Goal: Task Accomplishment & Management: Manage account settings

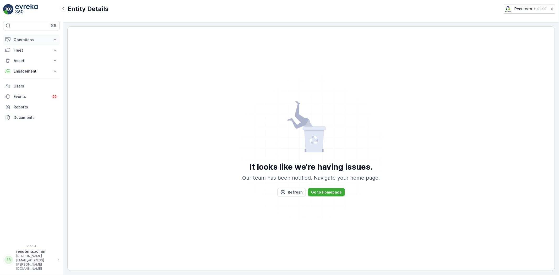
click at [32, 37] on button "Operations" at bounding box center [31, 40] width 57 height 10
click at [23, 65] on p "Routes & Tasks" at bounding box center [26, 63] width 27 height 5
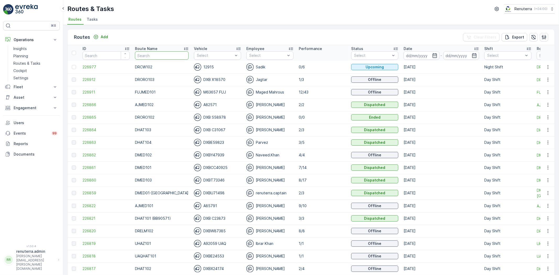
click at [143, 58] on input "text" at bounding box center [162, 55] width 54 height 8
drag, startPoint x: 43, startPoint y: 56, endPoint x: 53, endPoint y: 56, distance: 10.7
click at [43, 56] on link "Planning" at bounding box center [35, 55] width 48 height 7
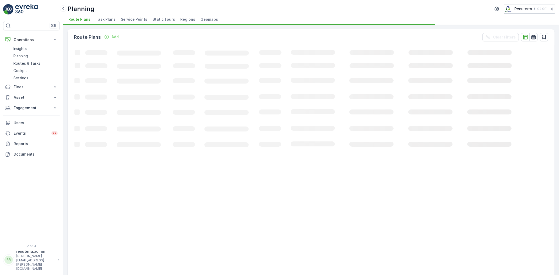
click at [140, 21] on span "Service Points" at bounding box center [134, 19] width 26 height 5
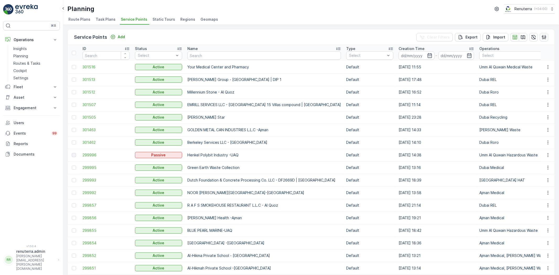
click at [205, 57] on input "text" at bounding box center [263, 55] width 153 height 8
type input "qutti"
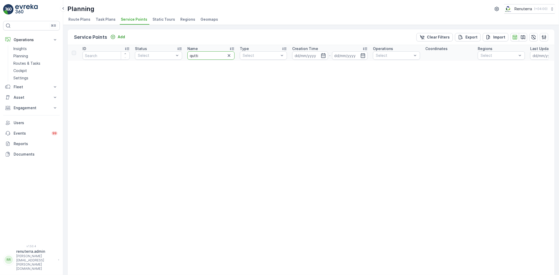
click at [209, 54] on input "qutti" at bounding box center [210, 55] width 47 height 8
drag, startPoint x: 173, startPoint y: 54, endPoint x: 155, endPoint y: 54, distance: 17.8
type input "qut"
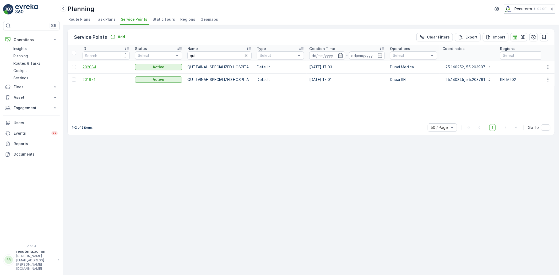
click at [93, 69] on span "202084" at bounding box center [105, 66] width 47 height 5
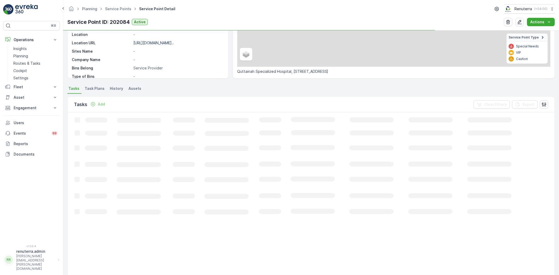
scroll to position [87, 0]
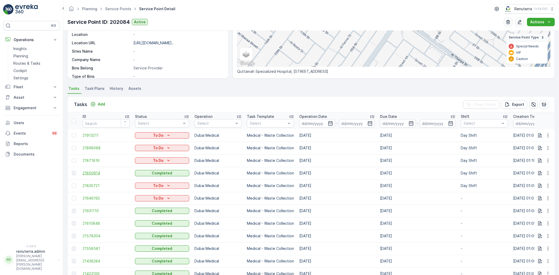
click at [89, 174] on span "21850914" at bounding box center [105, 172] width 47 height 5
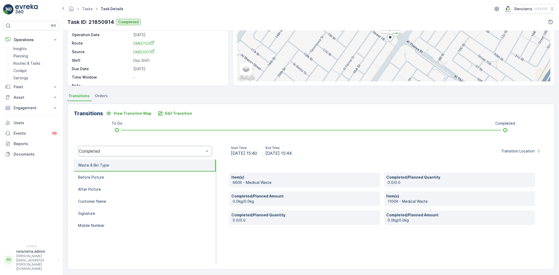
scroll to position [55, 0]
click at [182, 112] on p "Edit Transition" at bounding box center [178, 111] width 27 height 5
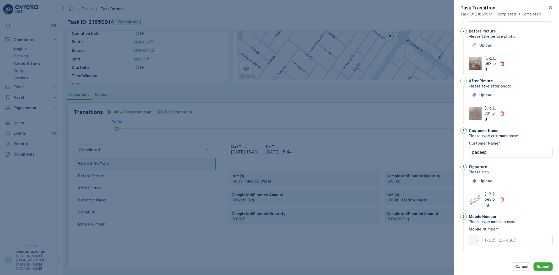
scroll to position [0, 0]
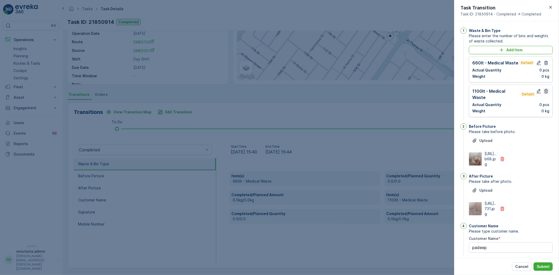
drag, startPoint x: 543, startPoint y: 60, endPoint x: 547, endPoint y: 65, distance: 5.4
click at [544, 60] on icon "button" at bounding box center [545, 62] width 5 height 5
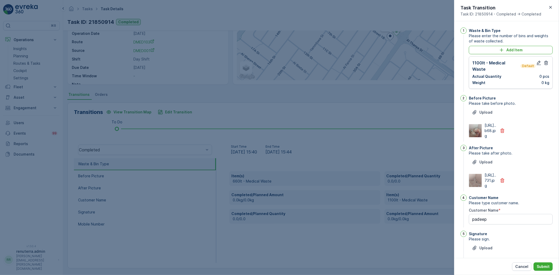
drag, startPoint x: 546, startPoint y: 64, endPoint x: 536, endPoint y: 62, distance: 9.8
click at [546, 64] on icon "button" at bounding box center [546, 63] width 4 height 4
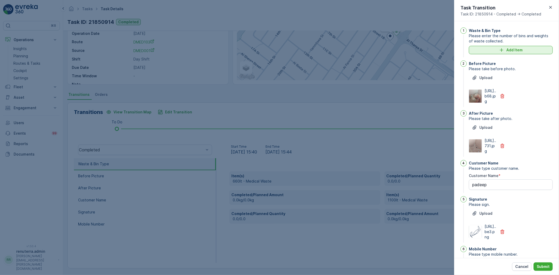
click at [509, 48] on p "Add Item" at bounding box center [514, 49] width 16 height 5
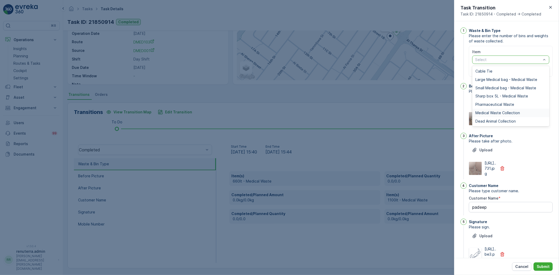
click at [496, 111] on span "Medical Waste Collection" at bounding box center [497, 113] width 45 height 4
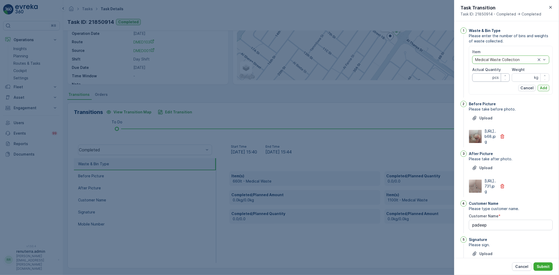
click at [490, 78] on Quantity "Actual Quantity" at bounding box center [490, 77] width 37 height 8
type Quantity "1"
click at [517, 80] on input "Weight" at bounding box center [529, 77] width 37 height 8
type input "22"
click at [539, 87] on p "Add" at bounding box center [542, 87] width 7 height 5
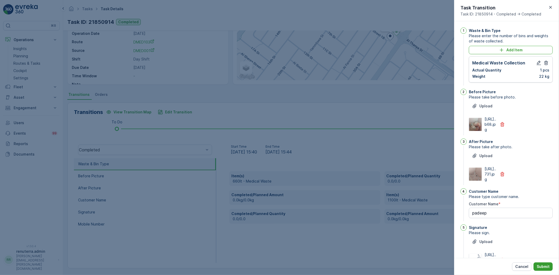
click at [536, 267] on button "Submit" at bounding box center [542, 266] width 19 height 8
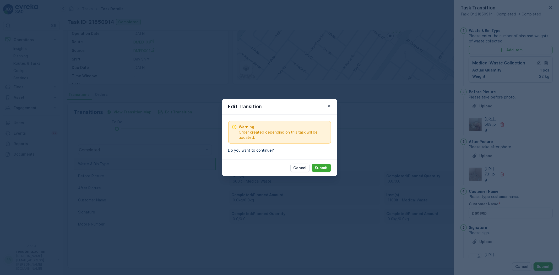
click at [332, 166] on div "Cancel Submit" at bounding box center [279, 167] width 115 height 17
click at [323, 172] on button "Submit" at bounding box center [321, 168] width 19 height 8
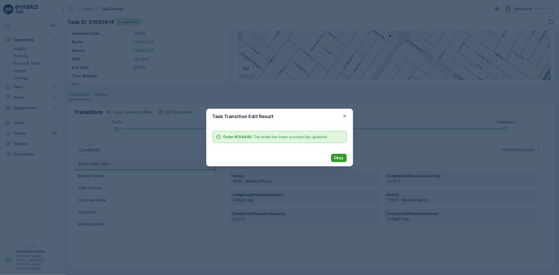
click at [344, 157] on button "Okay" at bounding box center [339, 158] width 16 height 8
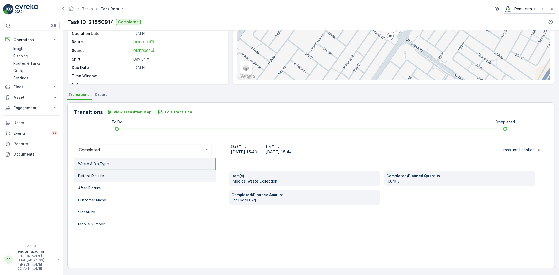
click at [137, 174] on li "Before Picture" at bounding box center [145, 176] width 142 height 12
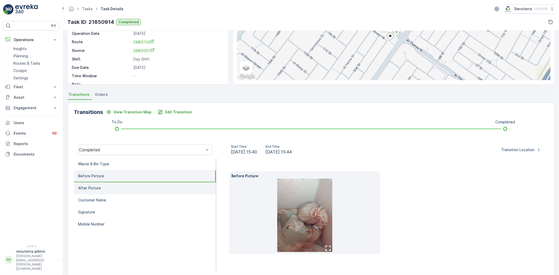
click at [153, 190] on li "After Picture" at bounding box center [145, 188] width 142 height 12
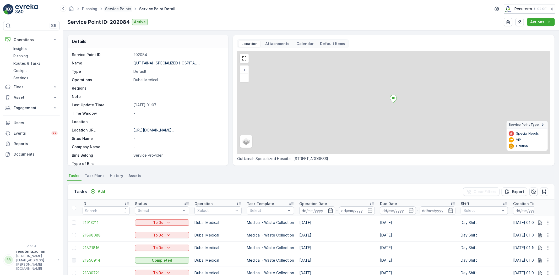
click at [102, 8] on icon at bounding box center [101, 9] width 6 height 6
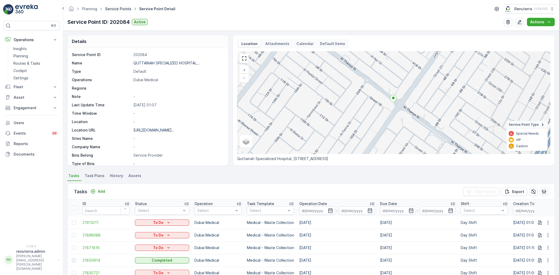
click at [112, 8] on link "Service Points" at bounding box center [118, 9] width 26 height 4
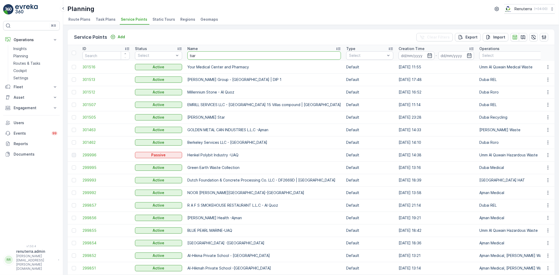
type input "tiara"
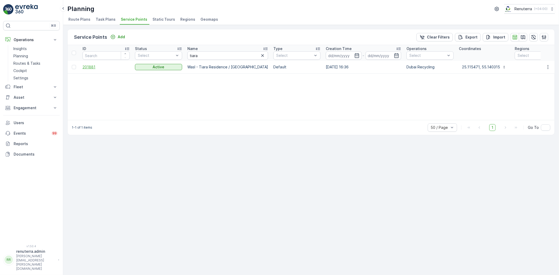
click at [98, 67] on span "201881" at bounding box center [105, 66] width 47 height 5
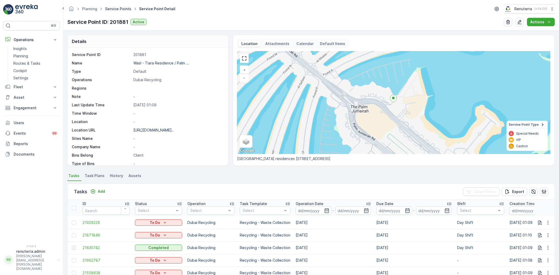
click at [114, 7] on link "Service Points" at bounding box center [118, 9] width 26 height 4
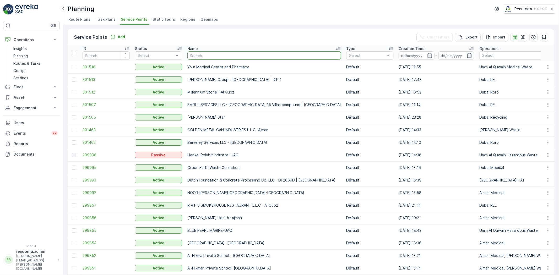
click at [114, 32] on div "Service Points Add Clear Filters Export Import" at bounding box center [311, 37] width 487 height 16
click at [116, 34] on div "Add" at bounding box center [117, 36] width 15 height 5
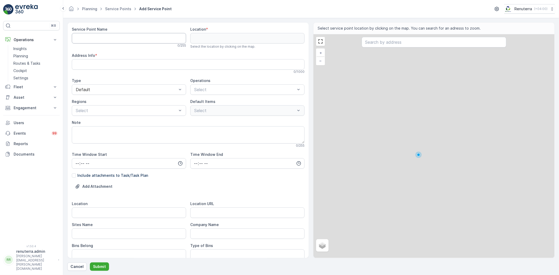
click at [80, 38] on Name "Service Point Name" at bounding box center [129, 38] width 114 height 10
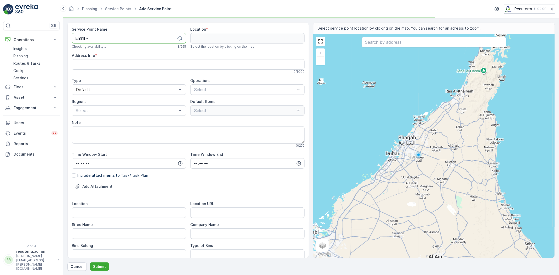
paste Name "Zafranah building"
drag, startPoint x: 130, startPoint y: 36, endPoint x: 72, endPoint y: 34, distance: 58.2
click at [72, 34] on Name "Emrill -Zafranah building" at bounding box center [129, 38] width 114 height 10
click at [156, 38] on Name "Emrill -Zafranah building" at bounding box center [129, 38] width 114 height 10
drag, startPoint x: 146, startPoint y: 40, endPoint x: 67, endPoint y: 41, distance: 79.1
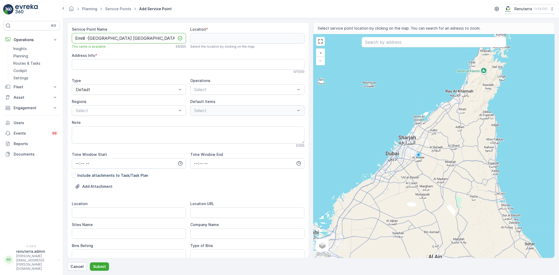
click at [67, 41] on div "Service Point Name Emrill -Zafranah building Al Nahda This name is available 34…" at bounding box center [187, 140] width 241 height 236
type Name "Emrill -[GEOGRAPHIC_DATA] [GEOGRAPHIC_DATA]"
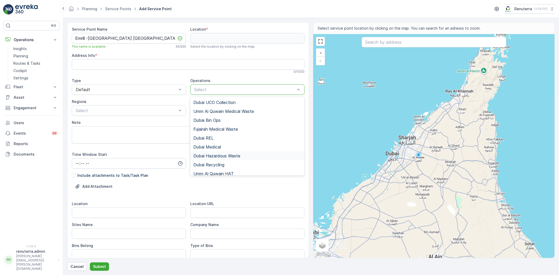
click at [218, 155] on span "Dubai Hazardous Waste" at bounding box center [216, 155] width 47 height 5
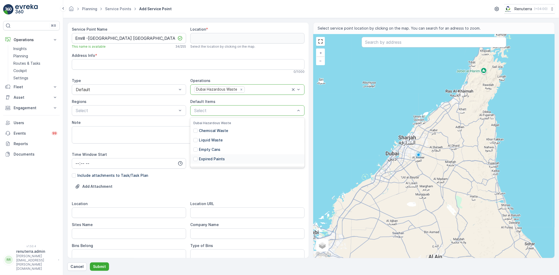
click at [210, 158] on p "Expired Paints" at bounding box center [212, 158] width 26 height 5
click at [235, 114] on div "Expired Paints" at bounding box center [242, 110] width 97 height 7
click at [216, 148] on p "Empty Cans" at bounding box center [209, 149] width 21 height 5
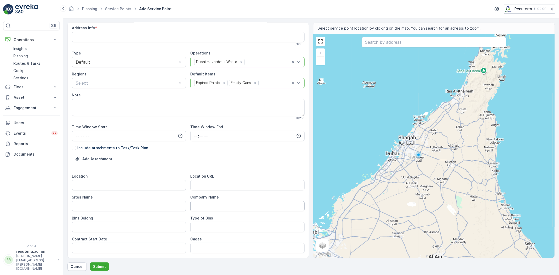
scroll to position [107, 0]
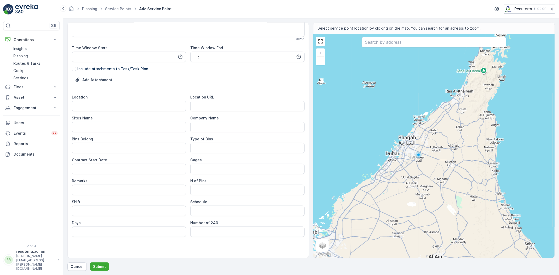
click at [204, 113] on div "Location Location URL Sites Name Company Name Bins Belong Type of Bins Contract…" at bounding box center [188, 166] width 233 height 142
click at [199, 105] on URL "Location URL" at bounding box center [247, 106] width 114 height 10
paste URL "[URL][DOMAIN_NAME]"
type URL "[URL][DOMAIN_NAME]"
click at [146, 100] on div "Location" at bounding box center [129, 103] width 114 height 17
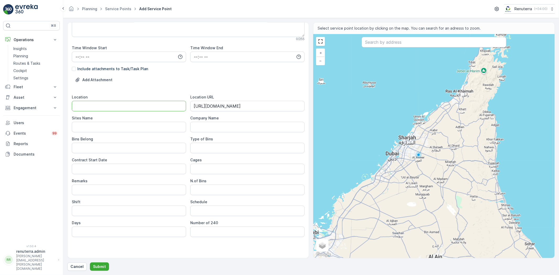
drag, startPoint x: 152, startPoint y: 108, endPoint x: 156, endPoint y: 109, distance: 4.0
click at [155, 109] on input "Location" at bounding box center [129, 106] width 114 height 10
drag, startPoint x: 83, startPoint y: 107, endPoint x: 50, endPoint y: 108, distance: 33.3
click at [49, 108] on div "⌘B Operations Insights Planning Routes & Tasks Cockpit Settings Fleet Live Trac…" at bounding box center [279, 137] width 559 height 275
type input "Al Nahda"
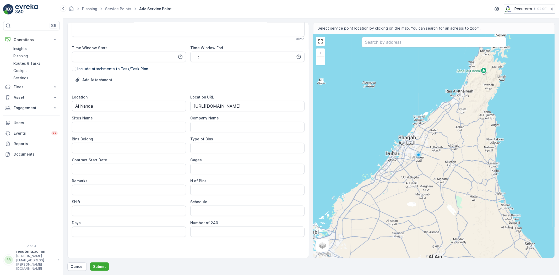
click at [88, 117] on label "Sites Name" at bounding box center [82, 118] width 21 height 4
click at [88, 122] on Name "Sites Name" at bounding box center [129, 127] width 114 height 10
drag, startPoint x: 90, startPoint y: 128, endPoint x: 96, endPoint y: 142, distance: 15.4
click at [90, 128] on Name "Sites Name" at bounding box center [129, 127] width 114 height 10
paste Name "Al Nahda"
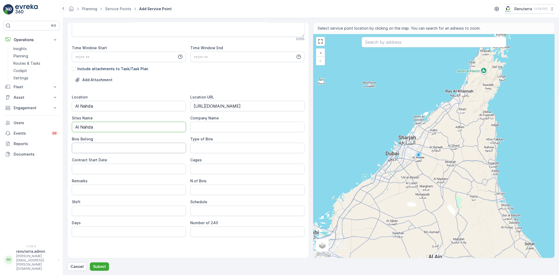
type Name "Al Nahda"
click at [88, 149] on Belong "Bins Belong" at bounding box center [129, 148] width 114 height 10
type Belong "Client"
type Date "2"
type Date "23-09-2025"
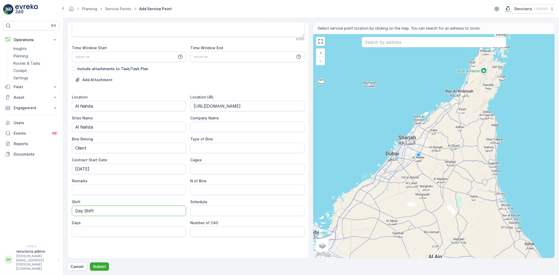
type input "Day Shift"
click at [388, 37] on input "text" at bounding box center [433, 42] width 145 height 10
paste input "zafranah corporation"
type input "zafranah corporation"
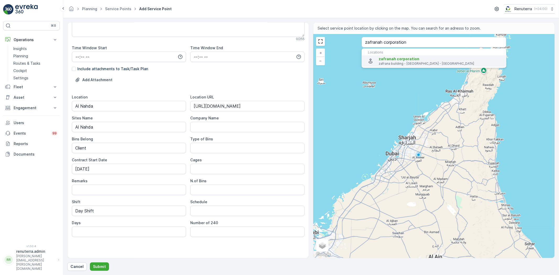
click at [384, 65] on p "zafrana building - Dubai - United Arab Emirates" at bounding box center [439, 64] width 123 height 4
type input "25.2789467,55.3501248"
type Info "Deira - Dubai - United Arab Emirates"
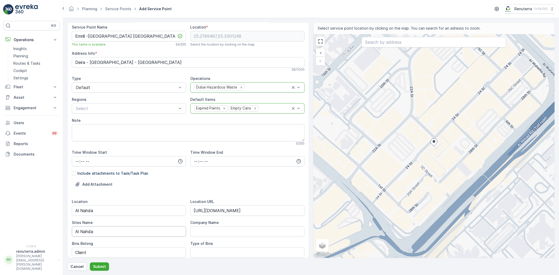
scroll to position [0, 0]
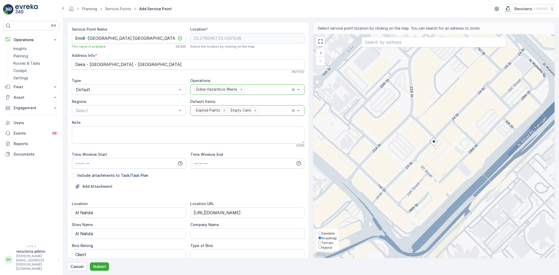
click at [328, 233] on span "Satellite" at bounding box center [327, 233] width 13 height 4
click at [321, 233] on input "Satellite" at bounding box center [319, 232] width 3 height 3
radio input "true"
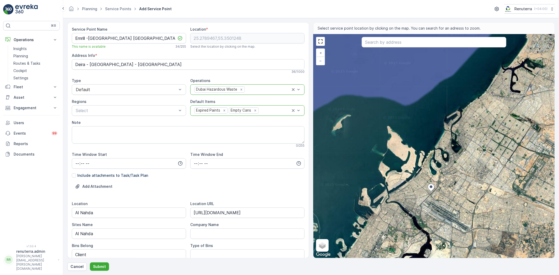
click at [396, 45] on input "text" at bounding box center [433, 42] width 145 height 10
paste input "Zafranah building"
type input "Zafranah building"
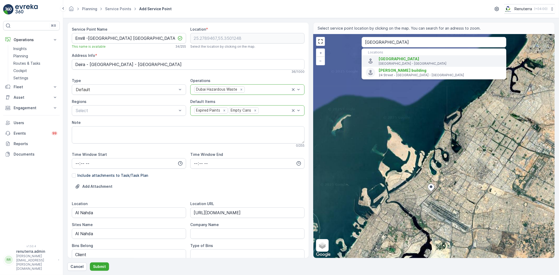
click at [394, 56] on li "Zafranah building Dubai - United Arab Emirates" at bounding box center [433, 61] width 145 height 12
type input "25.2951448,55.3615605"
type Info "Al Nahda - Al Nahda 1 - Dubai - United Arab Emirates"
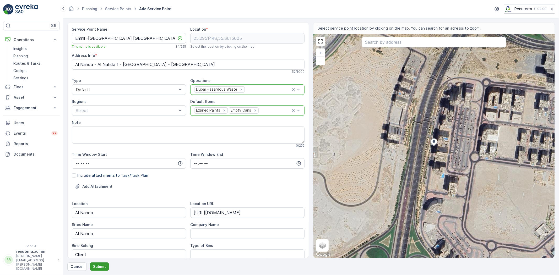
click at [101, 268] on p "Submit" at bounding box center [99, 266] width 13 height 5
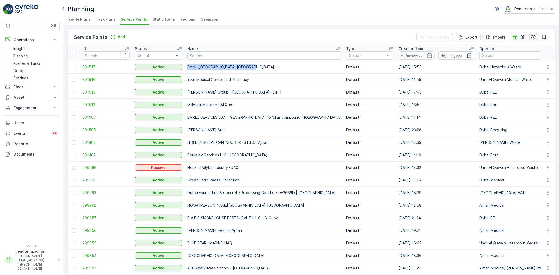
copy p "Emrill -[GEOGRAPHIC_DATA] [GEOGRAPHIC_DATA]"
drag, startPoint x: 219, startPoint y: 66, endPoint x: 263, endPoint y: 61, distance: 44.3
click at [263, 61] on td "Emrill -[GEOGRAPHIC_DATA] [GEOGRAPHIC_DATA]" at bounding box center [264, 67] width 159 height 13
click at [200, 63] on td "Emrill -[GEOGRAPHIC_DATA] [GEOGRAPHIC_DATA]" at bounding box center [264, 67] width 159 height 13
click at [197, 54] on input "text" at bounding box center [263, 55] width 153 height 8
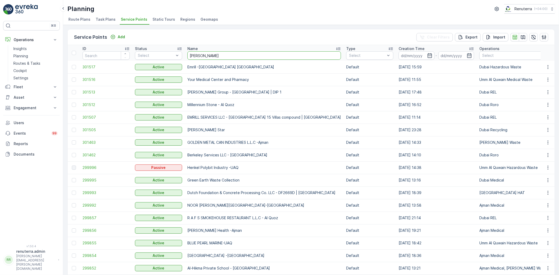
type input "henkel"
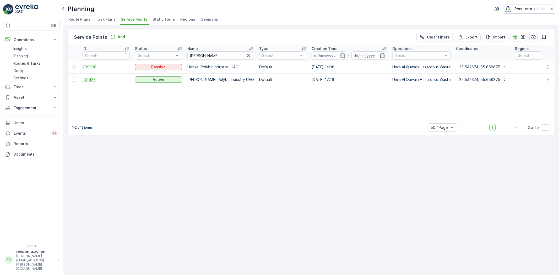
click at [86, 79] on span "251483" at bounding box center [105, 79] width 47 height 5
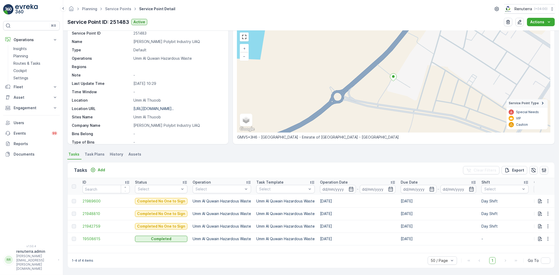
scroll to position [21, 0]
click at [97, 166] on div "Tasks Add Clear Filters Export" at bounding box center [311, 170] width 487 height 16
click at [101, 171] on p "Add" at bounding box center [101, 169] width 7 height 5
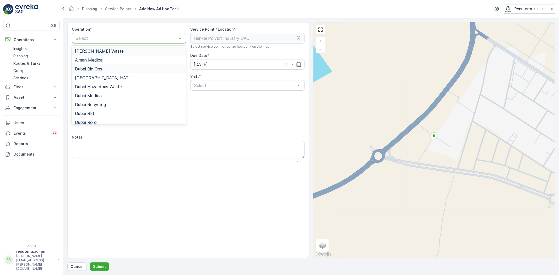
drag, startPoint x: 109, startPoint y: 37, endPoint x: 114, endPoint y: 71, distance: 33.9
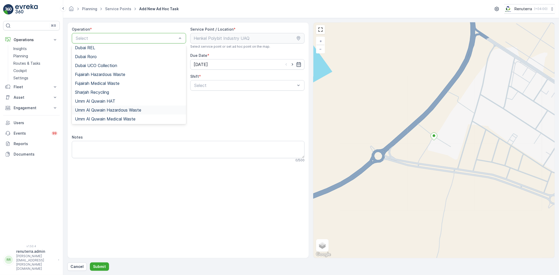
click at [117, 108] on span "Umm Al Quwain Hazardous Waste" at bounding box center [108, 110] width 66 height 5
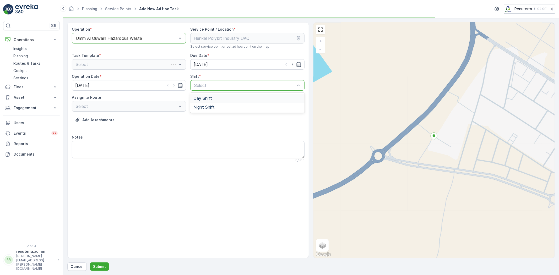
click at [206, 98] on span "Day Shift" at bounding box center [202, 98] width 19 height 5
click at [159, 106] on div "Select" at bounding box center [129, 106] width 114 height 10
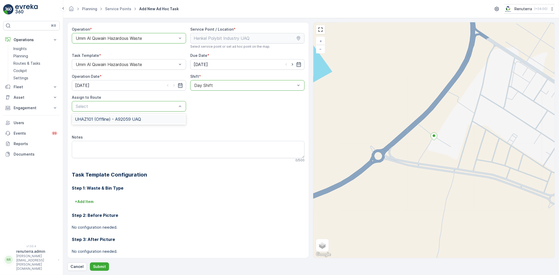
drag, startPoint x: 137, startPoint y: 120, endPoint x: 136, endPoint y: 126, distance: 5.3
click at [137, 120] on span "UHAZ101 (Offline) - A92059 UAQ" at bounding box center [108, 119] width 66 height 5
click at [101, 269] on p "Submit" at bounding box center [99, 266] width 13 height 5
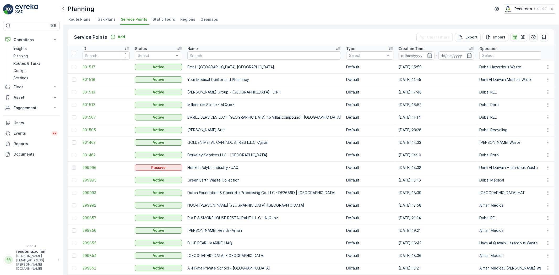
click at [201, 58] on input "text" at bounding box center [263, 55] width 153 height 8
click at [209, 58] on input "text" at bounding box center [263, 55] width 153 height 8
type input "Ajman"
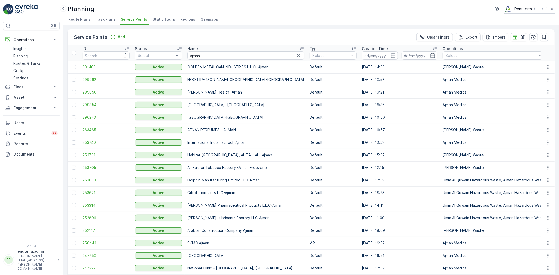
click at [105, 90] on span "299856" at bounding box center [105, 92] width 47 height 5
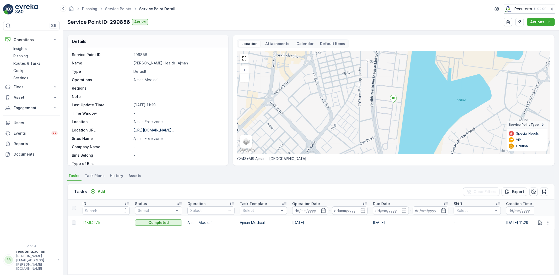
click at [98, 195] on div "Tasks Add Clear Filters Export" at bounding box center [311, 192] width 487 height 16
click at [100, 188] on button "Add" at bounding box center [97, 191] width 19 height 6
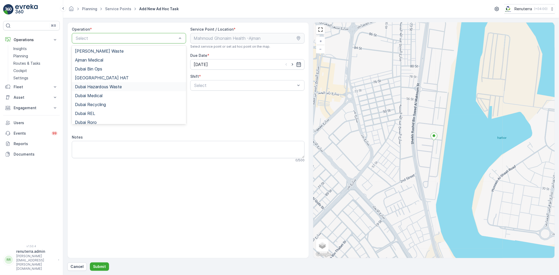
click at [110, 84] on span "Dubai Hazardous Waste" at bounding box center [98, 86] width 47 height 5
click at [114, 41] on div "Dubai Hazardous Waste" at bounding box center [129, 38] width 114 height 10
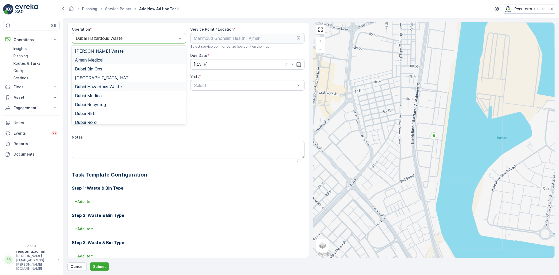
click at [112, 54] on div "[PERSON_NAME] Waste" at bounding box center [129, 51] width 114 height 9
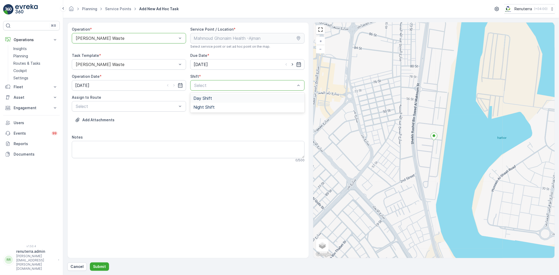
click at [206, 97] on span "Day Shift" at bounding box center [202, 98] width 19 height 5
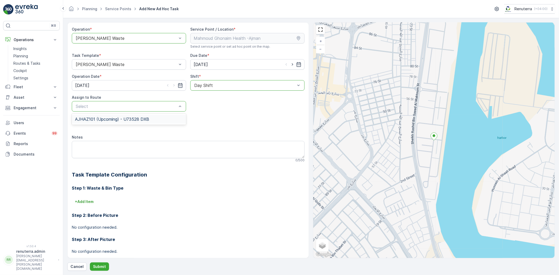
click at [133, 121] on span "AJHAZ101 (Upcoming) - U73528 DXB" at bounding box center [112, 119] width 74 height 5
click at [96, 267] on p "Submit" at bounding box center [99, 266] width 13 height 5
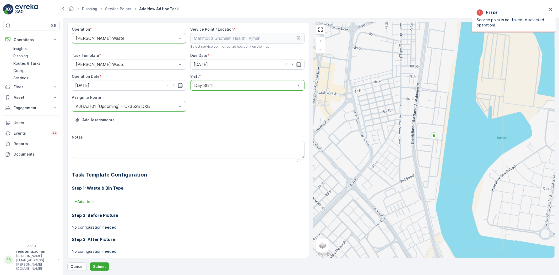
click at [547, 9] on div "Error" at bounding box center [511, 12] width 71 height 7
click at [550, 9] on icon "close" at bounding box center [550, 9] width 3 height 3
click at [100, 268] on p "Submit" at bounding box center [99, 266] width 13 height 5
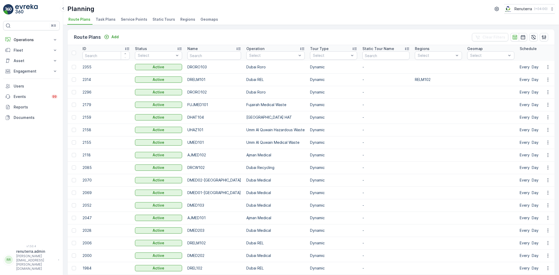
click at [128, 19] on span "Service Points" at bounding box center [134, 19] width 26 height 5
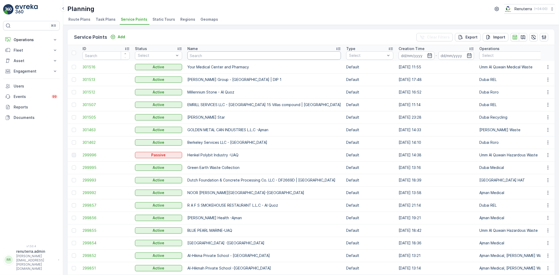
click at [196, 56] on input "text" at bounding box center [263, 55] width 153 height 8
type input "nomac"
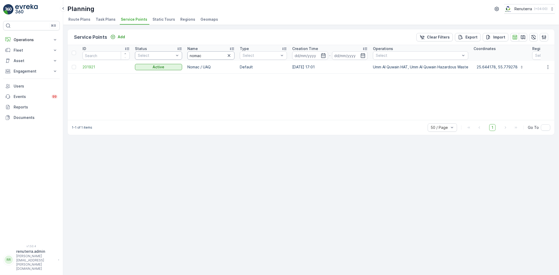
drag, startPoint x: 198, startPoint y: 55, endPoint x: 172, endPoint y: 55, distance: 26.4
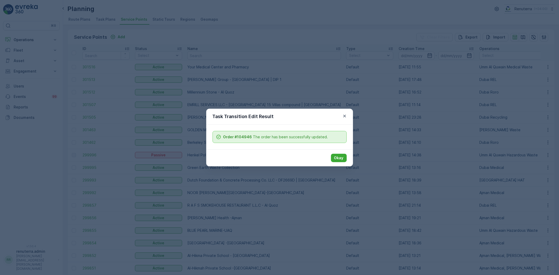
click at [338, 157] on p "Okay" at bounding box center [338, 157] width 9 height 5
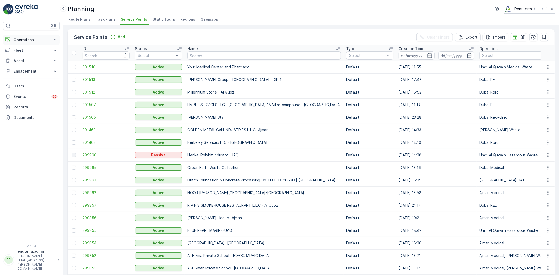
click at [36, 42] on p "Operations" at bounding box center [32, 39] width 36 height 5
drag, startPoint x: 34, startPoint y: 60, endPoint x: 38, endPoint y: 61, distance: 4.0
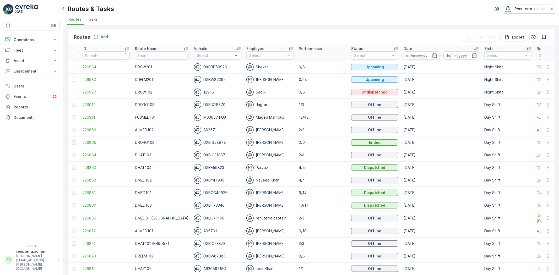
drag, startPoint x: 21, startPoint y: 70, endPoint x: 32, endPoint y: 95, distance: 26.7
click at [22, 70] on p "Engagement" at bounding box center [32, 71] width 36 height 5
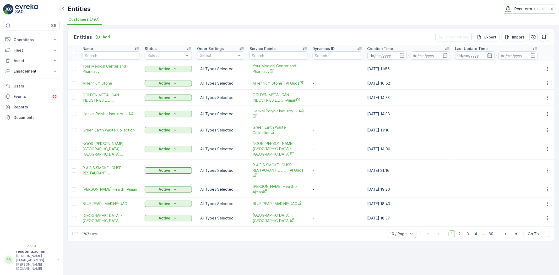
click at [103, 40] on div "Add" at bounding box center [102, 37] width 19 height 7
click at [104, 52] on input "text" at bounding box center [110, 55] width 57 height 8
type input "Emri"
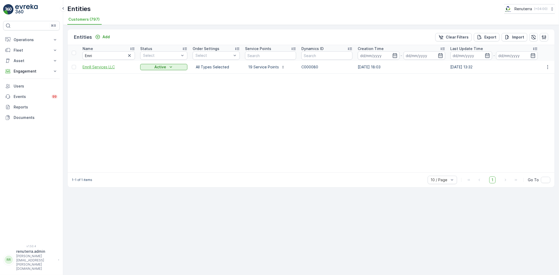
click at [106, 65] on span "Emrill Services LLC" at bounding box center [108, 66] width 52 height 5
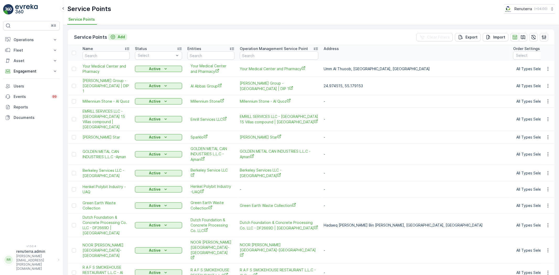
click at [110, 38] on icon "Add" at bounding box center [112, 36] width 5 height 5
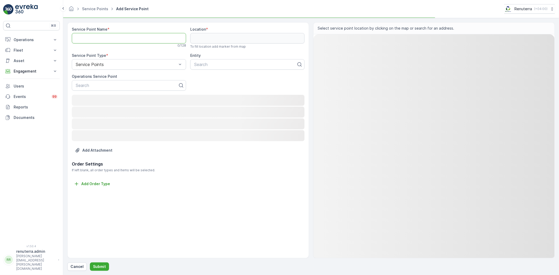
click at [107, 38] on Name "Service Point Name" at bounding box center [129, 38] width 114 height 10
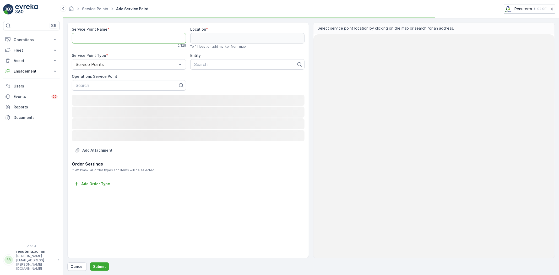
paste Name "Emrill -Zafranah building Al Nahda"
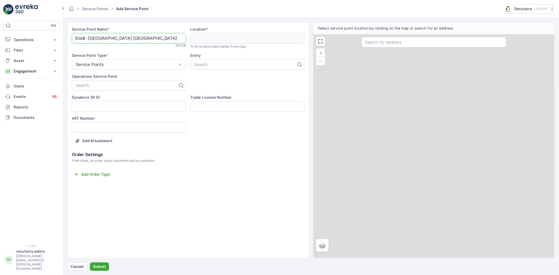
type Name "Emrill -Zafranah building Al Nahda"
paste input "Emrill -Zafranah building Al Nahda"
type input "Emrill -Zafranah building Al Nahda"
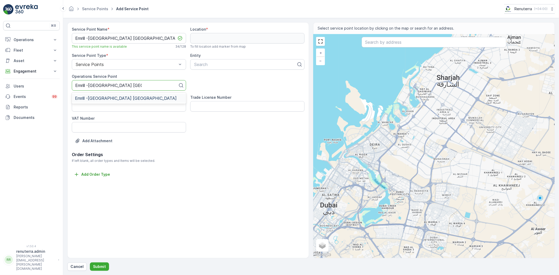
click at [102, 100] on span "Emrill -Zafranah building Al Nahda" at bounding box center [126, 98] width 102 height 5
click at [221, 60] on div "Search" at bounding box center [247, 64] width 114 height 10
type input "Emri"
click at [236, 81] on div "Emrill Services LLC" at bounding box center [247, 77] width 114 height 9
click at [371, 43] on input "text" at bounding box center [433, 42] width 145 height 10
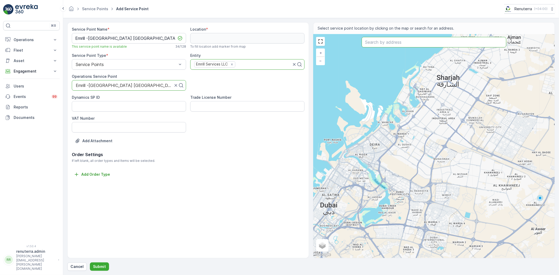
paste input "Zafranah building"
type input "Zafranah building"
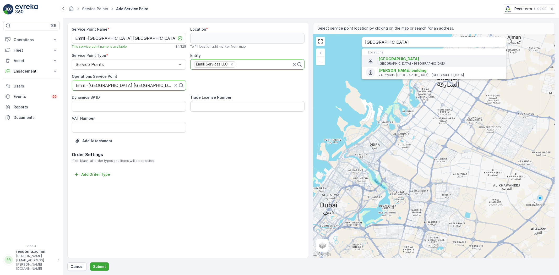
click at [386, 56] on li "Zafranah building Dubai - United Arab Emirates" at bounding box center [433, 61] width 145 height 12
type input "25.2951448,55.3615605"
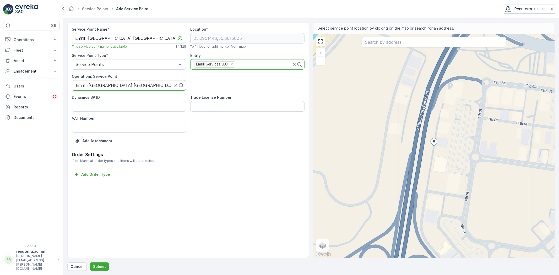
click at [112, 266] on div "Cancel Submit" at bounding box center [310, 266] width 487 height 8
click at [103, 266] on p "Submit" at bounding box center [99, 266] width 13 height 5
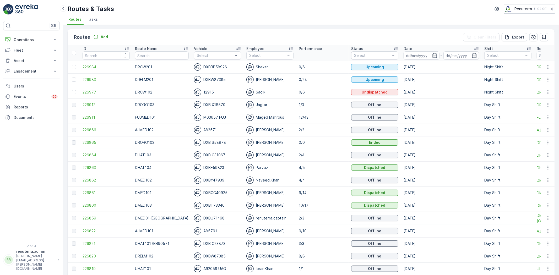
click at [109, 37] on div "Routes Add Clear Filters Export" at bounding box center [311, 37] width 487 height 16
click at [108, 35] on button "Add" at bounding box center [100, 37] width 19 height 6
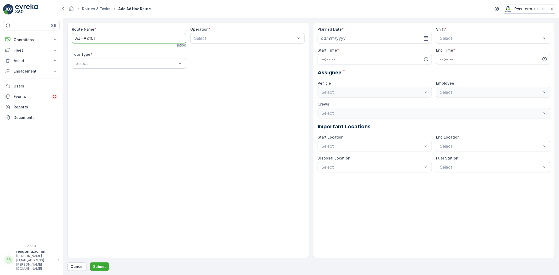
type Name "AJHAZ101"
click at [209, 32] on div "Operation * option , selected. Select is focused ,type to refine list, press Do…" at bounding box center [247, 37] width 114 height 21
click at [210, 37] on div at bounding box center [245, 38] width 102 height 5
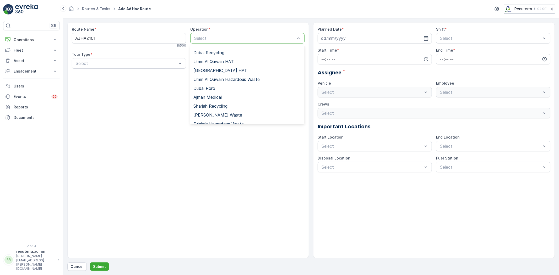
scroll to position [66, 0]
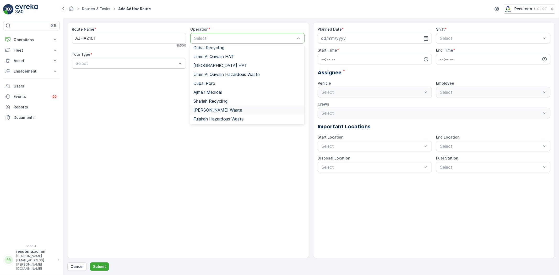
drag, startPoint x: 223, startPoint y: 111, endPoint x: 139, endPoint y: 87, distance: 86.8
click at [223, 111] on span "[PERSON_NAME] Waste" at bounding box center [217, 110] width 49 height 5
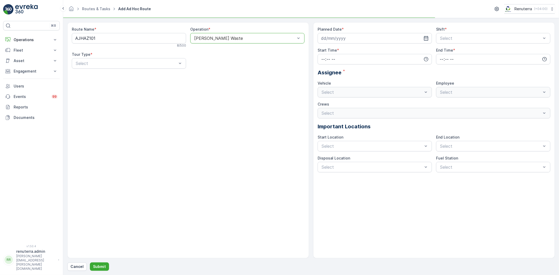
click at [89, 69] on div "Route Name * AJHAZ101 8 / 500 Operation * option Ajman Hazardous Waste, selecte…" at bounding box center [188, 50] width 233 height 46
click at [92, 67] on div "Select" at bounding box center [129, 63] width 114 height 10
click at [94, 85] on div "Dynamic" at bounding box center [129, 85] width 108 height 5
drag, startPoint x: 324, startPoint y: 33, endPoint x: 329, endPoint y: 38, distance: 6.7
click at [325, 33] on input at bounding box center [374, 38] width 114 height 10
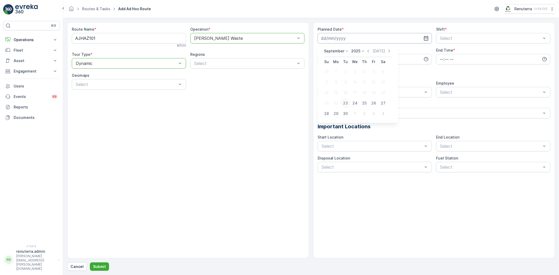
click at [331, 39] on input at bounding box center [374, 38] width 114 height 10
click at [334, 39] on input at bounding box center [374, 38] width 114 height 10
click at [345, 102] on div "23" at bounding box center [345, 103] width 8 height 8
type input "23.09.2025"
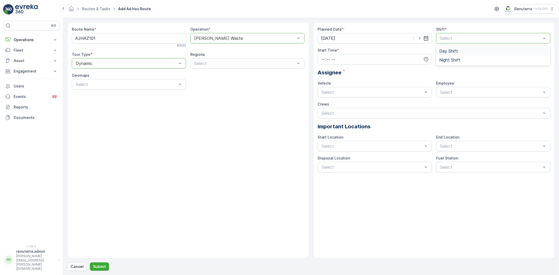
click at [446, 51] on span "Day Shift" at bounding box center [448, 51] width 19 height 5
click at [354, 59] on input "time" at bounding box center [374, 59] width 114 height 10
click at [323, 97] on span "04" at bounding box center [323, 98] width 5 height 5
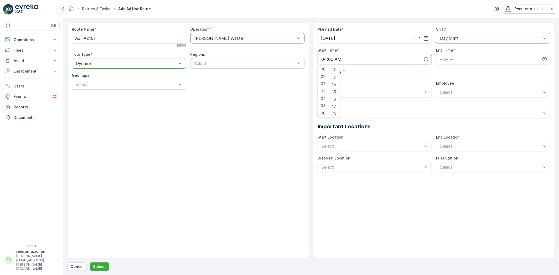
click at [334, 90] on span "15" at bounding box center [334, 91] width 4 height 5
type input "04:15"
click at [445, 62] on input "time" at bounding box center [493, 59] width 114 height 10
click at [441, 91] on span "20" at bounding box center [441, 89] width 4 height 5
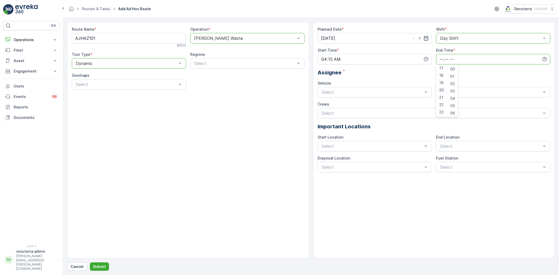
type input "20:00"
click at [372, 88] on div "Select" at bounding box center [374, 92] width 114 height 10
click at [340, 122] on span "U73528 DXB" at bounding box center [334, 122] width 26 height 5
click at [456, 138] on span "renuterra.captain" at bounding box center [455, 140] width 33 height 5
click at [100, 270] on button "Submit" at bounding box center [99, 266] width 19 height 8
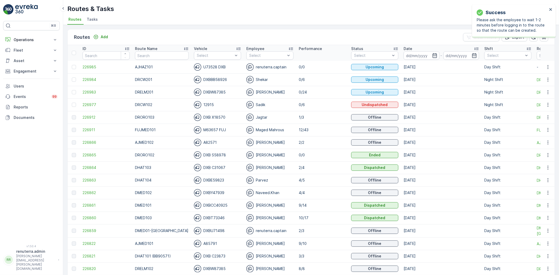
click at [144, 60] on th "Route Name" at bounding box center [161, 53] width 59 height 16
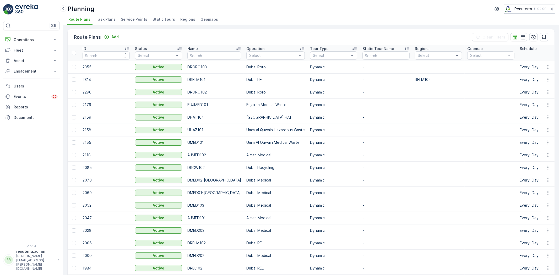
click at [135, 19] on span "Service Points" at bounding box center [134, 19] width 26 height 5
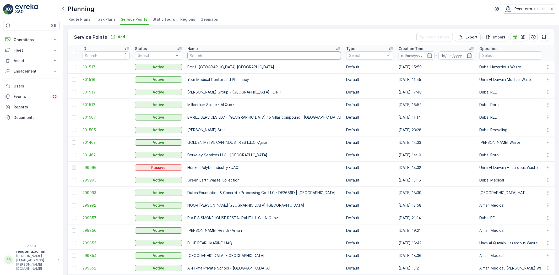
click at [199, 51] on input "text" at bounding box center [263, 55] width 153 height 8
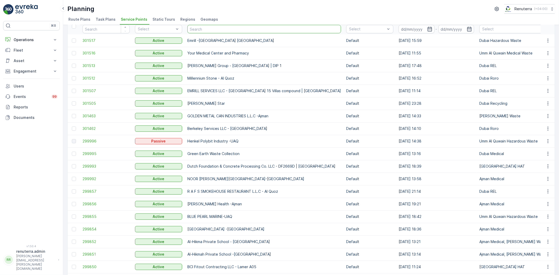
scroll to position [58, 0]
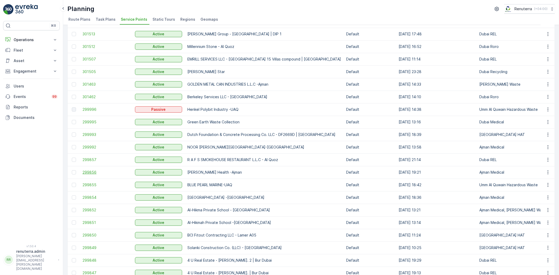
click at [94, 171] on span "299856" at bounding box center [105, 172] width 47 height 5
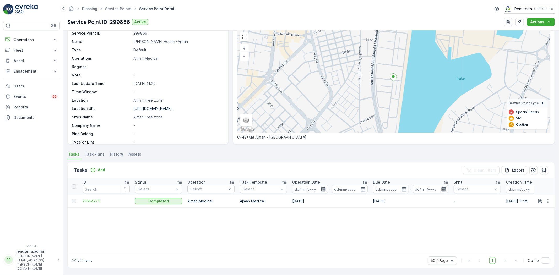
scroll to position [21, 0]
click at [522, 21] on icon "button" at bounding box center [519, 21] width 5 height 5
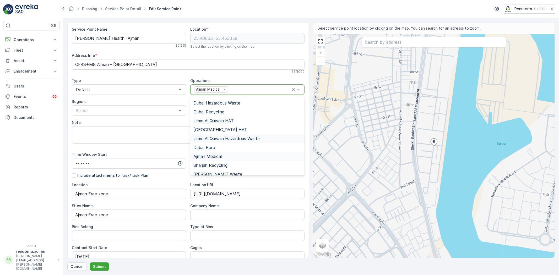
scroll to position [66, 0]
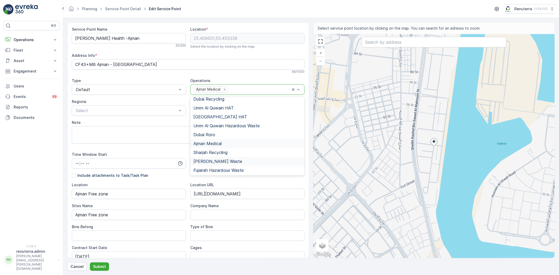
click at [222, 158] on div "[PERSON_NAME] Waste" at bounding box center [247, 161] width 114 height 9
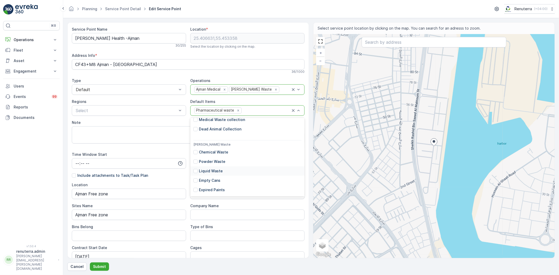
scroll to position [69, 0]
click at [216, 139] on p "Chemical Waste" at bounding box center [213, 141] width 29 height 5
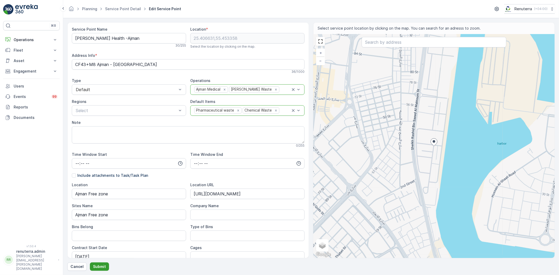
click at [97, 264] on p "Submit" at bounding box center [99, 266] width 13 height 5
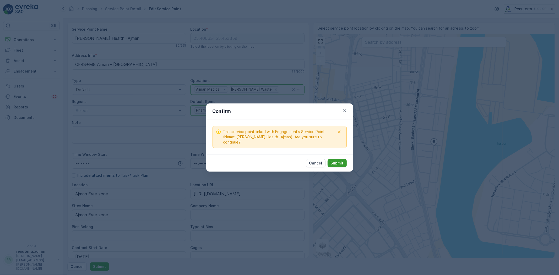
click at [338, 164] on p "Submit" at bounding box center [336, 163] width 13 height 5
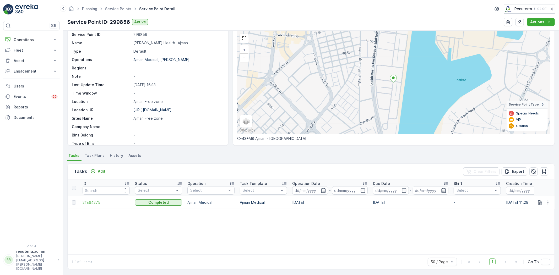
scroll to position [21, 0]
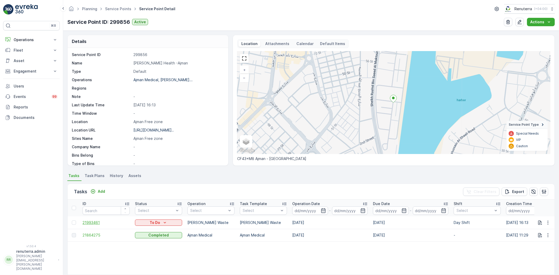
click at [100, 221] on span "21993461" at bounding box center [105, 222] width 47 height 5
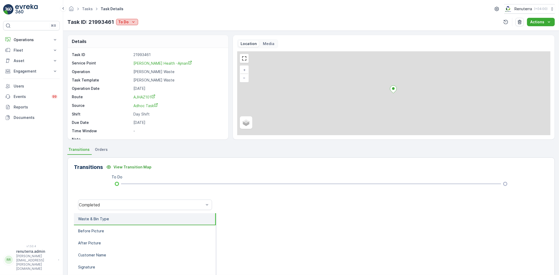
drag, startPoint x: 119, startPoint y: 22, endPoint x: 124, endPoint y: 22, distance: 5.0
click at [122, 22] on p "To Do" at bounding box center [123, 21] width 10 height 5
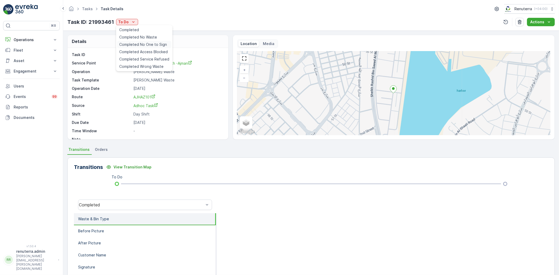
click at [147, 43] on span "Completed No One to Sign" at bounding box center [143, 44] width 48 height 5
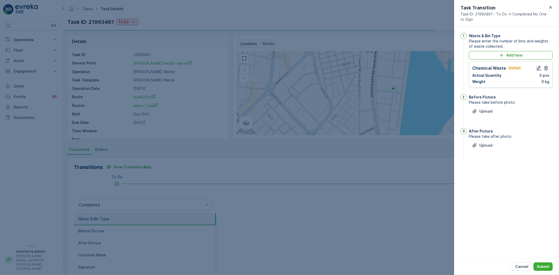
click at [538, 67] on icon "button" at bounding box center [538, 67] width 5 height 5
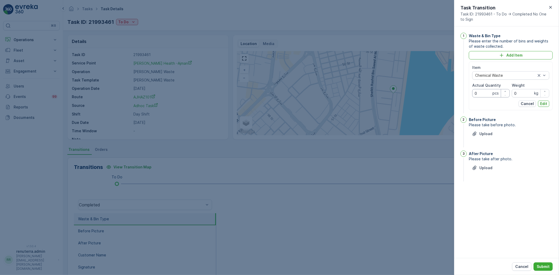
click at [488, 93] on Quantity "0" at bounding box center [490, 93] width 37 height 8
type Quantity "01"
click at [477, 137] on button "Upload" at bounding box center [481, 134] width 27 height 8
click at [471, 135] on button "Upload" at bounding box center [481, 134] width 27 height 8
click at [486, 191] on p "Upload" at bounding box center [485, 193] width 13 height 5
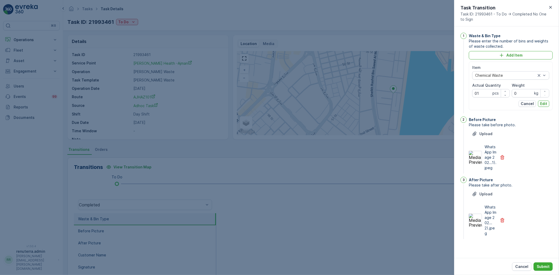
click at [476, 209] on div "WhatsApp Image 202...2).jpeg" at bounding box center [482, 220] width 28 height 31
click at [475, 217] on img at bounding box center [474, 220] width 13 height 13
drag, startPoint x: 526, startPoint y: 92, endPoint x: 512, endPoint y: 93, distance: 13.2
click at [512, 93] on input "0" at bounding box center [529, 93] width 37 height 8
type input "4570"
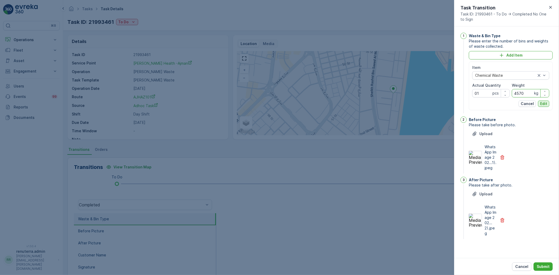
click at [543, 102] on p "Edit" at bounding box center [543, 103] width 7 height 5
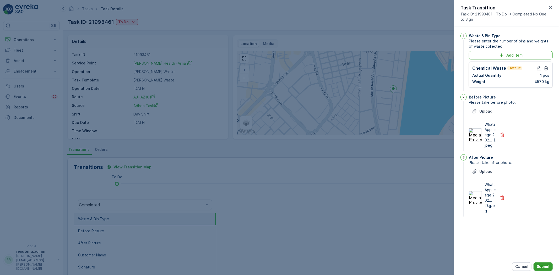
click at [541, 265] on p "Submit" at bounding box center [542, 266] width 13 height 5
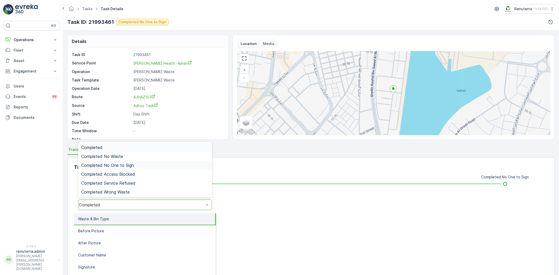
click at [141, 163] on div "Completed No One to Sign" at bounding box center [145, 165] width 128 height 5
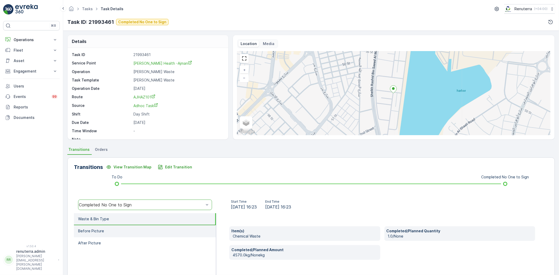
click at [126, 230] on li "Before Picture" at bounding box center [145, 231] width 142 height 12
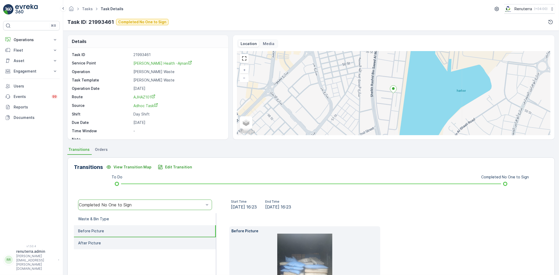
click at [140, 241] on li "After Picture" at bounding box center [145, 243] width 142 height 12
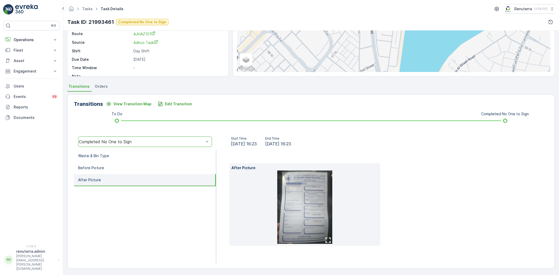
scroll to position [63, 0]
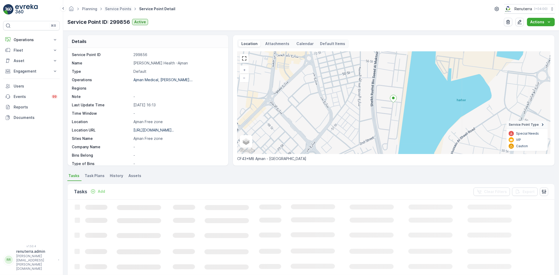
click at [119, 6] on span "Service Points" at bounding box center [118, 8] width 28 height 5
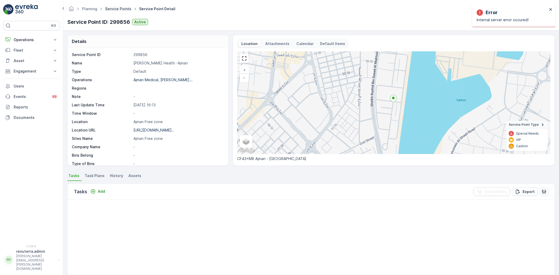
click at [124, 8] on link "Service Points" at bounding box center [118, 9] width 26 height 4
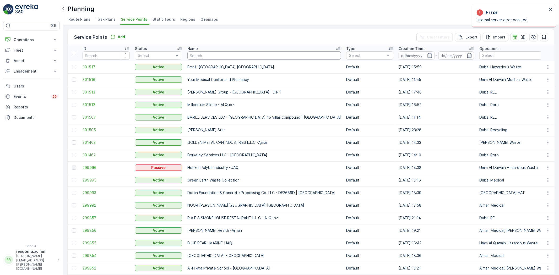
click at [210, 53] on input "text" at bounding box center [263, 55] width 153 height 8
type input "royal"
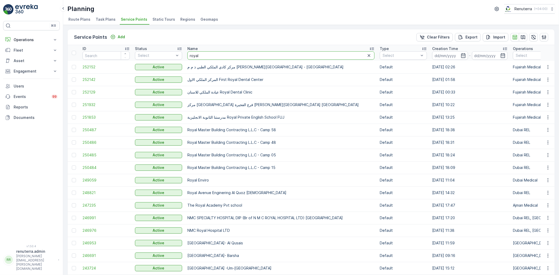
click at [218, 55] on input "royal" at bounding box center [280, 55] width 187 height 8
type input "royal pho"
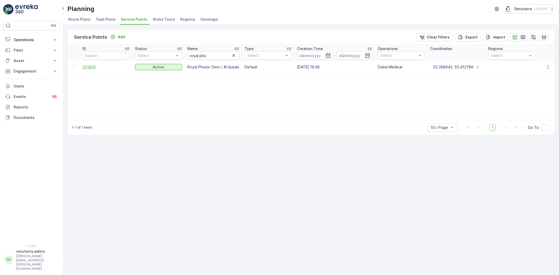
click at [90, 66] on span "201826" at bounding box center [105, 66] width 47 height 5
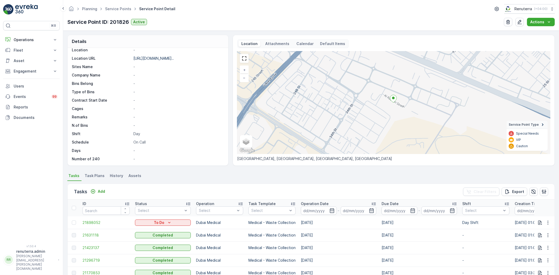
scroll to position [58, 0]
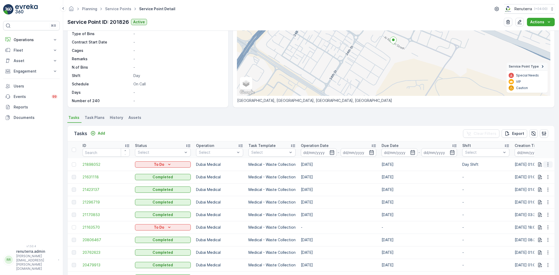
click at [548, 163] on icon "button" at bounding box center [547, 164] width 5 height 5
click at [532, 187] on span "Change Route" at bounding box center [533, 186] width 25 height 5
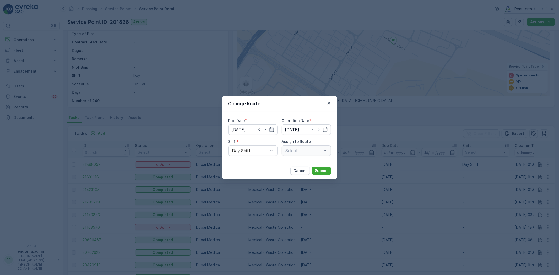
type input "[DATE]"
click at [247, 129] on input "[DATE]" at bounding box center [252, 129] width 49 height 10
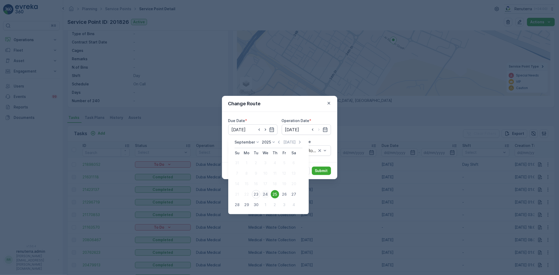
click at [265, 192] on div "24" at bounding box center [265, 194] width 8 height 8
type input "[DATE]"
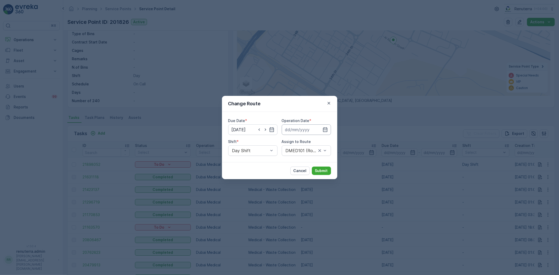
click at [301, 128] on input at bounding box center [306, 129] width 49 height 10
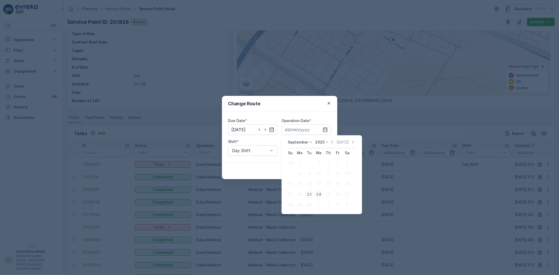
click at [320, 194] on div "24" at bounding box center [318, 194] width 8 height 8
type input "[DATE]"
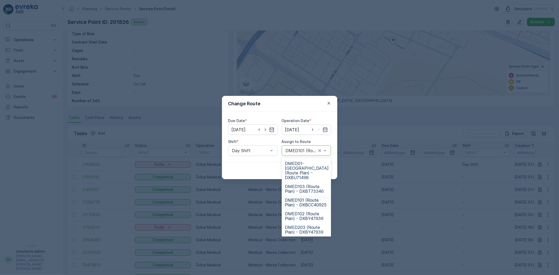
click at [300, 198] on span "DMED101 (Route Plan) - DXBCC40925" at bounding box center [306, 202] width 43 height 9
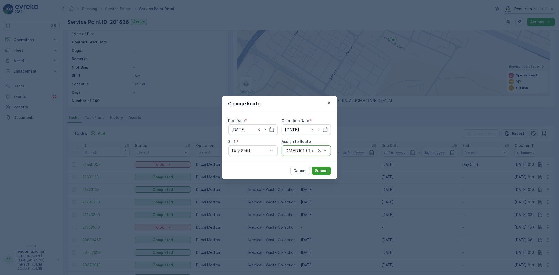
click at [323, 169] on p "Submit" at bounding box center [321, 170] width 13 height 5
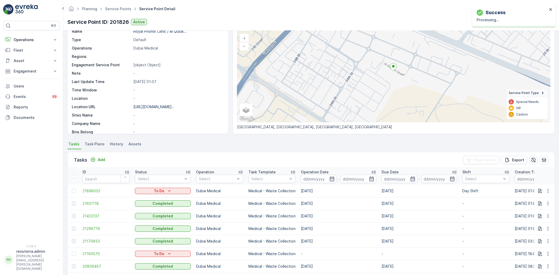
scroll to position [0, 0]
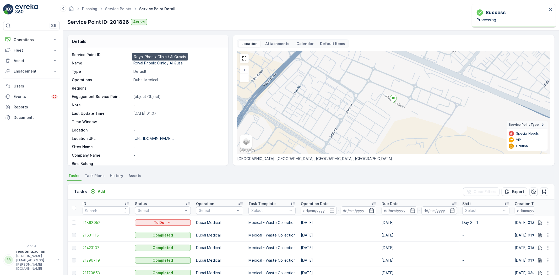
click at [166, 63] on p "Royal Phonix Clinic / Al Qusai..." at bounding box center [159, 63] width 53 height 4
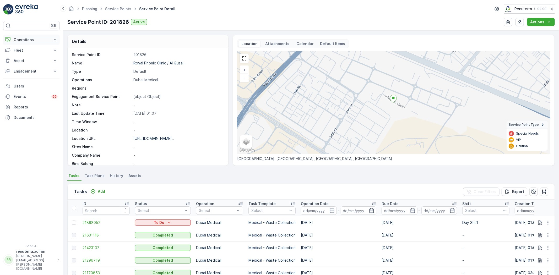
click at [26, 41] on p "Operations" at bounding box center [32, 39] width 36 height 5
click at [25, 55] on p "Planning" at bounding box center [20, 55] width 15 height 5
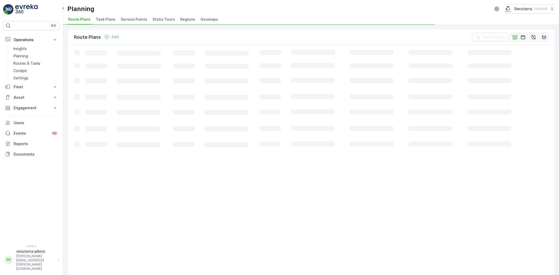
click at [131, 20] on span "Service Points" at bounding box center [134, 19] width 26 height 5
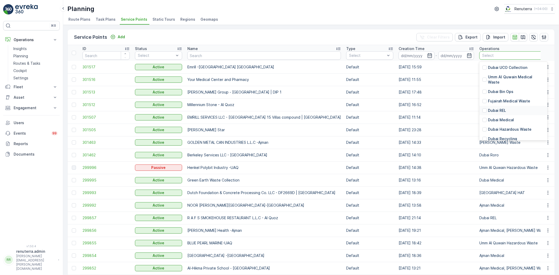
click at [488, 108] on p "Dubai REL" at bounding box center [497, 110] width 18 height 5
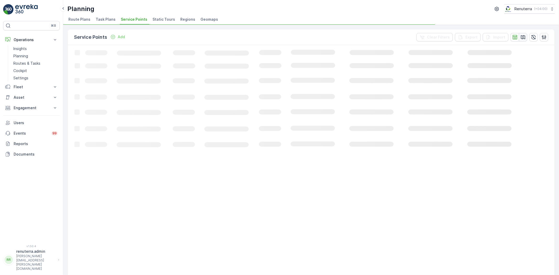
click at [521, 37] on icon "button" at bounding box center [523, 37] width 4 height 4
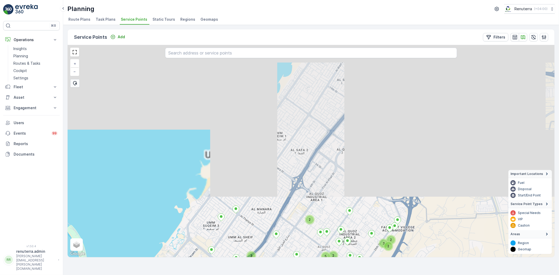
drag, startPoint x: 289, startPoint y: 92, endPoint x: 291, endPoint y: 255, distance: 163.2
click at [291, 255] on div "2 2 2 2 2 2 2 2 2 2 3 2 2 2 5 2 2 2 3 2 ALUTAL ALUMINIUM & GLASS LLC + − Satell…" at bounding box center [311, 151] width 487 height 212
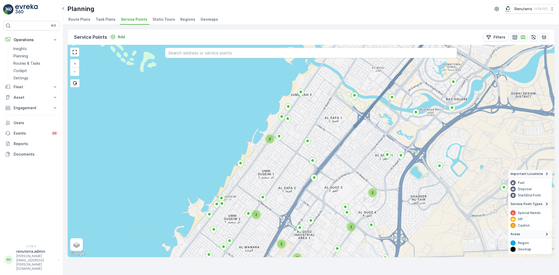
drag, startPoint x: 367, startPoint y: 127, endPoint x: 354, endPoint y: 165, distance: 39.9
click at [354, 165] on div "3 2 5 2 2 3 2 2 2 2 2 2 + − Satellite Roadmap Terrain Hybrid Leaflet Keyboard s…" at bounding box center [311, 151] width 487 height 212
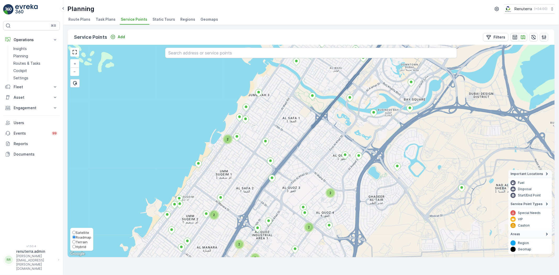
click at [80, 230] on span "Satellite" at bounding box center [82, 232] width 13 height 4
click at [76, 231] on input "Satellite" at bounding box center [73, 232] width 3 height 3
radio input "true"
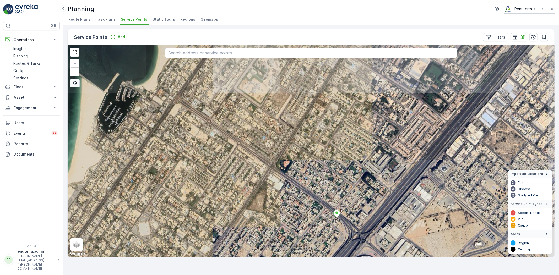
drag, startPoint x: 291, startPoint y: 140, endPoint x: 257, endPoint y: 239, distance: 105.1
click at [257, 239] on div "+ − Satellite Roadmap Terrain Hybrid Leaflet Keyboard shortcuts Map Data Imager…" at bounding box center [311, 151] width 487 height 212
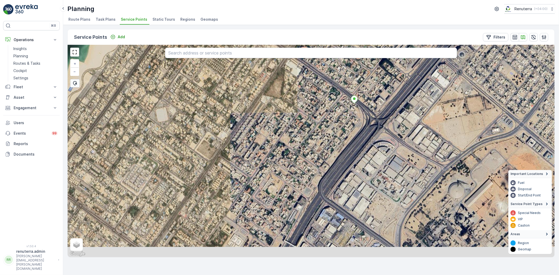
drag, startPoint x: 311, startPoint y: 174, endPoint x: 328, endPoint y: 60, distance: 115.5
click at [328, 60] on div "+ − Satellite Roadmap Terrain Hybrid Leaflet Keyboard shortcuts Map Data Imager…" at bounding box center [311, 151] width 487 height 212
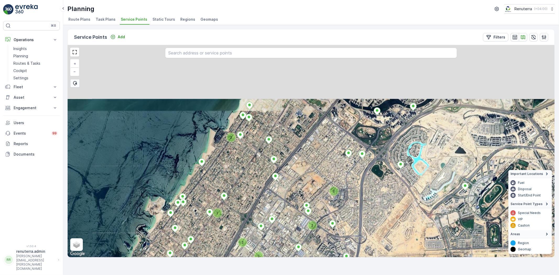
drag, startPoint x: 341, startPoint y: 133, endPoint x: 293, endPoint y: 197, distance: 80.1
click at [293, 197] on div "2 2 3 2 2 5 2 2 2 2 2 2 3 2 2 2 2 2 + − Satellite Roadmap Terrain Hybrid Leafle…" at bounding box center [311, 151] width 487 height 212
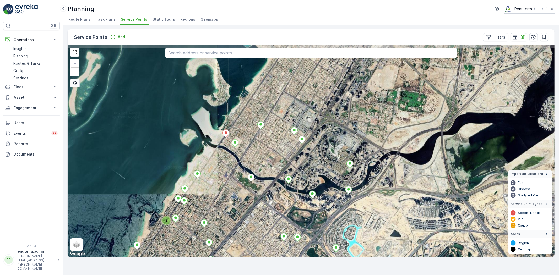
drag, startPoint x: 342, startPoint y: 144, endPoint x: 282, endPoint y: 217, distance: 94.2
click at [282, 217] on div "2 2 2 2 2 2 + − Satellite Roadmap Terrain Hybrid Leaflet Keyboard shortcuts Map…" at bounding box center [311, 151] width 487 height 212
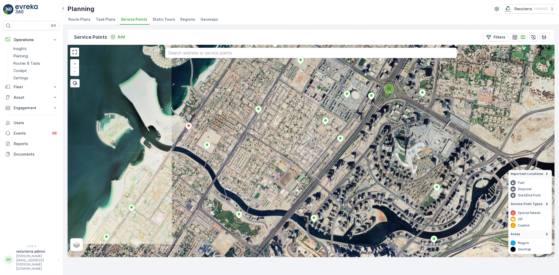
drag, startPoint x: 292, startPoint y: 184, endPoint x: 287, endPoint y: 171, distance: 14.0
click at [287, 171] on div "10 + − Satellite Roadmap Terrain Hybrid Leaflet Keyboard shortcuts Map Data Ima…" at bounding box center [311, 151] width 487 height 212
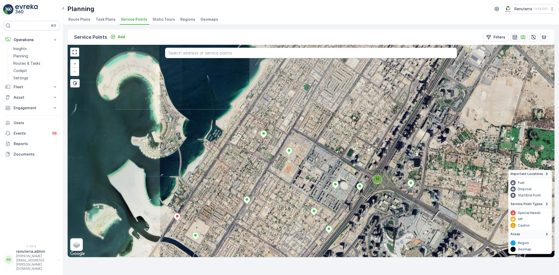
drag, startPoint x: 254, startPoint y: 126, endPoint x: 243, endPoint y: 213, distance: 87.7
click at [243, 213] on div "10 + − Satellite Roadmap Terrain Hybrid Leaflet Keyboard shortcuts Map Data Ima…" at bounding box center [311, 151] width 487 height 212
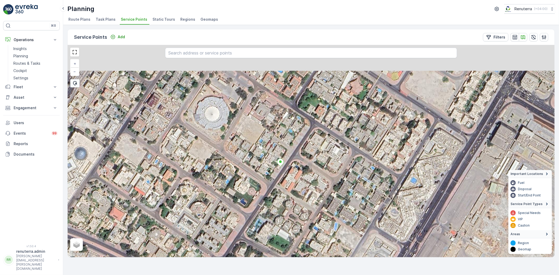
drag, startPoint x: 221, startPoint y: 109, endPoint x: 234, endPoint y: 148, distance: 41.4
click at [234, 148] on div "+ − Satellite Roadmap Terrain Hybrid Leaflet Keyboard shortcuts Map Data Imager…" at bounding box center [311, 151] width 487 height 212
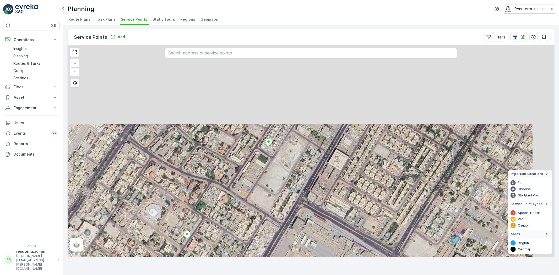
drag, startPoint x: 308, startPoint y: 109, endPoint x: 231, endPoint y: 196, distance: 116.5
click at [231, 196] on div "+ − Satellite Roadmap Terrain Hybrid Leaflet Keyboard shortcuts Map Data Imager…" at bounding box center [311, 151] width 487 height 212
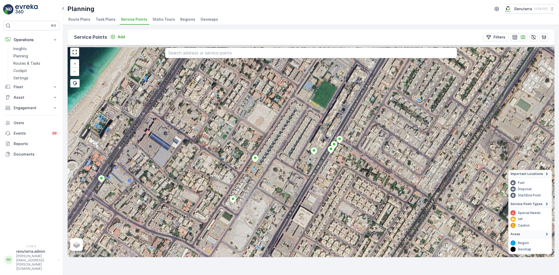
drag, startPoint x: 304, startPoint y: 113, endPoint x: 268, endPoint y: 171, distance: 67.9
click at [268, 171] on div "+ − Satellite Roadmap Terrain Hybrid Leaflet Keyboard shortcuts Map Data Imager…" at bounding box center [311, 151] width 487 height 212
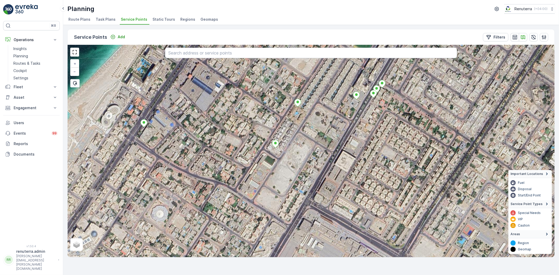
drag, startPoint x: 304, startPoint y: 143, endPoint x: 301, endPoint y: 126, distance: 17.0
click at [301, 126] on div "+ − Satellite Roadmap Terrain Hybrid Leaflet Keyboard shortcuts Map Data Imager…" at bounding box center [311, 151] width 487 height 212
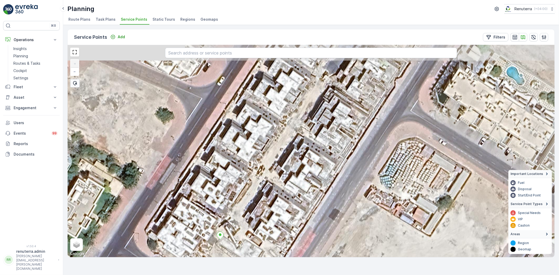
drag, startPoint x: 323, startPoint y: 126, endPoint x: 275, endPoint y: 204, distance: 91.4
click at [281, 209] on div "+ − Satellite Roadmap Terrain Hybrid Leaflet Keyboard shortcuts Map Data Imager…" at bounding box center [311, 151] width 487 height 212
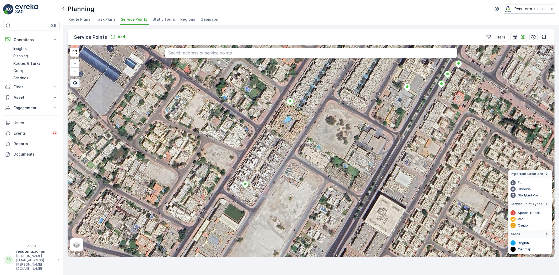
drag, startPoint x: 286, startPoint y: 181, endPoint x: 289, endPoint y: 154, distance: 27.1
click at [289, 154] on div "+ − Satellite Roadmap Terrain Hybrid Leaflet Keyboard shortcuts Map Data Imager…" at bounding box center [311, 151] width 487 height 212
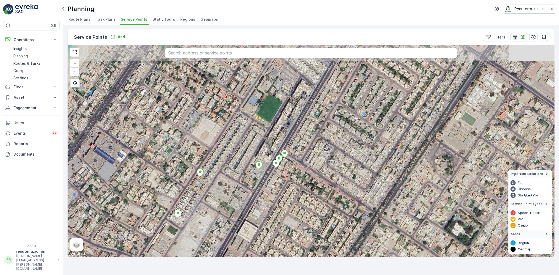
drag, startPoint x: 250, startPoint y: 145, endPoint x: 251, endPoint y: 187, distance: 42.7
click at [251, 187] on div "+ − Satellite Roadmap Terrain Hybrid Leaflet Keyboard shortcuts Map Data Imager…" at bounding box center [311, 151] width 487 height 212
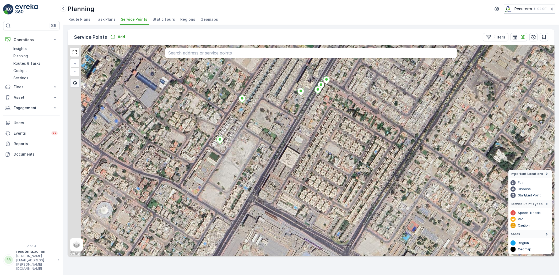
drag, startPoint x: 233, startPoint y: 205, endPoint x: 275, endPoint y: 129, distance: 86.5
click at [275, 129] on div "+ − Satellite Roadmap Terrain Hybrid Leaflet Keyboard shortcuts Map Data Imager…" at bounding box center [311, 151] width 487 height 212
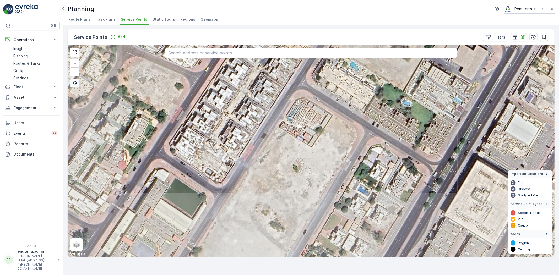
drag, startPoint x: 218, startPoint y: 192, endPoint x: 285, endPoint y: 68, distance: 141.2
click at [285, 68] on div "+ − Satellite Roadmap Terrain Hybrid Leaflet Keyboard shortcuts Map Data Imager…" at bounding box center [311, 151] width 487 height 212
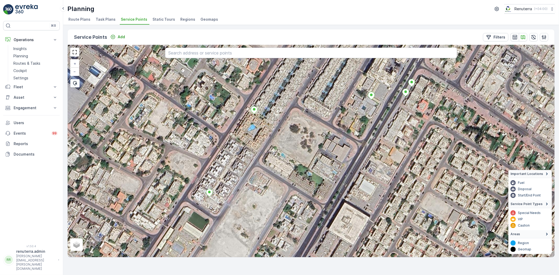
drag, startPoint x: 277, startPoint y: 114, endPoint x: 268, endPoint y: 157, distance: 44.0
click at [268, 157] on div "+ − Satellite Roadmap Terrain Hybrid Leaflet Keyboard shortcuts Map Data Imager…" at bounding box center [311, 151] width 487 height 212
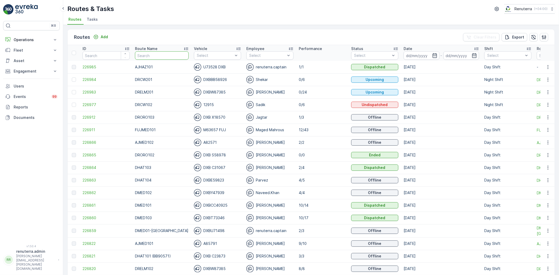
click at [163, 58] on input "text" at bounding box center [162, 55] width 54 height 8
type input "DHAT"
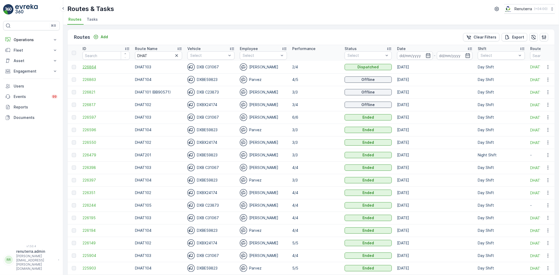
click at [92, 66] on span "226864" at bounding box center [105, 66] width 47 height 5
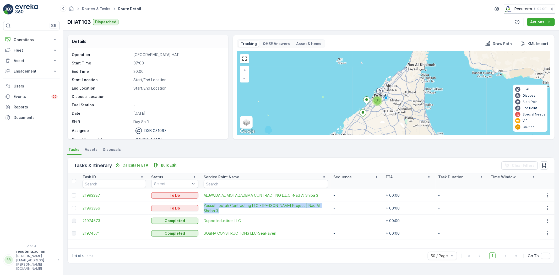
drag, startPoint x: 198, startPoint y: 206, endPoint x: 331, endPoint y: 206, distance: 133.0
click at [331, 206] on tr "21993386 To Do Yousuf Lootah Contracting LLC - Obaid Almheiri Project | Nad Al …" at bounding box center [311, 208] width 487 height 13
copy span "Yousuf Lootah Contracting LLC - Obaid Almheiri Project | Nad Al Sheba 3"
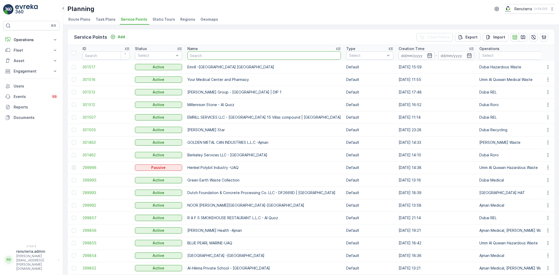
click at [217, 58] on input "text" at bounding box center [263, 55] width 153 height 8
type input "muna"
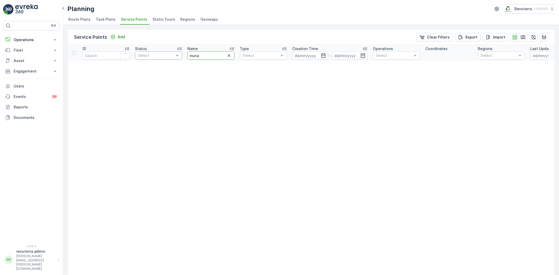
drag, startPoint x: 205, startPoint y: 55, endPoint x: 158, endPoint y: 52, distance: 47.0
type input "munna"
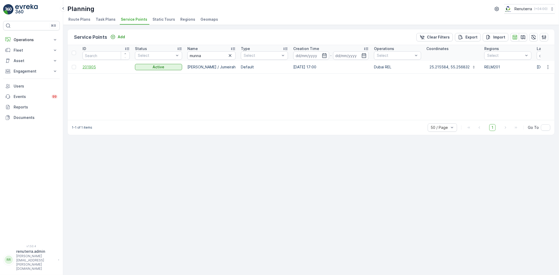
click at [87, 66] on span "201905" at bounding box center [105, 66] width 47 height 5
drag, startPoint x: 211, startPoint y: 57, endPoint x: 139, endPoint y: 54, distance: 71.3
type input "al hud"
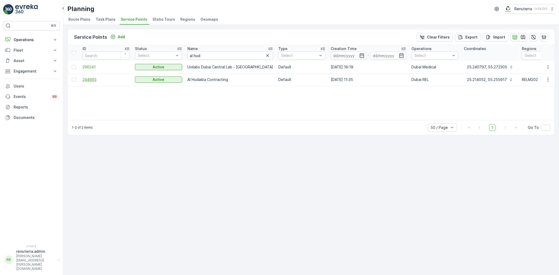
click at [89, 80] on span "244665" at bounding box center [105, 79] width 47 height 5
drag, startPoint x: 208, startPoint y: 55, endPoint x: 118, endPoint y: 47, distance: 91.0
type input "munna"
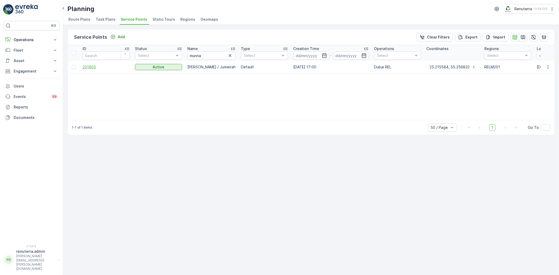
click at [91, 69] on span "201905" at bounding box center [105, 66] width 47 height 5
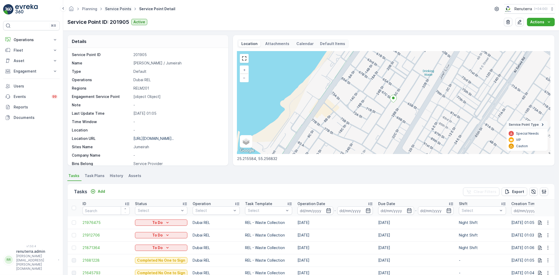
click at [120, 8] on link "Service Points" at bounding box center [118, 9] width 26 height 4
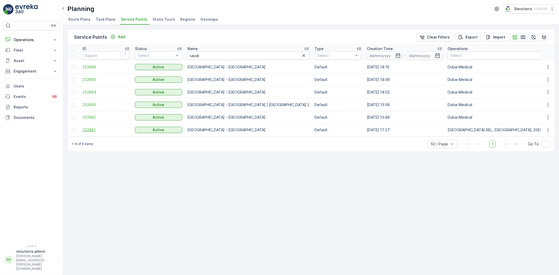
click at [90, 129] on span "252881" at bounding box center [105, 129] width 47 height 5
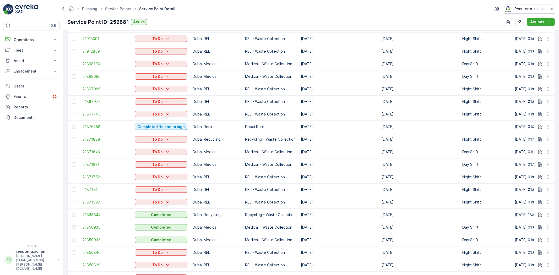
scroll to position [378, 0]
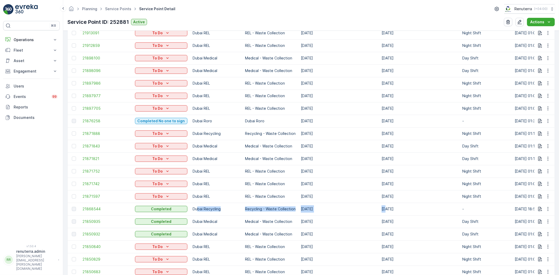
drag, startPoint x: 195, startPoint y: 209, endPoint x: 383, endPoint y: 207, distance: 187.8
click at [383, 207] on tr "21868544 Completed Dubai Recycling Recycling - Waste Collection 18.09.2025 18.0…" at bounding box center [493, 209] width 851 height 13
drag, startPoint x: 245, startPoint y: 119, endPoint x: 499, endPoint y: 123, distance: 254.1
click at [499, 123] on tr "21876258 Completed No one to sign Dubai Roro Dubai Roro 19.09.2025 19.09.2025 -…" at bounding box center [493, 121] width 851 height 13
click at [251, 149] on td "Medical - Waste Collection" at bounding box center [270, 146] width 56 height 13
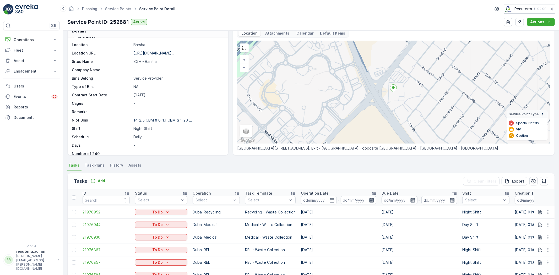
scroll to position [0, 0]
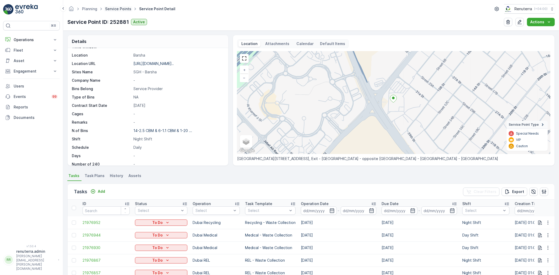
click at [120, 7] on link "Service Points" at bounding box center [118, 9] width 26 height 4
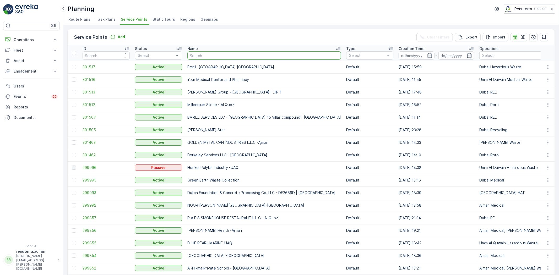
click at [207, 58] on input "text" at bounding box center [263, 55] width 153 height 8
type input "red"
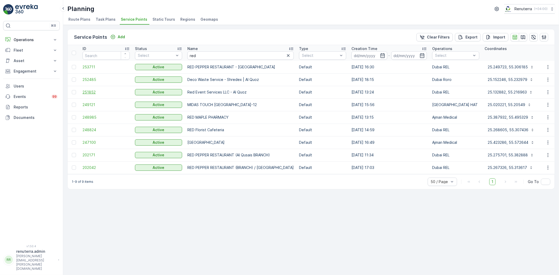
click at [86, 92] on span "251852" at bounding box center [105, 92] width 47 height 5
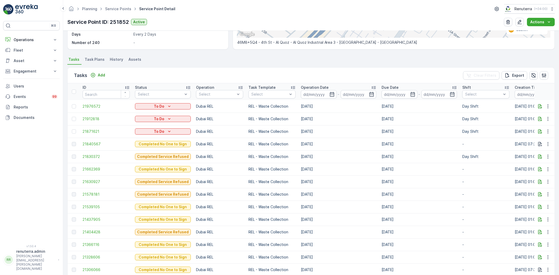
scroll to position [145, 0]
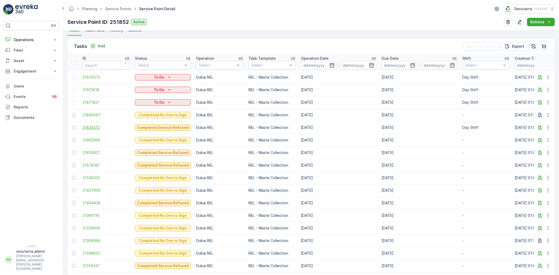
click at [87, 125] on span "21830372" at bounding box center [105, 127] width 47 height 5
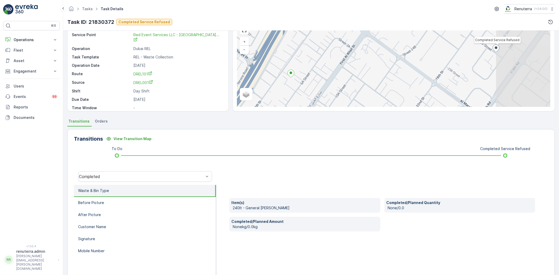
scroll to position [29, 0]
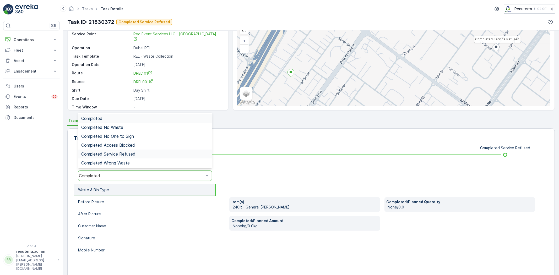
click at [136, 152] on div "Completed Service Refused" at bounding box center [145, 154] width 128 height 5
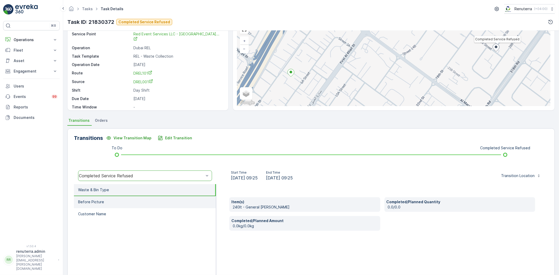
click at [109, 199] on li "Before Picture" at bounding box center [145, 202] width 142 height 12
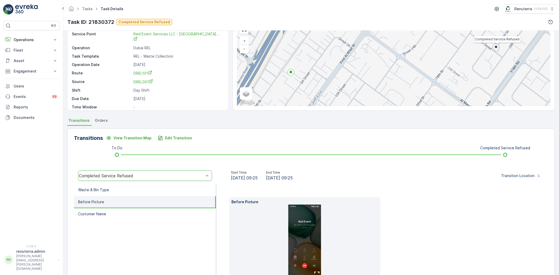
click at [297, 231] on img at bounding box center [304, 241] width 33 height 73
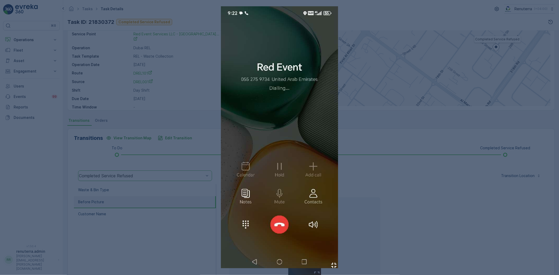
click at [407, 175] on div at bounding box center [279, 137] width 559 height 275
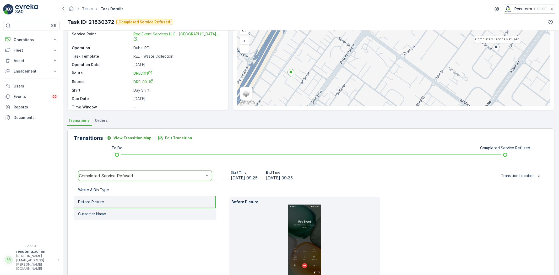
click at [109, 215] on li "Customer Name" at bounding box center [145, 214] width 142 height 12
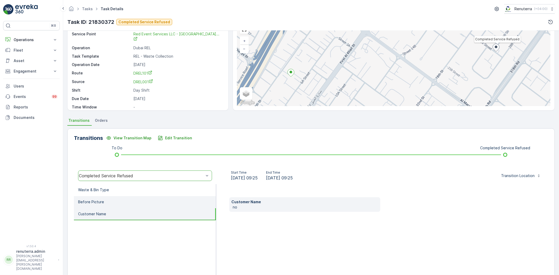
click at [119, 197] on li "Before Picture" at bounding box center [145, 202] width 142 height 12
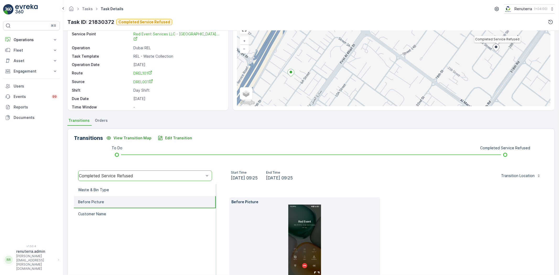
click at [324, 222] on li at bounding box center [304, 241] width 147 height 73
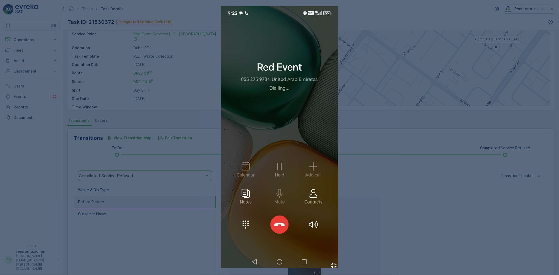
click at [374, 162] on div at bounding box center [279, 137] width 559 height 275
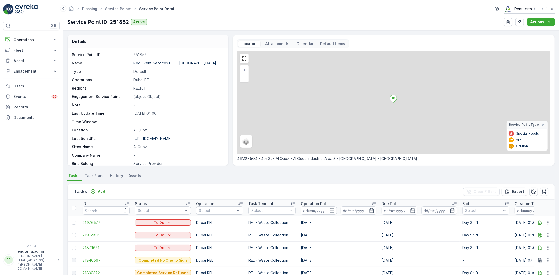
scroll to position [116, 0]
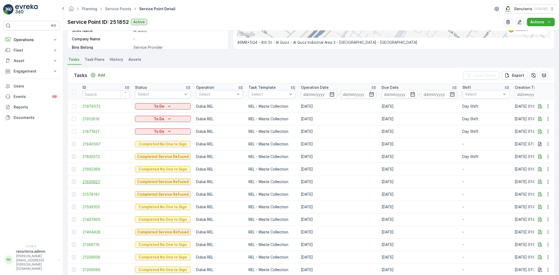
click at [95, 181] on span "21630927" at bounding box center [105, 181] width 47 height 5
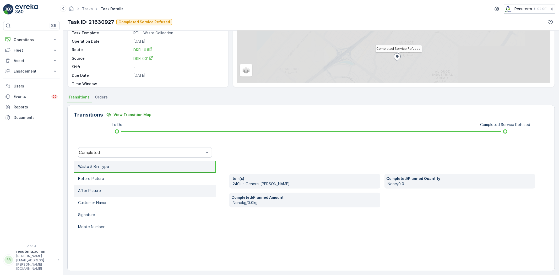
scroll to position [55, 0]
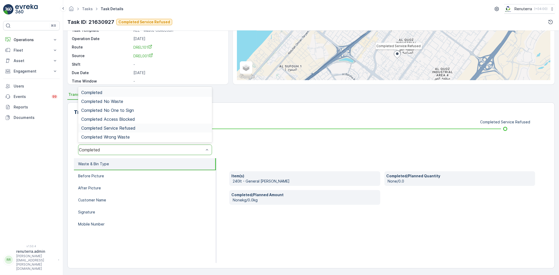
click at [130, 128] on span "Completed Service Refused" at bounding box center [108, 128] width 54 height 5
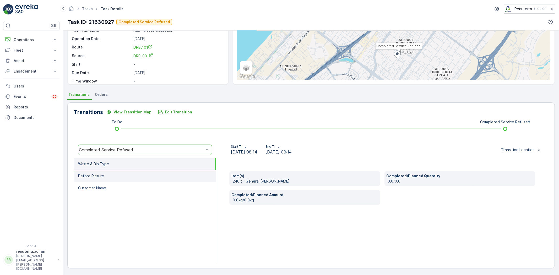
click at [106, 170] on li "Before Picture" at bounding box center [145, 176] width 142 height 12
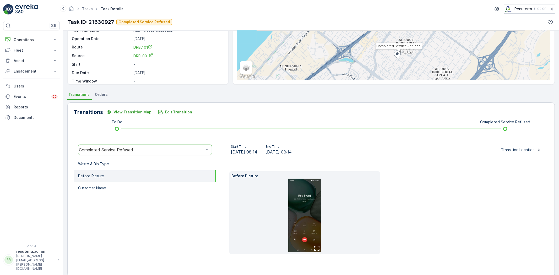
click at [300, 201] on img at bounding box center [304, 215] width 33 height 73
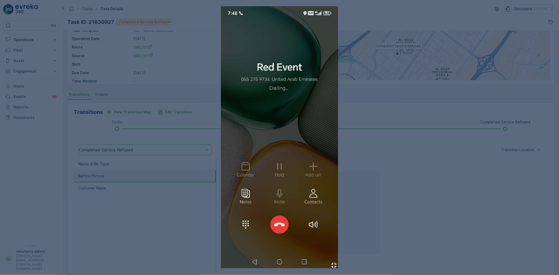
click at [364, 187] on div at bounding box center [279, 137] width 559 height 275
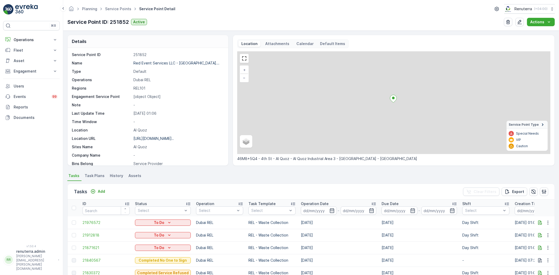
scroll to position [145, 0]
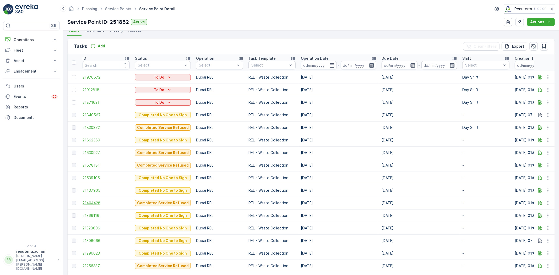
click at [97, 202] on span "21404428" at bounding box center [105, 202] width 47 height 5
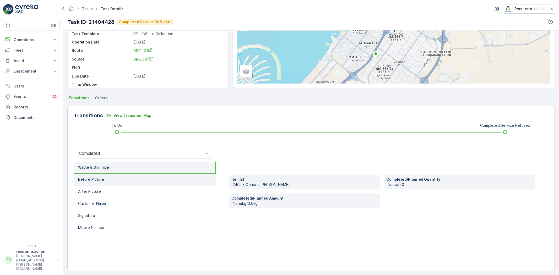
scroll to position [55, 0]
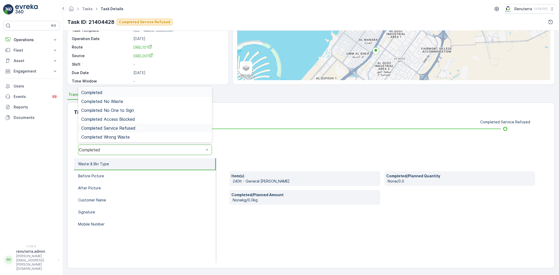
click at [128, 126] on span "Completed Service Refused" at bounding box center [108, 128] width 54 height 5
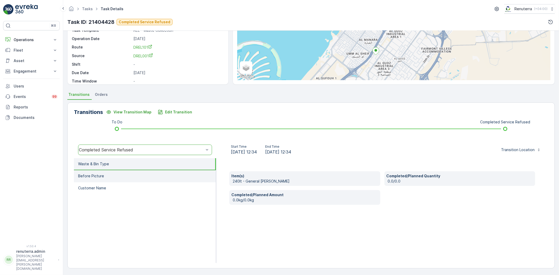
click at [112, 177] on li "Before Picture" at bounding box center [145, 176] width 142 height 12
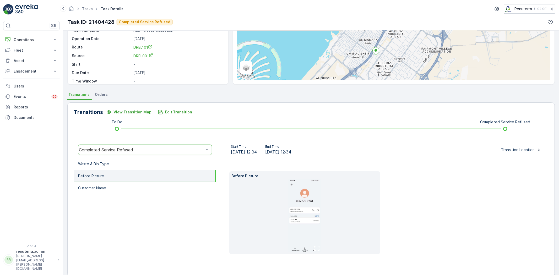
click at [296, 205] on img at bounding box center [304, 215] width 33 height 73
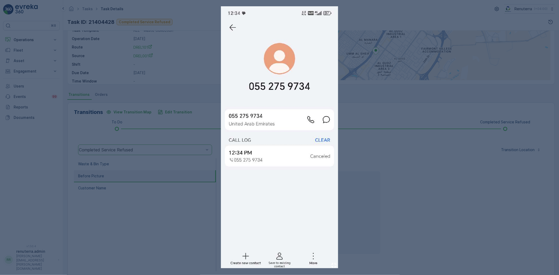
drag, startPoint x: 306, startPoint y: 140, endPoint x: 456, endPoint y: 162, distance: 151.9
click at [456, 162] on div at bounding box center [279, 137] width 559 height 275
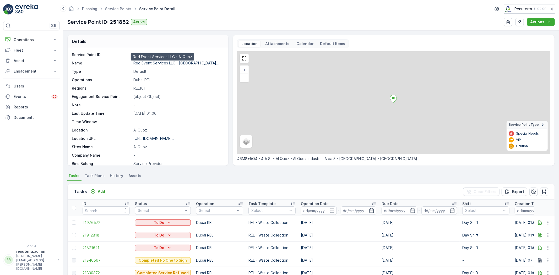
click at [171, 62] on p "Red Event Services LLC - [GEOGRAPHIC_DATA]..." at bounding box center [176, 63] width 86 height 4
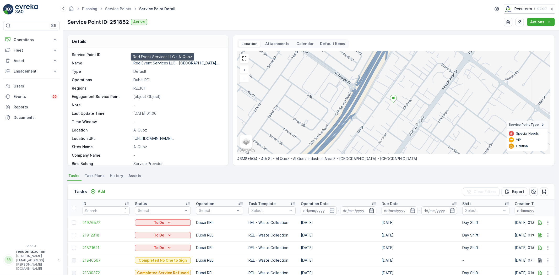
click at [162, 62] on p "Red Event Services LLC - Al Qu..." at bounding box center [176, 63] width 86 height 4
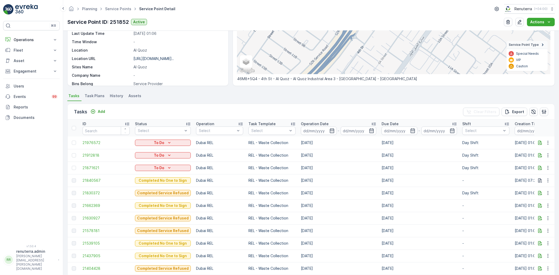
scroll to position [87, 0]
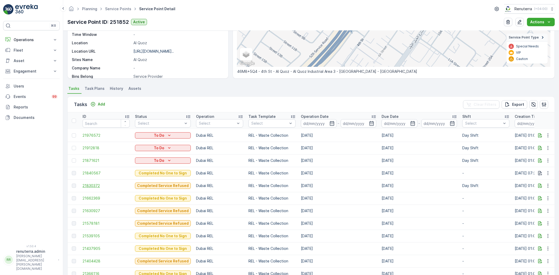
click at [97, 184] on span "21830372" at bounding box center [105, 185] width 47 height 5
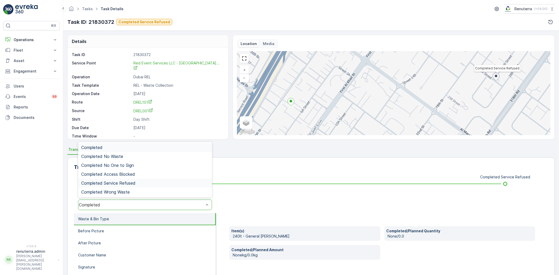
click at [116, 180] on div "Completed Service Refused" at bounding box center [145, 183] width 134 height 9
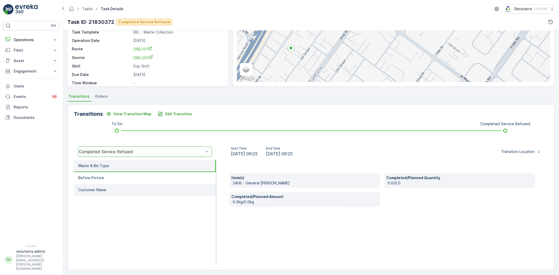
scroll to position [55, 0]
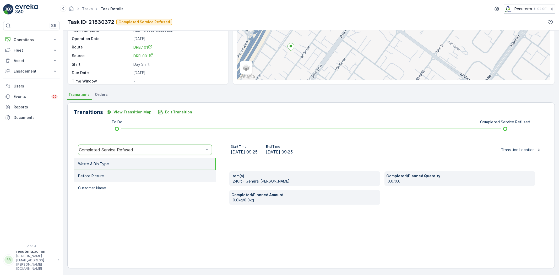
click at [103, 176] on li "Before Picture" at bounding box center [145, 176] width 142 height 12
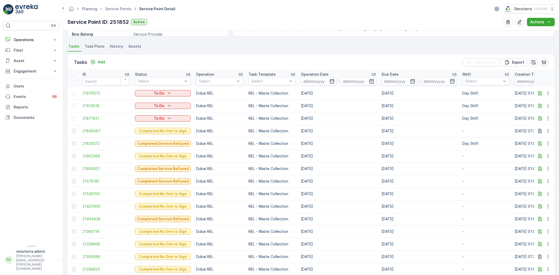
scroll to position [145, 0]
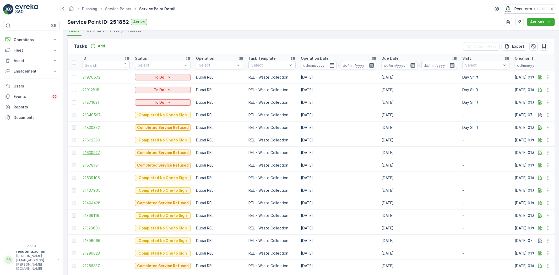
click at [90, 151] on span "21630927" at bounding box center [105, 152] width 47 height 5
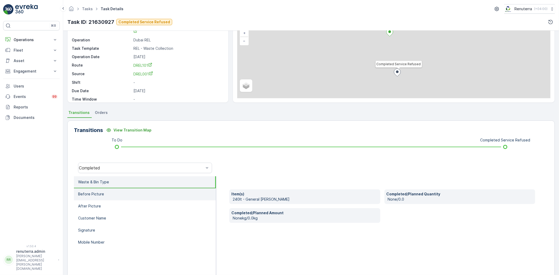
scroll to position [55, 0]
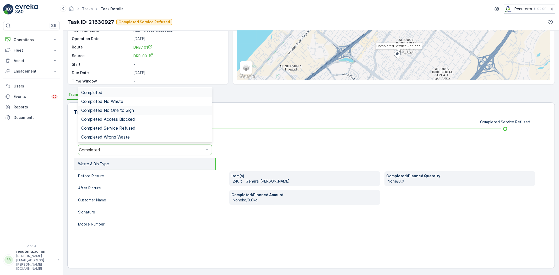
click at [113, 109] on span "Completed No One to Sign" at bounding box center [107, 110] width 53 height 5
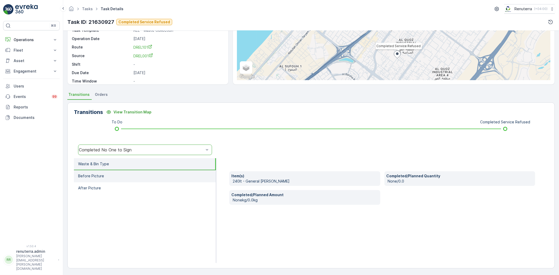
click at [98, 175] on p "Before Picture" at bounding box center [91, 175] width 26 height 5
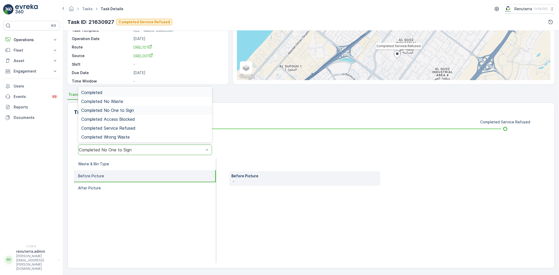
click at [116, 148] on div "Completed No One to Sign" at bounding box center [141, 149] width 125 height 5
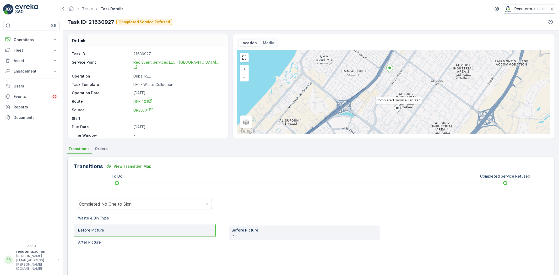
scroll to position [0, 0]
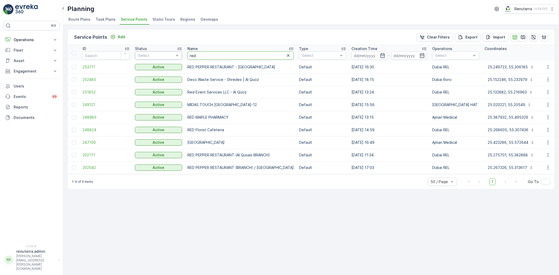
drag, startPoint x: 207, startPoint y: 56, endPoint x: 169, endPoint y: 56, distance: 38.2
type input "itd"
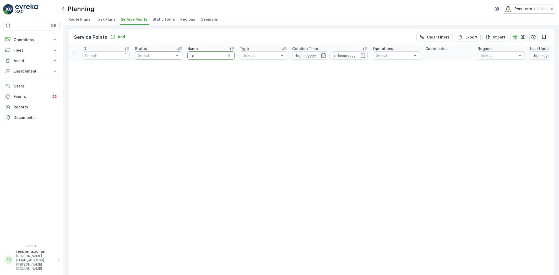
drag, startPoint x: 204, startPoint y: 57, endPoint x: 177, endPoint y: 53, distance: 27.2
type input "I"
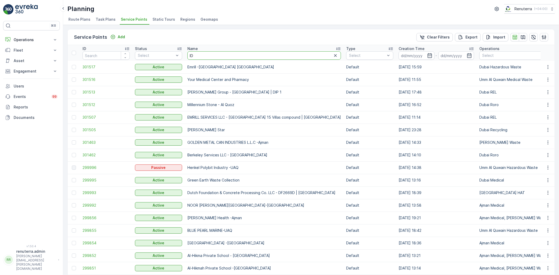
type input "IDT"
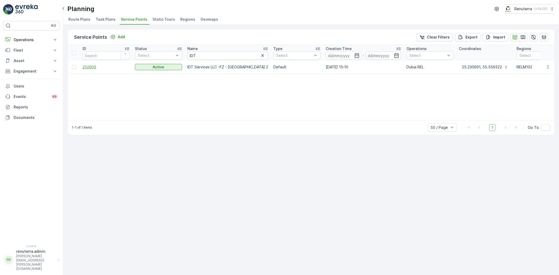
click at [92, 66] on span "252906" at bounding box center [105, 66] width 47 height 5
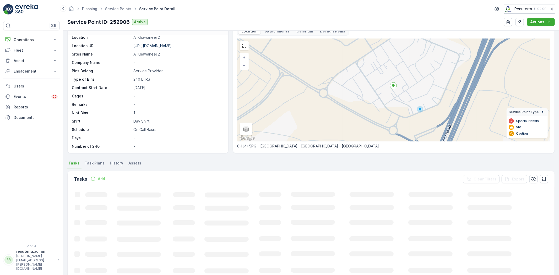
scroll to position [21, 0]
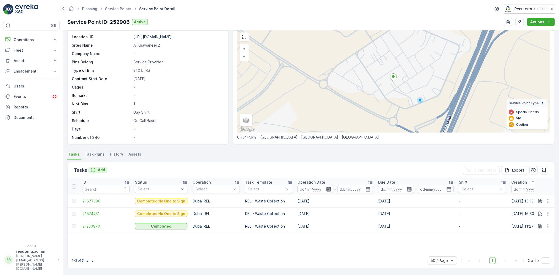
click at [99, 170] on p "Add" at bounding box center [101, 169] width 7 height 5
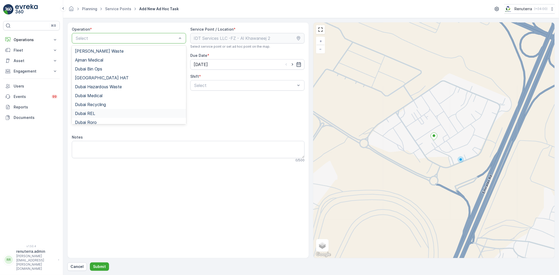
click at [100, 113] on div "Dubai REL" at bounding box center [129, 113] width 108 height 5
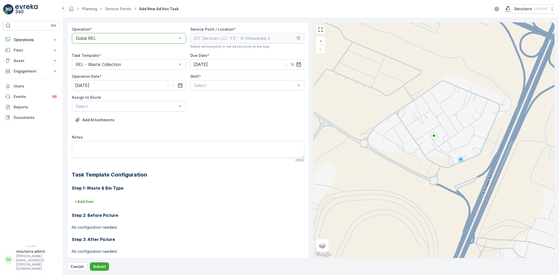
click at [291, 62] on icon "button" at bounding box center [292, 64] width 5 height 5
type input "24.09.2025"
click at [172, 84] on icon "button" at bounding box center [173, 85] width 5 height 5
type input "24.09.2025"
click at [202, 96] on span "Day Shift" at bounding box center [202, 98] width 19 height 5
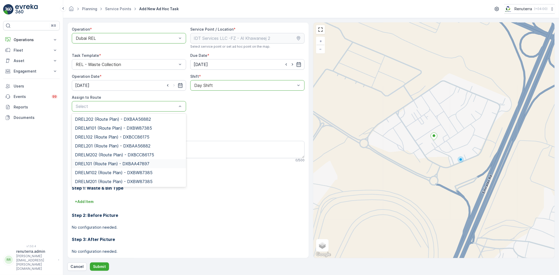
click at [111, 160] on div "DREL101 (Route Plan) - DXBAA47897" at bounding box center [129, 163] width 114 height 9
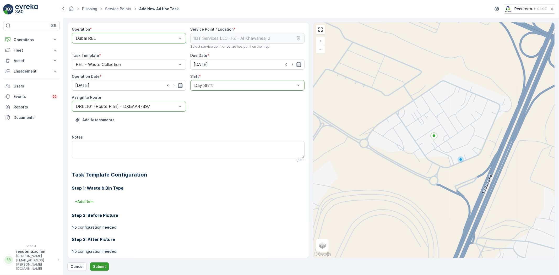
click at [96, 263] on button "Submit" at bounding box center [99, 266] width 19 height 8
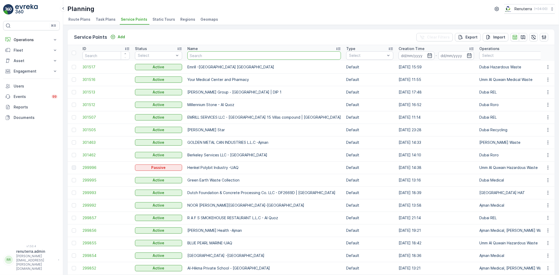
click at [212, 57] on input "text" at bounding box center [263, 55] width 153 height 8
type input "besix"
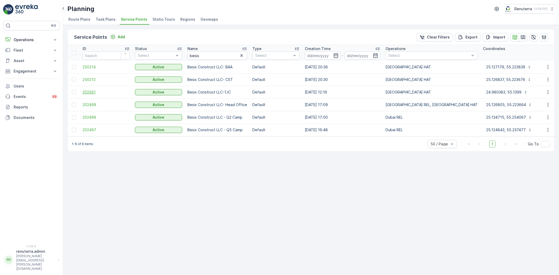
click at [95, 93] on span "202561" at bounding box center [105, 92] width 47 height 5
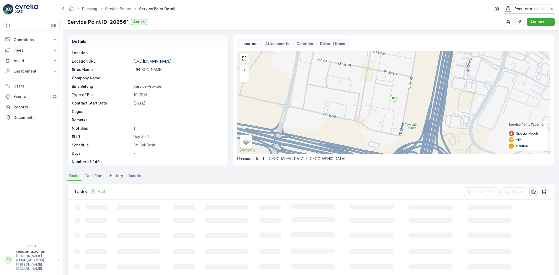
scroll to position [80, 0]
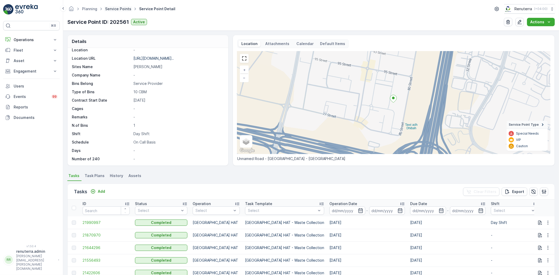
click at [122, 9] on link "Service Points" at bounding box center [118, 9] width 26 height 4
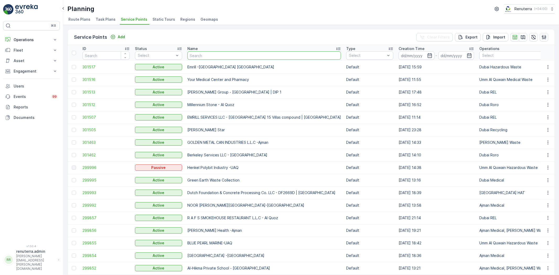
click at [211, 54] on input "text" at bounding box center [263, 55] width 153 height 8
type input "bagd"
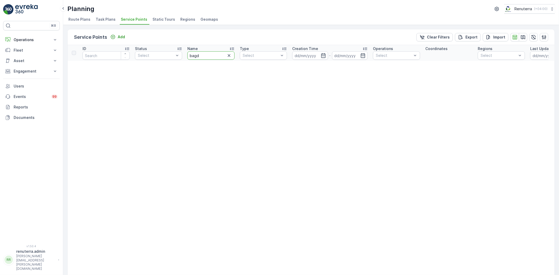
click at [205, 58] on input "bagd" at bounding box center [210, 55] width 47 height 8
type input "bag"
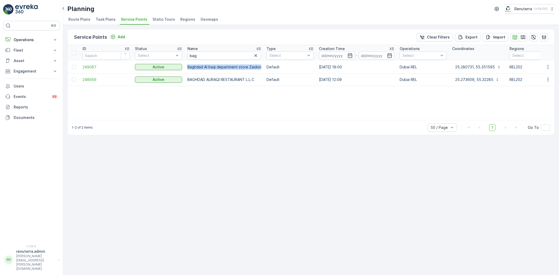
drag, startPoint x: 184, startPoint y: 66, endPoint x: 259, endPoint y: 67, distance: 75.2
copy tr "Baghdad Al Iraqi department store Zaidon"
drag, startPoint x: 185, startPoint y: 78, endPoint x: 260, endPoint y: 79, distance: 74.9
click at [260, 79] on td "BAGHDAD ALIRAQI RESTAURANT L.L.C" at bounding box center [224, 79] width 79 height 13
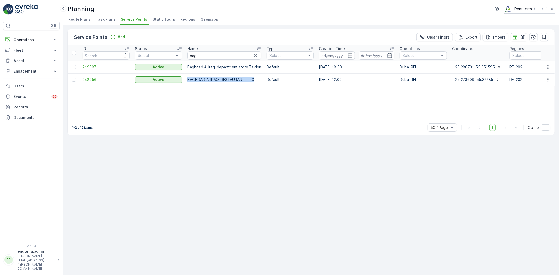
copy p "BAGHDAD ALIRAQI RESTAURANT L.L.C"
drag, startPoint x: 210, startPoint y: 54, endPoint x: 186, endPoint y: 53, distance: 24.4
click at [186, 53] on th "Name bag" at bounding box center [224, 53] width 79 height 16
drag, startPoint x: 215, startPoint y: 165, endPoint x: 213, endPoint y: 162, distance: 3.4
click at [215, 166] on div "Service Points Add Clear Filters Export Import ID Status Select Name bag Type S…" at bounding box center [310, 150] width 495 height 250
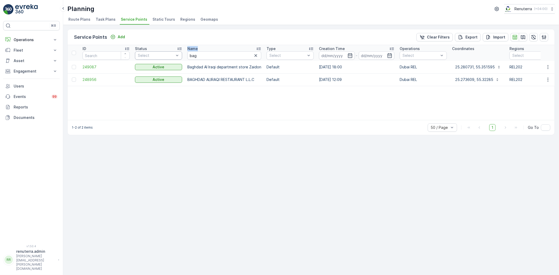
drag, startPoint x: 209, startPoint y: 60, endPoint x: 174, endPoint y: 53, distance: 36.4
drag, startPoint x: 200, startPoint y: 56, endPoint x: 203, endPoint y: 56, distance: 3.2
click at [200, 56] on input "bag" at bounding box center [224, 55] width 74 height 8
drag, startPoint x: 203, startPoint y: 55, endPoint x: 175, endPoint y: 55, distance: 27.8
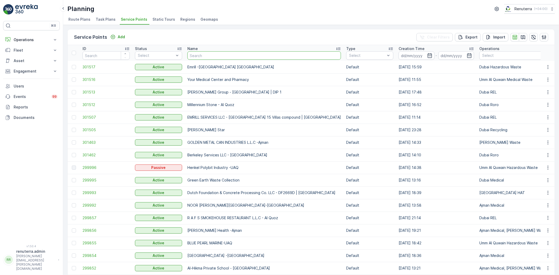
click at [198, 51] on input "text" at bounding box center [263, 55] width 153 height 8
type input "mouj"
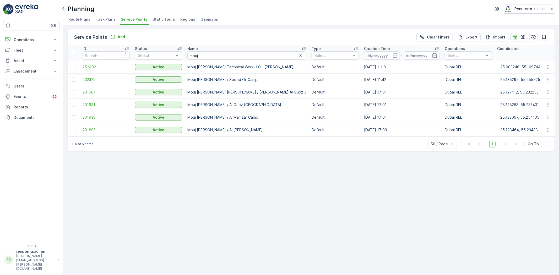
click at [85, 91] on span "201961" at bounding box center [105, 92] width 47 height 5
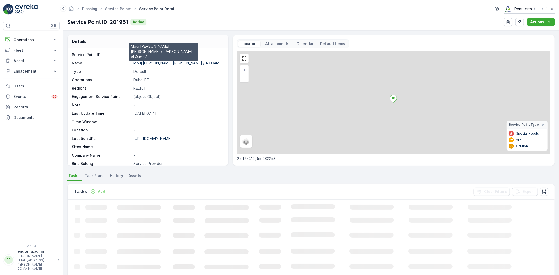
click at [159, 61] on p "Mouj al baher AB camp / AB CAM..." at bounding box center [177, 63] width 89 height 4
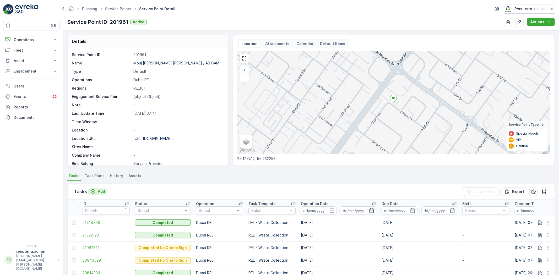
click at [100, 190] on p "Add" at bounding box center [101, 191] width 7 height 5
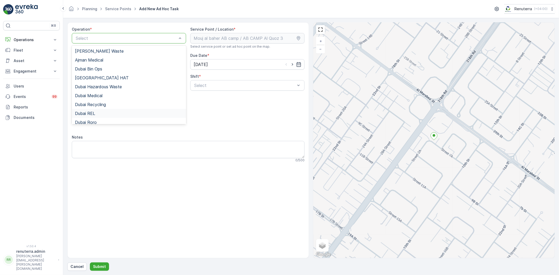
click at [89, 113] on span "Dubai REL" at bounding box center [85, 113] width 20 height 5
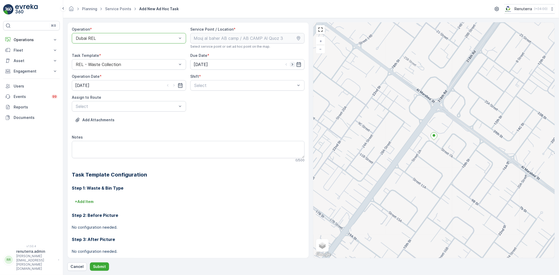
click at [292, 64] on icon "button" at bounding box center [292, 64] width 5 height 5
type input "[DATE]"
click at [174, 85] on icon "button" at bounding box center [173, 85] width 5 height 5
type input "[DATE]"
click at [201, 96] on span "Day Shift" at bounding box center [202, 98] width 19 height 5
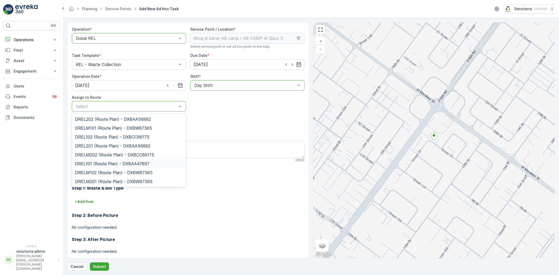
click at [102, 163] on span "DREL101 (Route Plan) - DXBAA47897" at bounding box center [112, 163] width 74 height 5
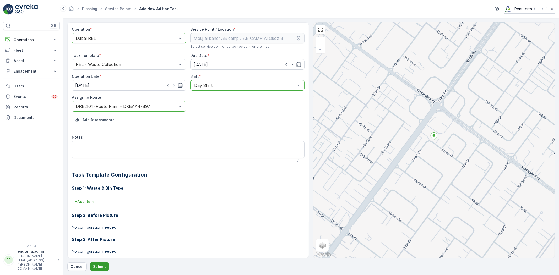
click at [95, 263] on button "Submit" at bounding box center [99, 266] width 19 height 8
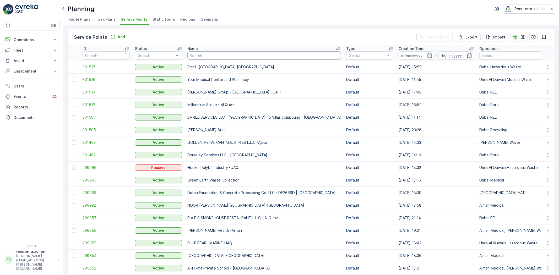
click at [224, 58] on input "text" at bounding box center [263, 55] width 153 height 8
paste input "KTC International Landscaping LLC - [GEOGRAPHIC_DATA], [GEOGRAPHIC_DATA]"
type input "KTC International Landscaping LLC - [GEOGRAPHIC_DATA], [GEOGRAPHIC_DATA]"
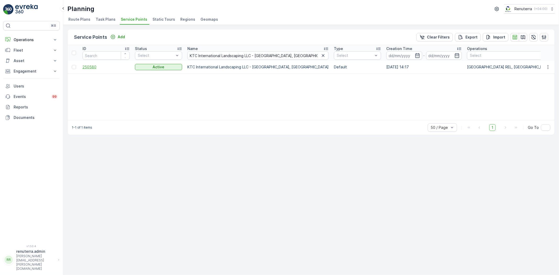
click at [93, 69] on span "250580" at bounding box center [105, 66] width 47 height 5
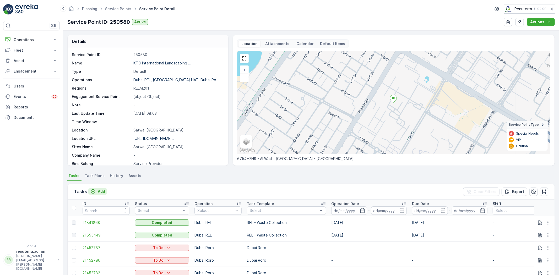
click at [101, 191] on p "Add" at bounding box center [101, 191] width 7 height 5
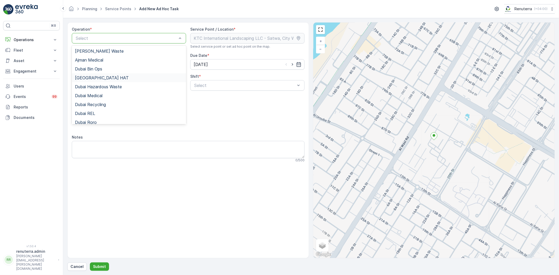
click at [95, 78] on span "[GEOGRAPHIC_DATA] HAT" at bounding box center [102, 77] width 54 height 5
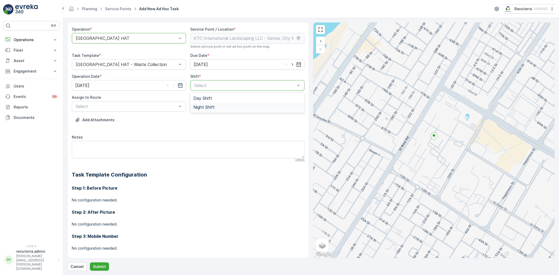
click at [198, 104] on div "Night Shift" at bounding box center [247, 107] width 114 height 9
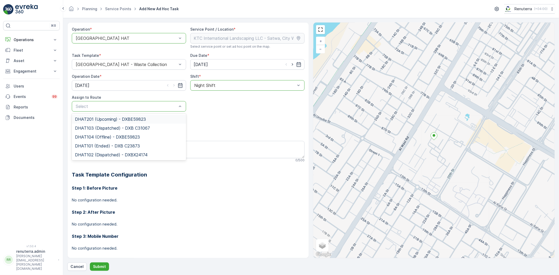
click at [99, 120] on span "DHAT201 (Upcoming) - DXBE59823" at bounding box center [110, 119] width 71 height 5
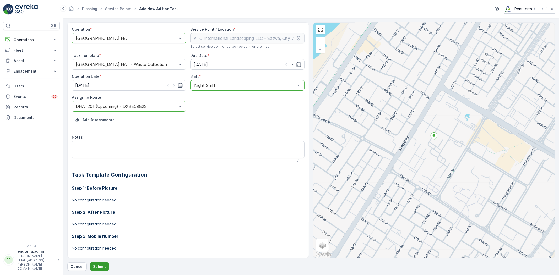
click at [99, 268] on p "Submit" at bounding box center [99, 266] width 13 height 5
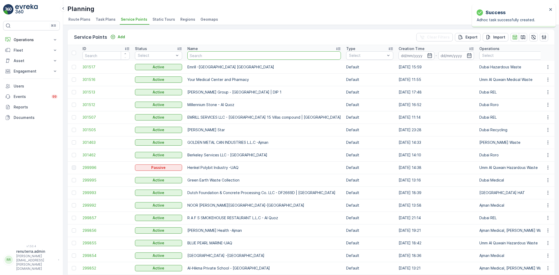
type input "HMS Hospital / Mirdif"
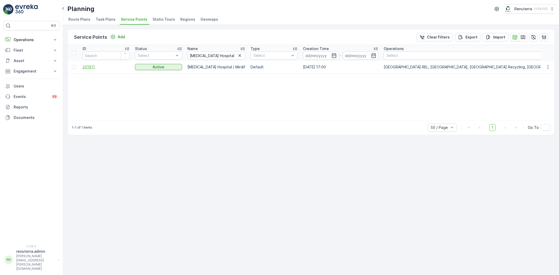
click at [92, 64] on span "201911" at bounding box center [105, 66] width 47 height 5
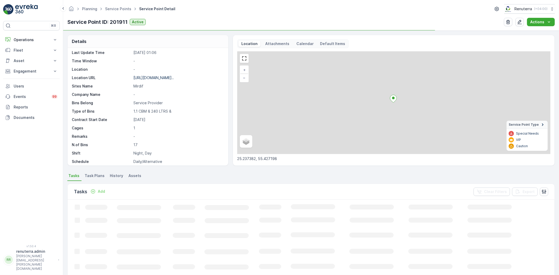
scroll to position [80, 0]
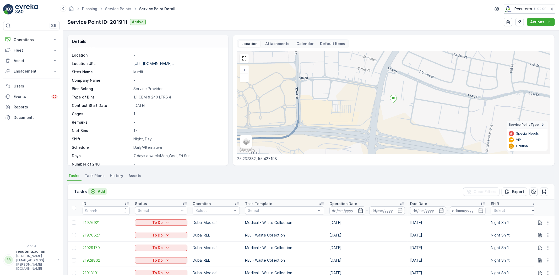
click at [99, 190] on p "Add" at bounding box center [101, 191] width 7 height 5
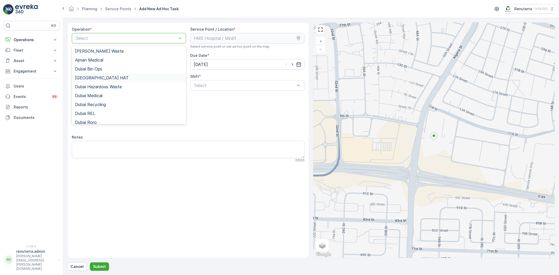
click at [94, 79] on span "[GEOGRAPHIC_DATA] HAT" at bounding box center [102, 77] width 54 height 5
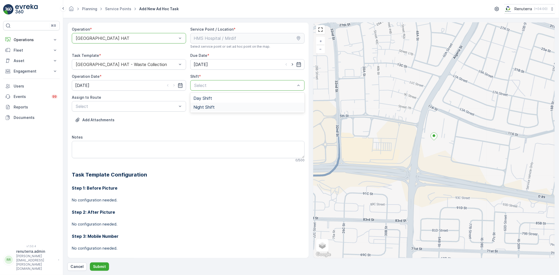
click at [200, 108] on span "Night Shift" at bounding box center [203, 107] width 21 height 5
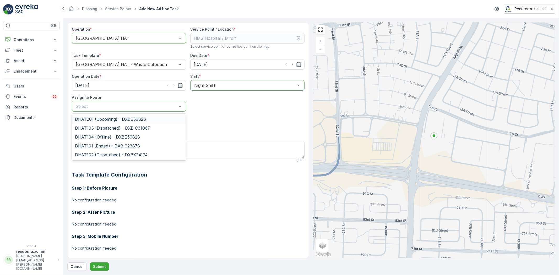
click at [92, 121] on span "DHAT201 (Upcoming) - DXBE59823" at bounding box center [110, 119] width 71 height 5
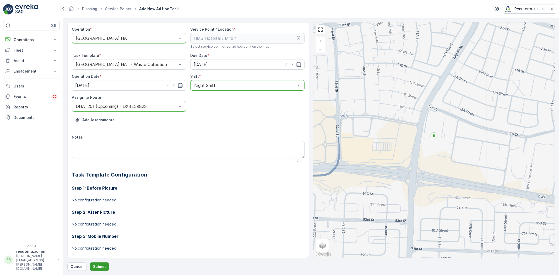
click at [99, 265] on p "Submit" at bounding box center [99, 266] width 13 height 5
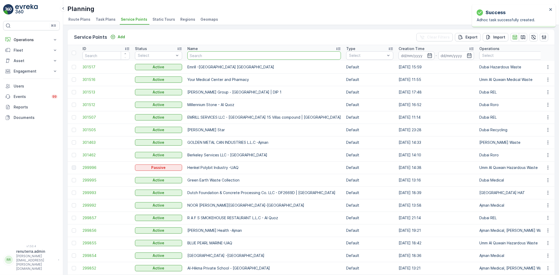
click at [208, 55] on input "text" at bounding box center [263, 55] width 153 height 8
paste input "Technical Glass & Aluminium Co. LLC - Factory 2 | [PERSON_NAME]"
type input "Technical Glass & Aluminium Co. LLC - Factory 2 | [PERSON_NAME]"
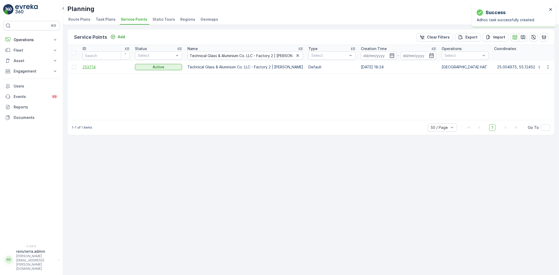
click at [84, 67] on span "253714" at bounding box center [105, 66] width 47 height 5
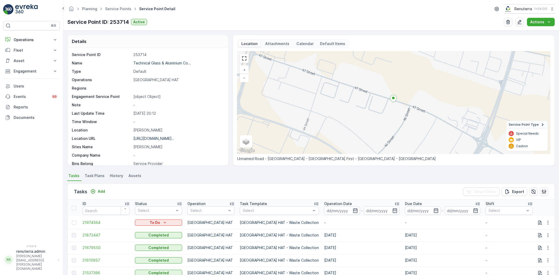
drag, startPoint x: 100, startPoint y: 190, endPoint x: 515, endPoint y: 252, distance: 420.3
click at [511, 256] on div "Tasks Add Clear Filters Export ID Status Select Operation Select Task Template …" at bounding box center [310, 239] width 487 height 111
click at [548, 223] on icon "button" at bounding box center [547, 222] width 5 height 5
click at [531, 246] on span "Change Route" at bounding box center [533, 244] width 25 height 5
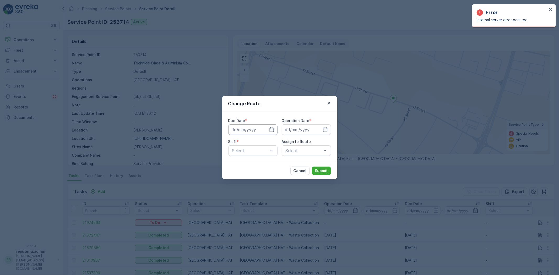
click at [261, 129] on input at bounding box center [252, 129] width 49 height 10
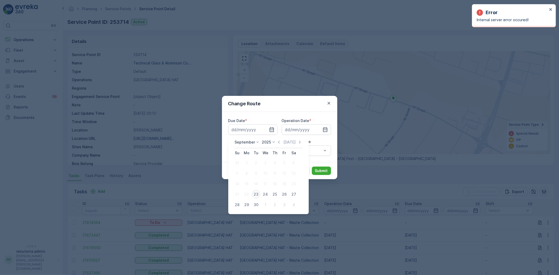
click at [256, 193] on div "23" at bounding box center [256, 194] width 8 height 8
type input "[DATE]"
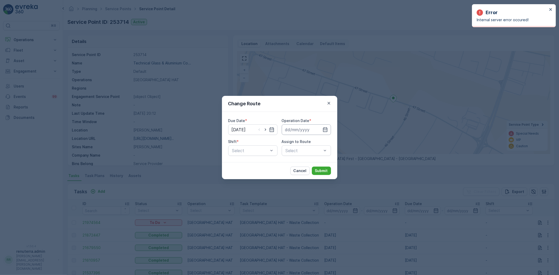
click at [295, 126] on input at bounding box center [306, 129] width 49 height 10
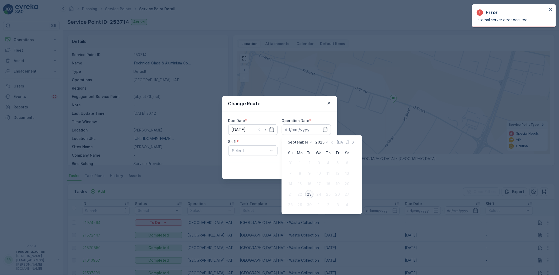
click at [308, 194] on div "23" at bounding box center [309, 194] width 8 height 8
type input "[DATE]"
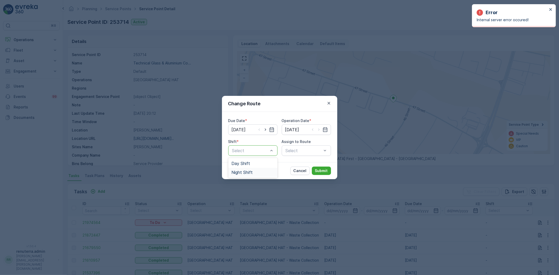
click at [243, 171] on span "Night Shift" at bounding box center [241, 172] width 21 height 5
click at [294, 151] on div "Select" at bounding box center [306, 150] width 49 height 10
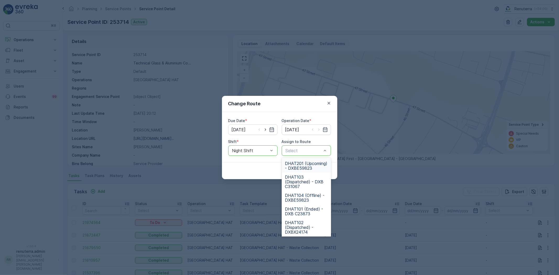
click at [298, 165] on span "DHAT201 (Upcoming) - DXBE59823" at bounding box center [306, 165] width 43 height 9
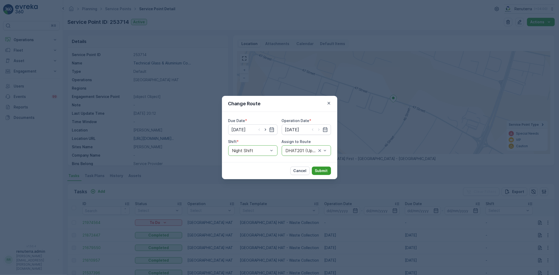
click at [316, 169] on p "Submit" at bounding box center [321, 170] width 13 height 5
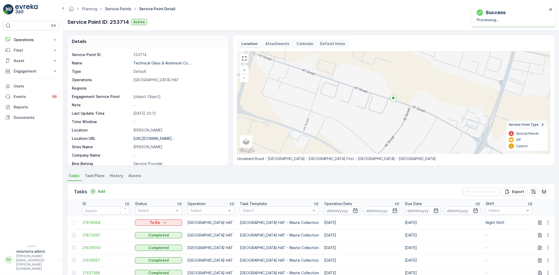
click at [119, 9] on link "Service Points" at bounding box center [118, 9] width 26 height 4
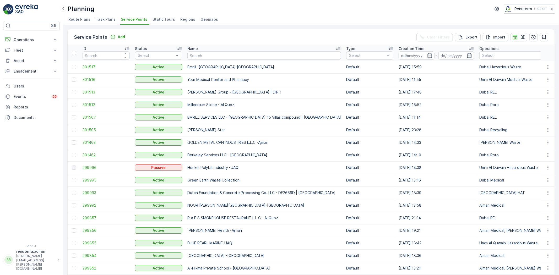
click at [222, 57] on input "text" at bounding box center [263, 55] width 153 height 8
paste input "Technical Glass & Aluminium Co. LLC - Factory 1 | [PERSON_NAME]"
type input "Technical Glass & Aluminium Co. LLC - Factory 1 | [PERSON_NAME]"
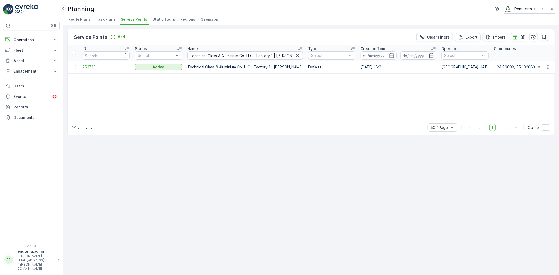
click at [93, 66] on span "253713" at bounding box center [105, 66] width 47 height 5
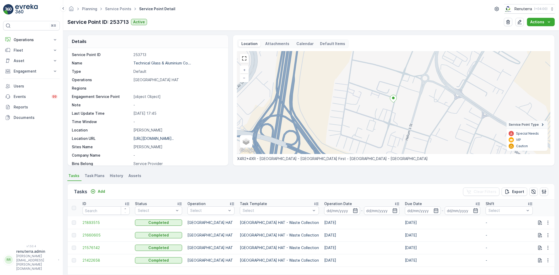
click at [100, 187] on div "Tasks Add Clear Filters Export" at bounding box center [311, 192] width 487 height 16
click at [100, 189] on p "Add" at bounding box center [101, 191] width 7 height 5
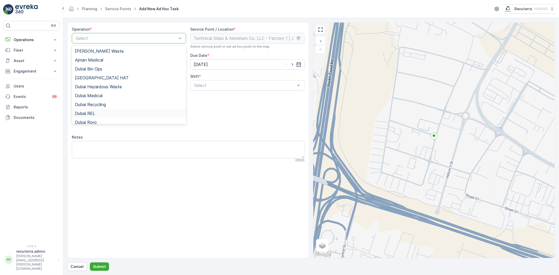
click at [96, 112] on div "Dubai REL" at bounding box center [129, 113] width 108 height 5
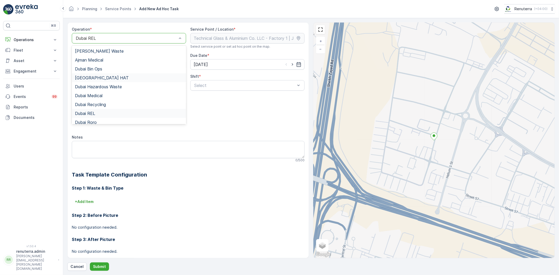
click at [104, 76] on div "[GEOGRAPHIC_DATA] HAT" at bounding box center [129, 77] width 108 height 5
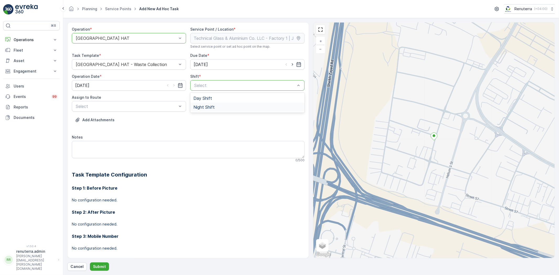
click at [206, 106] on span "Night Shift" at bounding box center [203, 107] width 21 height 5
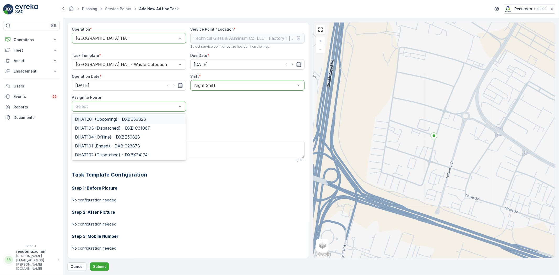
click at [110, 120] on span "DHAT201 (Upcoming) - DXBE59823" at bounding box center [110, 119] width 71 height 5
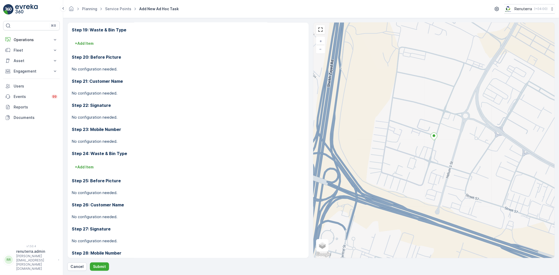
scroll to position [699, 0]
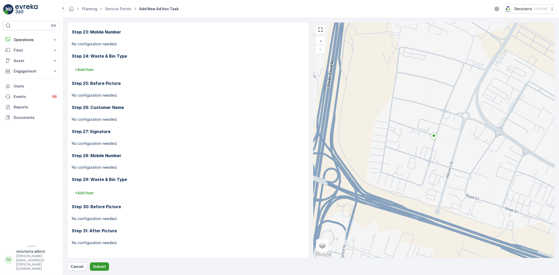
click at [98, 266] on p "Submit" at bounding box center [99, 266] width 13 height 5
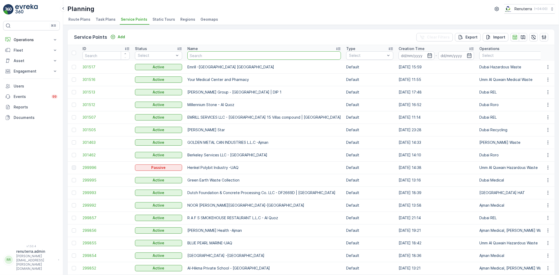
click at [203, 58] on input "text" at bounding box center [263, 55] width 153 height 8
paste input "MUSABBEH RASHID MUSABBEH ALFATTAN ALFALASI (Al Fattan Properties LLC)"
type input "MUSABBEH RASHID MUSABBEH ALFATTAN ALFALASI (Al Fattan Properties LLC)"
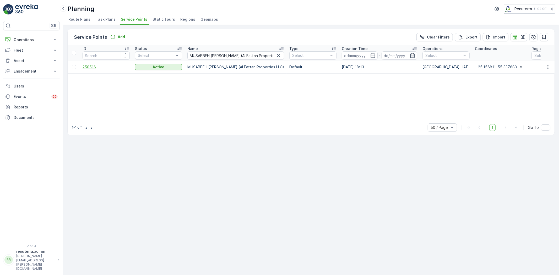
click at [85, 65] on span "250516" at bounding box center [105, 66] width 47 height 5
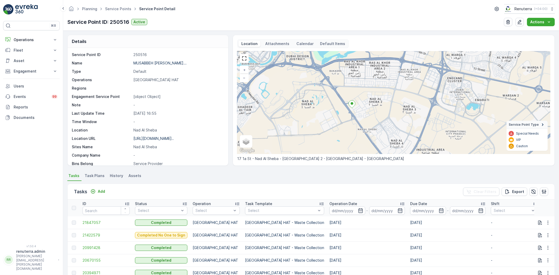
drag, startPoint x: 381, startPoint y: 137, endPoint x: 378, endPoint y: 92, distance: 44.6
click at [378, 92] on div "+ − Satellite Roadmap Terrain Hybrid Leaflet Keyboard shortcuts Map Data Map da…" at bounding box center [393, 102] width 313 height 103
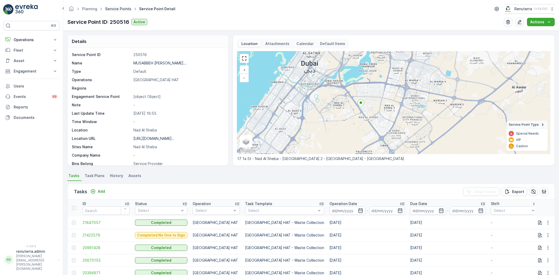
click at [114, 9] on link "Service Points" at bounding box center [118, 9] width 26 height 4
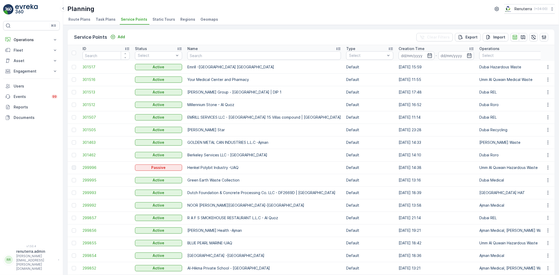
drag, startPoint x: 215, startPoint y: 54, endPoint x: 240, endPoint y: 56, distance: 25.5
click at [240, 56] on input "text" at bounding box center [263, 55] width 153 height 8
paste input "Italian Planters L.L.C -DWTC"
type input "Italian Planters L.L.C -DWTC"
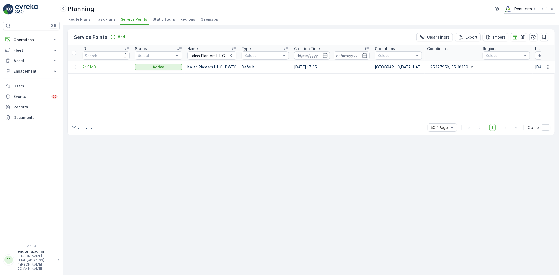
click at [95, 63] on td "245140" at bounding box center [106, 67] width 52 height 13
click at [90, 66] on span "245140" at bounding box center [105, 66] width 47 height 5
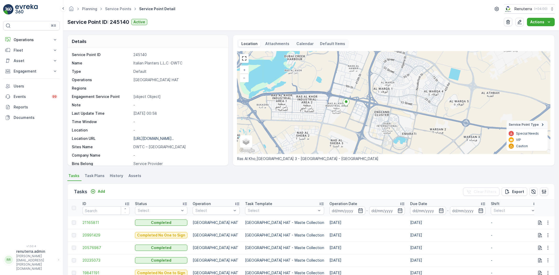
drag, startPoint x: 318, startPoint y: 124, endPoint x: 335, endPoint y: 118, distance: 17.4
click at [335, 118] on div "+ − Satellite Roadmap Terrain Hybrid Leaflet Keyboard shortcuts Map Data Map da…" at bounding box center [393, 102] width 313 height 103
click at [110, 8] on link "Service Points" at bounding box center [118, 9] width 26 height 4
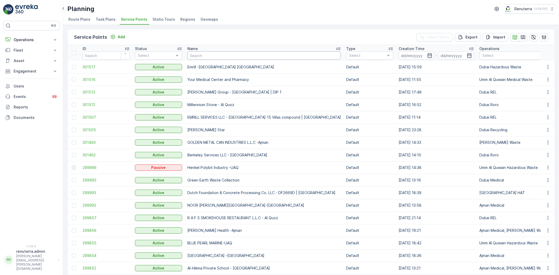
click at [197, 57] on input "text" at bounding box center [263, 55] width 153 height 8
paste input "Italian Planters L.L.C/ Damac"
type input "Italian Planters L.L.C/ Damac"
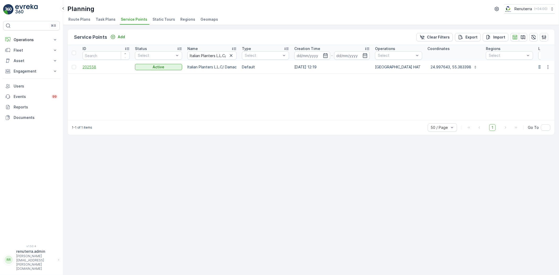
click at [93, 67] on span "202558" at bounding box center [105, 66] width 47 height 5
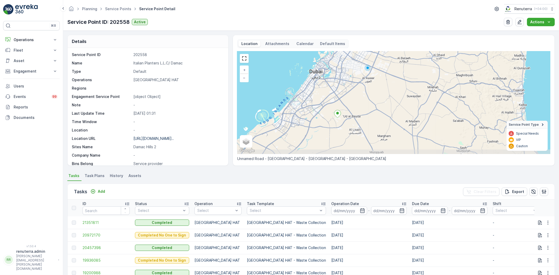
drag, startPoint x: 325, startPoint y: 138, endPoint x: 326, endPoint y: 131, distance: 6.3
click at [326, 131] on div "+ − Satellite Roadmap Terrain Hybrid Leaflet Keyboard shortcuts Map Data Map da…" at bounding box center [393, 102] width 313 height 103
click at [113, 10] on link "Service Points" at bounding box center [118, 9] width 26 height 4
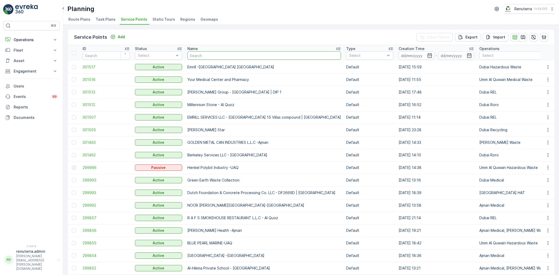
click at [201, 54] on input "text" at bounding box center [263, 55] width 153 height 8
type input "emrill"
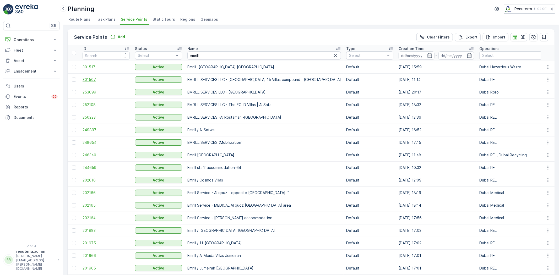
click at [91, 79] on span "301507" at bounding box center [105, 79] width 47 height 5
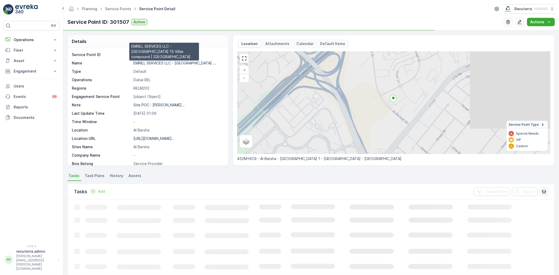
click at [162, 62] on p "EMRILL SERVICES LLC - Al Neem ..." at bounding box center [174, 63] width 82 height 4
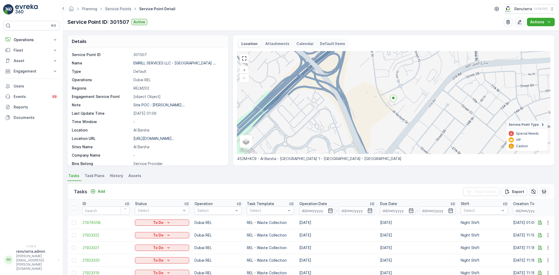
click at [116, 6] on span "Service Points" at bounding box center [118, 8] width 28 height 5
click at [117, 11] on span "Service Points" at bounding box center [118, 8] width 28 height 5
click at [119, 7] on link "Service Points" at bounding box center [118, 9] width 26 height 4
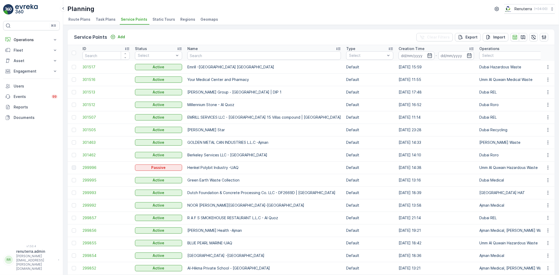
click at [215, 57] on input "text" at bounding box center [263, 55] width 153 height 8
type input "amtar"
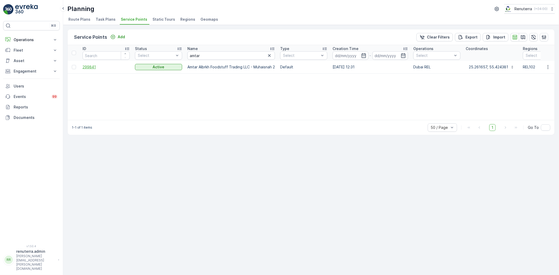
click at [82, 68] on span "299841" at bounding box center [105, 66] width 47 height 5
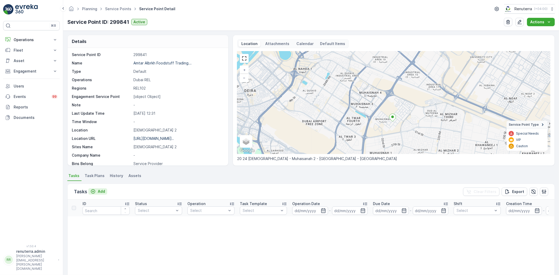
click at [101, 192] on p "Add" at bounding box center [101, 191] width 7 height 5
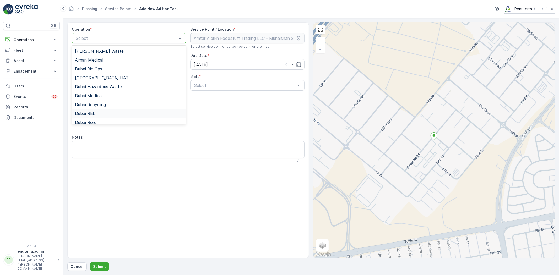
click at [93, 113] on span "Dubai REL" at bounding box center [85, 113] width 20 height 5
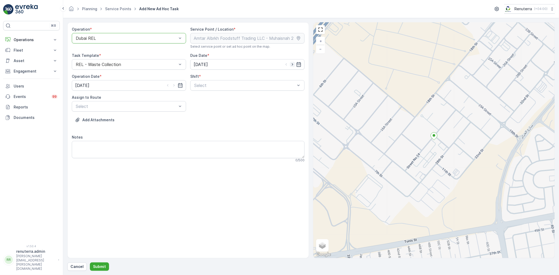
click at [293, 64] on icon "button" at bounding box center [292, 64] width 5 height 5
type input "[DATE]"
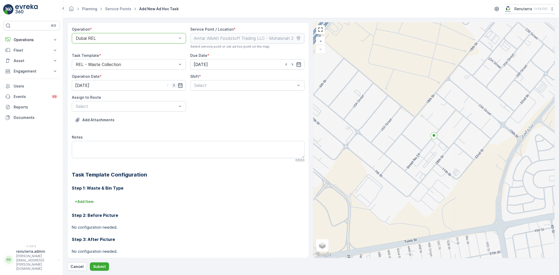
click at [171, 86] on icon "button" at bounding box center [173, 85] width 5 height 5
type input "[DATE]"
click at [203, 99] on span "Day Shift" at bounding box center [202, 98] width 19 height 5
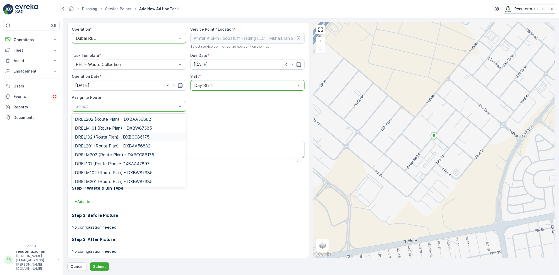
click at [95, 136] on span "DREL102 (Route Plan) - DXBCC86175" at bounding box center [112, 137] width 74 height 5
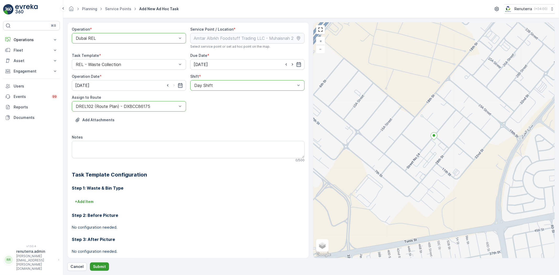
click at [103, 267] on p "Submit" at bounding box center [99, 266] width 13 height 5
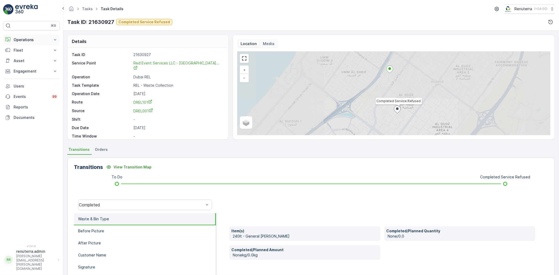
click at [22, 38] on p "Operations" at bounding box center [32, 39] width 36 height 5
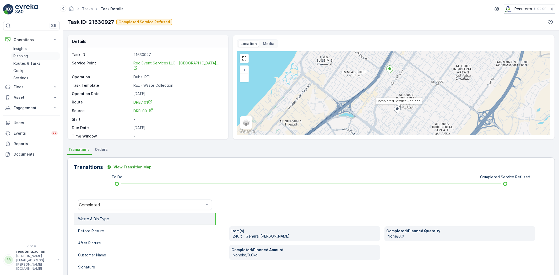
click at [21, 54] on p "Planning" at bounding box center [20, 55] width 15 height 5
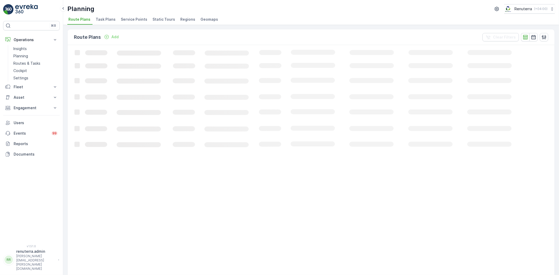
click at [130, 17] on span "Service Points" at bounding box center [134, 19] width 26 height 5
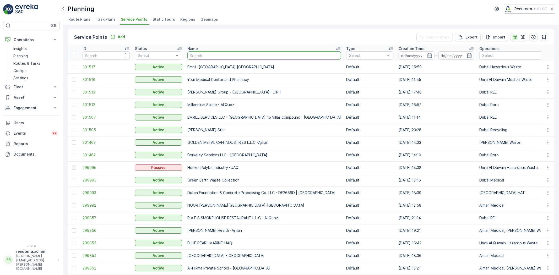
click at [200, 56] on input "text" at bounding box center [263, 55] width 153 height 8
click at [482, 108] on div "Dubai REL" at bounding box center [494, 110] width 24 height 5
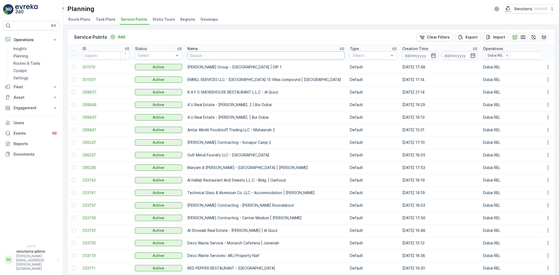
click at [214, 59] on input "text" at bounding box center [265, 55] width 157 height 8
click at [223, 46] on div "Name" at bounding box center [265, 48] width 157 height 5
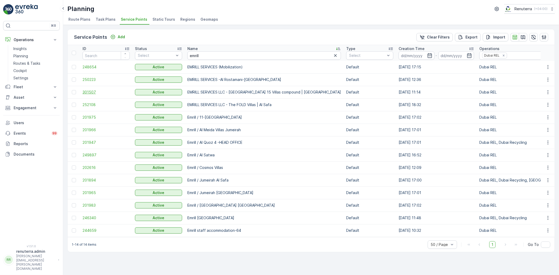
click at [92, 92] on span "301507" at bounding box center [105, 92] width 47 height 5
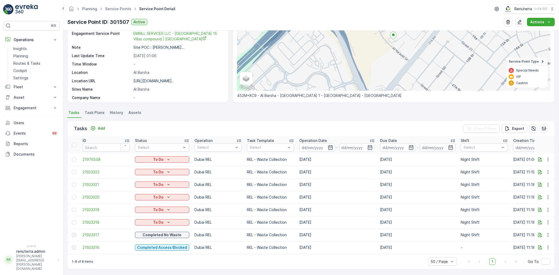
scroll to position [67, 0]
click at [96, 231] on span "21923317" at bounding box center [105, 233] width 47 height 5
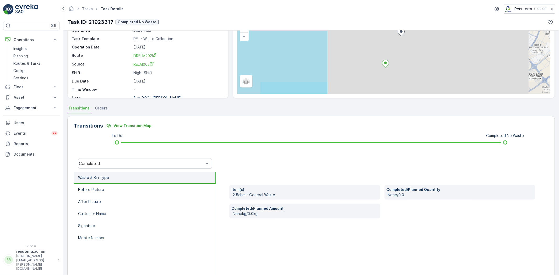
scroll to position [55, 0]
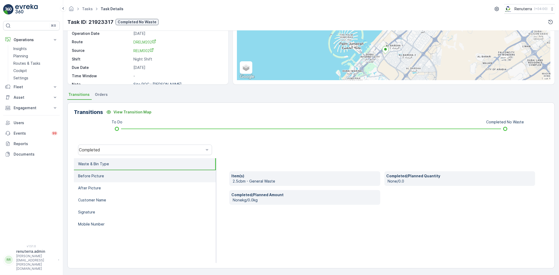
click at [106, 177] on li "Before Picture" at bounding box center [145, 176] width 142 height 12
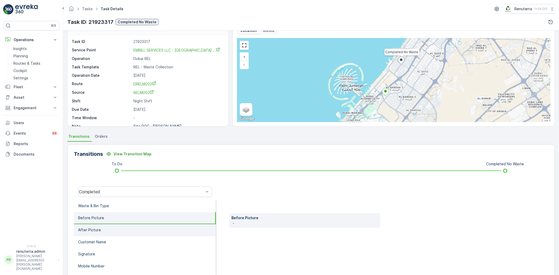
scroll to position [0, 0]
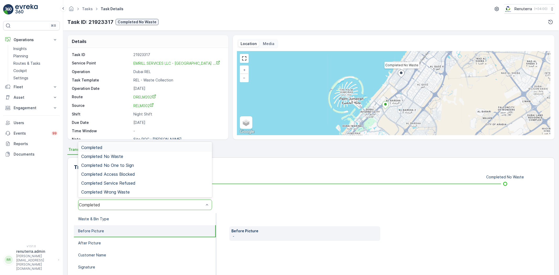
click at [110, 202] on div "Completed" at bounding box center [145, 205] width 134 height 10
click at [114, 157] on span "Completed No Waste" at bounding box center [102, 156] width 42 height 5
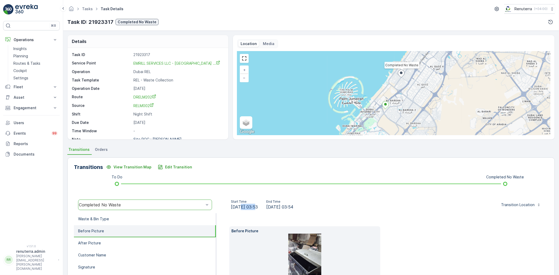
drag, startPoint x: 239, startPoint y: 208, endPoint x: 254, endPoint y: 207, distance: 14.9
click at [254, 207] on span "23.09.2025 03:53" at bounding box center [244, 207] width 27 height 6
click at [257, 206] on span "23.09.2025 03:53" at bounding box center [244, 207] width 27 height 6
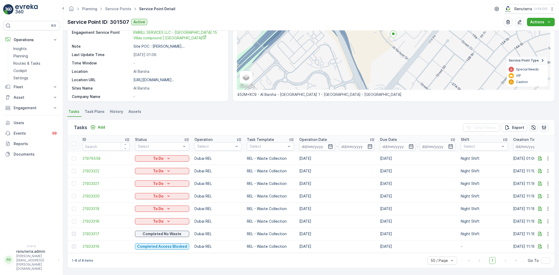
scroll to position [67, 0]
click at [89, 244] on span "21923316" at bounding box center [105, 246] width 47 height 5
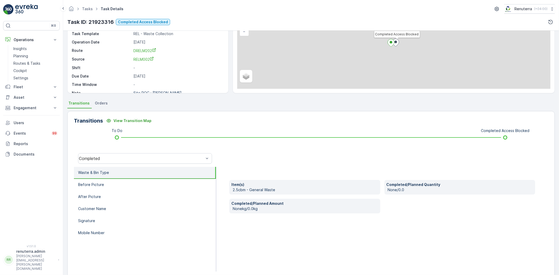
scroll to position [55, 0]
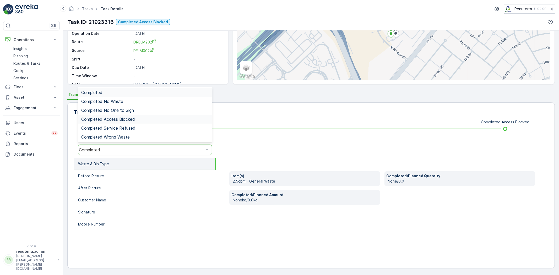
click at [121, 116] on div "Completed Access Blocked" at bounding box center [145, 119] width 134 height 9
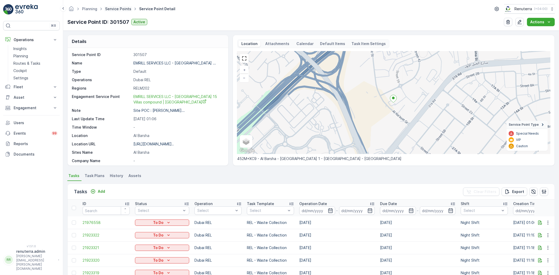
click at [117, 7] on link "Service Points" at bounding box center [118, 9] width 26 height 4
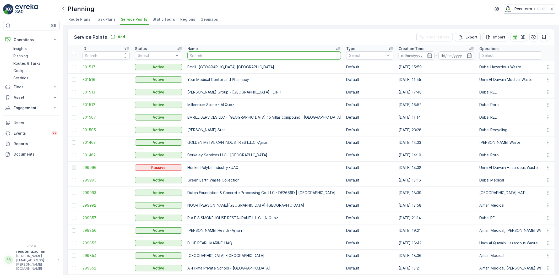
click at [197, 56] on input "text" at bounding box center [263, 55] width 153 height 8
type input "MUSABBEH RASHID MUSABBEH ALFATTAN ALFALASI (Al Fattan Properties LLC)"
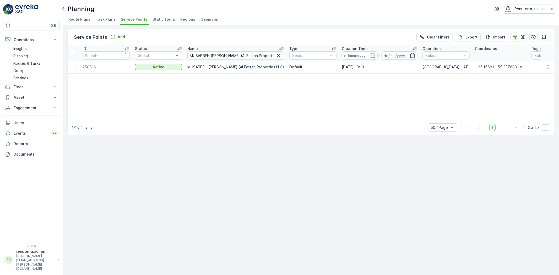
click at [86, 66] on span "250516" at bounding box center [105, 66] width 47 height 5
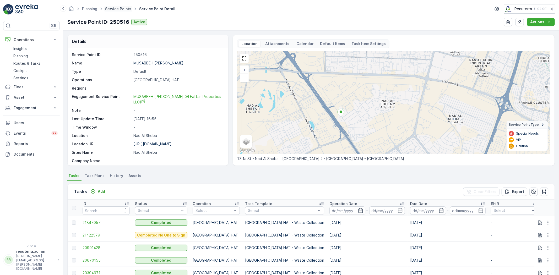
click at [119, 9] on link "Service Points" at bounding box center [118, 9] width 26 height 4
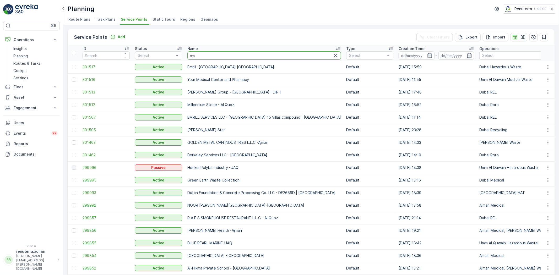
type input "c"
click at [224, 55] on input "text" at bounding box center [263, 55] width 153 height 8
type input "canadian"
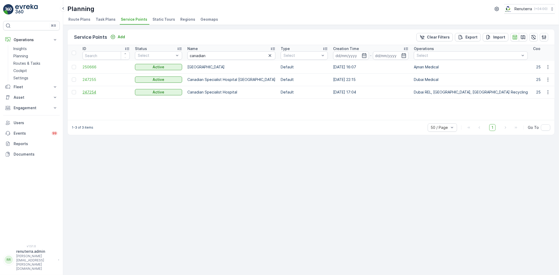
click at [90, 93] on span "247254" at bounding box center [105, 92] width 47 height 5
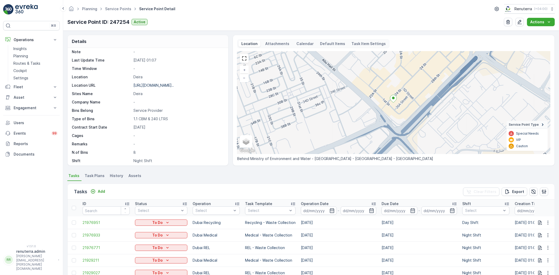
scroll to position [81, 0]
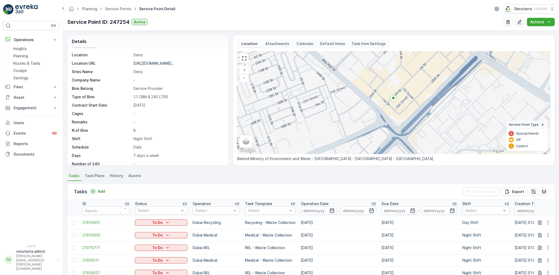
click at [96, 175] on span "Task Plans" at bounding box center [95, 175] width 20 height 5
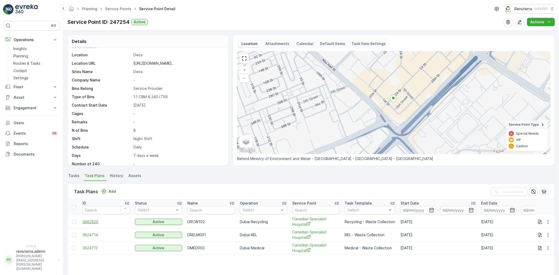
click at [90, 219] on span "3882920" at bounding box center [105, 221] width 47 height 5
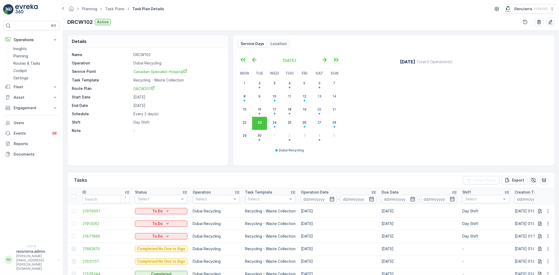
click at [394, 129] on div "23 September Total : 0 Operation(s)" at bounding box center [471, 105] width 157 height 103
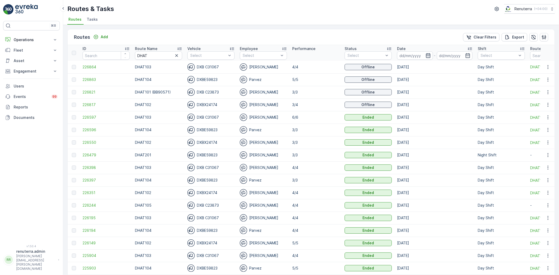
click at [428, 54] on icon "button" at bounding box center [428, 55] width 4 height 5
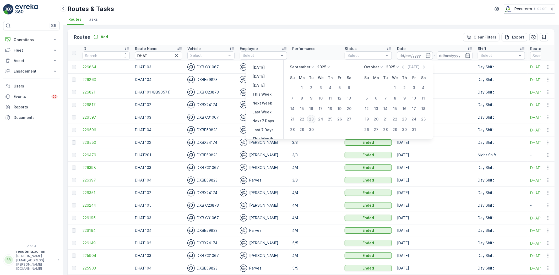
click at [315, 118] on div "23" at bounding box center [311, 119] width 8 height 8
type input "[DATE]"
click at [315, 118] on div "23" at bounding box center [311, 119] width 8 height 8
type input "[DATE]"
click at [325, 17] on ul "Routes Tasks" at bounding box center [308, 20] width 483 height 9
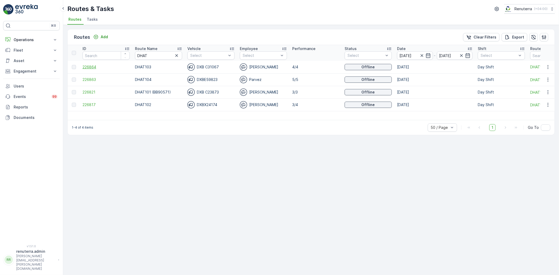
click at [87, 64] on span "226864" at bounding box center [105, 66] width 47 height 5
click at [91, 78] on span "226863" at bounding box center [105, 79] width 47 height 5
click at [94, 91] on span "226821" at bounding box center [105, 92] width 47 height 5
click at [107, 36] on p "Add" at bounding box center [104, 36] width 7 height 5
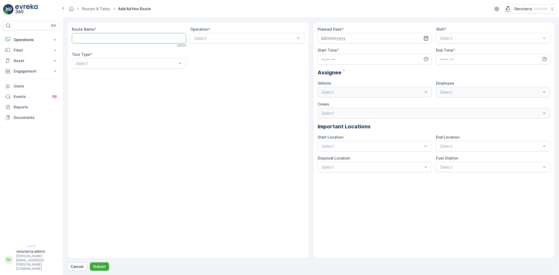
click at [117, 35] on Name "Route Name" at bounding box center [129, 38] width 114 height 10
type Name "DHAT201"
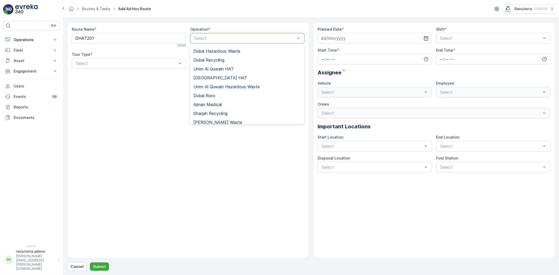
scroll to position [58, 0]
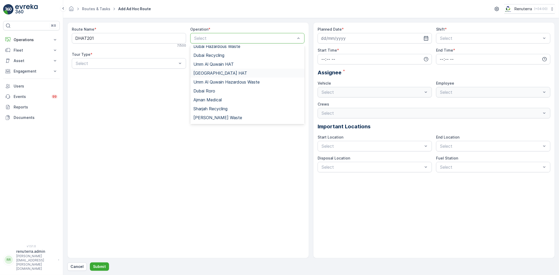
click at [220, 74] on div "[GEOGRAPHIC_DATA] HAT" at bounding box center [247, 73] width 108 height 5
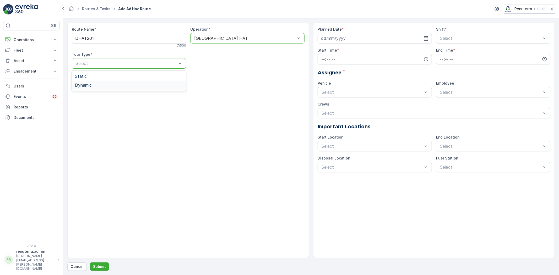
click at [89, 84] on span "Dynamic" at bounding box center [83, 85] width 17 height 5
click at [371, 40] on input at bounding box center [374, 38] width 114 height 10
click at [346, 101] on div "23" at bounding box center [345, 103] width 8 height 8
type input "[DATE]"
click at [451, 59] on span "Night Shift" at bounding box center [449, 60] width 21 height 5
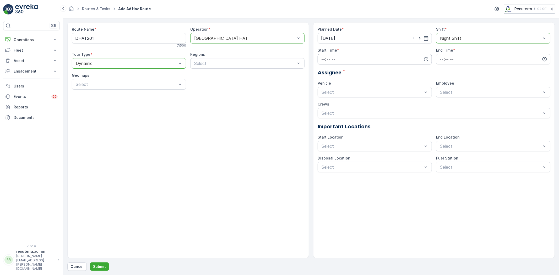
click at [377, 61] on input "time" at bounding box center [374, 59] width 114 height 10
click at [322, 80] on span "19" at bounding box center [323, 82] width 4 height 5
type input "19:00"
click at [451, 58] on input "time" at bounding box center [493, 59] width 114 height 10
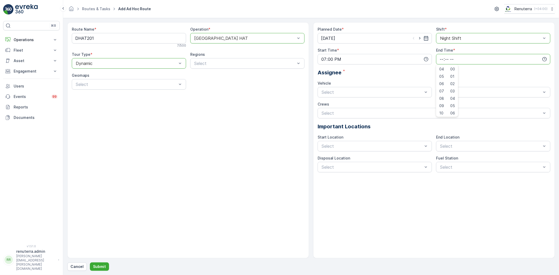
scroll to position [29, 0]
click at [440, 82] on span "06" at bounding box center [441, 83] width 5 height 5
type input "06:00"
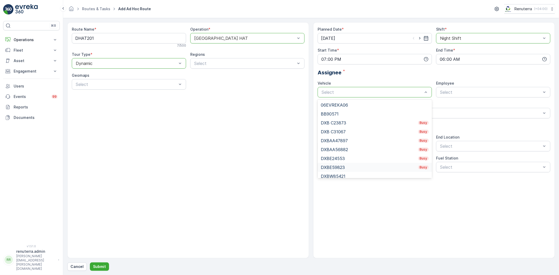
click at [345, 167] on div "DXBE59823 Busy" at bounding box center [375, 167] width 108 height 5
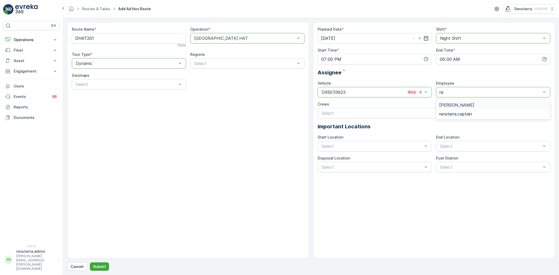
type input "raz"
click at [457, 103] on span "Razon Miah" at bounding box center [456, 105] width 35 height 5
click at [102, 265] on p "Submit" at bounding box center [99, 266] width 13 height 5
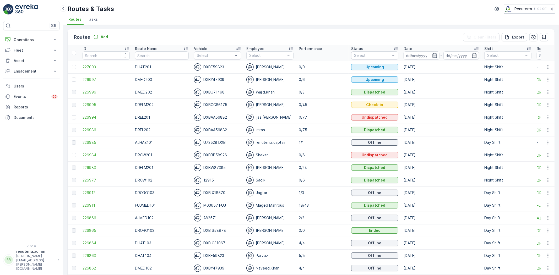
click at [432, 53] on icon "button" at bounding box center [434, 55] width 4 height 5
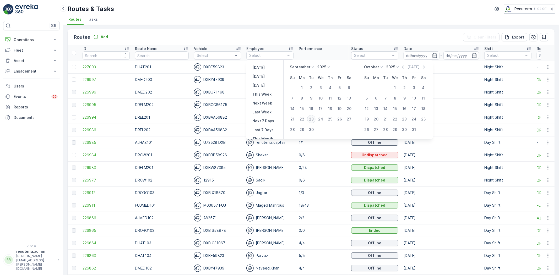
click at [312, 121] on div "23" at bounding box center [311, 119] width 8 height 8
type input "[DATE]"
click at [312, 121] on div "23" at bounding box center [311, 119] width 8 height 8
type input "[DATE]"
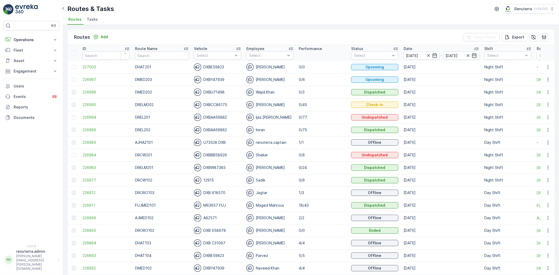
click at [279, 25] on div "Routes Add Clear Filters Export ID Route Name Vehicle Select Employee Select Pe…" at bounding box center [310, 150] width 495 height 250
click at [86, 67] on span "227003" at bounding box center [105, 66] width 47 height 5
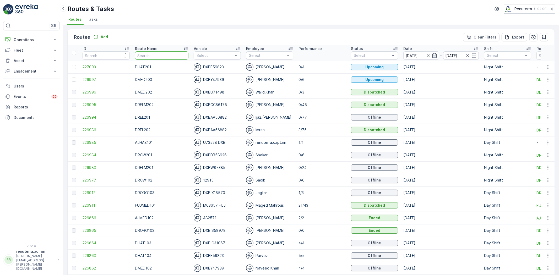
click at [151, 56] on input "text" at bounding box center [161, 55] width 53 height 8
type input "hat"
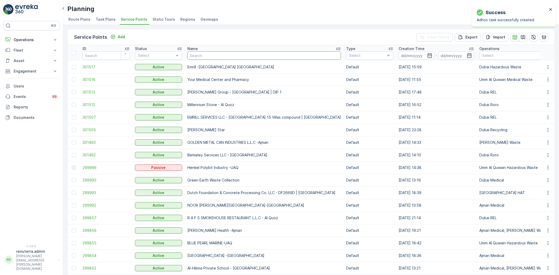
click at [201, 52] on input "text" at bounding box center [263, 55] width 153 height 8
type input "cancadian"
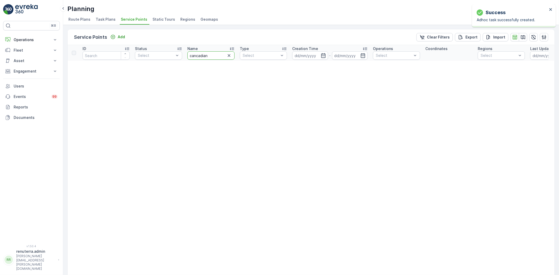
drag, startPoint x: 205, startPoint y: 55, endPoint x: 213, endPoint y: 56, distance: 8.4
click at [212, 58] on input "cancadian" at bounding box center [210, 55] width 47 height 8
click at [208, 53] on input "cancadian" at bounding box center [210, 55] width 47 height 8
click at [210, 56] on input "cancadian" at bounding box center [210, 55] width 47 height 8
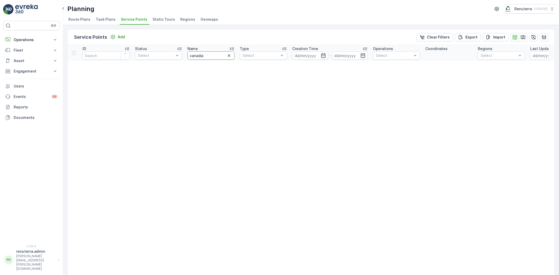
type input "canadian"
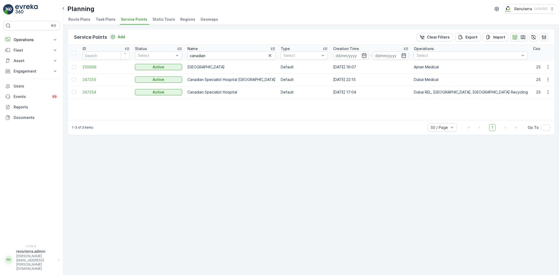
click at [79, 93] on td at bounding box center [74, 92] width 12 height 13
click at [87, 92] on span "247254" at bounding box center [105, 92] width 47 height 5
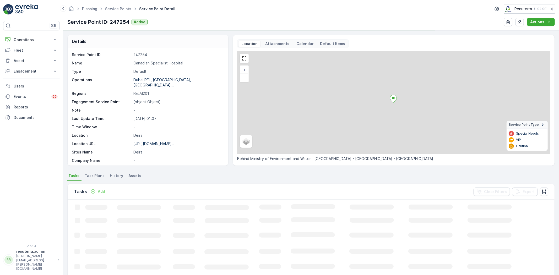
click at [159, 63] on p "Canadian Specialist Hospital" at bounding box center [177, 62] width 89 height 5
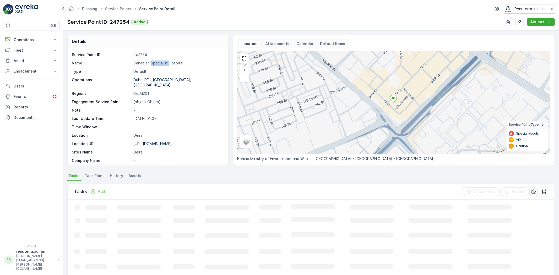
click at [159, 63] on p "Canadian Specialist Hospital" at bounding box center [177, 62] width 89 height 5
copy p "Canadian Specialist Hospital"
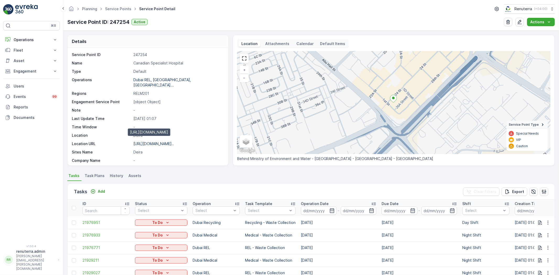
click at [151, 141] on div "[URL][DOMAIN_NAME].." at bounding box center [153, 143] width 40 height 5
click at [154, 141] on p "[URL][DOMAIN_NAME].." at bounding box center [153, 143] width 40 height 4
click at [119, 10] on link "Service Points" at bounding box center [118, 9] width 26 height 4
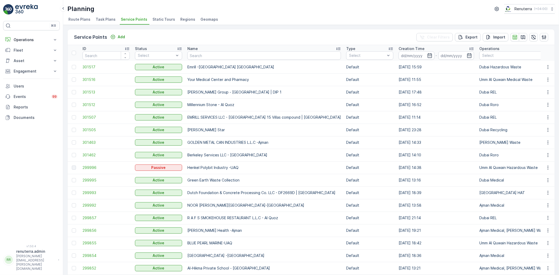
click at [209, 57] on input "text" at bounding box center [263, 55] width 153 height 8
type input "intern"
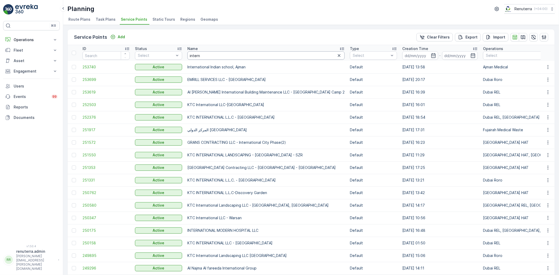
click at [209, 58] on input "intern" at bounding box center [265, 55] width 157 height 8
type input "internatopma;"
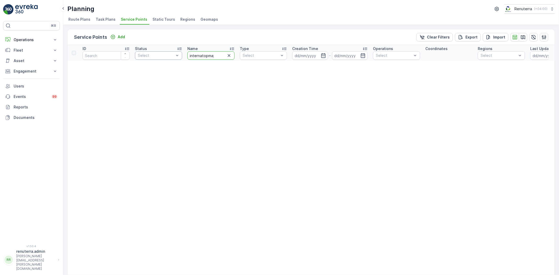
drag, startPoint x: 219, startPoint y: 56, endPoint x: 168, endPoint y: 53, distance: 51.7
type input "international"
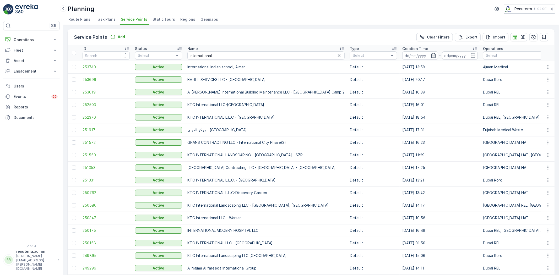
click at [92, 231] on span "250175" at bounding box center [105, 230] width 47 height 5
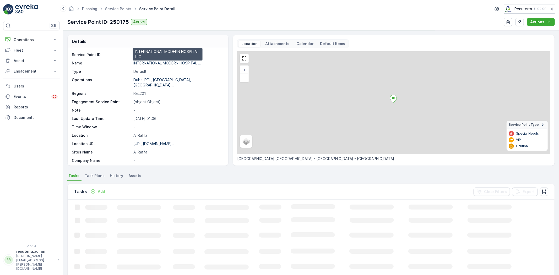
click at [159, 64] on p "INTERNATIONAL MODERN HOSPITAL ..." at bounding box center [167, 63] width 68 height 4
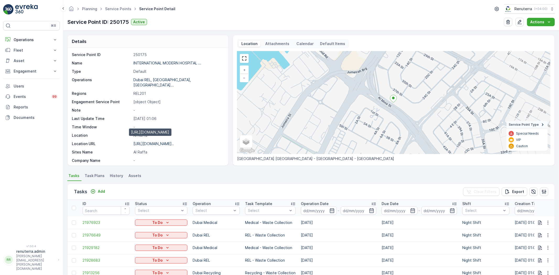
click at [158, 141] on p "[URL][DOMAIN_NAME].." at bounding box center [153, 143] width 40 height 4
click at [115, 8] on link "Service Points" at bounding box center [118, 9] width 26 height 4
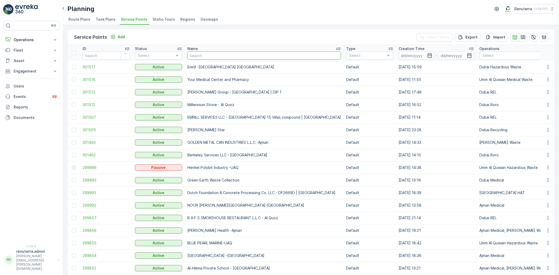
click at [201, 58] on input "text" at bounding box center [263, 55] width 153 height 8
type input "cmc"
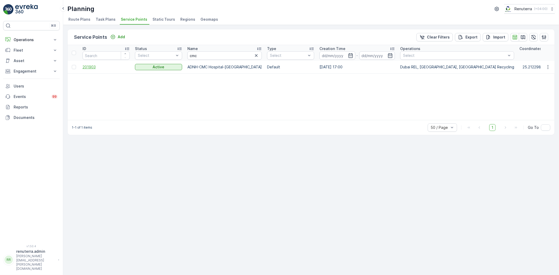
click at [89, 67] on span "201903" at bounding box center [105, 66] width 47 height 5
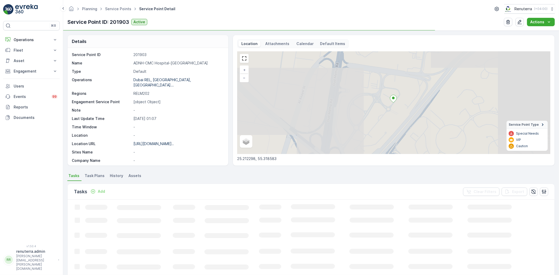
click at [163, 62] on p "ADNH-CMC Hospital-[GEOGRAPHIC_DATA]" at bounding box center [177, 62] width 89 height 5
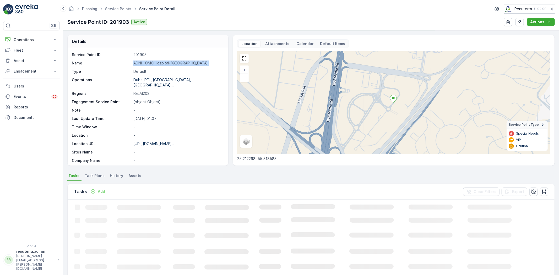
click at [163, 62] on p "ADNH-CMC Hospital-[GEOGRAPHIC_DATA]" at bounding box center [177, 62] width 89 height 5
copy p "ADNH-CMC Hospital-[GEOGRAPHIC_DATA]"
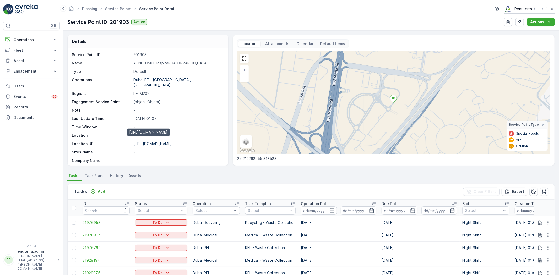
click at [157, 141] on p "[URL][DOMAIN_NAME].." at bounding box center [153, 143] width 40 height 4
click at [109, 9] on link "Service Points" at bounding box center [118, 9] width 26 height 4
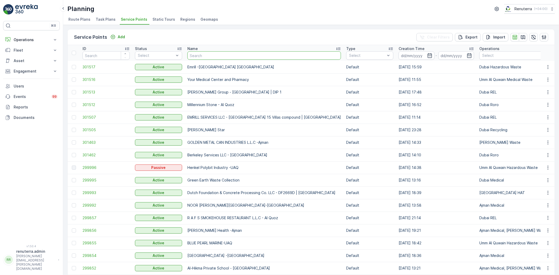
click at [200, 56] on input "text" at bounding box center [263, 55] width 153 height 8
type input "4u"
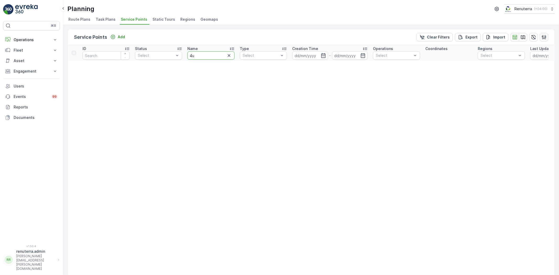
click at [202, 52] on input "4u" at bounding box center [210, 55] width 47 height 8
type input "4 u"
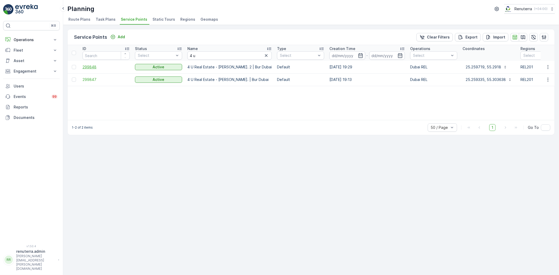
click at [90, 66] on span "299848" at bounding box center [105, 66] width 47 height 5
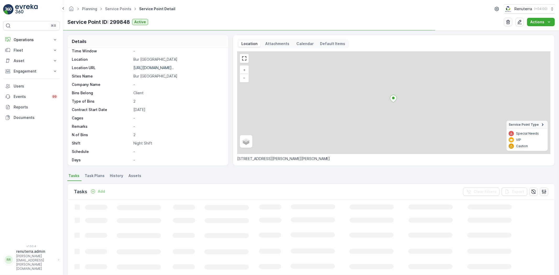
scroll to position [80, 0]
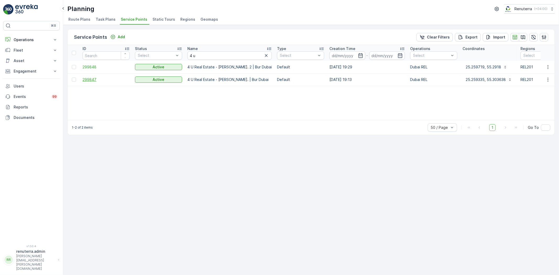
click at [84, 79] on span "299847" at bounding box center [105, 79] width 47 height 5
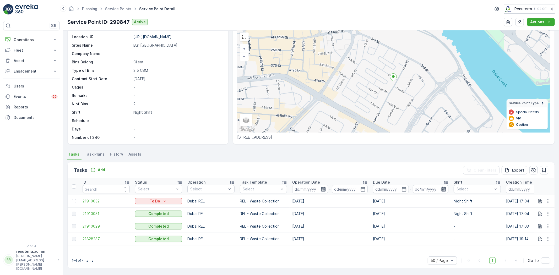
scroll to position [21, 0]
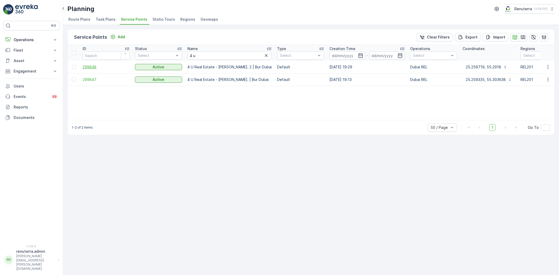
click at [86, 65] on span "299848" at bounding box center [105, 66] width 47 height 5
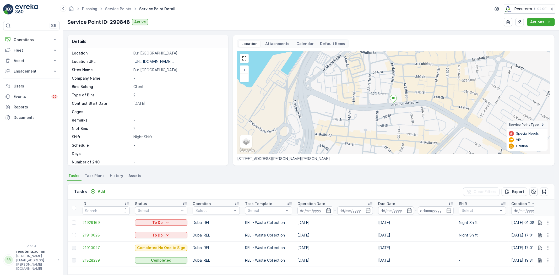
scroll to position [80, 0]
click at [103, 172] on li "Task Plans" at bounding box center [95, 176] width 23 height 9
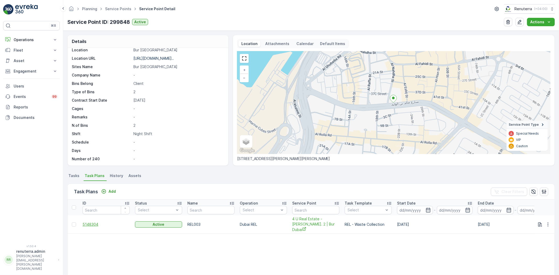
click at [92, 224] on span "5148304" at bounding box center [105, 224] width 47 height 5
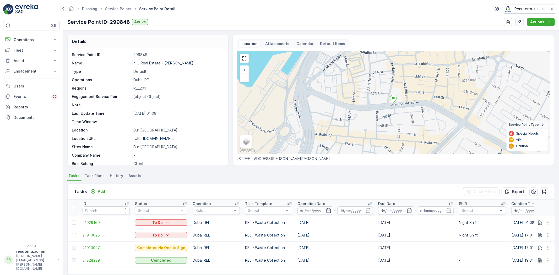
click at [519, 22] on icon "button" at bounding box center [519, 21] width 5 height 5
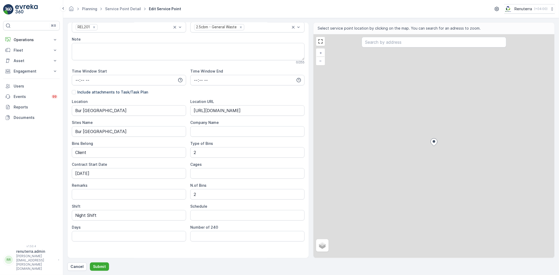
scroll to position [88, 0]
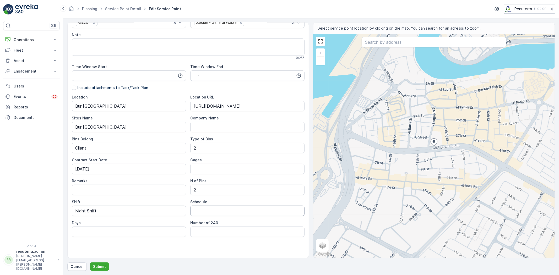
click at [199, 210] on input "Schedule" at bounding box center [247, 211] width 114 height 10
click at [210, 208] on input "Weekly 3 Times" at bounding box center [247, 211] width 114 height 10
type input "Weekly 2 Times"
click at [83, 233] on input "Days" at bounding box center [129, 232] width 114 height 10
type input "Tue & Sat"
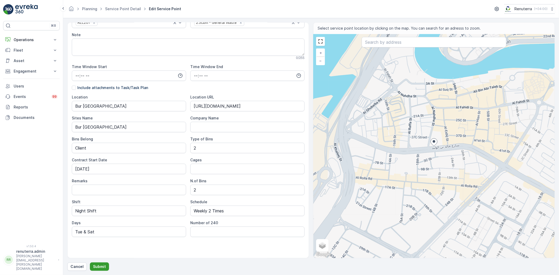
click at [102, 268] on p "Submit" at bounding box center [99, 266] width 13 height 5
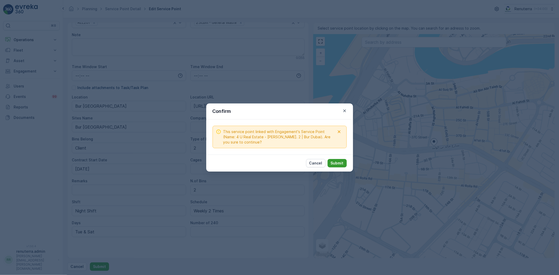
click at [337, 164] on p "Submit" at bounding box center [336, 163] width 13 height 5
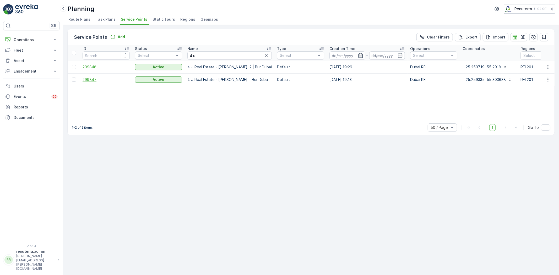
click at [84, 80] on span "299847" at bounding box center [105, 79] width 47 height 5
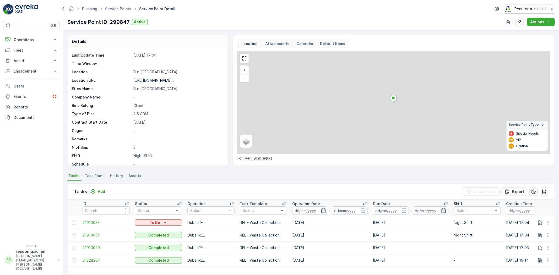
scroll to position [80, 0]
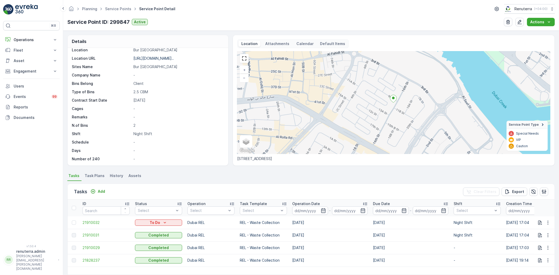
click at [93, 175] on span "Task Plans" at bounding box center [95, 175] width 20 height 5
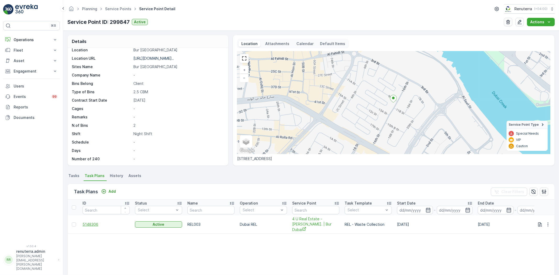
click at [90, 224] on span "5148306" at bounding box center [105, 224] width 47 height 5
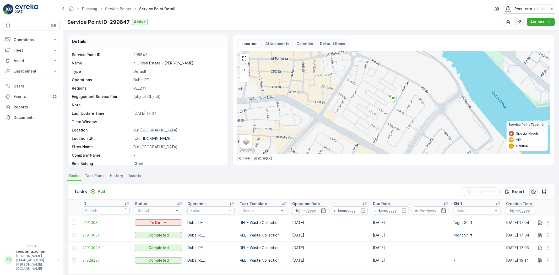
click at [521, 20] on icon "button" at bounding box center [519, 21] width 5 height 5
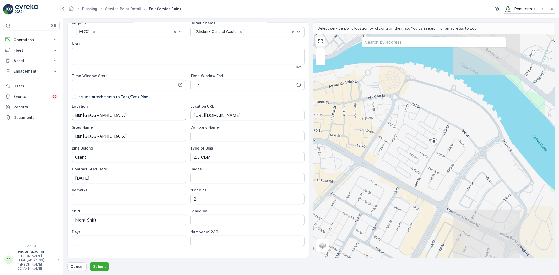
scroll to position [88, 0]
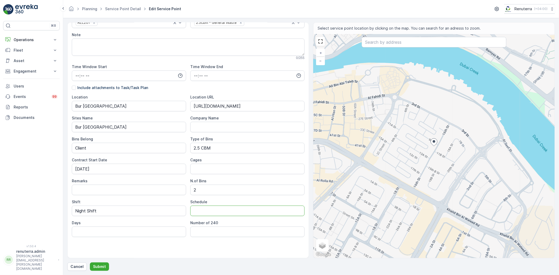
click at [200, 215] on input "Schedule" at bounding box center [247, 211] width 114 height 10
click at [211, 210] on input "Weekly 3 Times" at bounding box center [247, 211] width 114 height 10
type input "Weekly 2 Times"
click at [142, 229] on input "Days" at bounding box center [129, 232] width 114 height 10
type input "Tue & Sat"
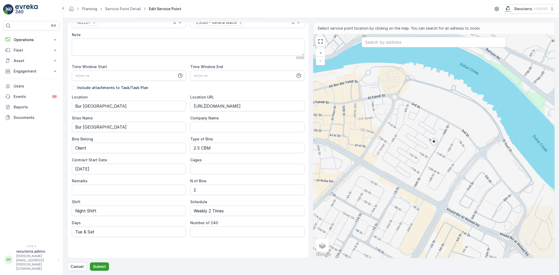
click at [100, 265] on p "Submit" at bounding box center [99, 266] width 13 height 5
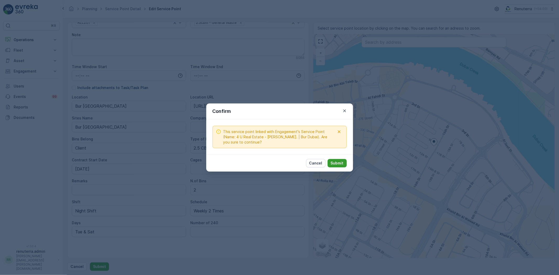
click at [334, 163] on p "Submit" at bounding box center [336, 163] width 13 height 5
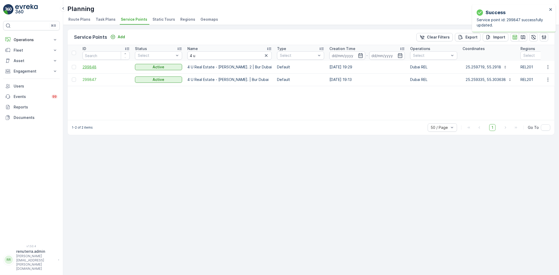
click at [91, 66] on span "299848" at bounding box center [105, 66] width 47 height 5
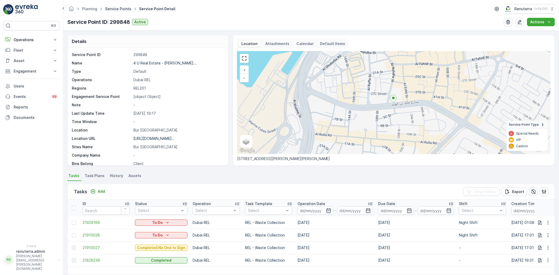
click at [111, 9] on link "Service Points" at bounding box center [118, 9] width 26 height 4
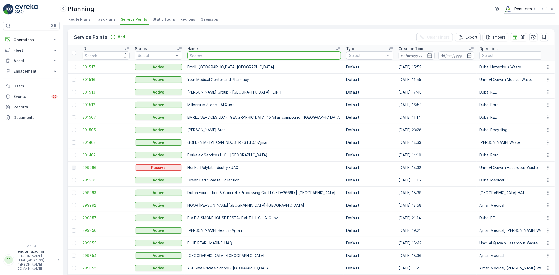
click at [193, 56] on input "text" at bounding box center [263, 55] width 153 height 8
type input "al tayer"
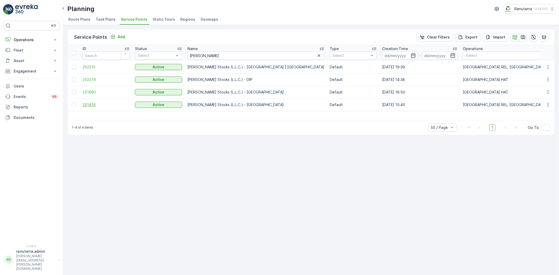
click at [90, 106] on span "251474" at bounding box center [105, 104] width 47 height 5
drag, startPoint x: 213, startPoint y: 54, endPoint x: 185, endPoint y: 52, distance: 28.1
click at [185, 52] on th "Name al tayer" at bounding box center [256, 53] width 142 height 16
type input "4 u"
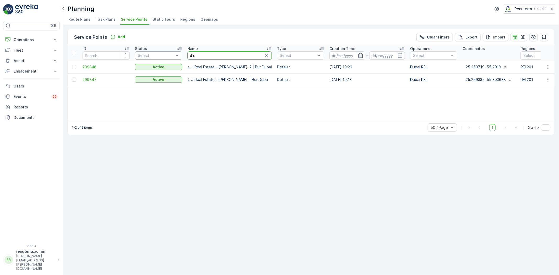
drag, startPoint x: 203, startPoint y: 57, endPoint x: 168, endPoint y: 53, distance: 35.3
type input "belgra"
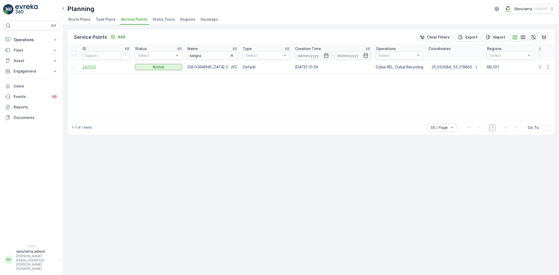
click at [90, 67] on span "247010" at bounding box center [105, 66] width 47 height 5
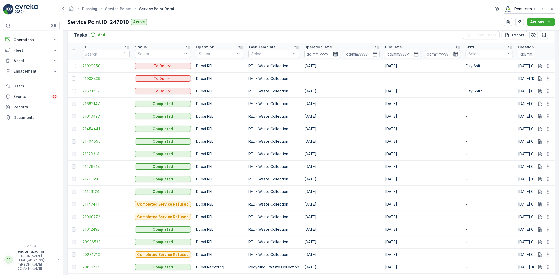
scroll to position [203, 0]
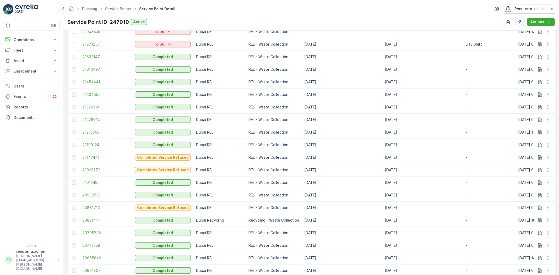
click at [96, 220] on span "20831414" at bounding box center [105, 220] width 47 height 5
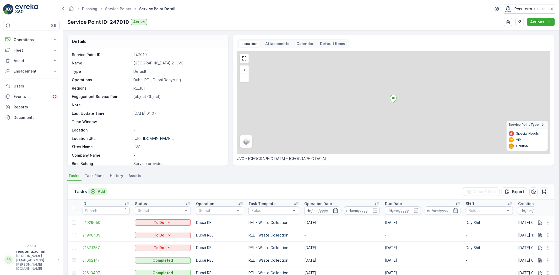
click at [100, 190] on p "Add" at bounding box center [101, 191] width 7 height 5
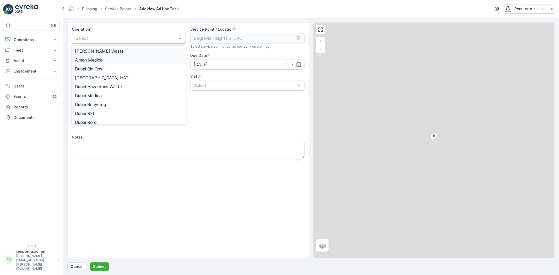
drag, startPoint x: 106, startPoint y: 38, endPoint x: 103, endPoint y: 64, distance: 25.8
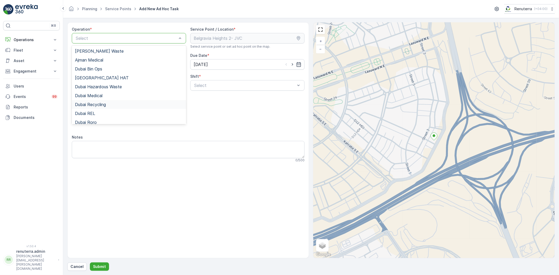
click at [97, 103] on span "Dubai Recycling" at bounding box center [90, 104] width 31 height 5
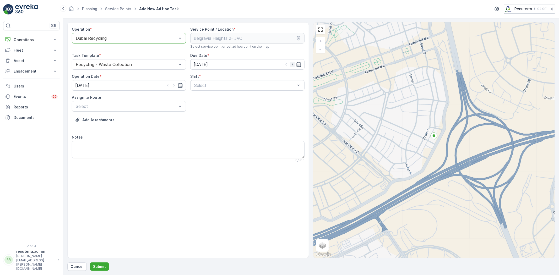
click at [293, 63] on icon "button" at bounding box center [292, 64] width 5 height 5
type input "[DATE]"
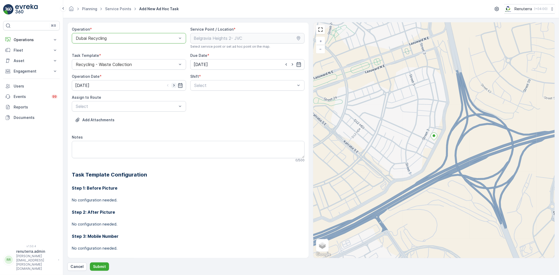
click at [172, 84] on icon "button" at bounding box center [173, 85] width 5 height 5
type input "[DATE]"
drag, startPoint x: 203, startPoint y: 92, endPoint x: 191, endPoint y: 101, distance: 14.4
click at [200, 99] on span "Day Shift" at bounding box center [202, 98] width 19 height 5
click at [127, 109] on div "Select" at bounding box center [129, 106] width 114 height 10
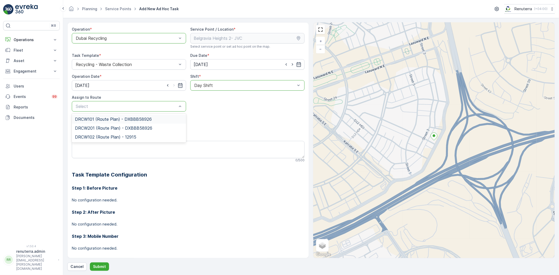
click at [88, 117] on span "DRCW101 (Route Plan) - DXBBB58926" at bounding box center [113, 119] width 77 height 5
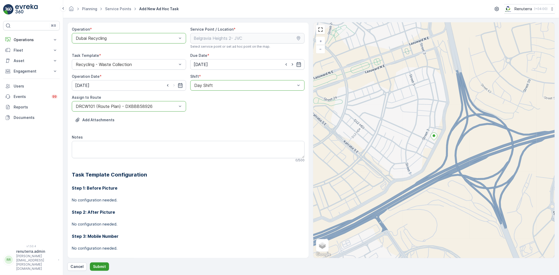
click at [102, 265] on p "Submit" at bounding box center [99, 266] width 13 height 5
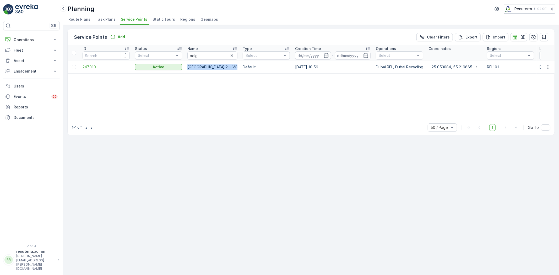
drag, startPoint x: 188, startPoint y: 67, endPoint x: 231, endPoint y: 68, distance: 43.7
click at [231, 68] on p "Belgravia Heights 2- JVC" at bounding box center [212, 66] width 50 height 5
copy p "Belgravia Heights 2- JVC"
drag, startPoint x: 207, startPoint y: 56, endPoint x: 179, endPoint y: 55, distance: 28.8
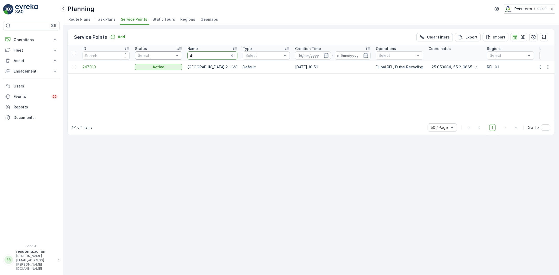
type input "4 u"
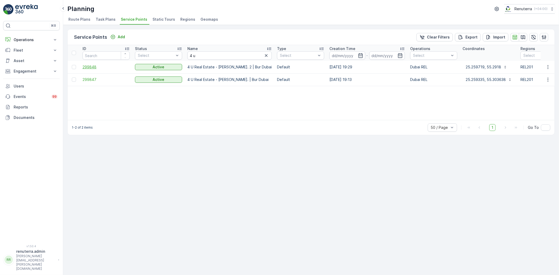
click at [84, 67] on span "299848" at bounding box center [105, 66] width 47 height 5
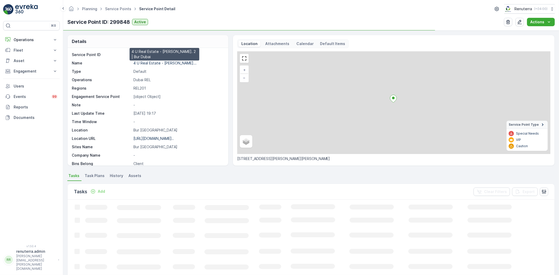
click at [170, 63] on p "4 U Real Estate - Mohammed Noo..." at bounding box center [164, 63] width 63 height 4
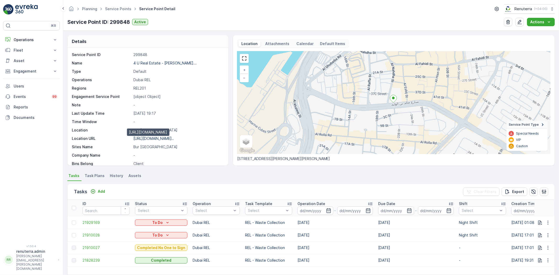
click at [151, 137] on p "https://maps.app.goo.gl/G7jKqj..." at bounding box center [153, 138] width 40 height 4
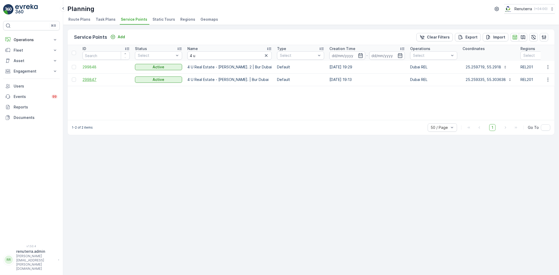
click at [90, 78] on span "299847" at bounding box center [105, 79] width 47 height 5
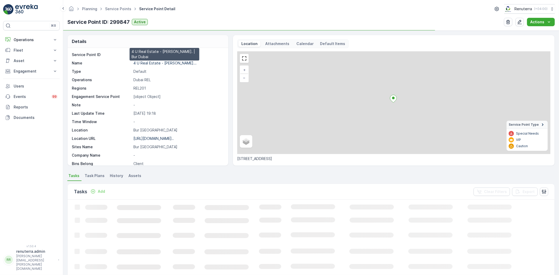
click at [161, 64] on p "4 U Real Estate - Mohammed Noo..." at bounding box center [164, 63] width 63 height 4
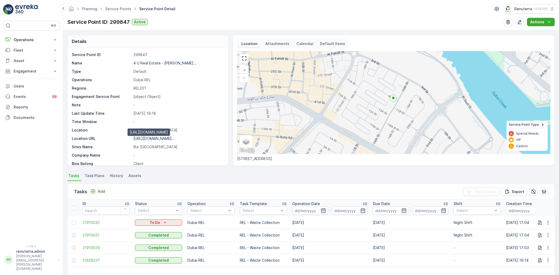
click at [147, 139] on p "https://maps.app.goo.gl/smTFzt..." at bounding box center [153, 138] width 40 height 4
click at [115, 6] on span "Service Points" at bounding box center [118, 8] width 28 height 5
click at [117, 9] on link "Service Points" at bounding box center [118, 9] width 26 height 4
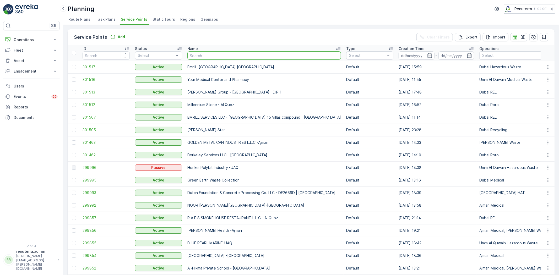
click at [223, 57] on input "text" at bounding box center [263, 55] width 153 height 8
paste input "Opal Landscaping L.L.C | Palm Jumeirah"
type input "Opal Landscaping L.L.C | Palm Jumeirah"
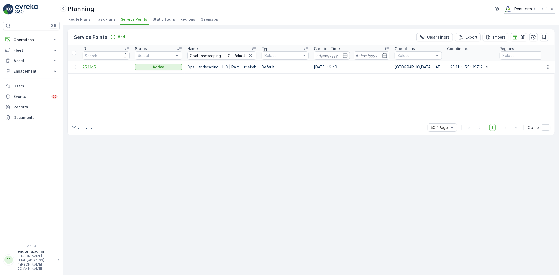
click at [94, 68] on span "253345" at bounding box center [105, 66] width 47 height 5
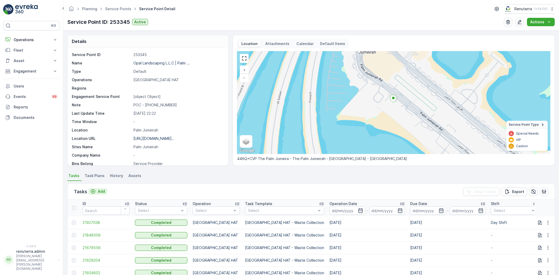
click at [102, 191] on p "Add" at bounding box center [101, 191] width 7 height 5
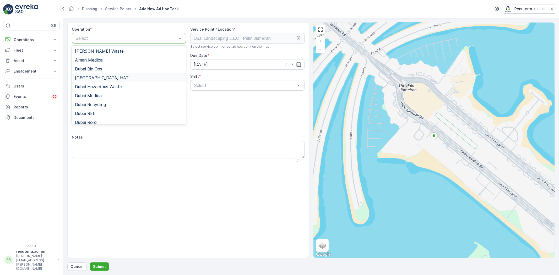
click at [102, 77] on div "[GEOGRAPHIC_DATA] HAT" at bounding box center [129, 77] width 108 height 5
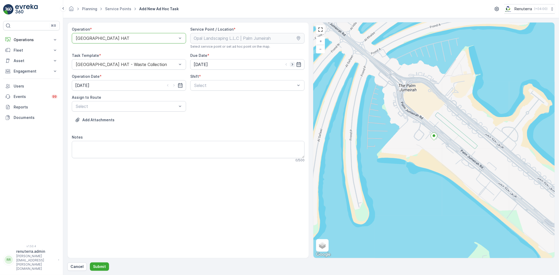
click at [291, 63] on icon "button" at bounding box center [292, 64] width 5 height 5
type input "[DATE]"
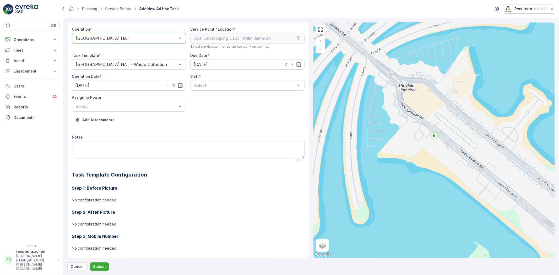
click at [172, 85] on icon "button" at bounding box center [173, 85] width 5 height 5
type input "[DATE]"
click at [201, 100] on span "Day Shift" at bounding box center [202, 98] width 19 height 5
click at [195, 86] on div at bounding box center [245, 85] width 102 height 5
click at [206, 107] on span "Night Shift" at bounding box center [203, 107] width 21 height 5
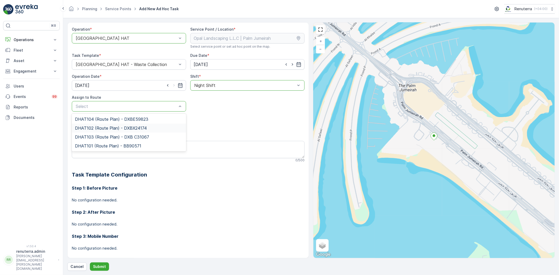
click at [104, 128] on span "DHAT102 (Route Plan) - DXBX24174" at bounding box center [111, 128] width 72 height 5
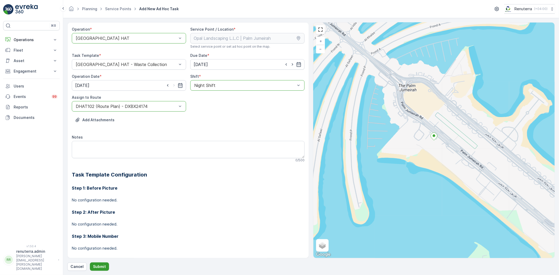
click at [94, 267] on p "Submit" at bounding box center [99, 266] width 13 height 5
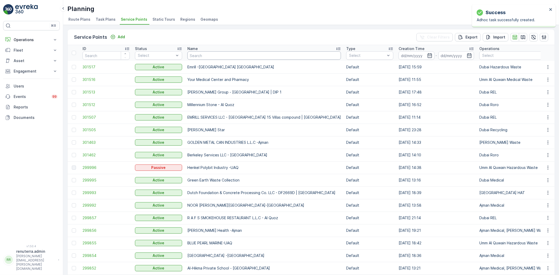
click at [202, 55] on input "text" at bounding box center [263, 55] width 153 height 8
paste input "MAQAD BUILDING CONTRACTING L.L.C - Villa E-39 | Peral Jumeriah"
type input "MAQAD BUILDING CONTRACTING L.L.C - Villa E-39 | Peral Jumeriah"
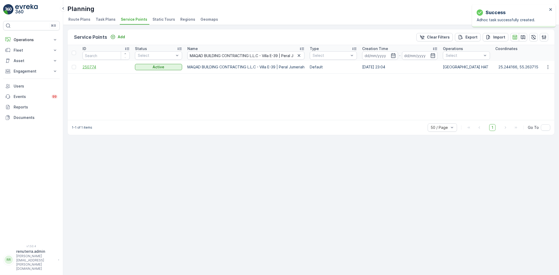
click at [92, 67] on span "250774" at bounding box center [105, 66] width 47 height 5
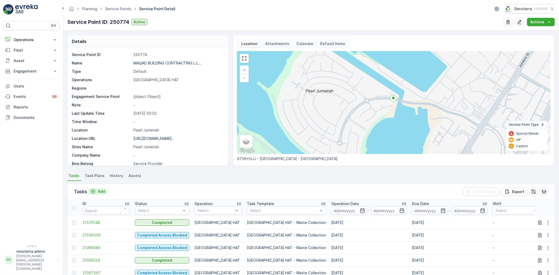
click at [102, 189] on p "Add" at bounding box center [101, 191] width 7 height 5
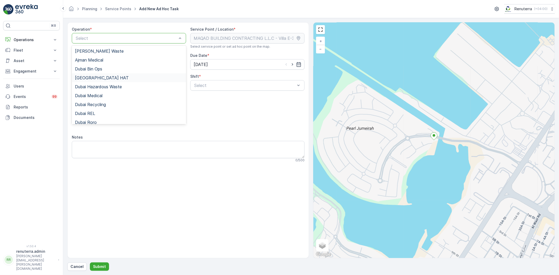
click at [96, 75] on div "[GEOGRAPHIC_DATA] HAT" at bounding box center [129, 77] width 114 height 9
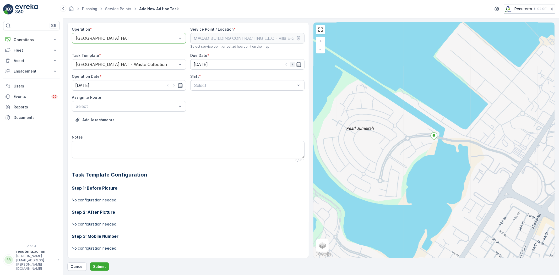
click at [290, 63] on icon "button" at bounding box center [292, 64] width 5 height 5
type input "[DATE]"
click at [174, 85] on icon "button" at bounding box center [173, 85] width 5 height 5
type input "[DATE]"
click at [203, 99] on span "Day Shift" at bounding box center [202, 98] width 19 height 5
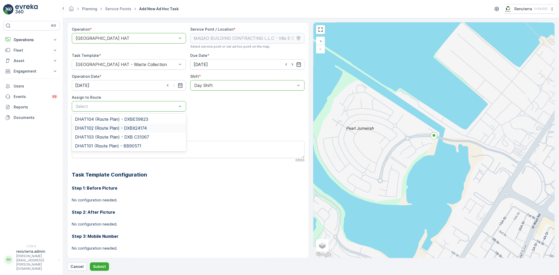
click at [90, 126] on span "DHAT102 (Route Plan) - DXBX24174" at bounding box center [111, 128] width 72 height 5
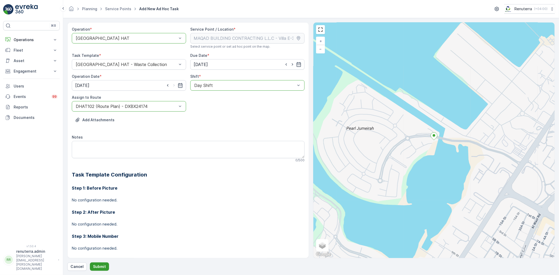
click at [98, 265] on p "Submit" at bounding box center [99, 266] width 13 height 5
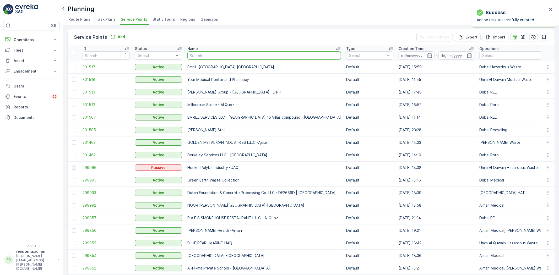
click at [206, 52] on input "text" at bounding box center [263, 55] width 153 height 8
paste input "Arifco Building Contracting - 115 Debris Lifting | Barari"
type input "Arifco Building Contracting - 115 Debris Lifting | Barari"
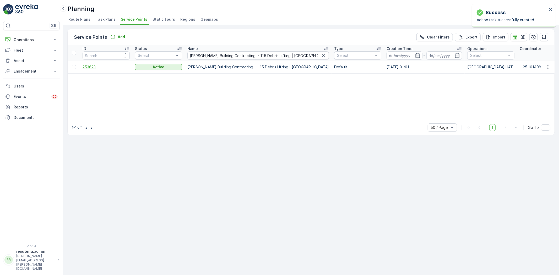
click at [90, 67] on span "253623" at bounding box center [105, 66] width 47 height 5
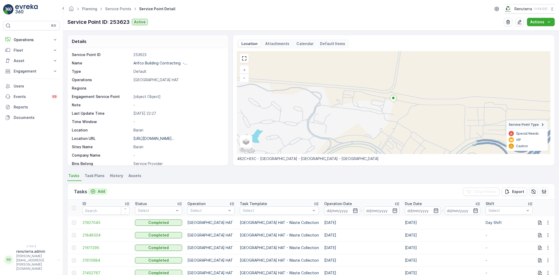
click at [101, 189] on p "Add" at bounding box center [101, 191] width 7 height 5
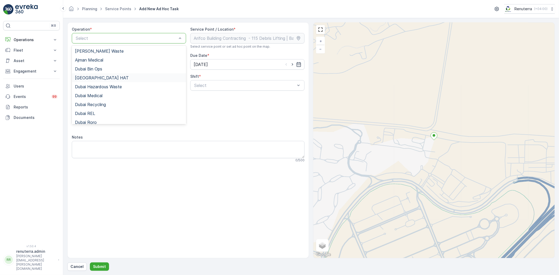
click at [91, 78] on span "[GEOGRAPHIC_DATA] HAT" at bounding box center [102, 77] width 54 height 5
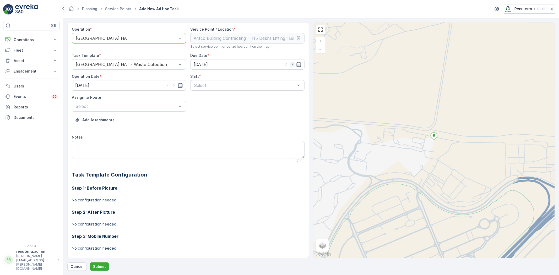
click at [291, 65] on icon "button" at bounding box center [291, 64] width 1 height 2
type input "[DATE]"
click at [175, 87] on icon "button" at bounding box center [173, 85] width 5 height 5
type input "[DATE]"
click at [197, 98] on span "Day Shift" at bounding box center [202, 98] width 19 height 5
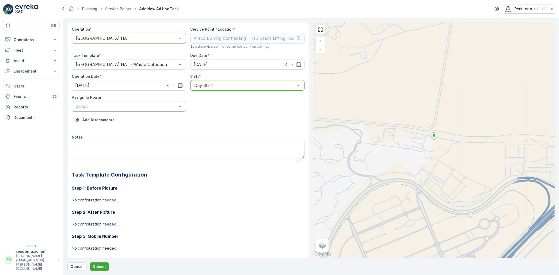
click at [152, 103] on div "Select" at bounding box center [129, 106] width 114 height 10
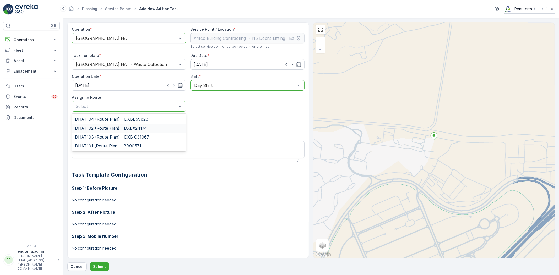
drag, startPoint x: 89, startPoint y: 127, endPoint x: 90, endPoint y: 140, distance: 13.1
click at [89, 127] on span "DHAT102 (Route Plan) - DXBX24174" at bounding box center [111, 128] width 72 height 5
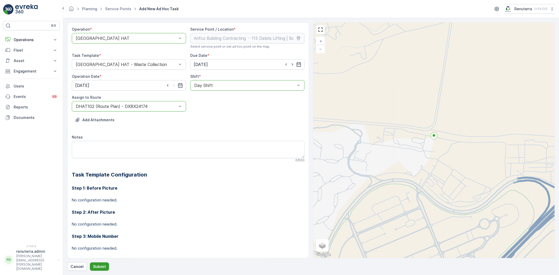
click at [97, 265] on p "Submit" at bounding box center [99, 266] width 13 height 5
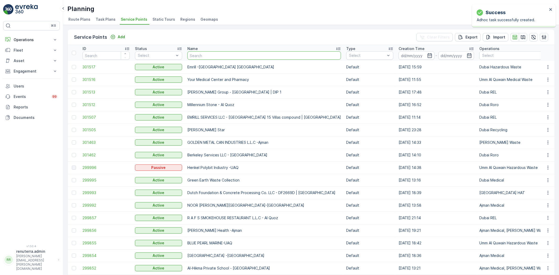
click at [209, 56] on input "text" at bounding box center [263, 55] width 153 height 8
paste input "ARABIAN CONSTRUCTION COMPANY L.L.C. - OMNIYAT | Business Bay"
type input "ARABIAN CONSTRUCTION COMPANY L.L.C. - OMNIYAT | Business Bay"
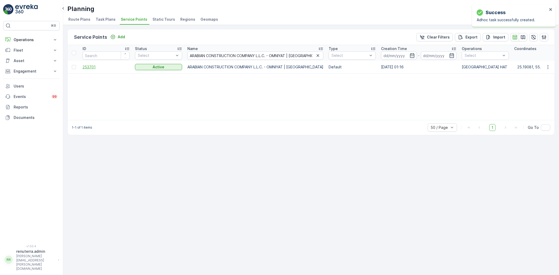
click at [87, 66] on span "253701" at bounding box center [105, 66] width 47 height 5
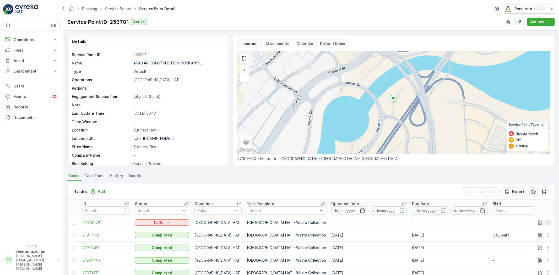
click at [545, 220] on icon "button" at bounding box center [547, 222] width 5 height 5
click at [531, 244] on span "Change Route" at bounding box center [533, 244] width 25 height 5
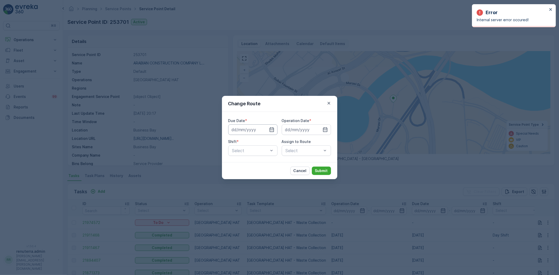
click at [268, 129] on input at bounding box center [252, 129] width 49 height 10
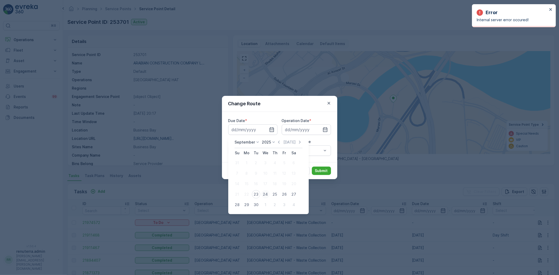
click at [263, 191] on div "24" at bounding box center [265, 194] width 8 height 8
type input "[DATE]"
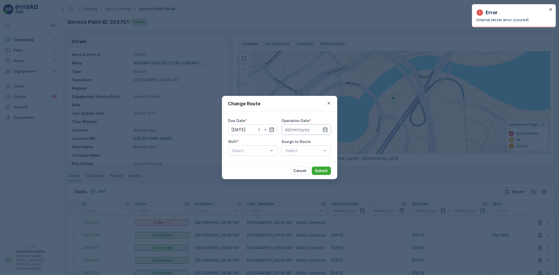
click at [303, 129] on input at bounding box center [306, 129] width 49 height 10
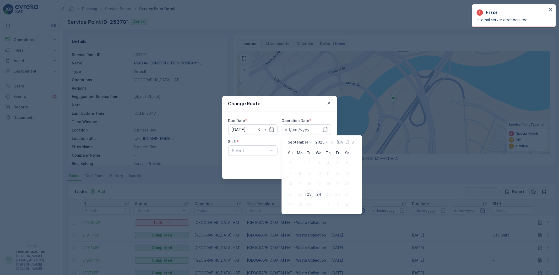
click at [318, 194] on div "24" at bounding box center [318, 194] width 8 height 8
type input "[DATE]"
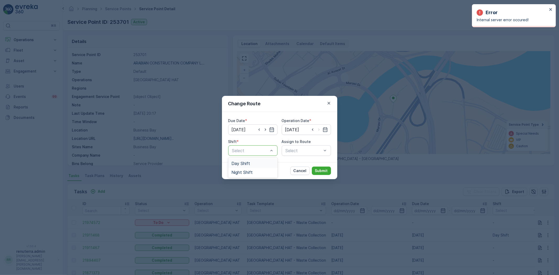
drag, startPoint x: 252, startPoint y: 151, endPoint x: 251, endPoint y: 155, distance: 4.3
click at [245, 163] on span "Day Shift" at bounding box center [240, 163] width 19 height 5
click at [291, 148] on div "Select" at bounding box center [306, 150] width 49 height 10
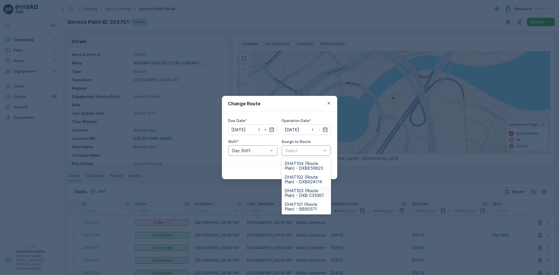
click at [295, 192] on span "DHAT103 (Route Plan) - DXB C31067" at bounding box center [306, 192] width 43 height 9
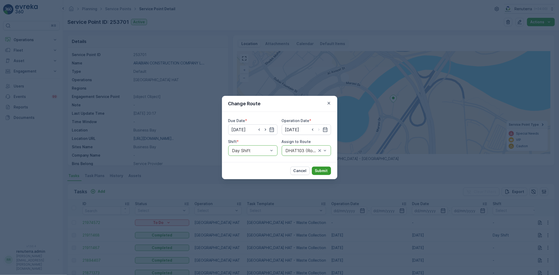
click at [322, 170] on p "Submit" at bounding box center [321, 170] width 13 height 5
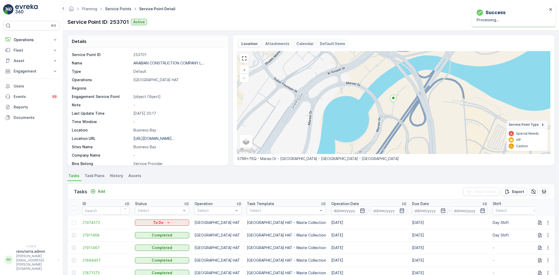
click at [119, 9] on link "Service Points" at bounding box center [118, 9] width 26 height 4
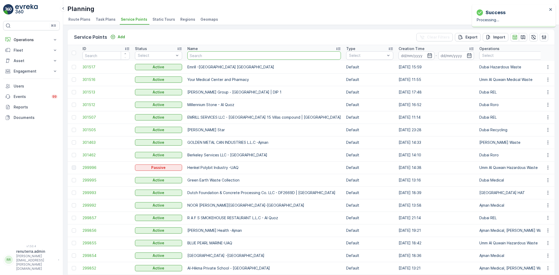
type input "ZABEEL CONTRACTING COMPANY LLC - DWC"
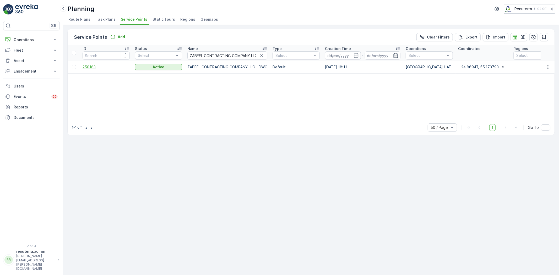
click at [90, 67] on span "250183" at bounding box center [105, 66] width 47 height 5
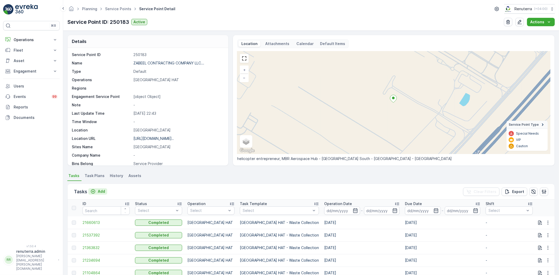
click at [99, 190] on p "Add" at bounding box center [101, 191] width 7 height 5
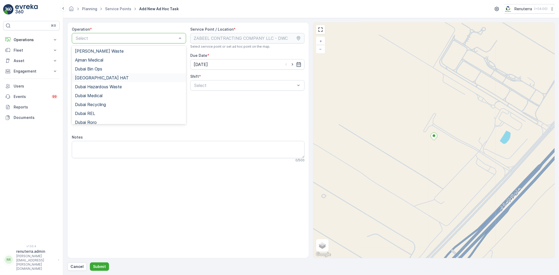
click at [93, 77] on span "Dubai HAT" at bounding box center [102, 77] width 54 height 5
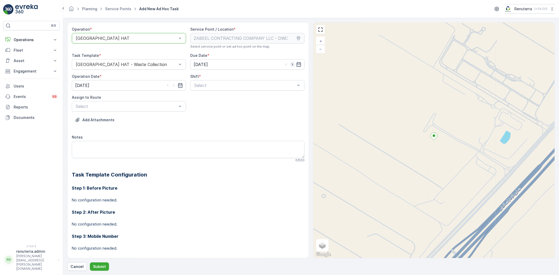
click at [290, 64] on icon "button" at bounding box center [292, 64] width 5 height 5
type input "24.09.2025"
drag, startPoint x: 173, startPoint y: 85, endPoint x: 192, endPoint y: 85, distance: 19.1
click at [173, 85] on icon "button" at bounding box center [173, 85] width 1 height 2
type input "24.09.2025"
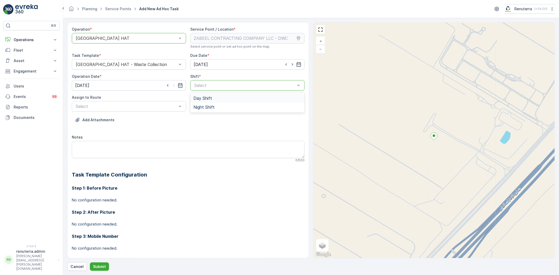
drag, startPoint x: 206, startPoint y: 85, endPoint x: 206, endPoint y: 89, distance: 4.0
click at [202, 100] on span "Day Shift" at bounding box center [202, 98] width 19 height 5
click at [152, 109] on div "Select" at bounding box center [129, 106] width 114 height 10
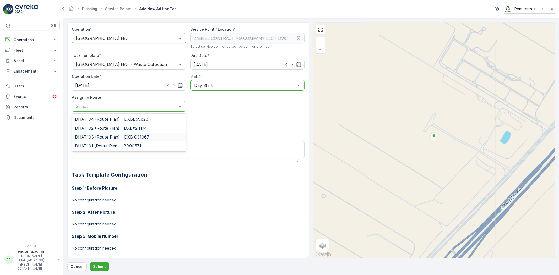
click at [85, 136] on span "DHAT103 (Route Plan) - DXB C31067" at bounding box center [112, 137] width 74 height 5
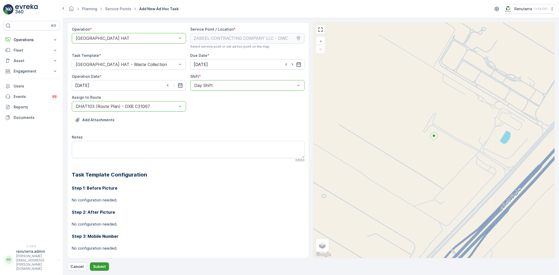
click at [97, 267] on p "Submit" at bounding box center [99, 266] width 13 height 5
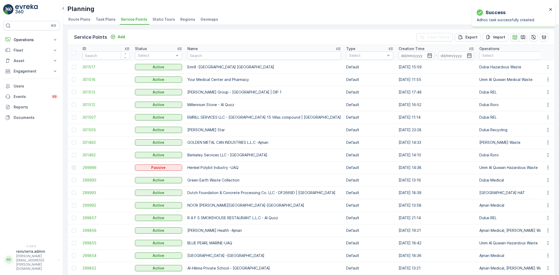
click at [210, 56] on input "text" at bounding box center [263, 55] width 153 height 8
paste input "Besix Construct LLC- BAA"
type input "Besix Construct LLC- BAA"
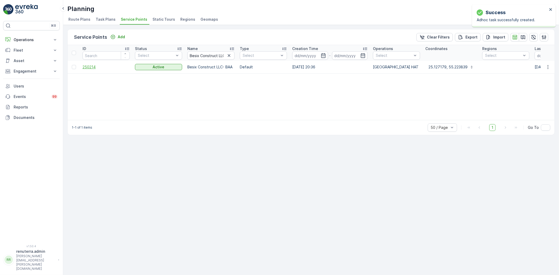
click at [90, 67] on span "250214" at bounding box center [105, 66] width 47 height 5
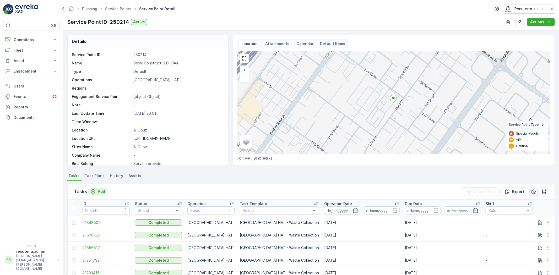
click at [99, 191] on p "Add" at bounding box center [101, 191] width 7 height 5
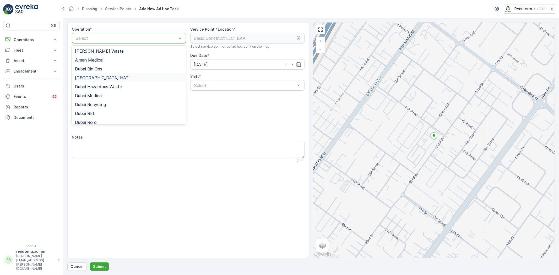
click at [90, 76] on span "Dubai HAT" at bounding box center [102, 77] width 54 height 5
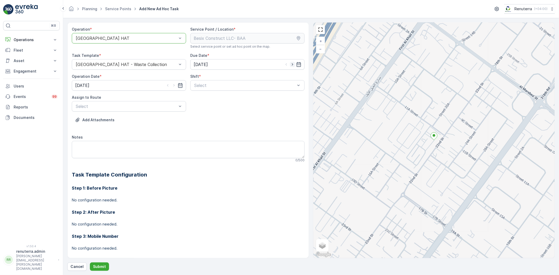
click at [291, 64] on icon "button" at bounding box center [292, 64] width 5 height 5
type input "24.09.2025"
click at [173, 85] on icon "button" at bounding box center [173, 85] width 1 height 2
type input "24.09.2025"
click at [205, 98] on span "Day Shift" at bounding box center [202, 98] width 19 height 5
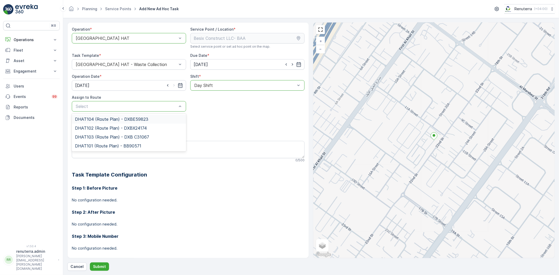
click at [130, 102] on div "Select" at bounding box center [129, 106] width 114 height 10
click at [92, 135] on span "DHAT103 (Route Plan) - DXB C31067" at bounding box center [112, 137] width 74 height 5
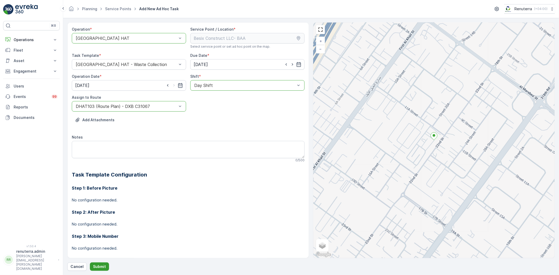
click at [96, 263] on button "Submit" at bounding box center [99, 266] width 19 height 8
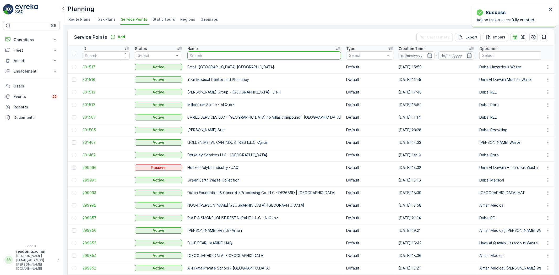
click at [200, 55] on input "text" at bounding box center [263, 55] width 153 height 8
paste input "GULF CONTRACTING AND LANDSCAPING LLC - Khawaneej"
type input "GULF CONTRACTING AND LANDSCAPING LLC - Khawaneej"
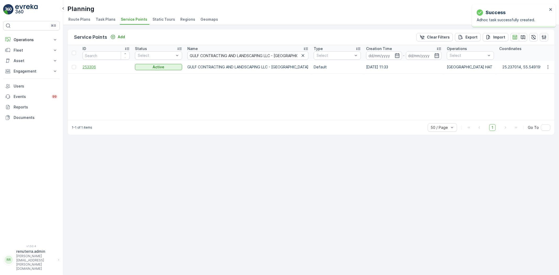
click at [87, 66] on span "253306" at bounding box center [105, 66] width 47 height 5
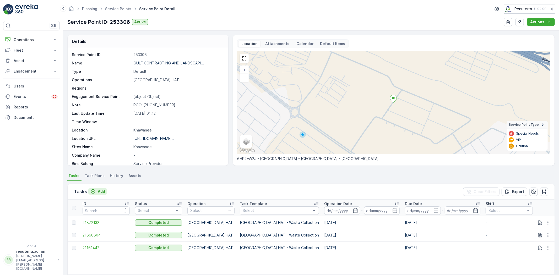
click at [101, 191] on p "Add" at bounding box center [101, 191] width 7 height 5
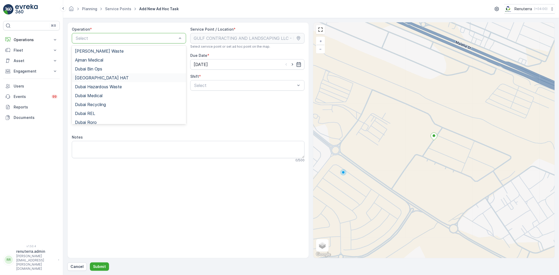
click at [93, 79] on span "Dubai HAT" at bounding box center [102, 77] width 54 height 5
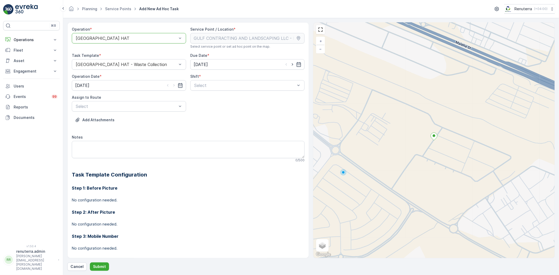
drag, startPoint x: 292, startPoint y: 63, endPoint x: 247, endPoint y: 80, distance: 47.9
click at [291, 63] on icon "button" at bounding box center [292, 64] width 5 height 5
type input "24.09.2025"
click at [172, 86] on icon "button" at bounding box center [173, 85] width 5 height 5
type input "24.09.2025"
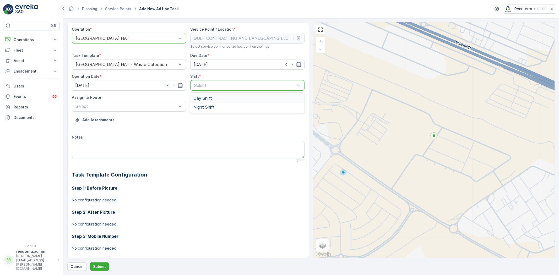
click at [206, 89] on div "Select" at bounding box center [247, 85] width 114 height 10
click at [201, 98] on span "Day Shift" at bounding box center [202, 98] width 19 height 5
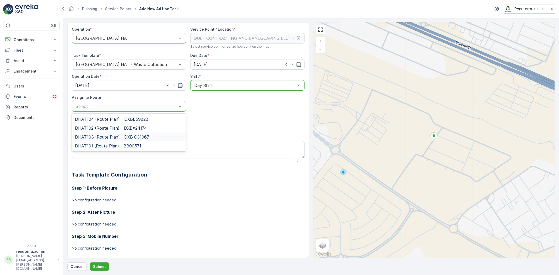
click at [106, 137] on span "DHAT103 (Route Plan) - DXB C31067" at bounding box center [112, 137] width 74 height 5
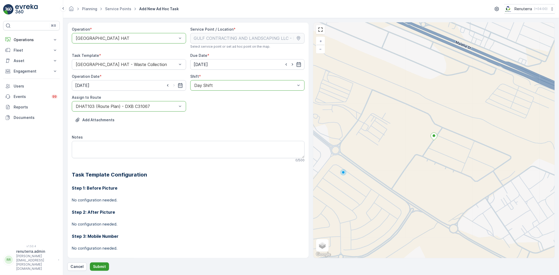
click at [100, 267] on p "Submit" at bounding box center [99, 266] width 13 height 5
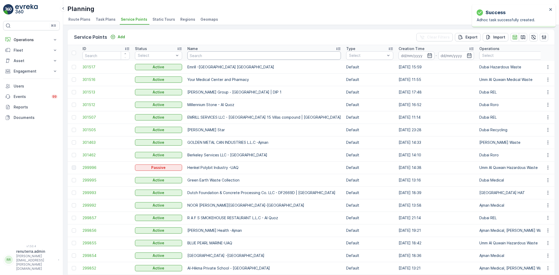
click at [216, 55] on input "text" at bounding box center [263, 55] width 153 height 8
paste input "DELTA AL WADI CONTRACTING (L.L.C)"
type input "DELTA AL WADI CONTRACTING (L.L.C)"
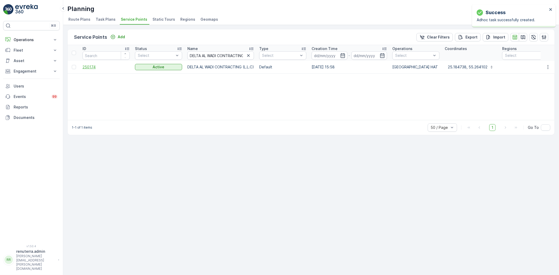
click at [86, 66] on span "250174" at bounding box center [105, 66] width 47 height 5
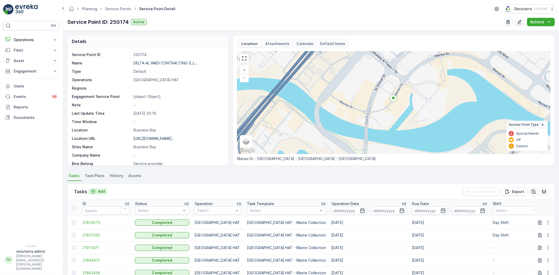
click at [98, 191] on p "Add" at bounding box center [101, 191] width 7 height 5
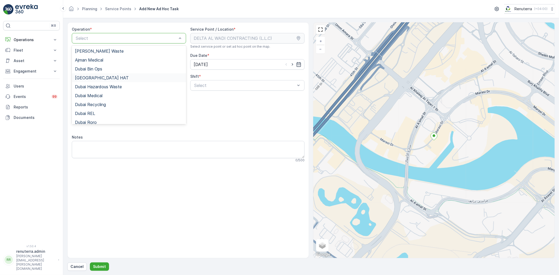
click at [97, 78] on div "Dubai HAT" at bounding box center [129, 77] width 108 height 5
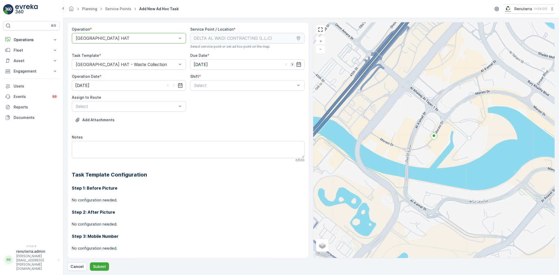
click at [290, 63] on icon "button" at bounding box center [292, 64] width 5 height 5
type input "24.09.2025"
click at [174, 84] on icon "button" at bounding box center [173, 85] width 5 height 5
type input "24.09.2025"
click at [203, 98] on span "Day Shift" at bounding box center [202, 98] width 19 height 5
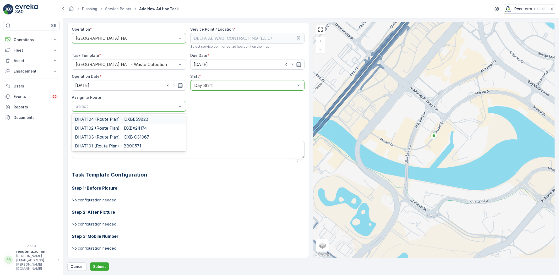
click at [93, 118] on span "DHAT104 (Route Plan) - DXBE59823" at bounding box center [111, 119] width 73 height 5
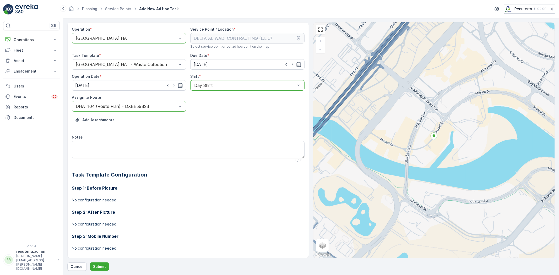
click at [111, 103] on div "DHAT104 (Route Plan) - DXBE59823" at bounding box center [129, 106] width 114 height 10
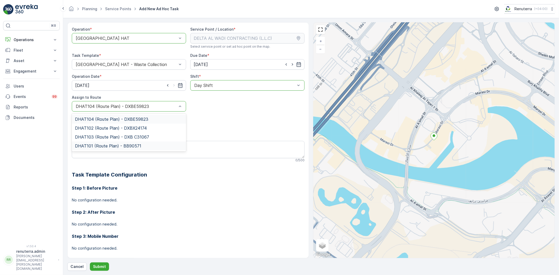
click at [98, 144] on span "DHAT101 (Route Plan) - BB90571" at bounding box center [108, 146] width 66 height 5
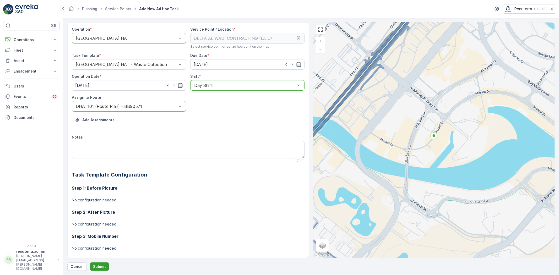
click at [101, 267] on p "Submit" at bounding box center [99, 266] width 13 height 5
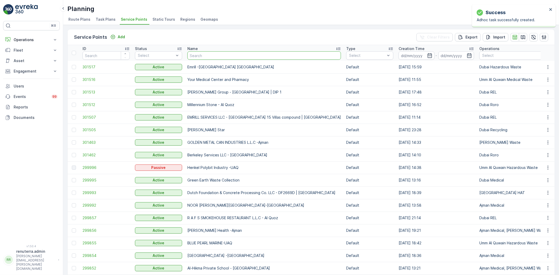
click at [199, 54] on input "text" at bounding box center [263, 55] width 153 height 8
paste input "ALJAWDA AL MOTAQADEMA CONTRACTING L.L.C.-Nad Al Shiba 3"
type input "ALJAWDA AL MOTAQADEMA CONTRACTING L.L.C.-Nad Al Shiba 3"
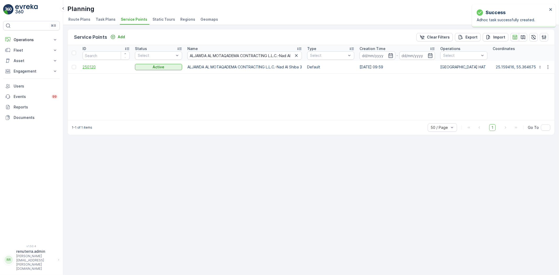
click at [90, 65] on span "250120" at bounding box center [105, 66] width 47 height 5
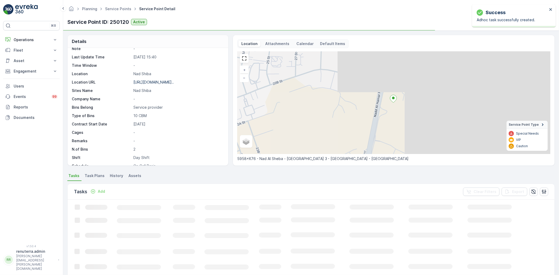
scroll to position [80, 0]
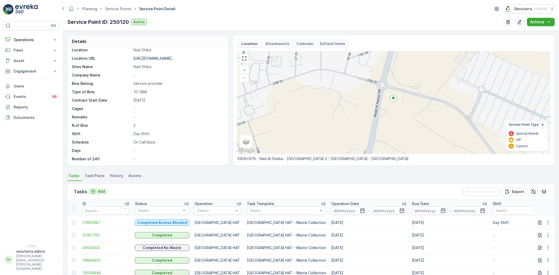
click at [104, 190] on p "Add" at bounding box center [101, 191] width 7 height 5
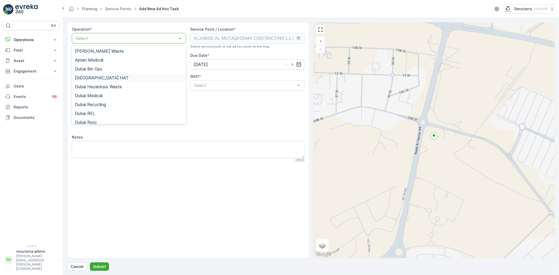
click at [95, 77] on span "[GEOGRAPHIC_DATA] HAT" at bounding box center [102, 77] width 54 height 5
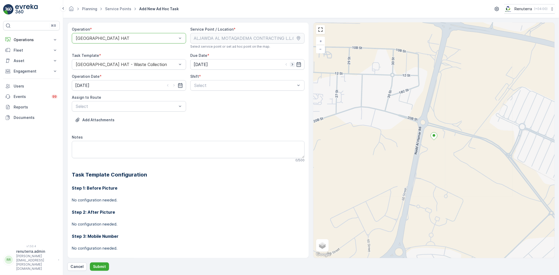
click at [291, 64] on icon "button" at bounding box center [291, 64] width 1 height 2
type input "24.09.2025"
click at [172, 85] on icon "button" at bounding box center [173, 85] width 5 height 5
type input "24.09.2025"
click at [200, 100] on span "Day Shift" at bounding box center [202, 98] width 19 height 5
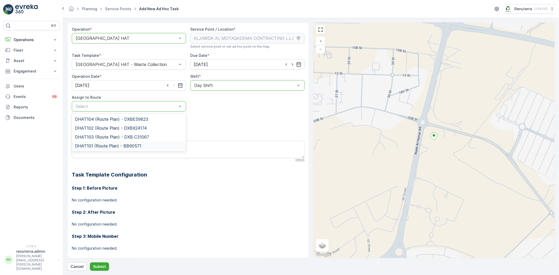
click at [93, 146] on span "DHAT101 (Route Plan) - BB90571" at bounding box center [108, 146] width 66 height 5
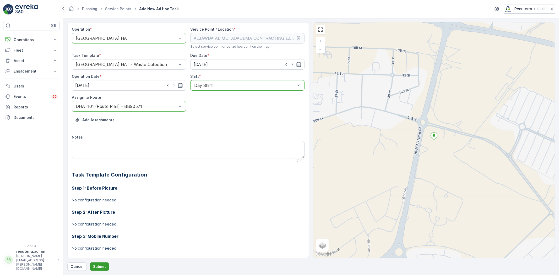
click at [100, 268] on p "Submit" at bounding box center [99, 266] width 13 height 5
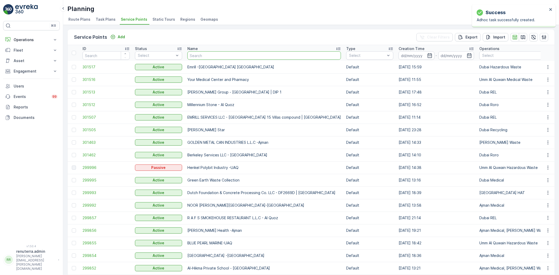
click at [200, 54] on input "text" at bounding box center [263, 55] width 153 height 8
paste input "Yousuf Lootah Contracting LLC - Obaid Almheiri Project | Nad Al Sheba 3"
type input "Yousuf Lootah Contracting LLC - Obaid Almheiri Project | Nad Al Sheba 3"
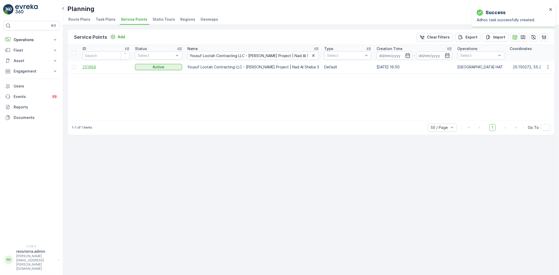
click at [93, 67] on span "251664" at bounding box center [105, 66] width 47 height 5
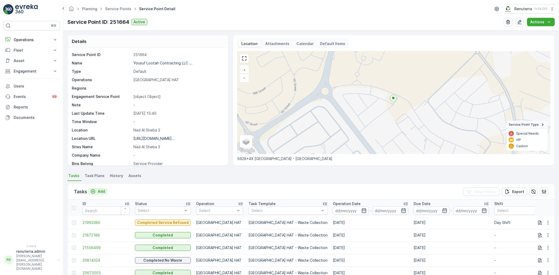
click at [100, 191] on p "Add" at bounding box center [101, 191] width 7 height 5
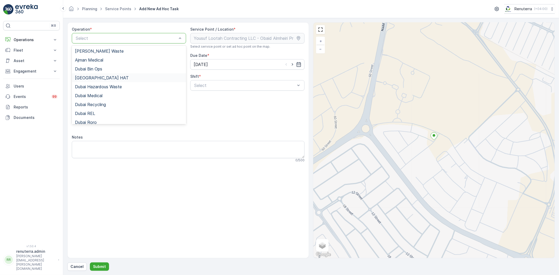
click at [97, 79] on div "[GEOGRAPHIC_DATA] HAT" at bounding box center [129, 77] width 108 height 5
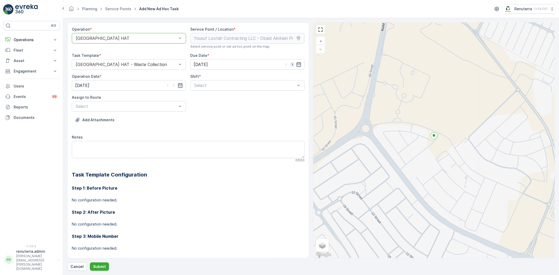
click at [291, 64] on icon "button" at bounding box center [292, 64] width 5 height 5
type input "24.09.2025"
click at [173, 85] on icon "button" at bounding box center [173, 85] width 5 height 5
type input "24.09.2025"
click at [198, 98] on span "Day Shift" at bounding box center [202, 98] width 19 height 5
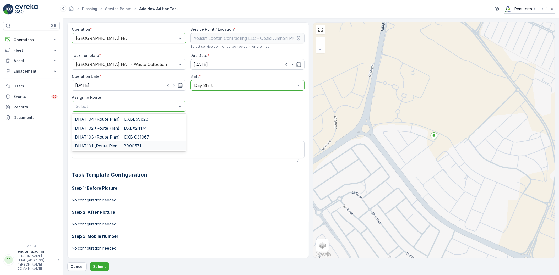
click at [90, 142] on div "DHAT101 (Route Plan) - BB90571" at bounding box center [129, 145] width 114 height 9
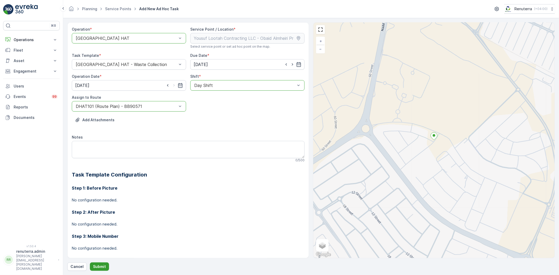
click at [95, 266] on p "Submit" at bounding box center [99, 266] width 13 height 5
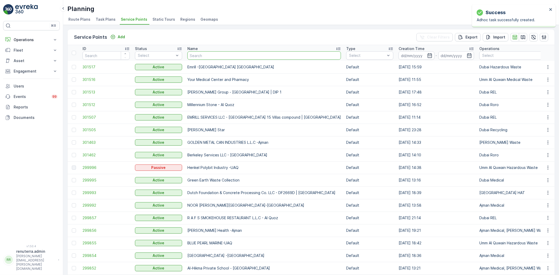
click at [198, 54] on input "text" at bounding box center [263, 55] width 153 height 8
paste input "Italian Planters L.L.C - Casa Family | Motor City"
type input "Italian Planters L.L.C - Casa Family | Motor City"
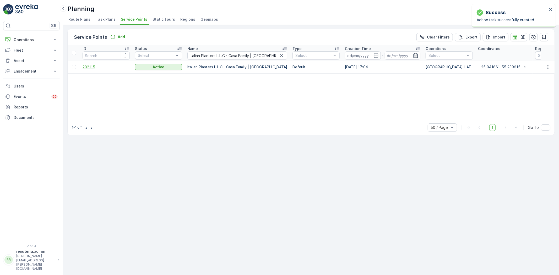
click at [91, 67] on span "202115" at bounding box center [105, 66] width 47 height 5
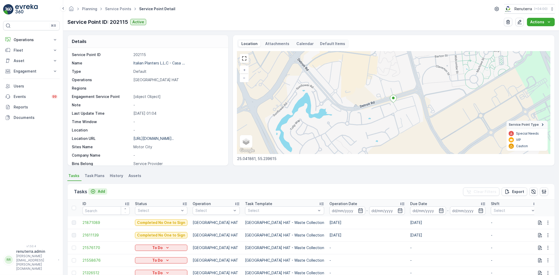
click at [99, 191] on p "Add" at bounding box center [101, 191] width 7 height 5
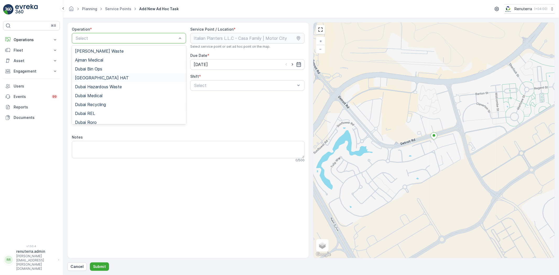
click at [99, 76] on div "[GEOGRAPHIC_DATA] HAT" at bounding box center [129, 77] width 108 height 5
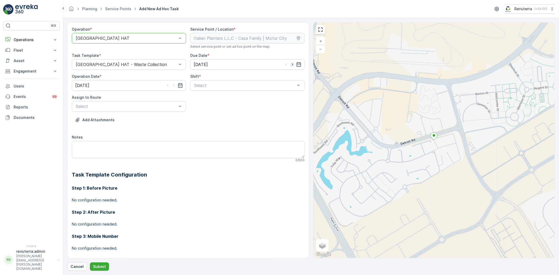
click at [290, 66] on icon "button" at bounding box center [292, 64] width 5 height 5
type input "24.09.2025"
click at [172, 85] on icon "button" at bounding box center [173, 85] width 5 height 5
type input "24.09.2025"
click at [202, 100] on span "Day Shift" at bounding box center [202, 98] width 19 height 5
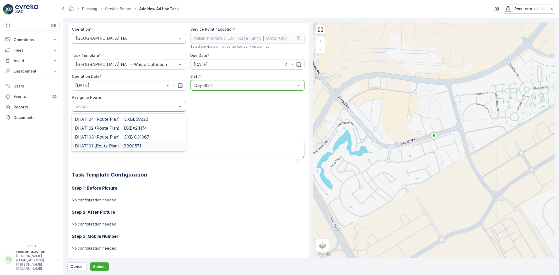
click at [98, 145] on span "DHAT101 (Route Plan) - BB90571" at bounding box center [108, 146] width 66 height 5
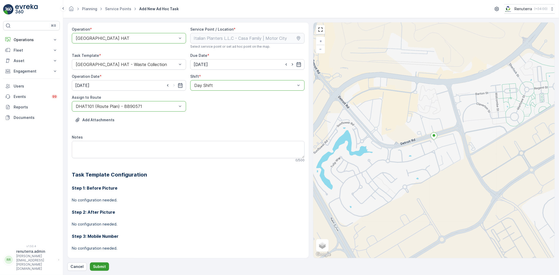
click at [102, 264] on p "Submit" at bounding box center [99, 266] width 13 height 5
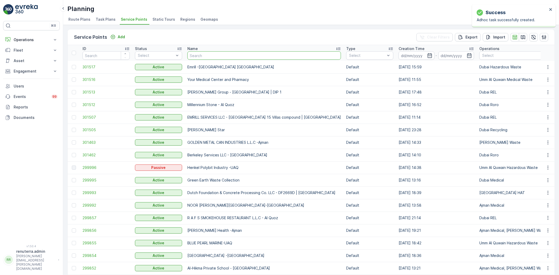
click at [208, 54] on input "text" at bounding box center [263, 55] width 153 height 8
paste input "Deco Waste Service - Masat Al Hurier | Jabel Ali"
type input "Deco Waste Service - Masat Al Hurier | Jabel Ali"
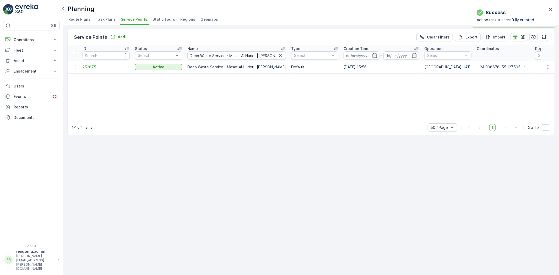
click at [93, 67] on span "252875" at bounding box center [105, 66] width 47 height 5
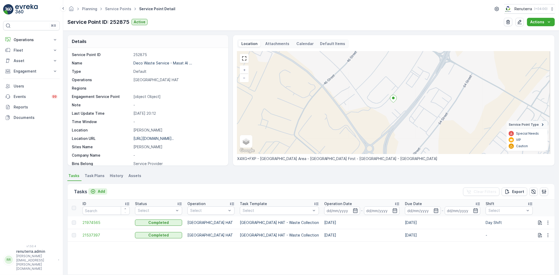
click at [101, 190] on p "Add" at bounding box center [101, 191] width 7 height 5
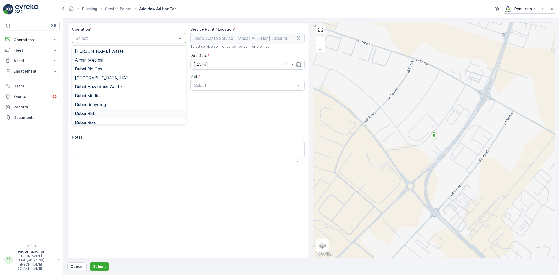
click at [100, 113] on div "Dubai REL" at bounding box center [129, 113] width 108 height 5
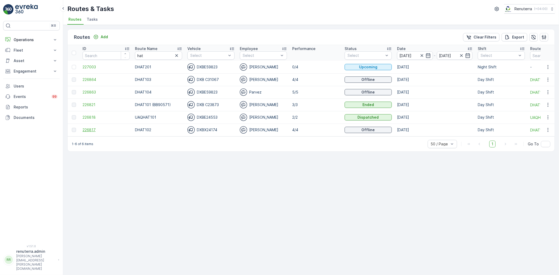
click at [90, 130] on span "226817" at bounding box center [105, 129] width 47 height 5
drag, startPoint x: 155, startPoint y: 53, endPoint x: 131, endPoint y: 53, distance: 23.6
click at [131, 53] on tr "ID Route Name hat Vehicle Select Employee Select Performance Status Select Date…" at bounding box center [331, 53] width 526 height 16
type input "roro"
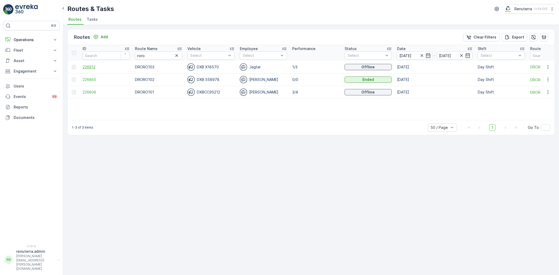
click at [88, 64] on span "226912" at bounding box center [105, 66] width 47 height 5
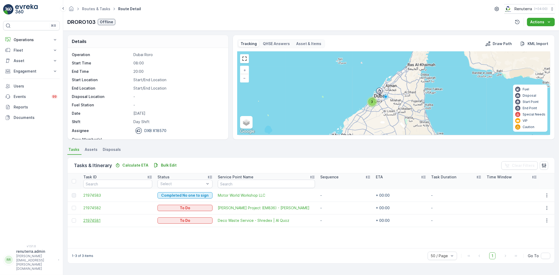
click at [101, 220] on span "21974581" at bounding box center [117, 220] width 69 height 5
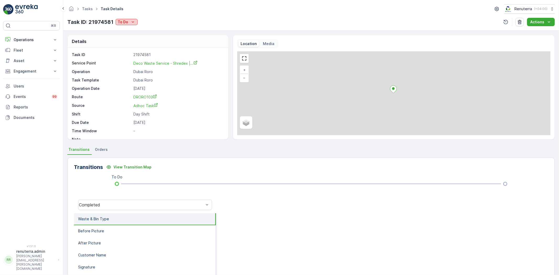
click at [131, 23] on icon "To Do" at bounding box center [132, 21] width 5 height 5
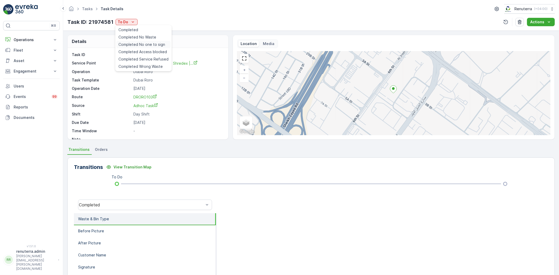
click at [149, 43] on span "Completed No one to sign" at bounding box center [141, 44] width 47 height 5
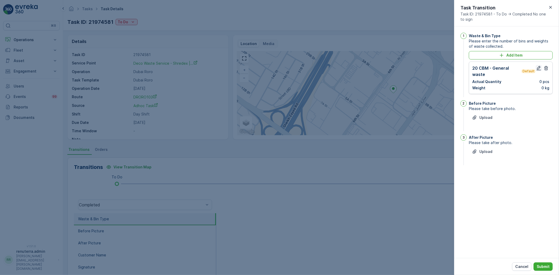
click at [537, 69] on icon "button" at bounding box center [538, 68] width 4 height 4
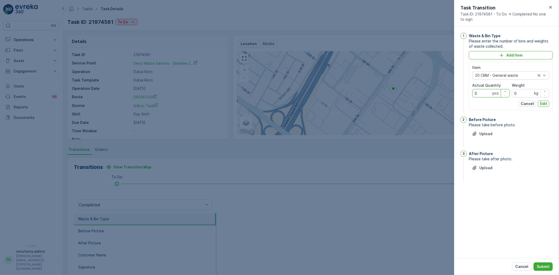
drag, startPoint x: 484, startPoint y: 92, endPoint x: 466, endPoint y: 92, distance: 18.9
click at [466, 92] on div "1 Waste & Bin Type Please enter the number of bins and weights of waste collect…" at bounding box center [506, 74] width 92 height 82
type Quantity "1"
click at [546, 102] on p "Edit" at bounding box center [543, 103] width 7 height 5
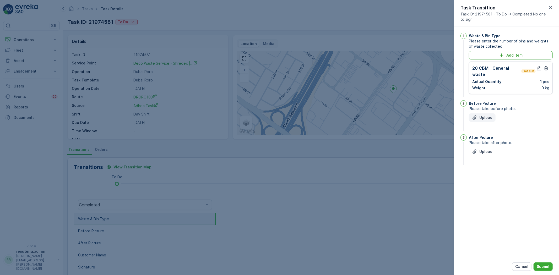
click at [489, 117] on p "Upload" at bounding box center [485, 117] width 13 height 5
click at [480, 176] on p "Upload" at bounding box center [485, 177] width 13 height 5
click at [522, 264] on p "Cancel" at bounding box center [521, 266] width 13 height 5
click at [522, 264] on div at bounding box center [382, 265] width 332 height 105
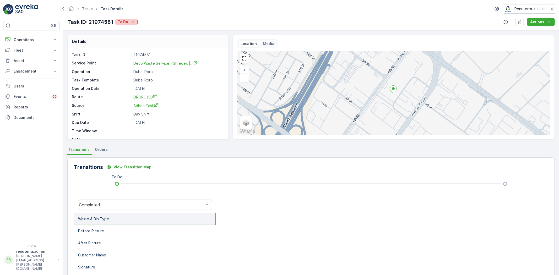
click at [131, 23] on icon "To Do" at bounding box center [132, 21] width 5 height 5
click at [138, 44] on span "Completed No one to sign" at bounding box center [141, 44] width 47 height 5
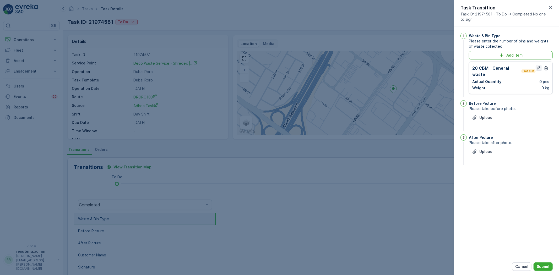
click at [538, 66] on icon "button" at bounding box center [538, 67] width 5 height 5
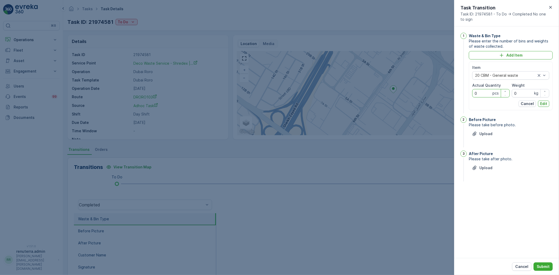
drag, startPoint x: 486, startPoint y: 92, endPoint x: 469, endPoint y: 91, distance: 17.4
click at [469, 91] on div "Item 20 CBM - General waste Actual Quantity 0 pcs Weight 0 kg Cancel Edit" at bounding box center [510, 86] width 84 height 49
type Quantity "1"
click at [542, 103] on p "Edit" at bounding box center [543, 103] width 7 height 5
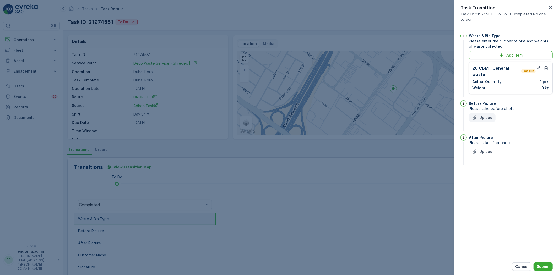
click at [477, 117] on div "Upload" at bounding box center [482, 117] width 20 height 5
click at [485, 179] on p "Upload" at bounding box center [485, 177] width 13 height 5
click at [539, 265] on p "Submit" at bounding box center [542, 266] width 13 height 5
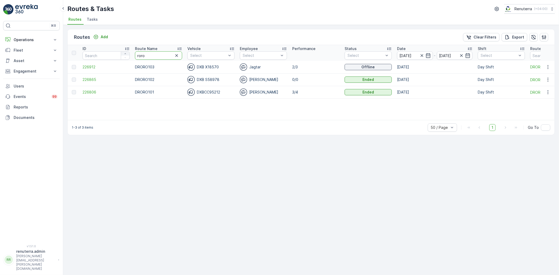
drag, startPoint x: 151, startPoint y: 54, endPoint x: 125, endPoint y: 53, distance: 26.2
click at [125, 53] on tr "ID Route Name roro Vehicle Select Employee Select Performance Status Select Dat…" at bounding box center [331, 53] width 526 height 16
type input "rel"
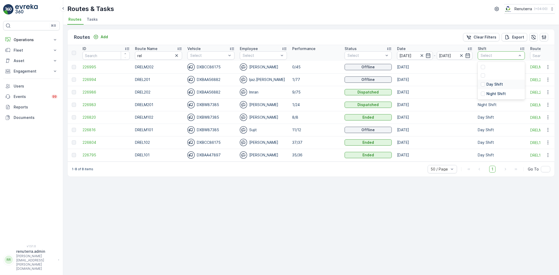
click at [488, 83] on p "Day Shift" at bounding box center [494, 84] width 16 height 5
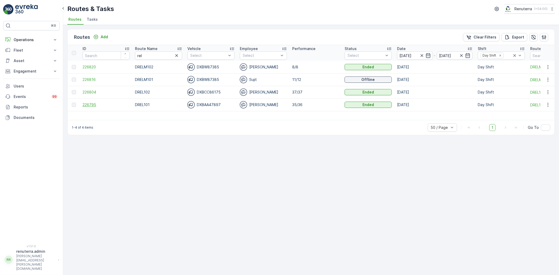
click at [93, 102] on span "226795" at bounding box center [105, 104] width 47 height 5
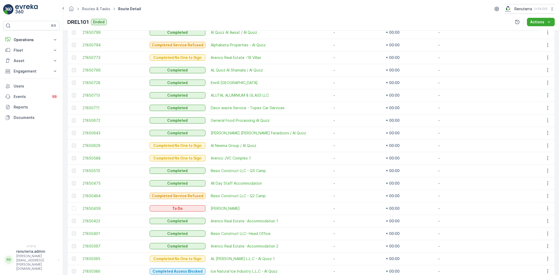
scroll to position [388, 0]
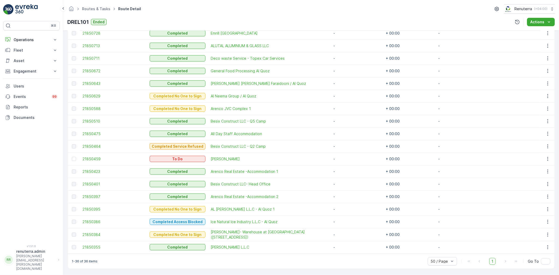
drag, startPoint x: 72, startPoint y: 159, endPoint x: 145, endPoint y: 172, distance: 73.7
click at [73, 159] on div at bounding box center [74, 159] width 4 height 4
click at [72, 157] on input "checkbox" at bounding box center [72, 157] width 0 height 0
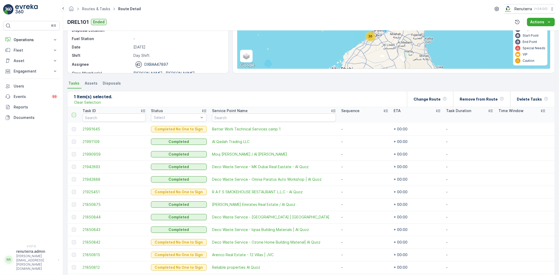
scroll to position [0, 0]
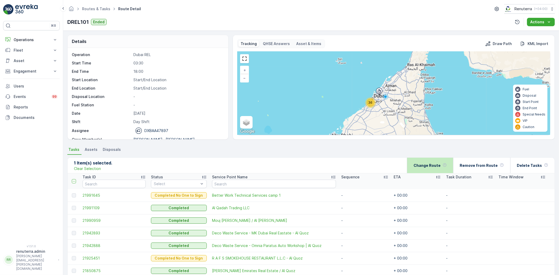
click at [439, 165] on p "Change Route" at bounding box center [426, 165] width 27 height 5
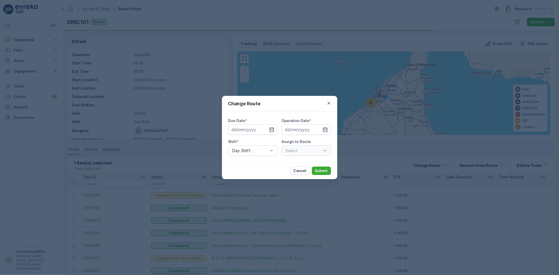
type input "[DATE]"
click at [263, 129] on icon "button" at bounding box center [265, 129] width 5 height 5
type input "[DATE]"
click at [320, 129] on icon "button" at bounding box center [318, 129] width 5 height 5
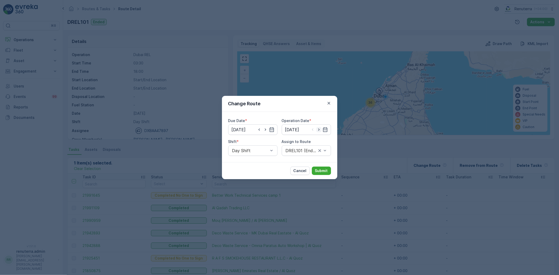
type input "[DATE]"
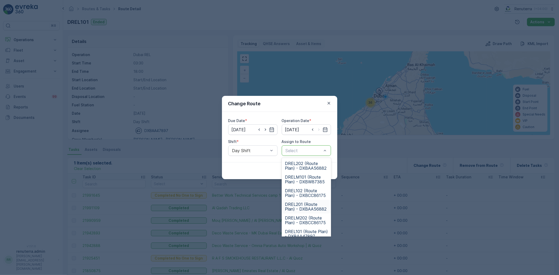
scroll to position [32, 0]
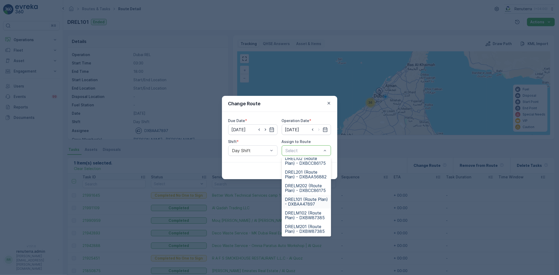
click at [302, 202] on span "DREL101 (Route Plan) - DXBAA47897" at bounding box center [306, 201] width 43 height 9
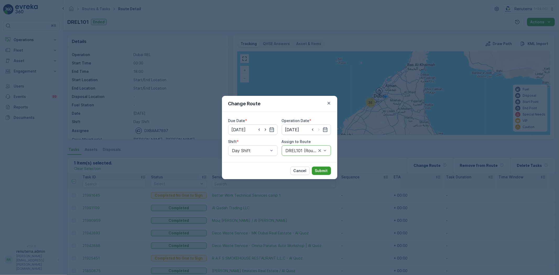
click at [317, 171] on p "Submit" at bounding box center [321, 170] width 13 height 5
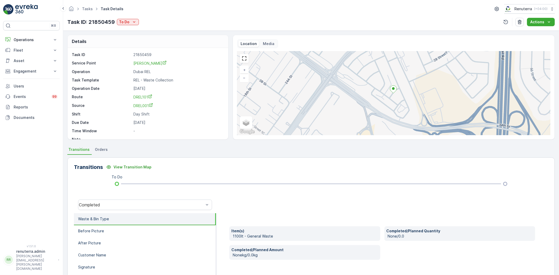
click at [162, 59] on div "Task ID 21850459 Service Point [PERSON_NAME] Operation Dubai REL Task Template …" at bounding box center [147, 97] width 151 height 90
click at [164, 62] on span "[PERSON_NAME]" at bounding box center [149, 63] width 33 height 4
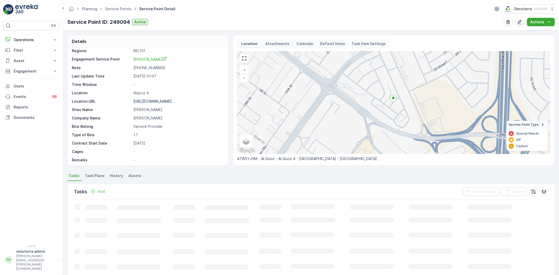
scroll to position [81, 0]
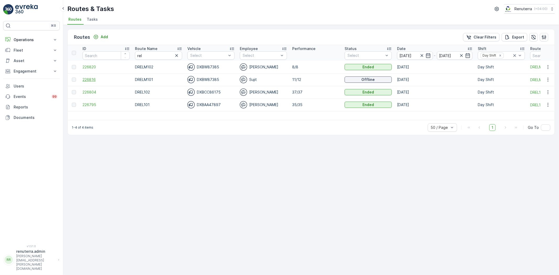
click at [94, 77] on span "226816" at bounding box center [105, 79] width 47 height 5
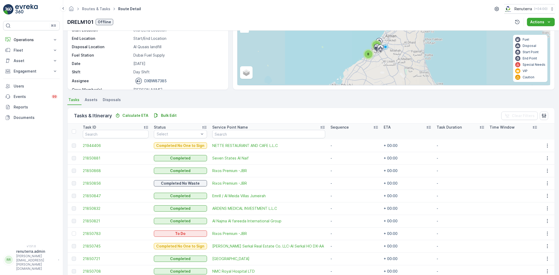
scroll to position [87, 0]
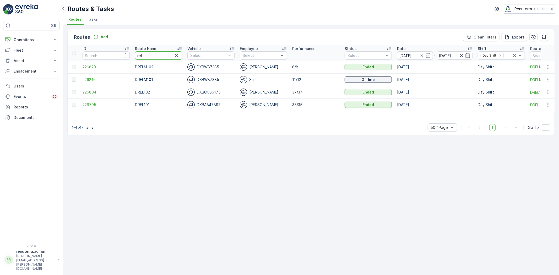
drag, startPoint x: 143, startPoint y: 58, endPoint x: 118, endPoint y: 51, distance: 26.1
click at [118, 51] on tr "ID Route Name rel Vehicle Select Employee Select Performance Status Select Date…" at bounding box center [331, 53] width 526 height 16
type input "roro"
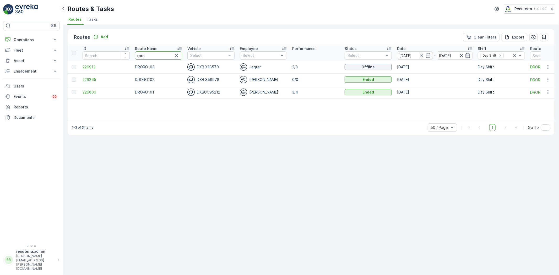
drag, startPoint x: 158, startPoint y: 57, endPoint x: 130, endPoint y: 47, distance: 30.2
click at [130, 47] on tr "ID Route Name roro Vehicle Select Employee Select Performance Status Select Dat…" at bounding box center [331, 53] width 526 height 16
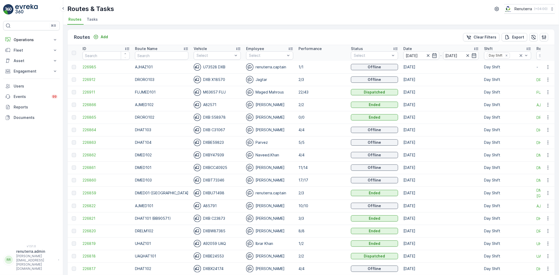
click at [91, 17] on span "Tasks" at bounding box center [92, 19] width 11 height 5
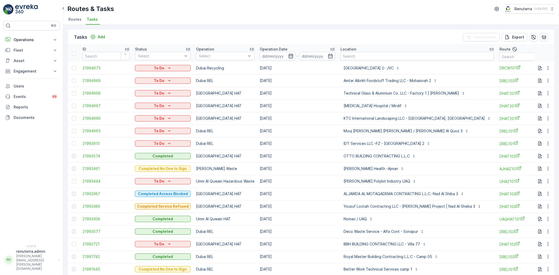
click at [289, 56] on icon "button" at bounding box center [290, 55] width 5 height 5
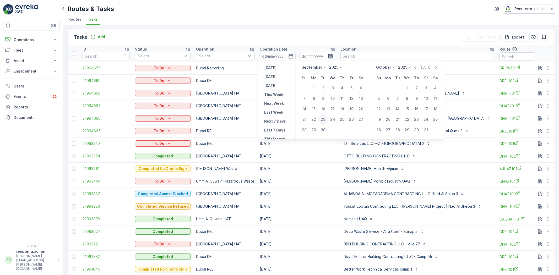
click at [323, 119] on div "23" at bounding box center [323, 119] width 8 height 8
type input "[DATE]"
click at [323, 119] on div "23" at bounding box center [323, 119] width 8 height 8
type input "[DATE]"
click at [285, 19] on ul "Routes Tasks" at bounding box center [308, 20] width 483 height 9
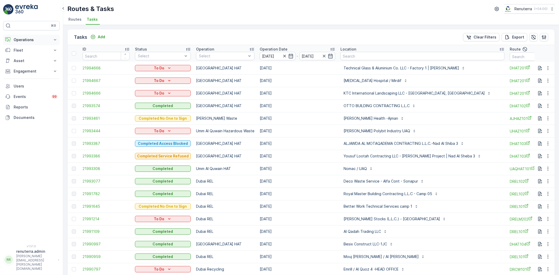
click at [26, 40] on p "Operations" at bounding box center [32, 39] width 36 height 5
click at [26, 55] on p "Planning" at bounding box center [20, 55] width 15 height 5
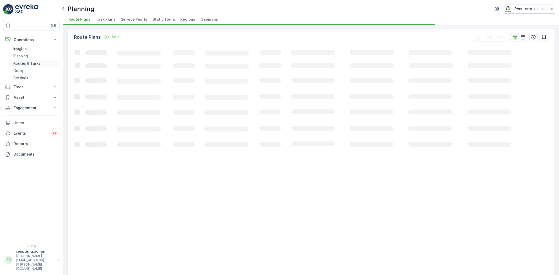
click at [29, 61] on p "Routes & Tasks" at bounding box center [26, 63] width 27 height 5
click at [89, 20] on span "Tasks" at bounding box center [92, 19] width 11 height 5
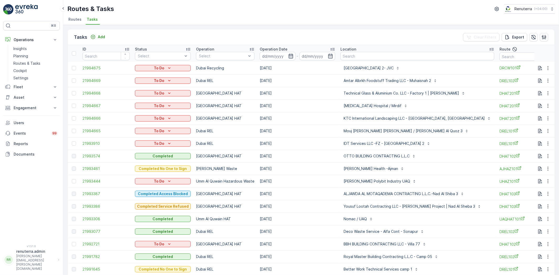
click at [289, 53] on icon "button" at bounding box center [290, 55] width 5 height 5
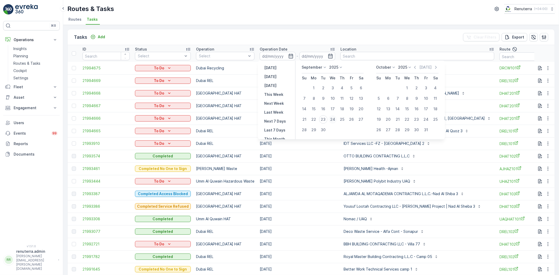
click at [333, 118] on div "24" at bounding box center [332, 119] width 8 height 8
type input "[DATE]"
click at [333, 118] on div "24" at bounding box center [332, 119] width 8 height 8
type input "[DATE]"
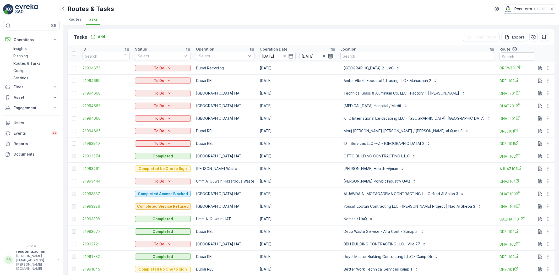
click at [260, 27] on div "Tasks Add Clear Filters Export ID Status Select Operation Select Operation Date…" at bounding box center [310, 150] width 495 height 250
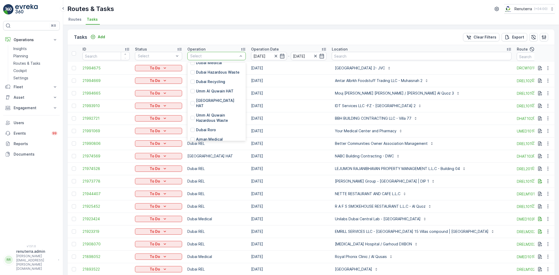
scroll to position [58, 0]
click at [206, 101] on p "[GEOGRAPHIC_DATA] HAT" at bounding box center [219, 102] width 47 height 10
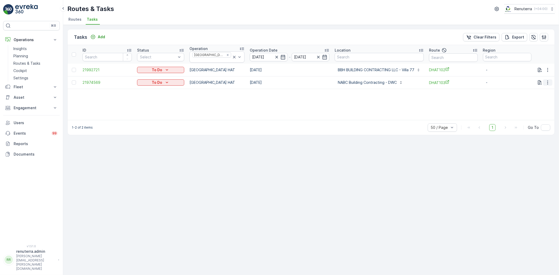
click at [548, 81] on icon "button" at bounding box center [547, 82] width 5 height 5
click at [284, 115] on div "ID Status Select Operation Dubai HAT Operation Date 24.09.2025 - 24.09.2025 Loc…" at bounding box center [311, 82] width 487 height 75
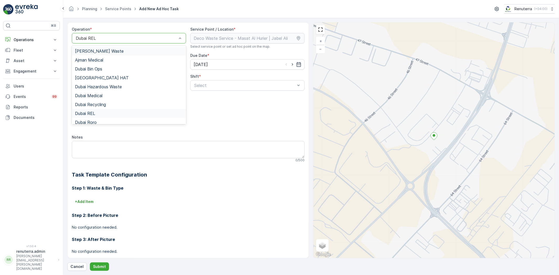
click at [120, 40] on div at bounding box center [126, 38] width 102 height 5
drag, startPoint x: 101, startPoint y: 76, endPoint x: 112, endPoint y: 93, distance: 20.3
click at [101, 76] on div "[GEOGRAPHIC_DATA] HAT" at bounding box center [129, 77] width 108 height 5
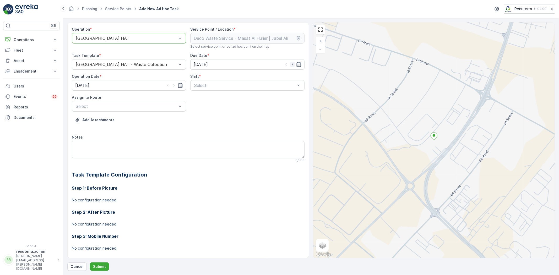
click at [290, 66] on icon "button" at bounding box center [292, 64] width 5 height 5
type input "[DATE]"
click at [173, 84] on icon "button" at bounding box center [173, 85] width 5 height 5
type input "[DATE]"
click at [203, 98] on span "Day Shift" at bounding box center [202, 98] width 19 height 5
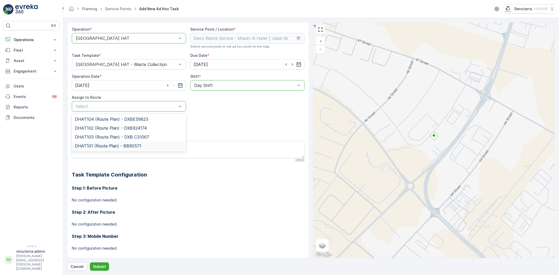
drag, startPoint x: 111, startPoint y: 143, endPoint x: 111, endPoint y: 152, distance: 9.5
click at [111, 144] on span "DHAT101 (Route Plan) - BB90571" at bounding box center [108, 146] width 66 height 5
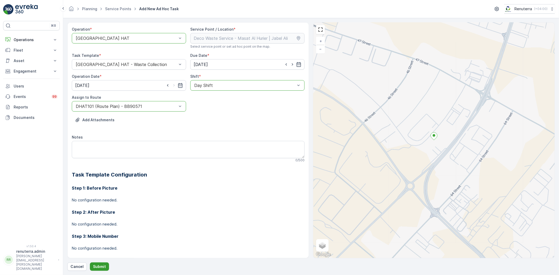
click at [101, 270] on button "Submit" at bounding box center [99, 266] width 19 height 8
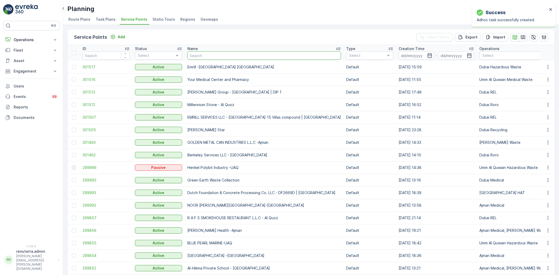
click at [223, 58] on input "text" at bounding box center [263, 55] width 153 height 8
type input "Italian Planters L.L.C -R456 WASL OASIS II - 24 Blocks"
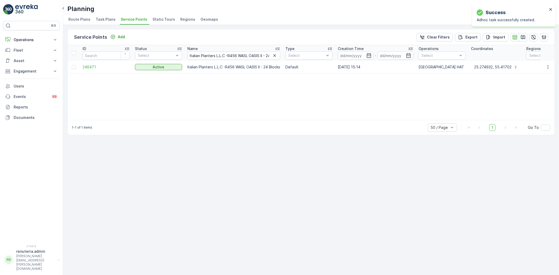
click at [89, 63] on td "246471" at bounding box center [106, 67] width 52 height 13
click at [90, 66] on span "246471" at bounding box center [105, 66] width 47 height 5
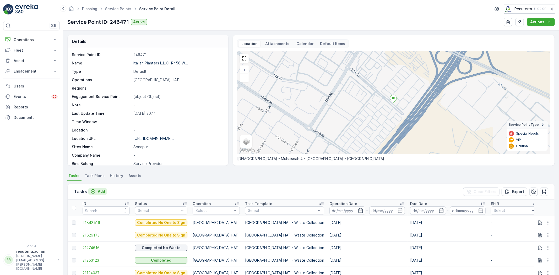
click at [99, 192] on p "Add" at bounding box center [101, 191] width 7 height 5
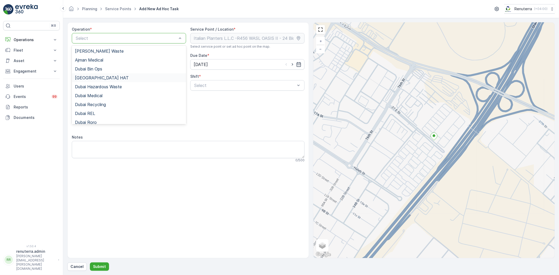
click at [97, 76] on div "[GEOGRAPHIC_DATA] HAT" at bounding box center [129, 77] width 108 height 5
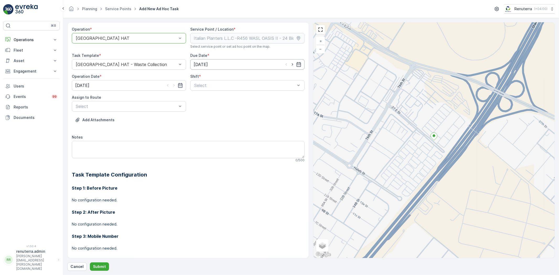
click at [289, 61] on input "[DATE]" at bounding box center [247, 64] width 114 height 10
click at [225, 129] on div "24" at bounding box center [226, 129] width 8 height 8
type input "[DATE]"
click at [175, 84] on icon "button" at bounding box center [173, 85] width 5 height 5
type input "[DATE]"
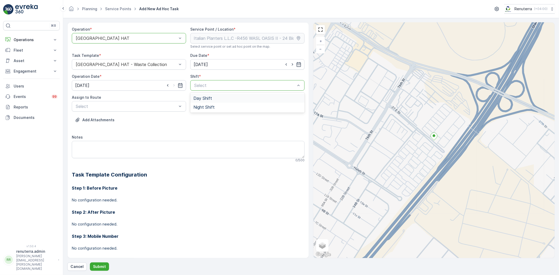
click at [197, 99] on span "Day Shift" at bounding box center [202, 98] width 19 height 5
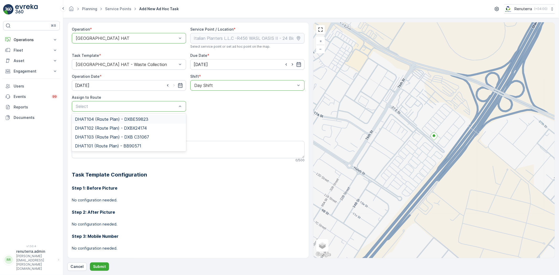
click at [93, 118] on span "DHAT104 (Route Plan) - DXBE59823" at bounding box center [111, 119] width 73 height 5
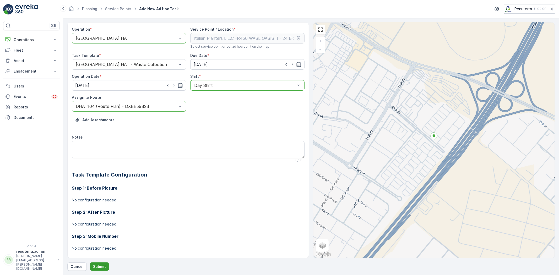
click at [96, 266] on p "Submit" at bounding box center [99, 266] width 13 height 5
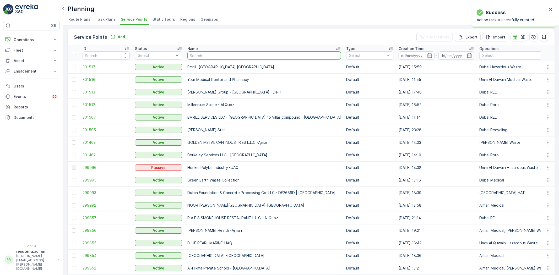
type input "[PERSON_NAME] Workshop"
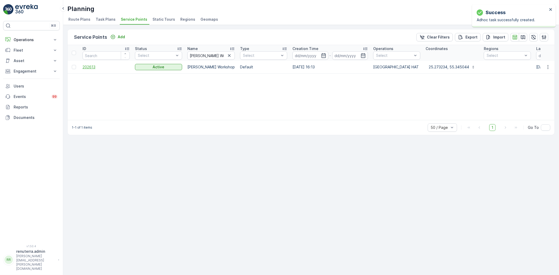
click at [93, 66] on span "202613" at bounding box center [105, 66] width 47 height 5
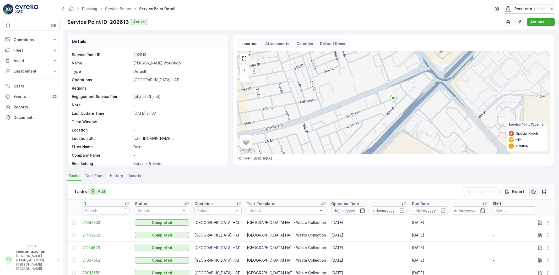
click at [100, 191] on p "Add" at bounding box center [101, 191] width 7 height 5
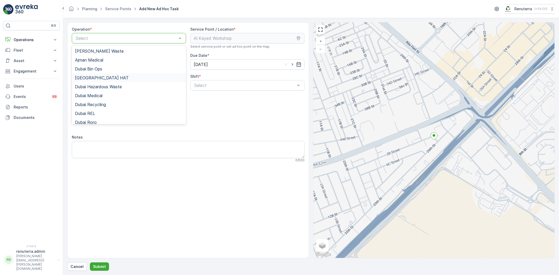
click at [92, 78] on span "[GEOGRAPHIC_DATA] HAT" at bounding box center [102, 77] width 54 height 5
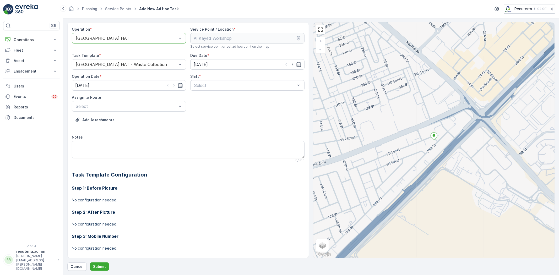
click at [288, 62] on div at bounding box center [292, 64] width 18 height 5
click at [290, 64] on icon "button" at bounding box center [292, 64] width 5 height 5
type input "[DATE]"
drag, startPoint x: 174, startPoint y: 86, endPoint x: 185, endPoint y: 85, distance: 11.5
click at [173, 86] on icon "button" at bounding box center [173, 85] width 1 height 2
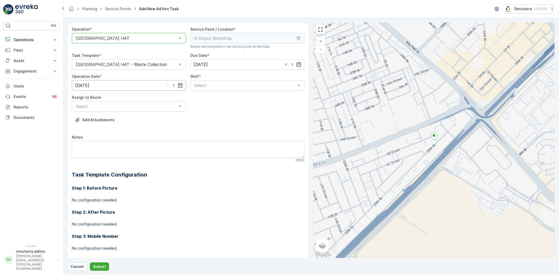
type input "[DATE]"
click at [200, 98] on span "Day Shift" at bounding box center [202, 98] width 19 height 5
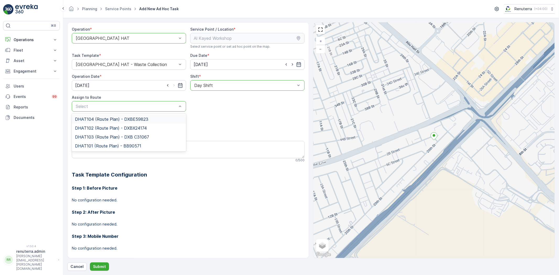
click at [93, 120] on span "DHAT104 (Route Plan) - DXBE59823" at bounding box center [111, 119] width 73 height 5
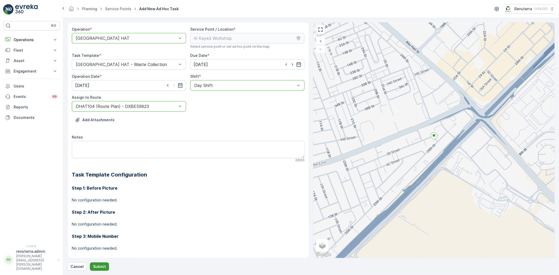
click at [101, 268] on p "Submit" at bounding box center [99, 266] width 13 height 5
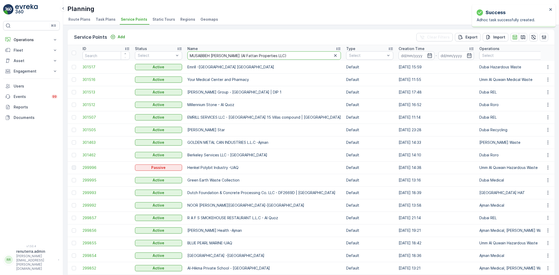
scroll to position [0, 16]
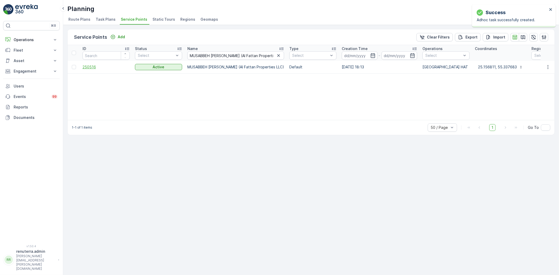
click at [88, 66] on span "250516" at bounding box center [105, 66] width 47 height 5
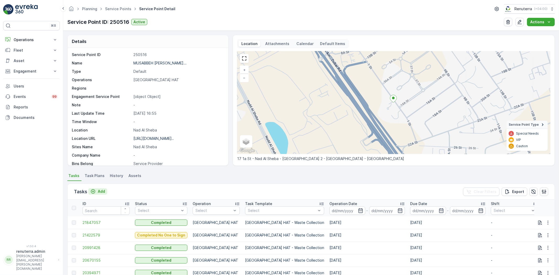
click at [102, 190] on p "Add" at bounding box center [101, 191] width 7 height 5
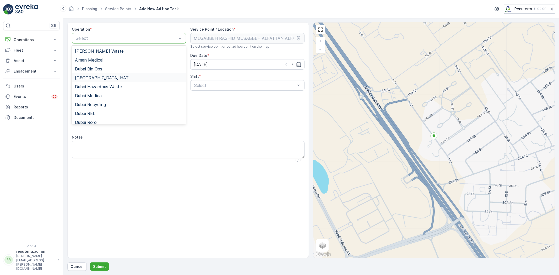
click at [84, 77] on span "Dubai HAT" at bounding box center [102, 77] width 54 height 5
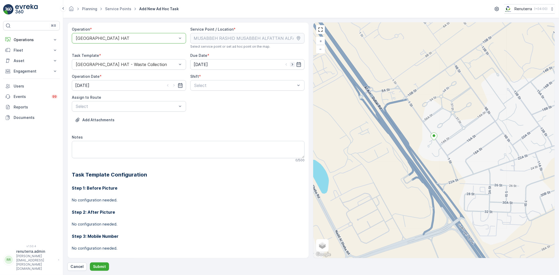
click at [292, 63] on icon "button" at bounding box center [292, 64] width 5 height 5
type input "[DATE]"
click at [174, 83] on icon "button" at bounding box center [173, 85] width 5 height 5
type input "[DATE]"
click at [205, 98] on span "Day Shift" at bounding box center [202, 98] width 19 height 5
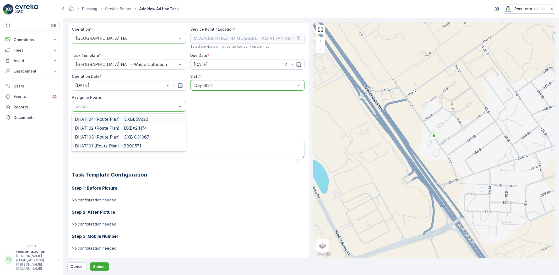
click at [97, 119] on span "DHAT104 (Route Plan) - DXBE59823" at bounding box center [111, 119] width 73 height 5
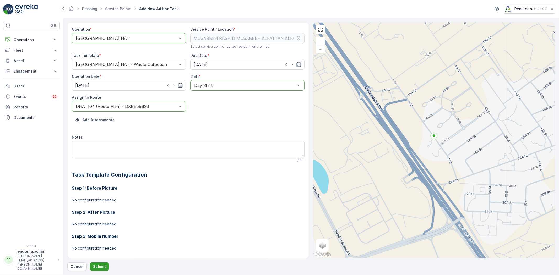
click at [102, 267] on p "Submit" at bounding box center [99, 266] width 13 height 5
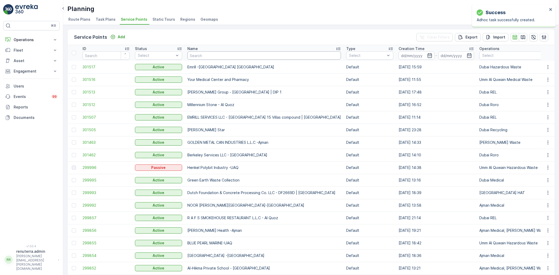
click at [211, 54] on input "text" at bounding box center [263, 55] width 153 height 8
paste input "Italian Planters L.L.C/ Damac"
type input "Italian Planters L.L.C/ Damac"
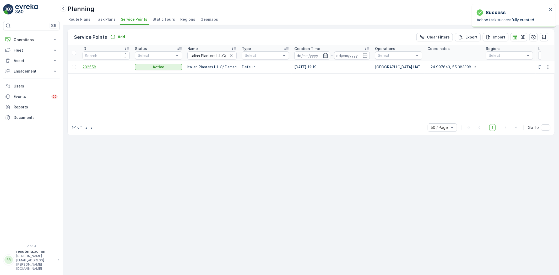
click at [90, 67] on span "202558" at bounding box center [105, 66] width 47 height 5
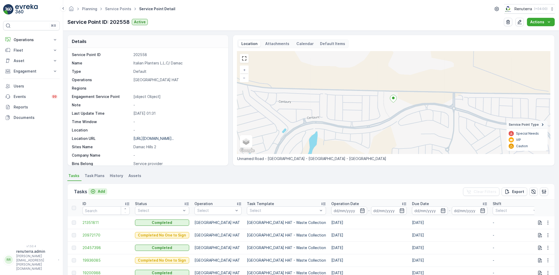
click at [102, 191] on p "Add" at bounding box center [101, 191] width 7 height 5
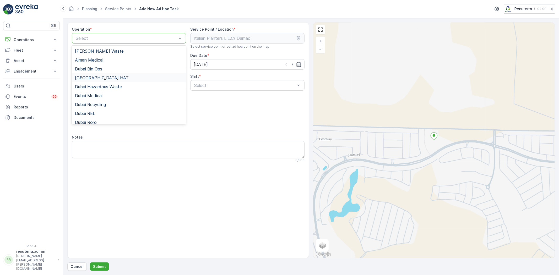
click at [96, 76] on div "[GEOGRAPHIC_DATA] HAT" at bounding box center [129, 77] width 108 height 5
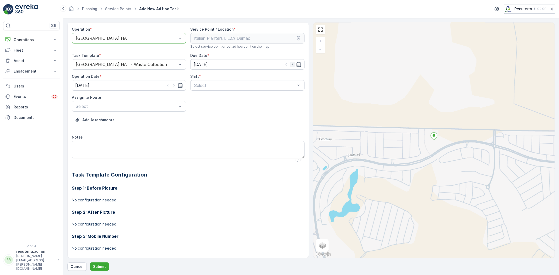
click at [290, 66] on icon "button" at bounding box center [292, 64] width 5 height 5
type input "[DATE]"
click at [174, 83] on icon "button" at bounding box center [173, 85] width 5 height 5
type input "[DATE]"
click at [204, 98] on span "Day Shift" at bounding box center [202, 98] width 19 height 5
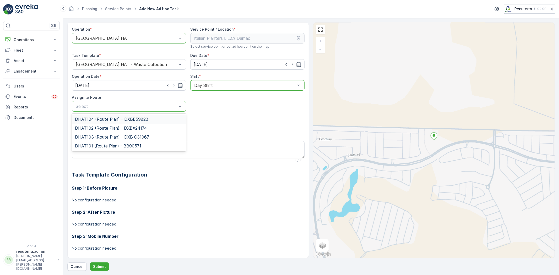
click at [93, 121] on span "DHAT104 (Route Plan) - DXBE59823" at bounding box center [111, 119] width 73 height 5
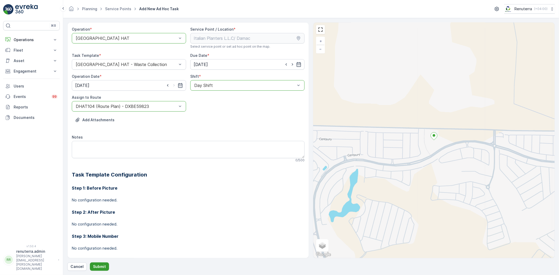
click at [98, 264] on p "Submit" at bounding box center [99, 266] width 13 height 5
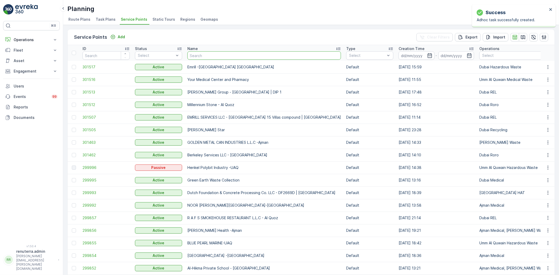
click at [201, 55] on input "text" at bounding box center [263, 55] width 153 height 8
paste input "Italian Planters L.L.C -DWTC"
type input "Italian Planters L.L.C -DWTC"
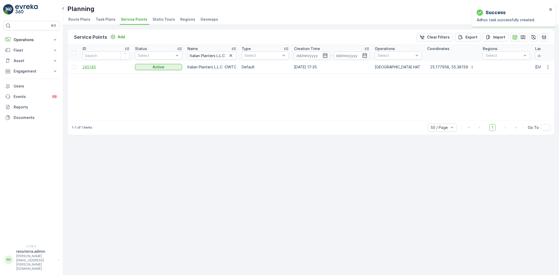
click at [93, 68] on span "245140" at bounding box center [105, 66] width 47 height 5
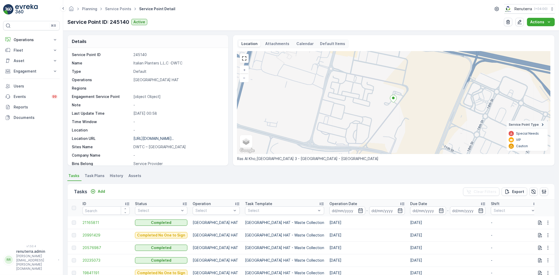
scroll to position [80, 0]
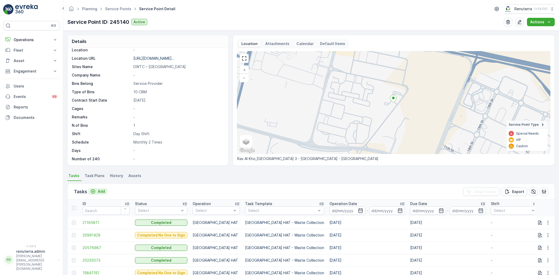
click at [104, 190] on p "Add" at bounding box center [101, 191] width 7 height 5
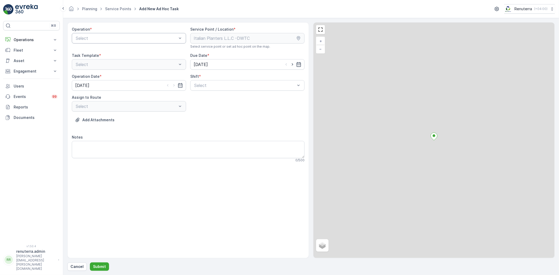
click at [134, 41] on div "Select" at bounding box center [129, 38] width 114 height 10
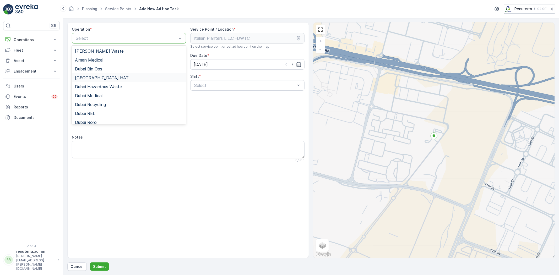
click at [100, 77] on div "[GEOGRAPHIC_DATA] HAT" at bounding box center [129, 77] width 108 height 5
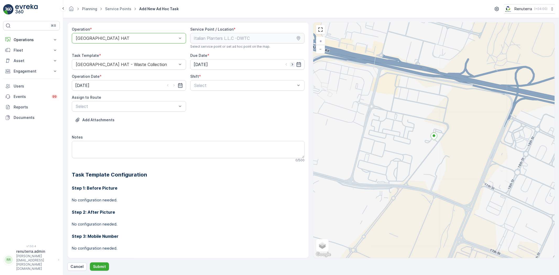
click at [291, 64] on icon "button" at bounding box center [292, 64] width 5 height 5
type input "[DATE]"
drag, startPoint x: 172, startPoint y: 86, endPoint x: 184, endPoint y: 86, distance: 12.0
click at [172, 86] on icon "button" at bounding box center [173, 85] width 5 height 5
type input "[DATE]"
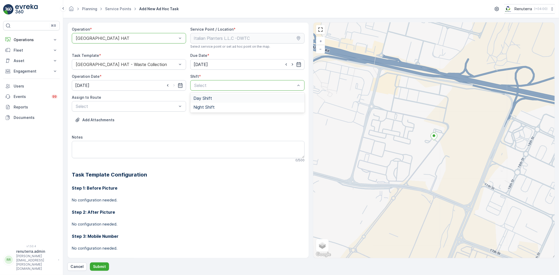
click at [202, 97] on span "Day Shift" at bounding box center [202, 98] width 19 height 5
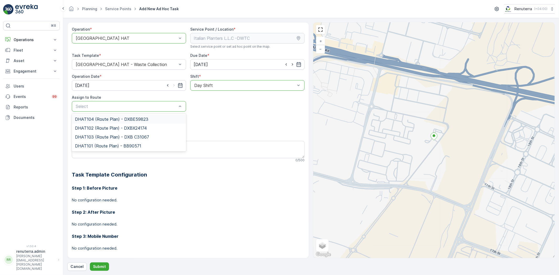
click at [97, 118] on span "DHAT104 (Route Plan) - DXBE59823" at bounding box center [111, 119] width 73 height 5
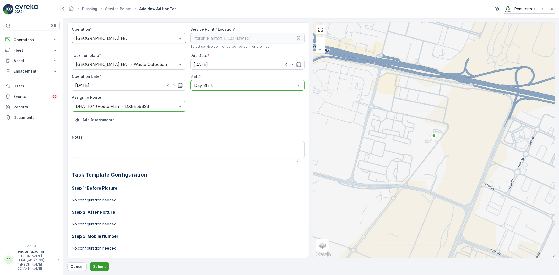
click at [104, 264] on p "Submit" at bounding box center [99, 266] width 13 height 5
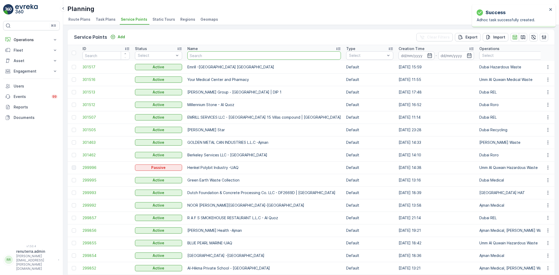
click at [207, 53] on input "text" at bounding box center [263, 55] width 153 height 8
paste input "SOBHA CONSTRUCTIONS LLC - RIVERSIDE CRESCENT Module 1 | Ras Al Khor"
type input "SOBHA CONSTRUCTIONS LLC - RIVERSIDE CRESCENT Module 1 | Ras Al Khor"
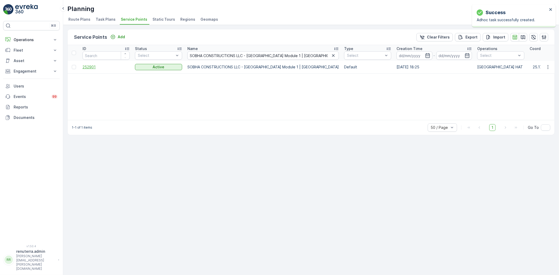
click at [91, 66] on span "252901" at bounding box center [105, 66] width 47 height 5
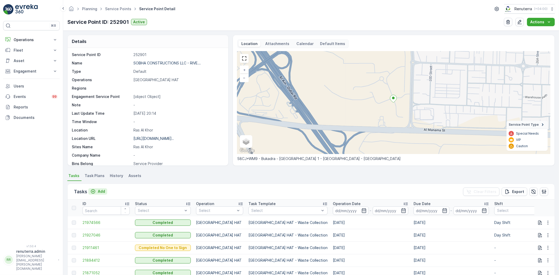
click at [95, 191] on icon "Add" at bounding box center [92, 191] width 5 height 5
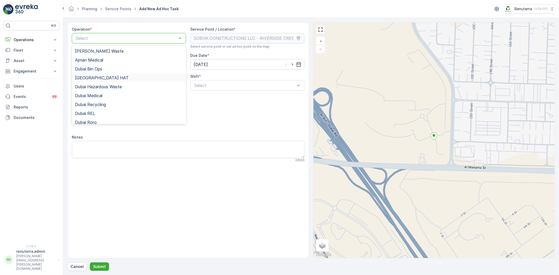
click at [96, 79] on div "[GEOGRAPHIC_DATA] HAT" at bounding box center [129, 77] width 108 height 5
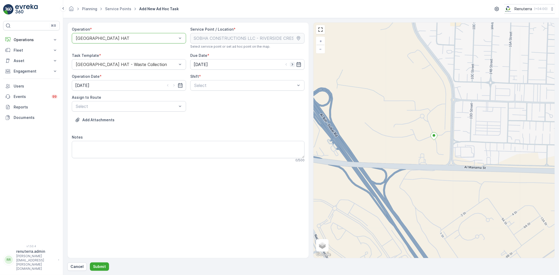
click at [291, 62] on icon "button" at bounding box center [292, 64] width 5 height 5
type input "[DATE]"
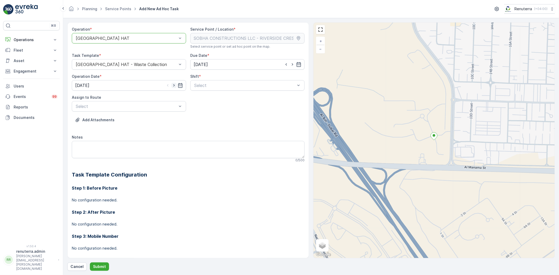
click at [172, 87] on icon "button" at bounding box center [173, 85] width 5 height 5
type input "[DATE]"
click at [205, 99] on span "Day Shift" at bounding box center [202, 98] width 19 height 5
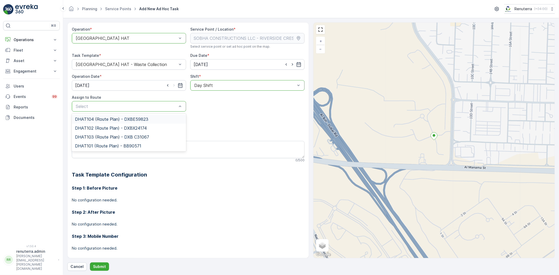
click at [102, 118] on span "DHAT104 (Route Plan) - DXBE59823" at bounding box center [111, 119] width 73 height 5
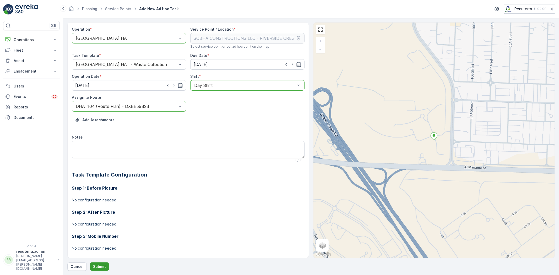
click at [90, 267] on button "Submit" at bounding box center [99, 266] width 19 height 8
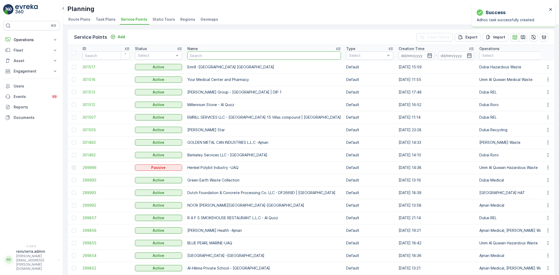
click at [208, 57] on input "text" at bounding box center [263, 55] width 153 height 8
type input "dutch"
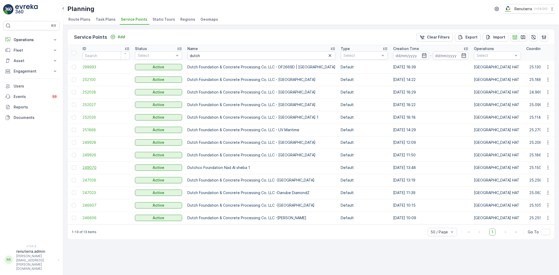
click at [95, 168] on span "249070" at bounding box center [105, 167] width 47 height 5
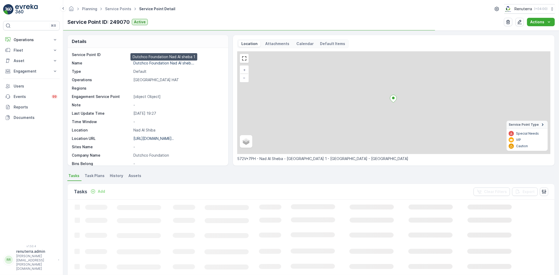
click at [150, 62] on p "Dutchco Foundation Nad Al sheb..." at bounding box center [163, 63] width 61 height 4
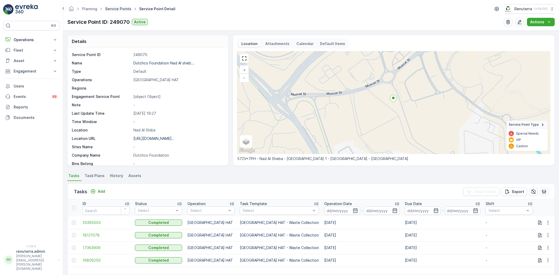
click at [113, 8] on link "Service Points" at bounding box center [118, 9] width 26 height 4
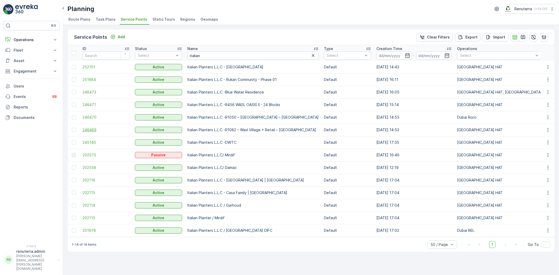
click at [86, 130] on span "246469" at bounding box center [105, 129] width 47 height 5
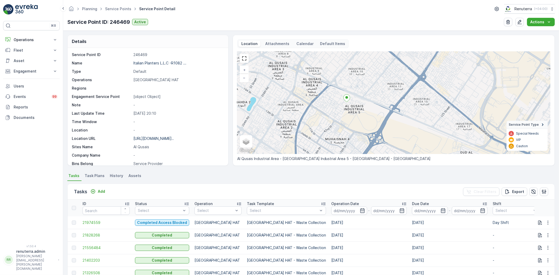
drag, startPoint x: 312, startPoint y: 121, endPoint x: 328, endPoint y: 114, distance: 17.5
click at [328, 114] on div "+ − Satellite Roadmap Terrain Hybrid Leaflet Keyboard shortcuts Map Data Map da…" at bounding box center [393, 102] width 313 height 103
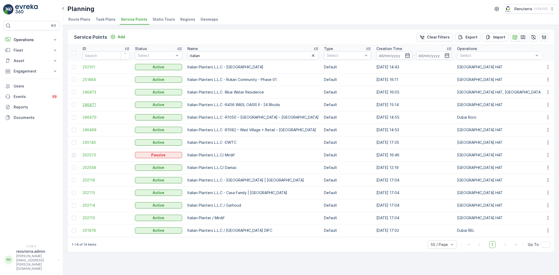
click at [87, 102] on span "246471" at bounding box center [105, 104] width 47 height 5
click at [91, 129] on span "246469" at bounding box center [105, 129] width 47 height 5
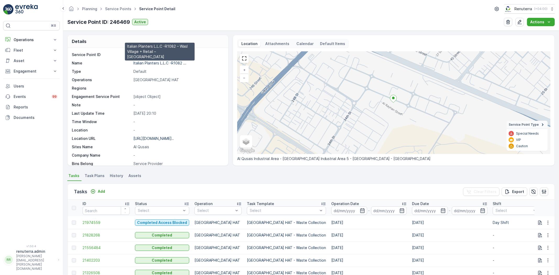
click at [150, 63] on p "Italian Planters L.L.C -R1082 ..." at bounding box center [159, 63] width 53 height 4
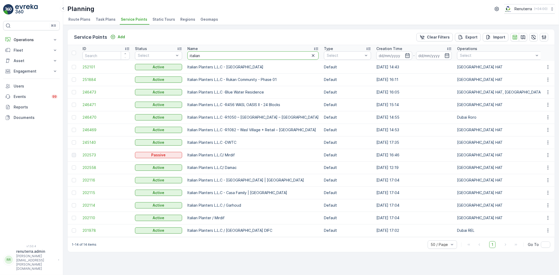
drag, startPoint x: 227, startPoint y: 56, endPoint x: 131, endPoint y: 61, distance: 96.0
type input "emirates"
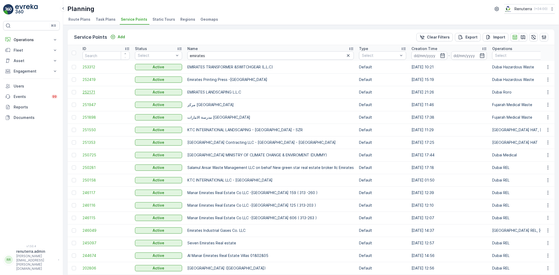
click at [93, 92] on span "252171" at bounding box center [105, 92] width 47 height 5
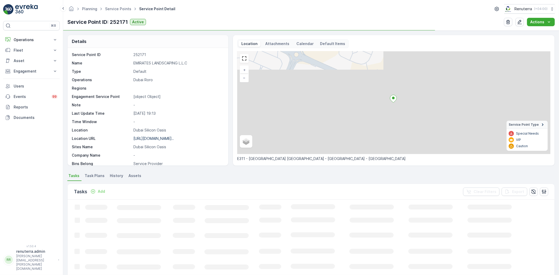
click at [155, 62] on p "EMIRATES LANDSCAPING L.L.C" at bounding box center [177, 62] width 89 height 5
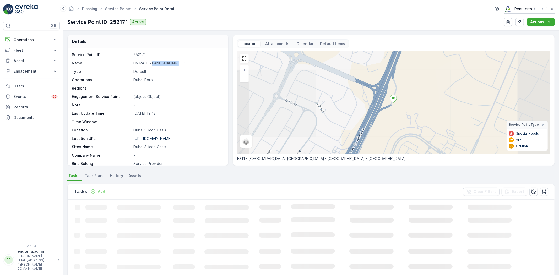
click at [155, 62] on p "EMIRATES LANDSCAPING L.L.C" at bounding box center [177, 62] width 89 height 5
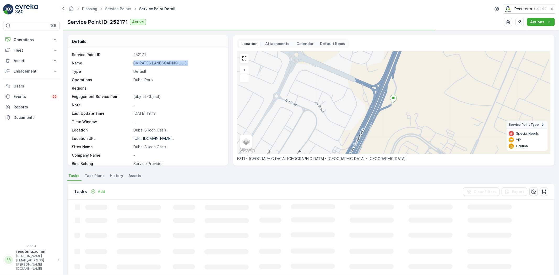
click at [155, 62] on p "EMIRATES LANDSCAPING L.L.C" at bounding box center [177, 62] width 89 height 5
copy p "EMIRATES LANDSCAPING L.L.C"
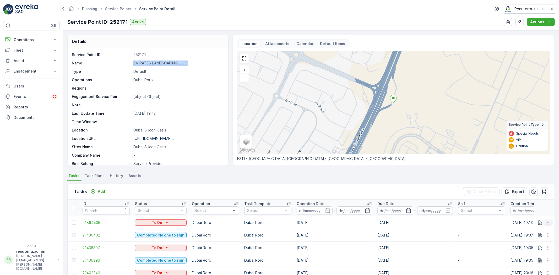
click at [548, 220] on icon "button" at bounding box center [547, 222] width 5 height 5
click at [530, 244] on span "Change Route" at bounding box center [533, 244] width 25 height 5
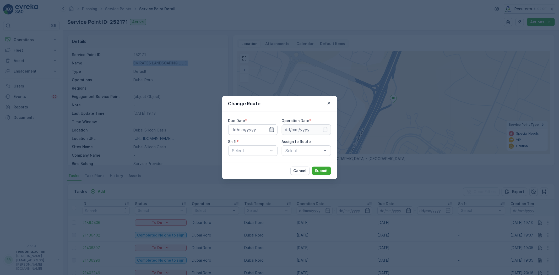
type input "[DATE]"
click at [271, 130] on icon "button" at bounding box center [271, 129] width 5 height 5
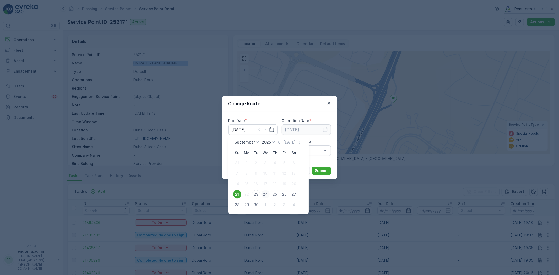
click at [265, 192] on div "24" at bounding box center [265, 194] width 8 height 8
type input "[DATE]"
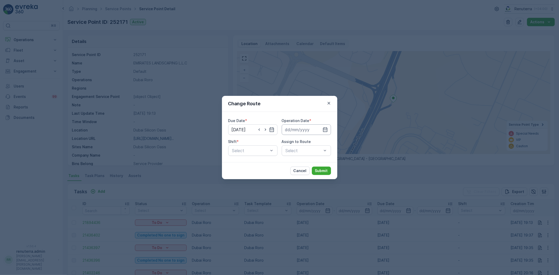
click at [305, 127] on input at bounding box center [306, 129] width 49 height 10
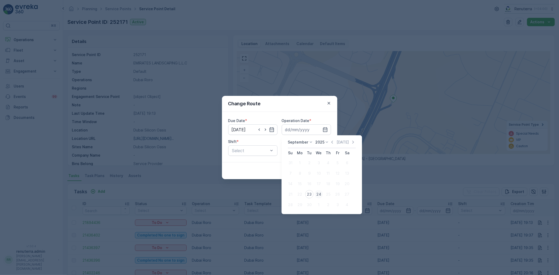
click at [319, 193] on div "24" at bounding box center [318, 194] width 8 height 8
type input "[DATE]"
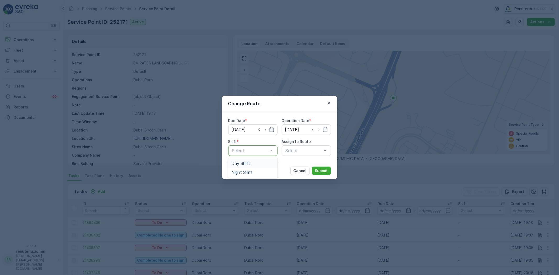
click at [247, 163] on span "Day Shift" at bounding box center [240, 163] width 19 height 5
click at [301, 150] on div "Select" at bounding box center [306, 150] width 49 height 10
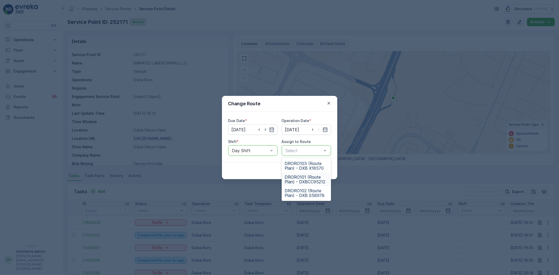
drag, startPoint x: 301, startPoint y: 178, endPoint x: 306, endPoint y: 177, distance: 5.8
click at [301, 177] on span "DRORO101 (Route Plan) - DXBCC95212" at bounding box center [306, 179] width 43 height 9
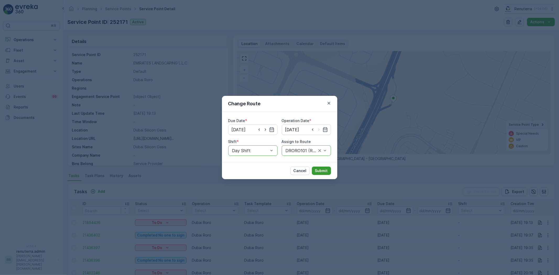
click at [321, 170] on p "Submit" at bounding box center [321, 170] width 13 height 5
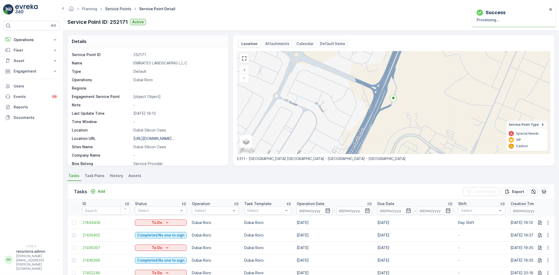
click at [120, 7] on link "Service Points" at bounding box center [118, 9] width 26 height 4
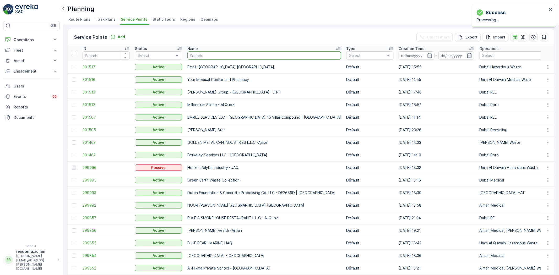
type input "Italian Planters L.L.C -R1050 – Wasl Green Park – Ras Al Khor"
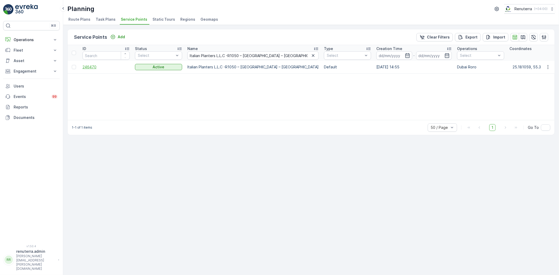
click at [96, 67] on span "246470" at bounding box center [105, 66] width 47 height 5
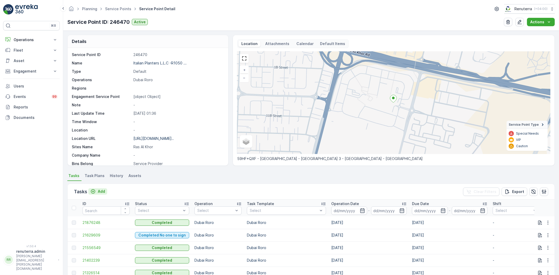
click at [103, 191] on p "Add" at bounding box center [101, 191] width 7 height 5
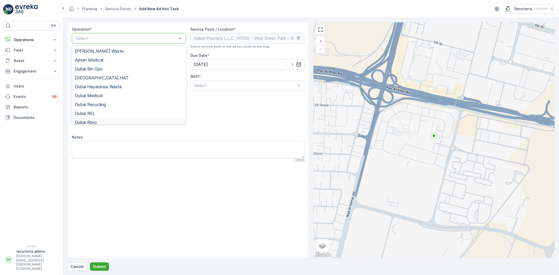
click at [96, 120] on span "Dubai Roro" at bounding box center [86, 122] width 22 height 5
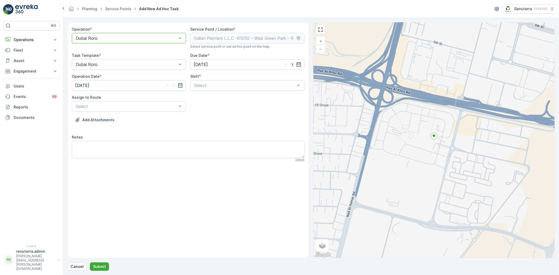
click at [290, 64] on icon "button" at bounding box center [292, 64] width 5 height 5
type input "24.09.2025"
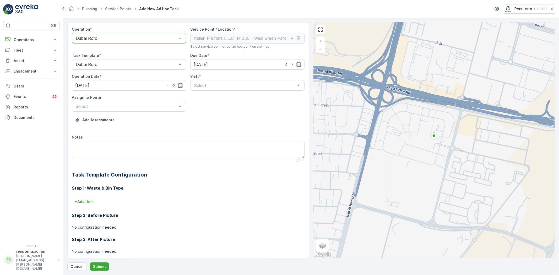
click at [174, 84] on icon "button" at bounding box center [173, 85] width 5 height 5
type input "24.09.2025"
click at [198, 96] on span "Day Shift" at bounding box center [202, 98] width 19 height 5
click at [104, 126] on span "DRORO101 (Route Plan) - DXBCC95212" at bounding box center [114, 128] width 78 height 5
click at [94, 264] on p "Submit" at bounding box center [99, 266] width 13 height 5
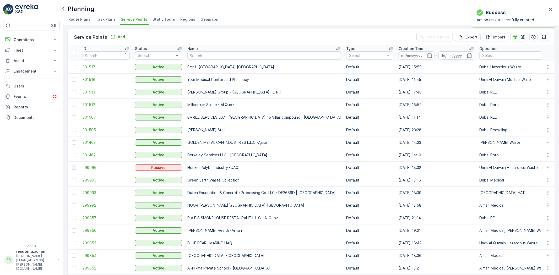
click at [219, 54] on input "text" at bounding box center [263, 55] width 153 height 8
paste input "Berkely Al marooj Furjan"
type input "Berkely Al marooj Furjan"
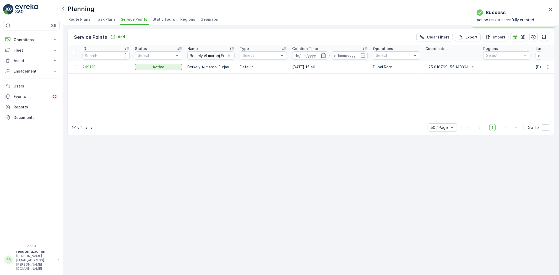
click at [90, 64] on span "249120" at bounding box center [105, 66] width 47 height 5
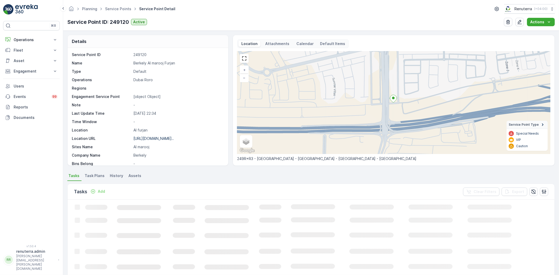
click at [103, 190] on p "Add" at bounding box center [101, 191] width 7 height 5
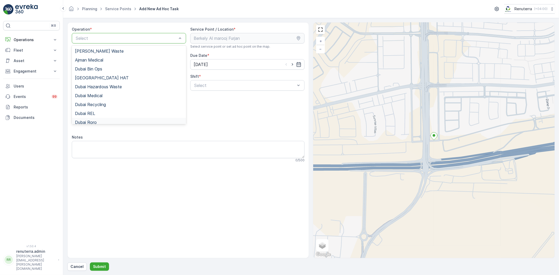
click at [97, 122] on div "Dubai Roro" at bounding box center [129, 122] width 108 height 5
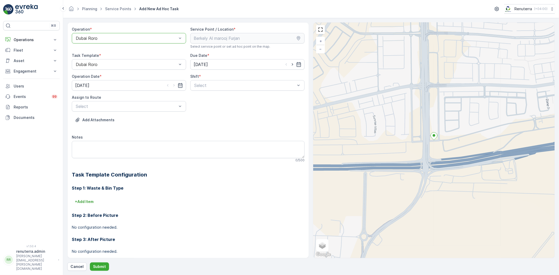
drag, startPoint x: 292, startPoint y: 64, endPoint x: 167, endPoint y: 92, distance: 128.6
click at [292, 64] on icon "button" at bounding box center [292, 64] width 5 height 5
type input "24.09.2025"
drag, startPoint x: 173, startPoint y: 84, endPoint x: 190, endPoint y: 87, distance: 16.9
click at [173, 85] on icon "button" at bounding box center [173, 85] width 5 height 5
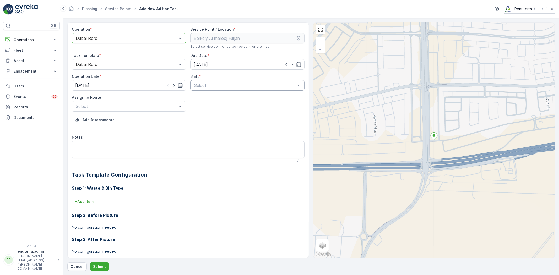
type input "24.09.2025"
click at [201, 99] on span "Day Shift" at bounding box center [202, 98] width 19 height 5
click at [99, 125] on div "DRORO101 (Route Plan) - DXBCC95212" at bounding box center [129, 128] width 114 height 9
click at [101, 265] on p "Submit" at bounding box center [99, 266] width 13 height 5
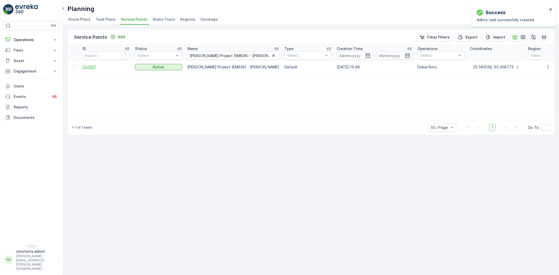
click at [95, 66] on span "252907" at bounding box center [105, 66] width 47 height 5
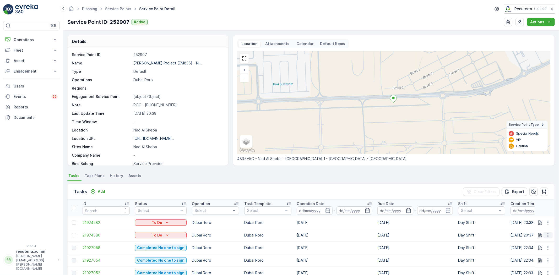
click at [547, 236] on icon "button" at bounding box center [547, 235] width 5 height 5
click at [537, 208] on span "Change Route" at bounding box center [533, 210] width 25 height 5
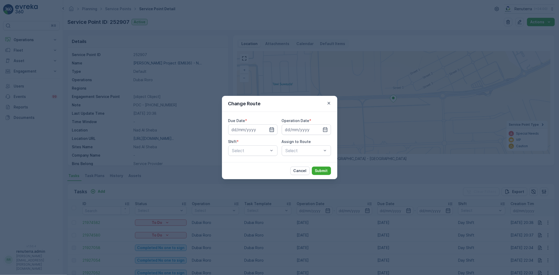
type input "[DATE]"
click at [271, 129] on icon "button" at bounding box center [271, 129] width 5 height 5
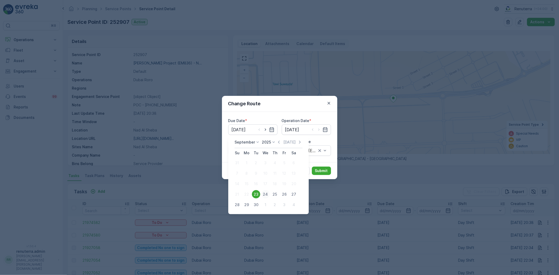
click at [266, 193] on div "24" at bounding box center [265, 194] width 8 height 8
type input "24.09.2025"
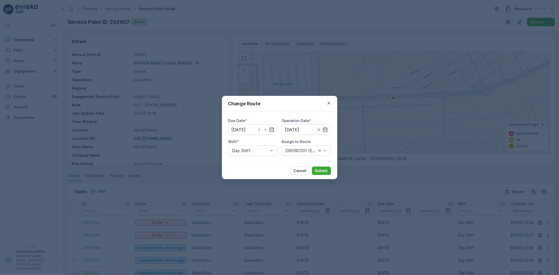
click at [319, 129] on icon "button" at bounding box center [318, 130] width 1 height 2
type input "24.09.2025"
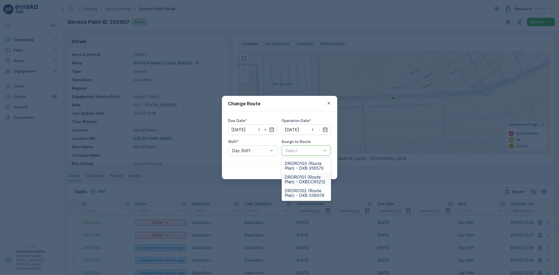
click at [300, 180] on span "DRORO101 (Route Plan) - DXBCC95212" at bounding box center [306, 179] width 43 height 9
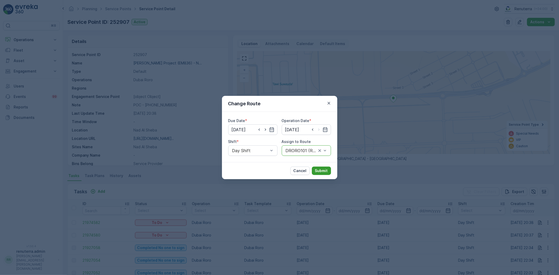
click at [318, 170] on p "Submit" at bounding box center [321, 170] width 13 height 5
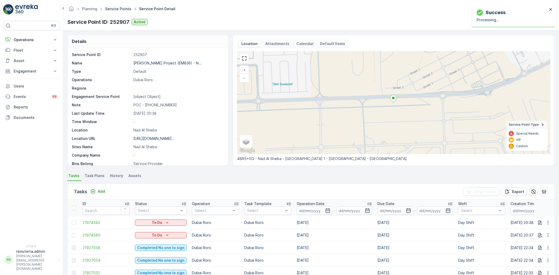
click at [111, 8] on link "Service Points" at bounding box center [118, 9] width 26 height 4
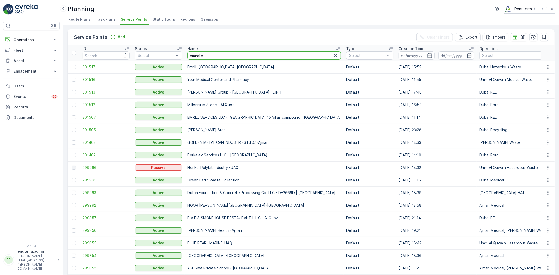
type input "emirates"
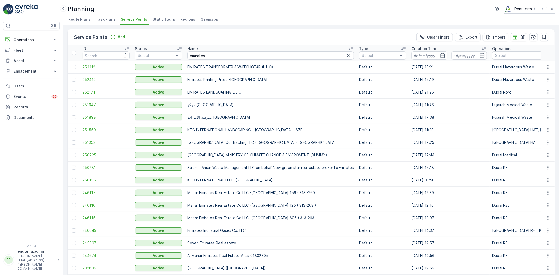
click at [86, 90] on span "252171" at bounding box center [105, 92] width 47 height 5
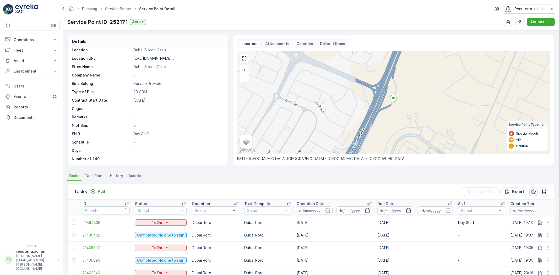
scroll to position [58, 0]
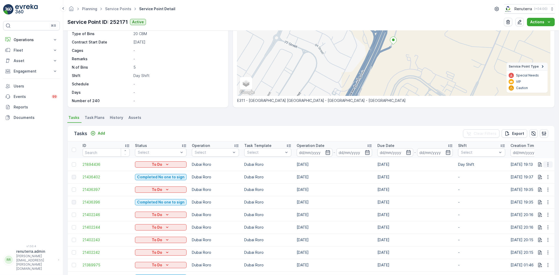
click at [546, 165] on icon "button" at bounding box center [547, 164] width 5 height 5
click at [531, 185] on span "Change Route" at bounding box center [533, 186] width 25 height 5
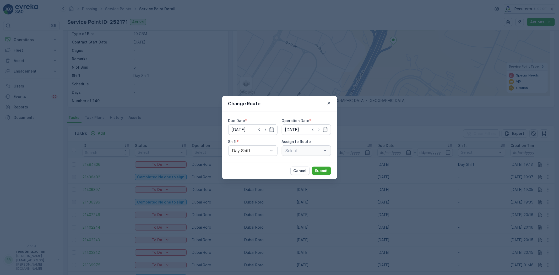
type input "24.09.2025"
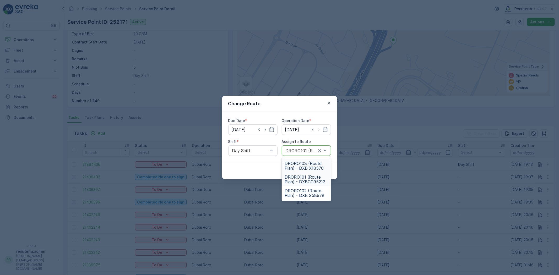
click at [308, 167] on span "DRORO103 (Route Plan) - DXB X18570" at bounding box center [306, 165] width 43 height 9
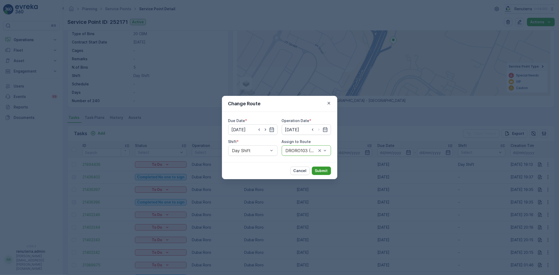
click at [324, 173] on p "Submit" at bounding box center [321, 170] width 13 height 5
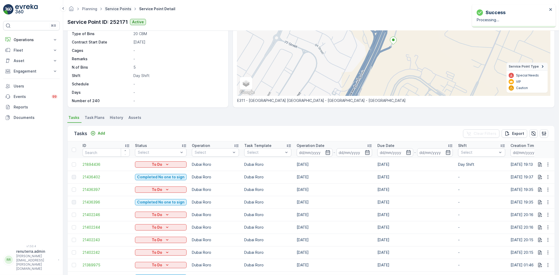
click at [109, 9] on link "Service Points" at bounding box center [118, 9] width 26 height 4
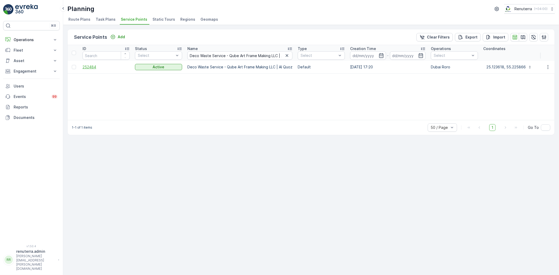
click at [88, 67] on span "252484" at bounding box center [105, 66] width 47 height 5
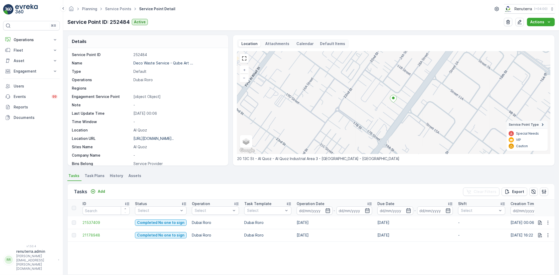
click at [105, 186] on div "Tasks Add Clear Filters Export" at bounding box center [311, 192] width 487 height 16
click at [103, 188] on button "Add" at bounding box center [97, 191] width 19 height 6
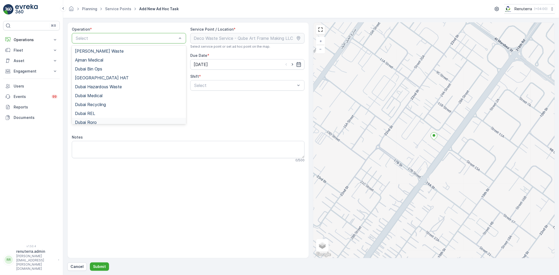
click at [97, 122] on div "Dubai Roro" at bounding box center [129, 122] width 108 height 5
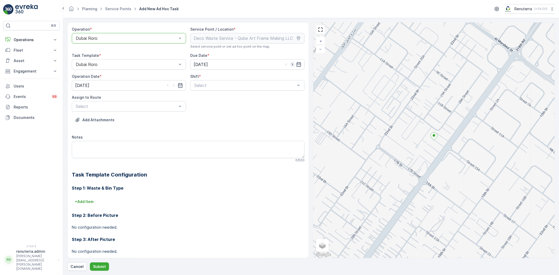
click at [292, 64] on icon "button" at bounding box center [292, 64] width 5 height 5
type input "24.09.2025"
click at [173, 86] on icon "button" at bounding box center [173, 85] width 1 height 2
type input "24.09.2025"
click at [198, 100] on span "Day Shift" at bounding box center [202, 98] width 19 height 5
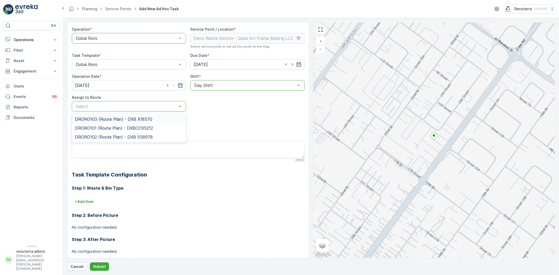
click at [96, 119] on span "DRORO103 (Route Plan) - DXB X18570" at bounding box center [113, 119] width 77 height 5
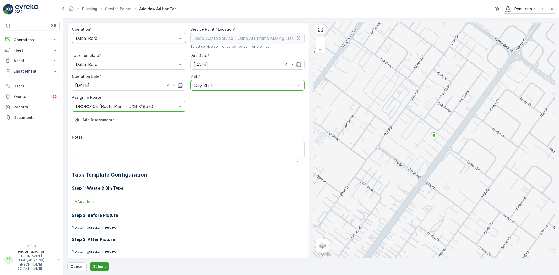
click at [96, 267] on p "Submit" at bounding box center [99, 266] width 13 height 5
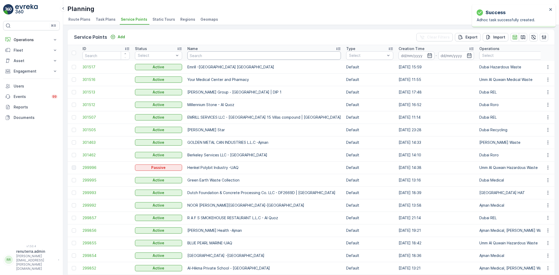
click at [210, 56] on input "text" at bounding box center [263, 55] width 153 height 8
paste input "Saudi German Hospital - Barsha"
type input "Saudi German Hospital - Barsha"
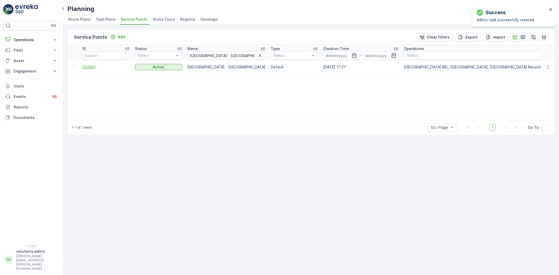
click at [88, 65] on span "252881" at bounding box center [105, 66] width 47 height 5
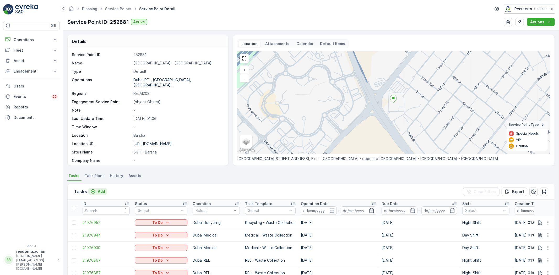
click at [101, 191] on p "Add" at bounding box center [101, 191] width 7 height 5
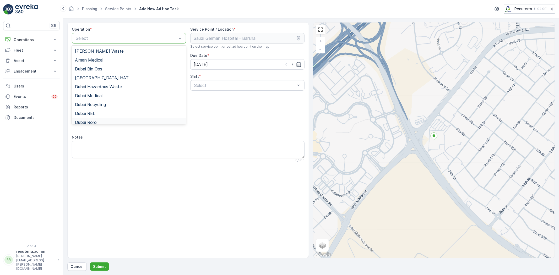
click at [95, 121] on span "Dubai Roro" at bounding box center [86, 122] width 22 height 5
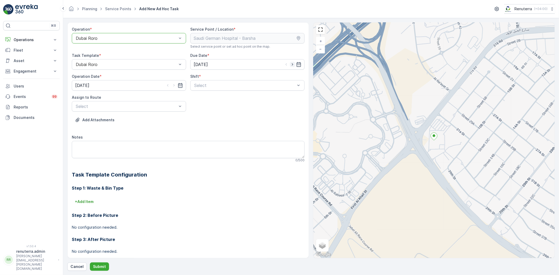
click at [290, 63] on icon "button" at bounding box center [292, 64] width 5 height 5
type input "24.09.2025"
click at [173, 86] on icon "button" at bounding box center [173, 85] width 1 height 2
type input "24.09.2025"
click at [202, 97] on span "Day Shift" at bounding box center [202, 98] width 19 height 5
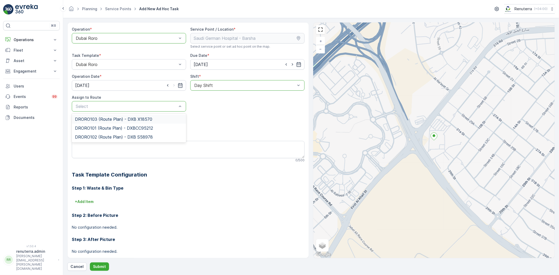
click at [104, 118] on span "DRORO103 (Route Plan) - DXB X18570" at bounding box center [113, 119] width 77 height 5
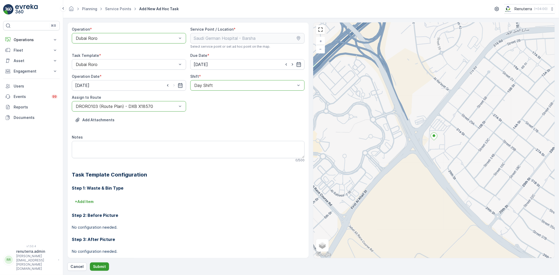
click at [103, 264] on p "Submit" at bounding box center [99, 266] width 13 height 5
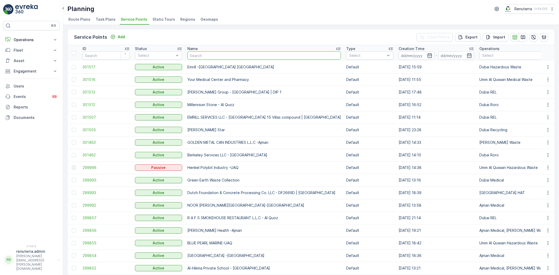
click at [205, 57] on input "text" at bounding box center [263, 55] width 153 height 8
type input "emirates"
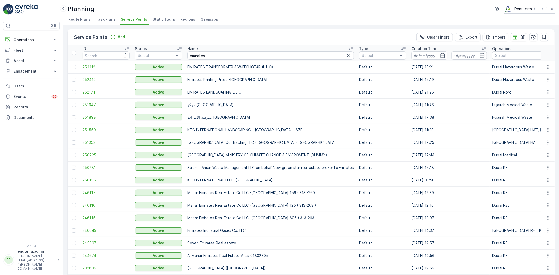
drag, startPoint x: 187, startPoint y: 92, endPoint x: 283, endPoint y: 94, distance: 96.1
click at [283, 94] on td "EMIRATES LANDSCAPING L.L.C" at bounding box center [271, 92] width 172 height 13
copy p "EMIRATES LANDSCAPING L.L.C"
drag, startPoint x: 208, startPoint y: 57, endPoint x: 177, endPoint y: 54, distance: 31.3
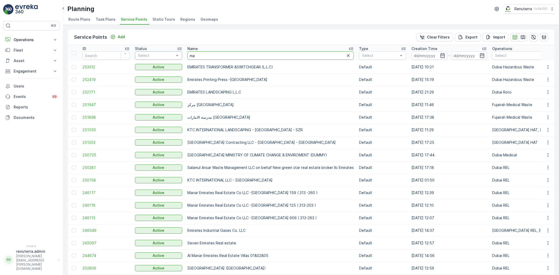
type input "max"
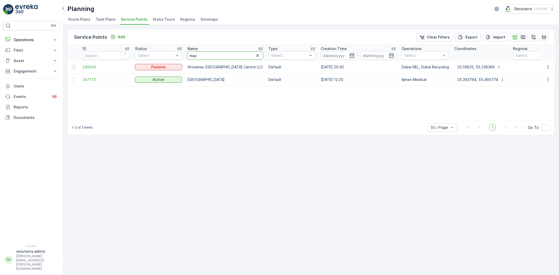
drag, startPoint x: 200, startPoint y: 56, endPoint x: 144, endPoint y: 49, distance: 56.9
type input "mikes"
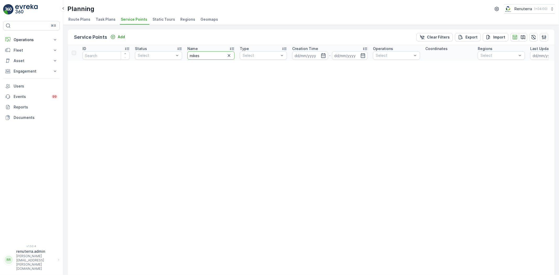
click at [206, 55] on input "mikes" at bounding box center [210, 55] width 47 height 8
type input "mike"
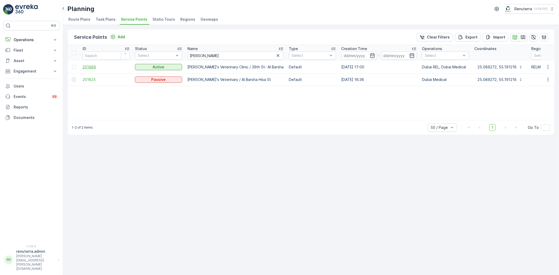
click at [93, 65] on span "201889" at bounding box center [105, 66] width 47 height 5
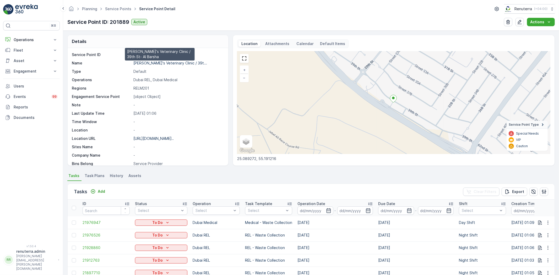
click at [169, 62] on p "Mike's Veterinary Clinic / 39t..." at bounding box center [170, 63] width 74 height 4
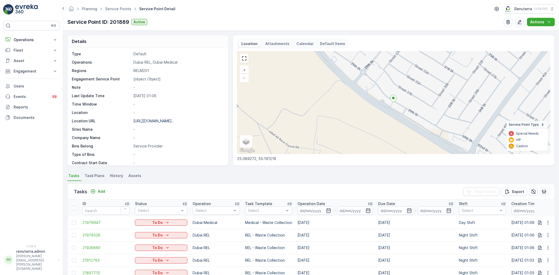
scroll to position [29, 0]
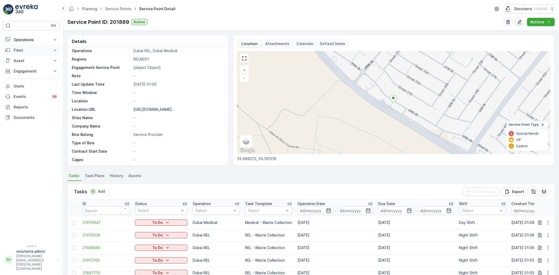
drag, startPoint x: 35, startPoint y: 43, endPoint x: 32, endPoint y: 54, distance: 11.8
click at [35, 43] on button "Operations" at bounding box center [31, 40] width 57 height 10
drag, startPoint x: 28, startPoint y: 64, endPoint x: 25, endPoint y: 63, distance: 3.2
click at [28, 63] on p "Routes & Tasks" at bounding box center [26, 63] width 27 height 5
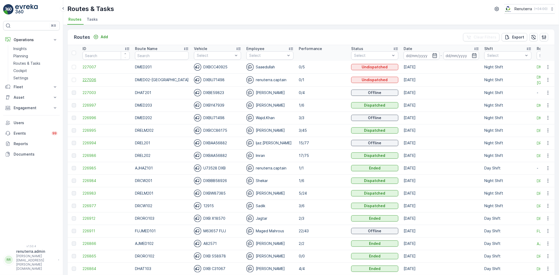
click at [89, 80] on span "227006" at bounding box center [105, 79] width 47 height 5
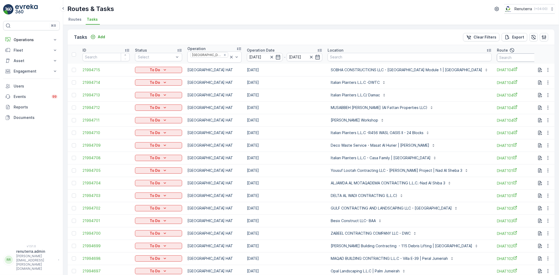
click at [497, 60] on input "text" at bounding box center [520, 57] width 47 height 8
type input "101"
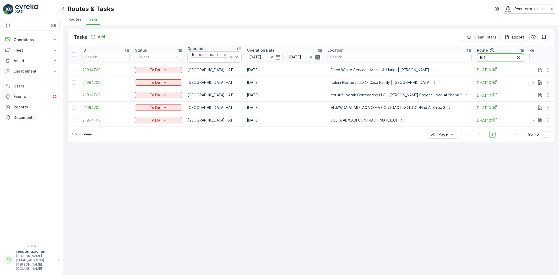
click at [483, 54] on input "101" at bounding box center [500, 57] width 47 height 8
type input "102"
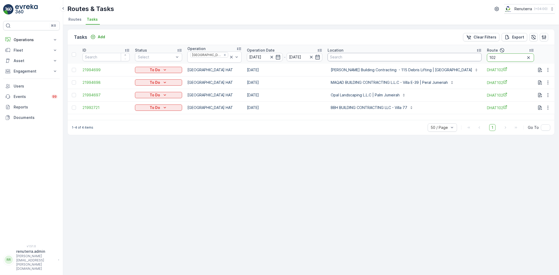
drag, startPoint x: 478, startPoint y: 56, endPoint x: 439, endPoint y: 53, distance: 38.9
click at [439, 53] on tr "ID Status Select Operation [GEOGRAPHIC_DATA] HAT Operation Date [DATE] - [DATE]…" at bounding box center [339, 54] width 542 height 19
type input "103"
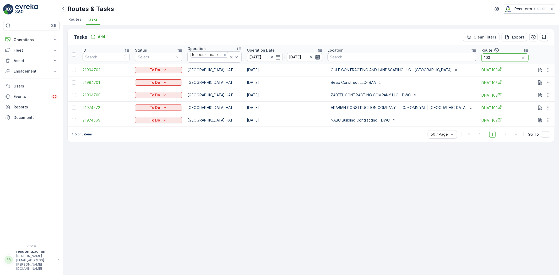
drag, startPoint x: 475, startPoint y: 55, endPoint x: 451, endPoint y: 54, distance: 23.9
click at [451, 53] on tr "ID Status Select Operation [GEOGRAPHIC_DATA] HAT Operation Date [DATE] - [DATE]…" at bounding box center [336, 54] width 536 height 19
type input "104"
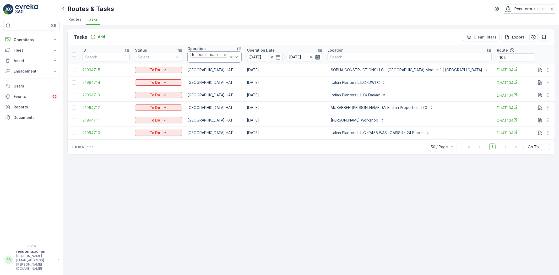
click at [229, 56] on icon at bounding box center [231, 56] width 5 height 5
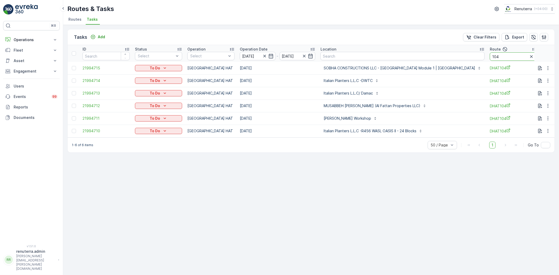
drag, startPoint x: 491, startPoint y: 53, endPoint x: 455, endPoint y: 54, distance: 36.4
click at [455, 54] on tr "ID Status Select Operation Select Operation Date [DATE] - [DATE] Location Route…" at bounding box center [340, 53] width 544 height 17
type input "10"
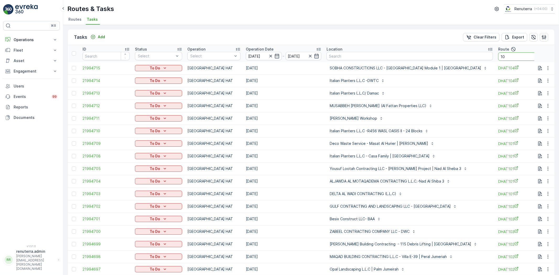
drag, startPoint x: 493, startPoint y: 56, endPoint x: 454, endPoint y: 61, distance: 39.6
click at [454, 61] on tr "ID Status Select Operation Select Operation Date [DATE] - [DATE] Location Route…" at bounding box center [344, 53] width 553 height 17
click at [270, 56] on icon "button" at bounding box center [270, 56] width 3 height 3
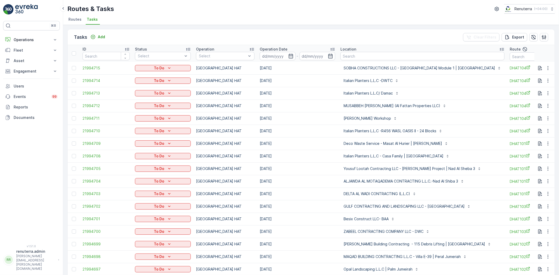
click at [270, 56] on input at bounding box center [278, 56] width 36 height 8
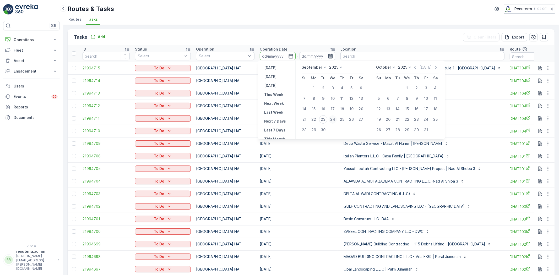
click at [334, 119] on div "24" at bounding box center [332, 119] width 8 height 8
type input "[DATE]"
click at [334, 119] on div "24" at bounding box center [332, 119] width 8 height 8
type input "[DATE]"
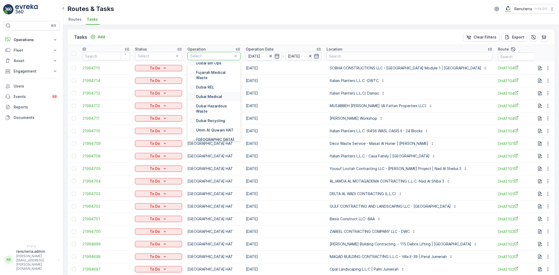
scroll to position [58, 0]
click at [208, 137] on p "Dubai Roro" at bounding box center [206, 139] width 20 height 5
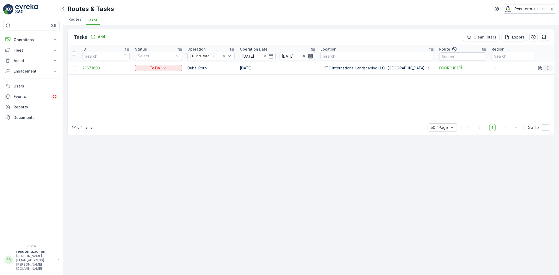
click at [549, 65] on button "button" at bounding box center [547, 68] width 9 height 6
click at [537, 97] on span "Remove from Route" at bounding box center [538, 97] width 35 height 5
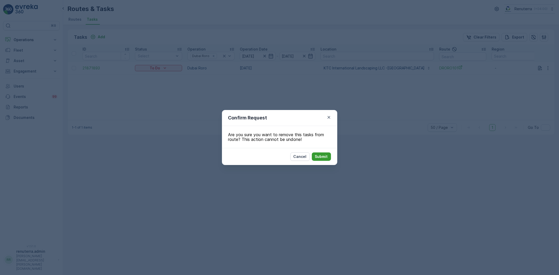
click at [320, 155] on p "Submit" at bounding box center [321, 156] width 13 height 5
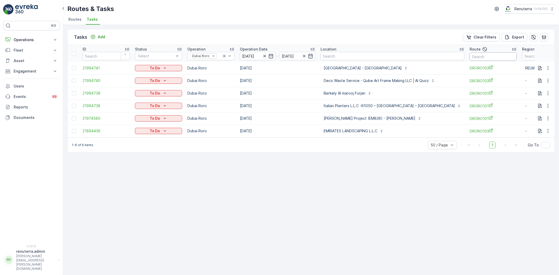
click at [469, 53] on input "text" at bounding box center [492, 56] width 47 height 8
type input "101"
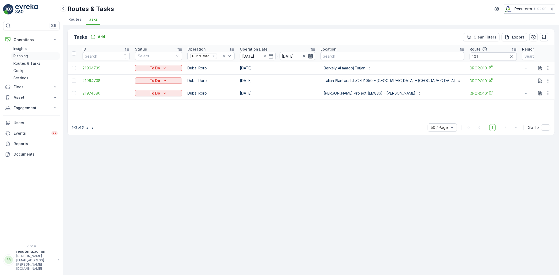
click at [31, 57] on link "Planning" at bounding box center [35, 55] width 48 height 7
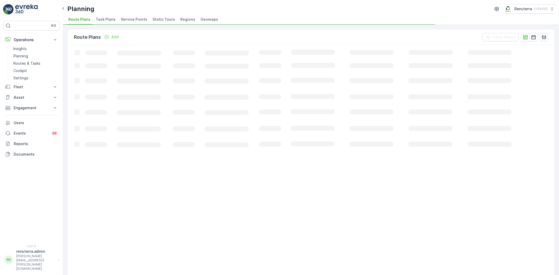
click at [127, 21] on span "Service Points" at bounding box center [134, 19] width 26 height 5
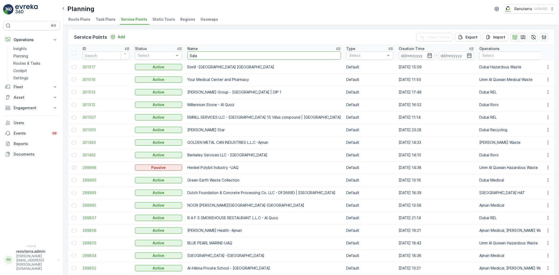
type input "Salam"
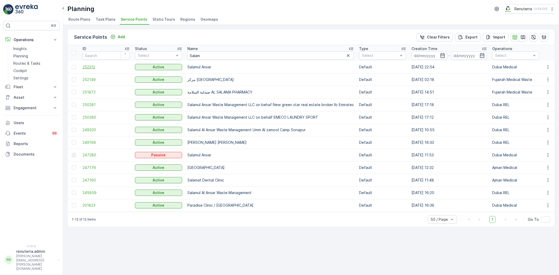
click at [91, 67] on span "252312" at bounding box center [105, 66] width 47 height 5
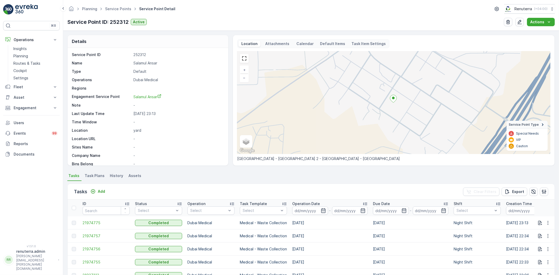
click at [100, 186] on div "Tasks Add Clear Filters Export" at bounding box center [311, 192] width 487 height 16
click at [100, 189] on p "Add" at bounding box center [101, 191] width 7 height 5
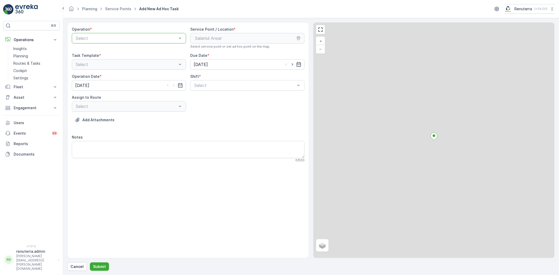
drag, startPoint x: 125, startPoint y: 39, endPoint x: 119, endPoint y: 40, distance: 5.9
click at [122, 39] on div at bounding box center [126, 38] width 102 height 5
click at [119, 40] on div at bounding box center [126, 38] width 102 height 5
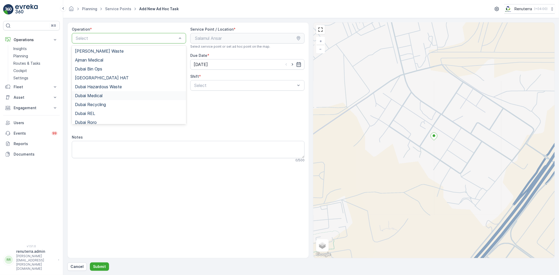
click at [103, 96] on div "Dubai Medical" at bounding box center [129, 95] width 108 height 5
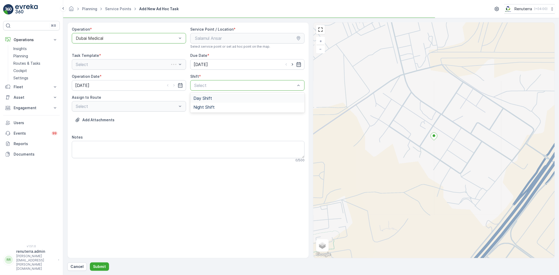
drag, startPoint x: 221, startPoint y: 83, endPoint x: 212, endPoint y: 96, distance: 15.9
drag, startPoint x: 212, startPoint y: 103, endPoint x: 208, endPoint y: 105, distance: 4.6
click at [211, 104] on div "Night Shift" at bounding box center [247, 107] width 114 height 9
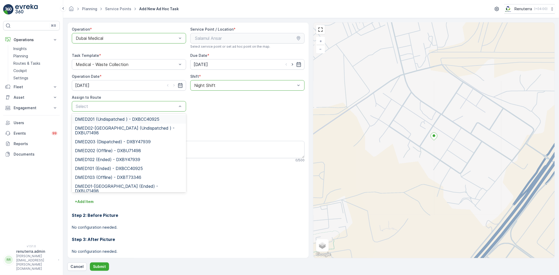
scroll to position [12, 0]
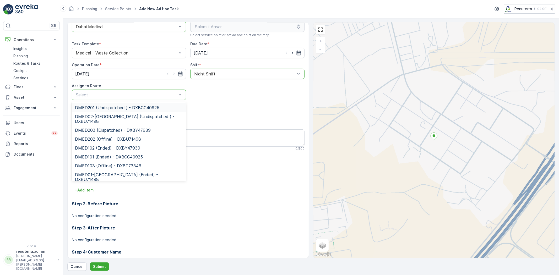
click at [130, 96] on div at bounding box center [126, 94] width 102 height 5
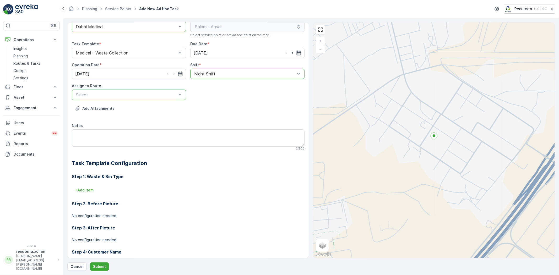
scroll to position [23, 0]
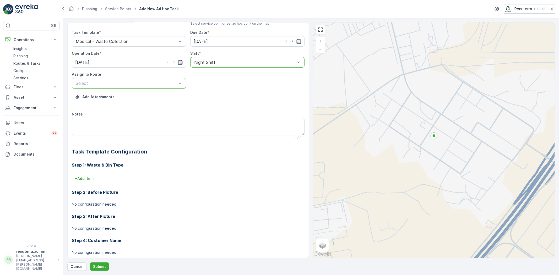
drag, startPoint x: 166, startPoint y: 68, endPoint x: 143, endPoint y: 84, distance: 27.6
click at [143, 84] on div at bounding box center [126, 83] width 102 height 5
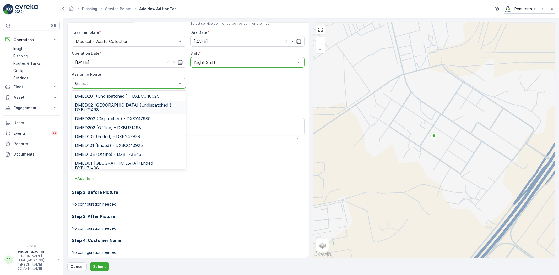
type input "02"
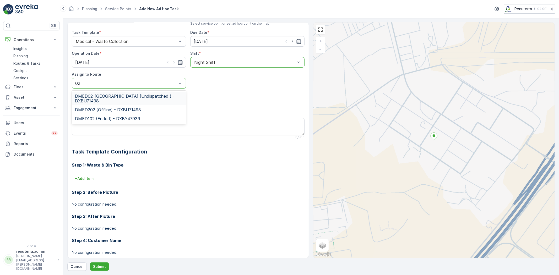
click at [134, 94] on span "DMED02-[GEOGRAPHIC_DATA] (Undispatched ) - DXBU71498" at bounding box center [129, 98] width 108 height 9
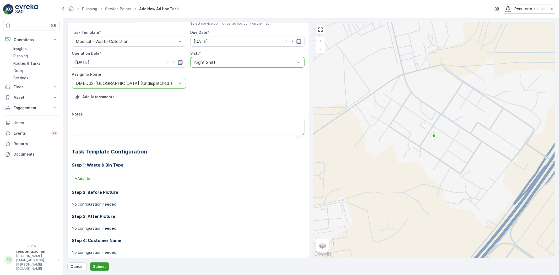
click at [96, 267] on p "Submit" at bounding box center [99, 266] width 13 height 5
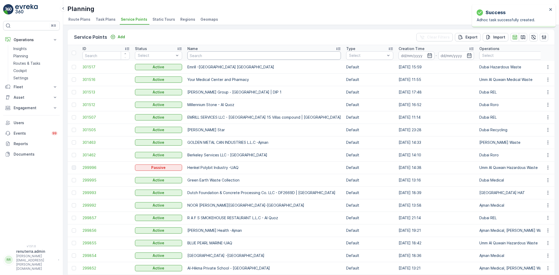
click at [221, 57] on input "text" at bounding box center [263, 55] width 153 height 8
type input "dott"
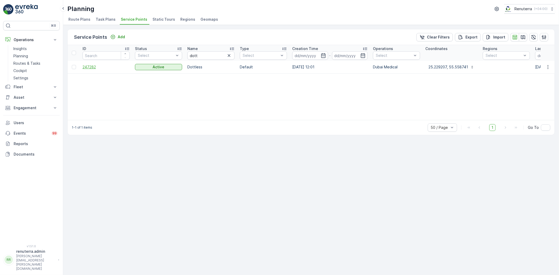
click at [94, 66] on span "247282" at bounding box center [105, 66] width 47 height 5
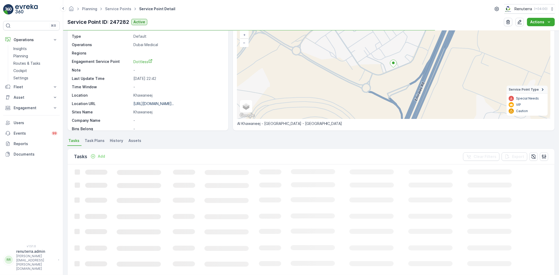
scroll to position [58, 0]
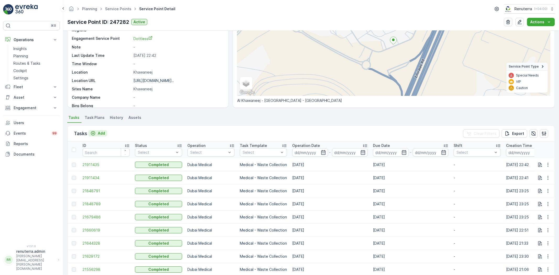
click at [101, 135] on p "Add" at bounding box center [101, 133] width 7 height 5
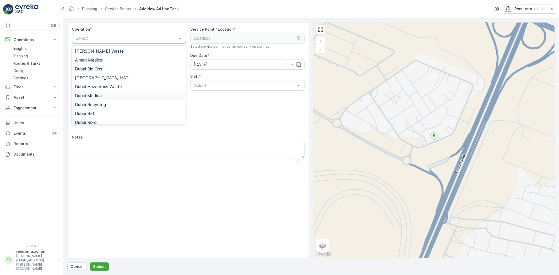
click at [100, 96] on span "Dubai Medical" at bounding box center [88, 95] width 27 height 5
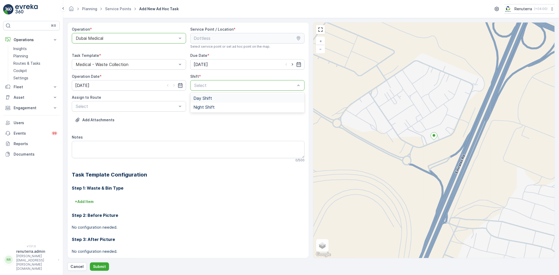
drag, startPoint x: 210, startPoint y: 85, endPoint x: 209, endPoint y: 87, distance: 2.8
click at [207, 109] on span "Night Shift" at bounding box center [203, 107] width 21 height 5
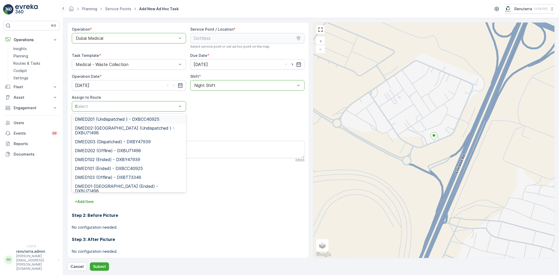
type input "02"
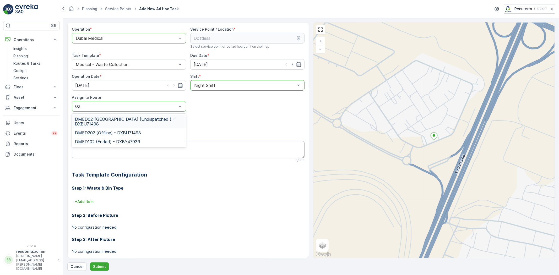
drag, startPoint x: 112, startPoint y: 115, endPoint x: 104, endPoint y: 148, distance: 33.9
click at [112, 116] on div "DMED02-[GEOGRAPHIC_DATA] (Undispatched ) - DXBU71498" at bounding box center [129, 122] width 114 height 14
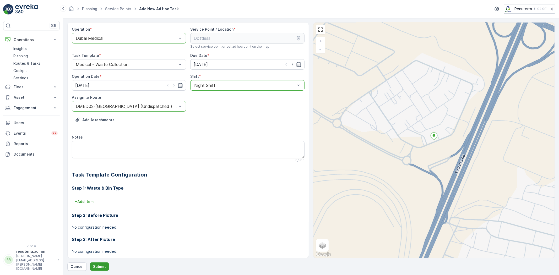
click at [99, 265] on p "Submit" at bounding box center [99, 266] width 13 height 5
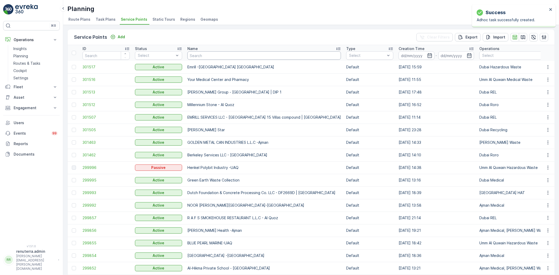
click at [222, 56] on input "text" at bounding box center [263, 55] width 153 height 8
type input "dott"
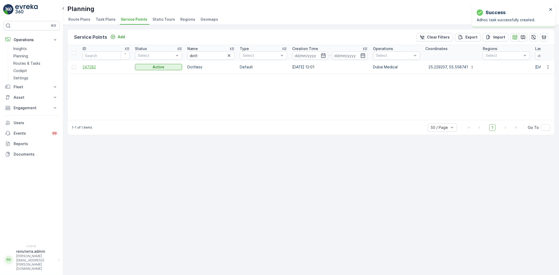
click at [86, 66] on span "247282" at bounding box center [105, 66] width 47 height 5
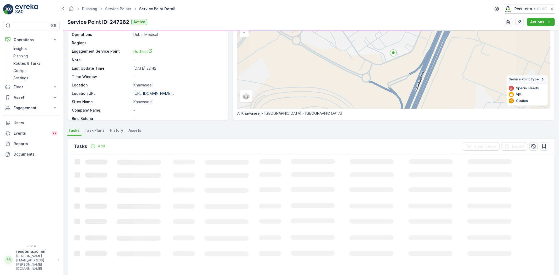
scroll to position [58, 0]
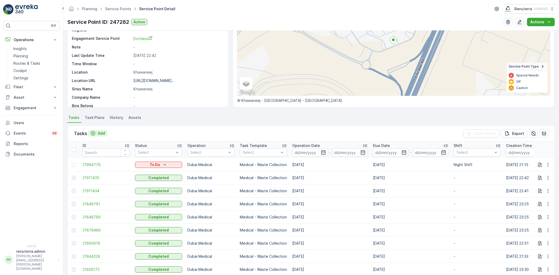
click at [105, 132] on p "Add" at bounding box center [101, 133] width 7 height 5
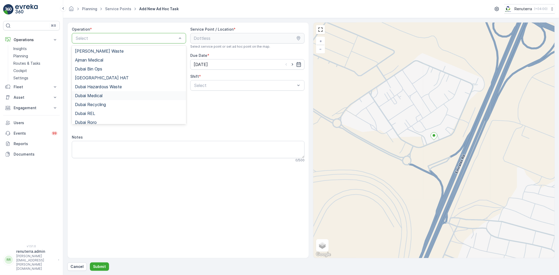
click at [108, 96] on div "Dubai Medical" at bounding box center [129, 95] width 108 height 5
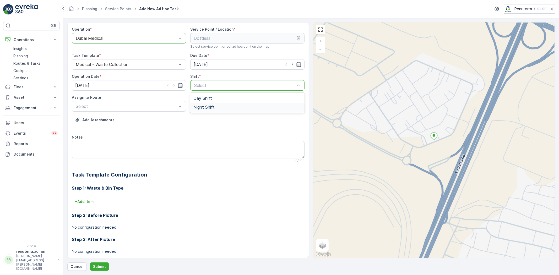
drag, startPoint x: 200, startPoint y: 85, endPoint x: 203, endPoint y: 101, distance: 15.8
click at [203, 104] on div "Night Shift" at bounding box center [247, 107] width 114 height 9
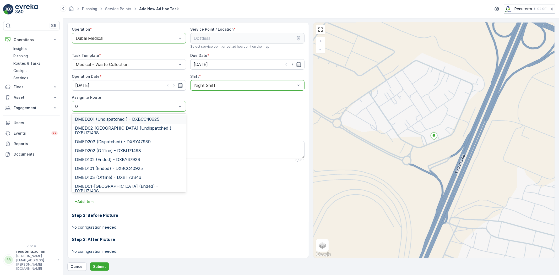
type input "02"
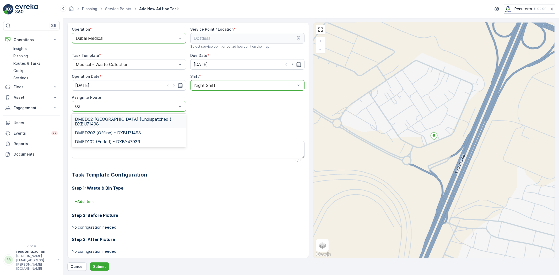
click at [126, 120] on span "DMED02-[GEOGRAPHIC_DATA] (Undispatched ) - DXBU71498" at bounding box center [129, 121] width 108 height 9
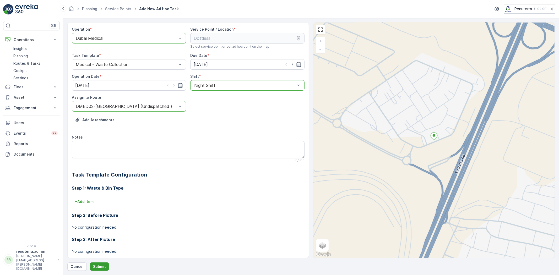
click at [95, 262] on button "Submit" at bounding box center [99, 266] width 19 height 8
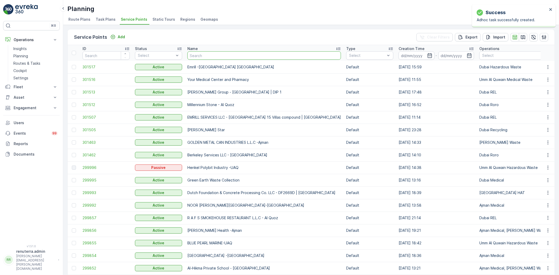
click at [239, 59] on input "text" at bounding box center [263, 55] width 153 height 8
type input "salam"
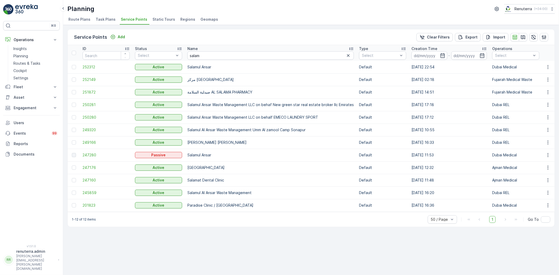
click at [86, 70] on td "252312" at bounding box center [106, 67] width 52 height 13
click at [87, 67] on span "252312" at bounding box center [105, 66] width 47 height 5
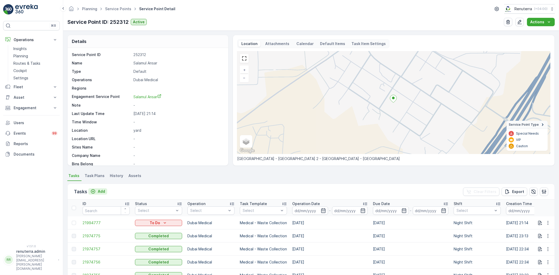
click at [94, 191] on icon "Add" at bounding box center [92, 191] width 5 height 5
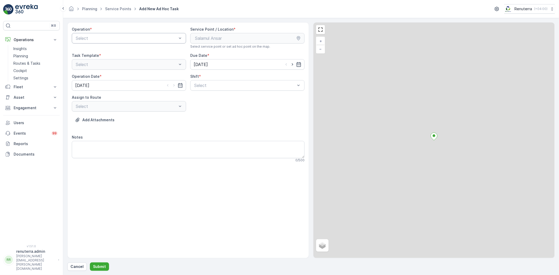
click at [107, 34] on div "Select" at bounding box center [129, 38] width 114 height 10
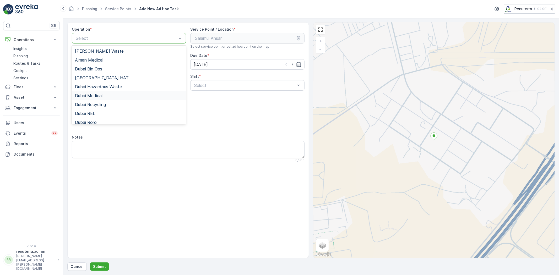
click at [96, 95] on span "Dubai Medical" at bounding box center [88, 95] width 27 height 5
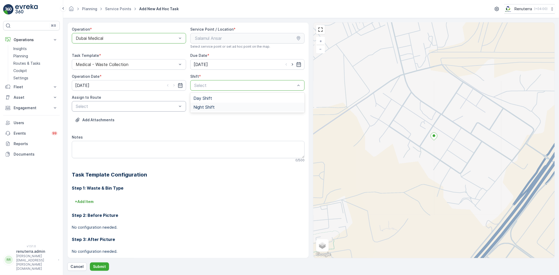
click at [211, 108] on span "Night Shift" at bounding box center [203, 107] width 21 height 5
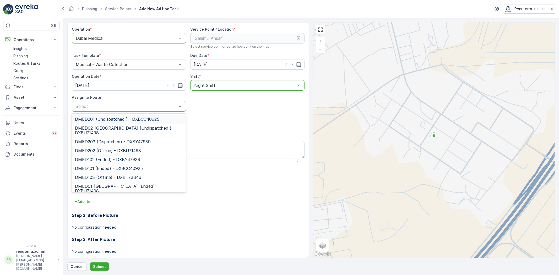
click at [135, 103] on div "Select" at bounding box center [129, 106] width 114 height 10
type input "02"
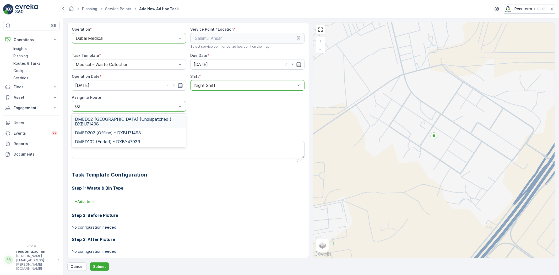
click at [115, 121] on span "DMED02-Khawaneej Yard (Undispatched ) - DXBU71498" at bounding box center [129, 121] width 108 height 9
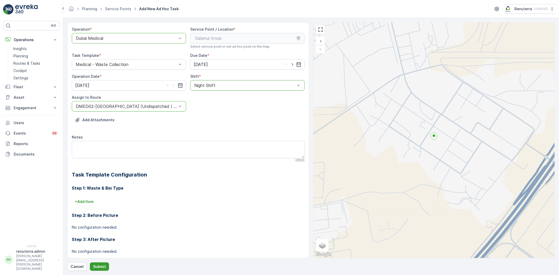
drag, startPoint x: 106, startPoint y: 260, endPoint x: 102, endPoint y: 263, distance: 4.8
click at [106, 260] on div "Operation * option Dubai Medical, selected. Dubai Medical Service Point / Locat…" at bounding box center [310, 146] width 487 height 249
click at [100, 264] on p "Submit" at bounding box center [99, 266] width 13 height 5
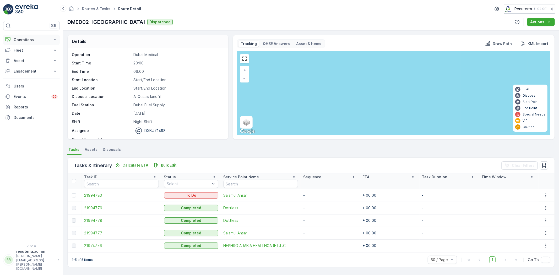
click at [37, 38] on p "Operations" at bounding box center [32, 39] width 36 height 5
click at [31, 63] on p "Routes & Tasks" at bounding box center [26, 63] width 27 height 5
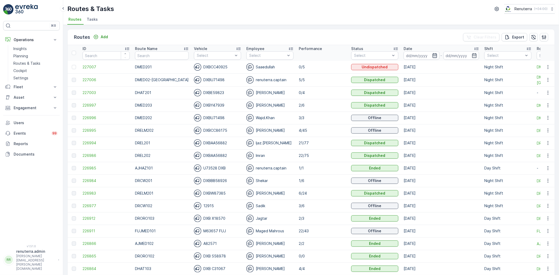
click at [432, 54] on icon "button" at bounding box center [434, 55] width 5 height 5
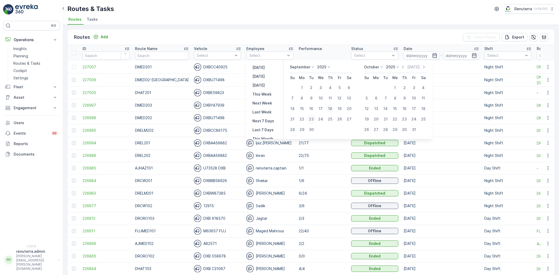
click at [332, 110] on div "18" at bounding box center [330, 108] width 8 height 8
type input "[DATE]"
click at [332, 110] on div "18" at bounding box center [330, 108] width 8 height 8
type input "[DATE]"
click at [332, 110] on div "18" at bounding box center [330, 108] width 8 height 8
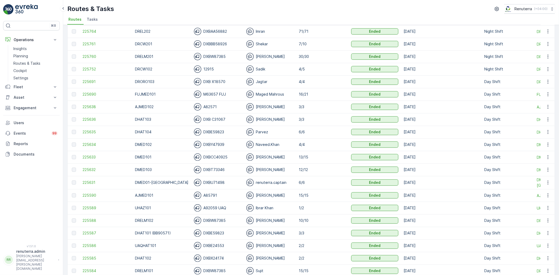
scroll to position [108, 0]
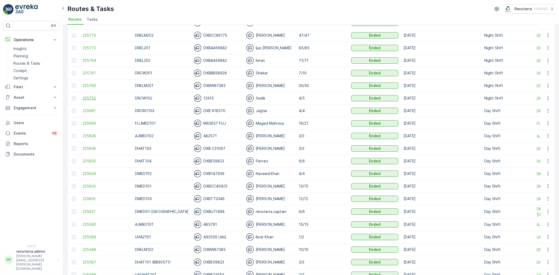
click at [91, 100] on span "225752" at bounding box center [105, 98] width 47 height 5
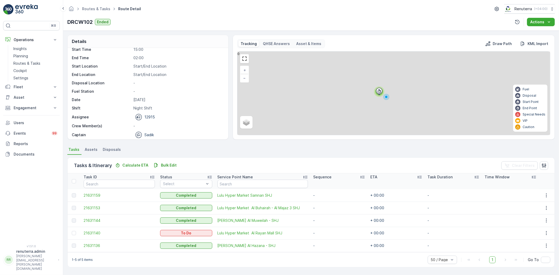
scroll to position [16, 0]
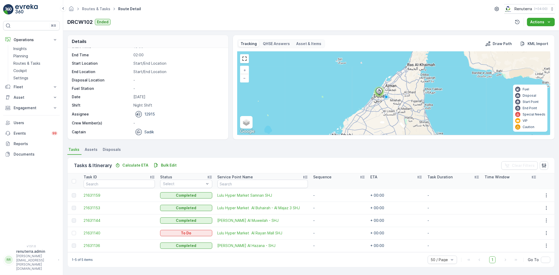
drag, startPoint x: 95, startPoint y: 205, endPoint x: 88, endPoint y: 213, distance: 10.6
click at [95, 205] on td "21631153" at bounding box center [119, 208] width 76 height 13
click at [94, 209] on span "21631153" at bounding box center [119, 207] width 71 height 5
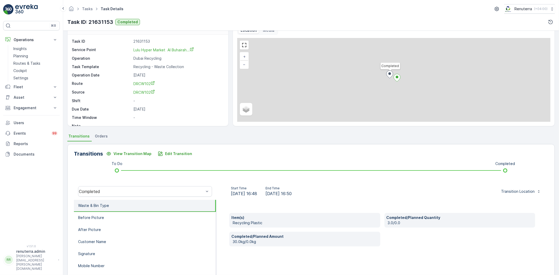
scroll to position [55, 0]
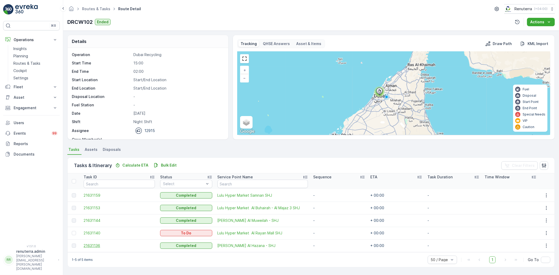
click at [98, 247] on span "21631136" at bounding box center [119, 245] width 71 height 5
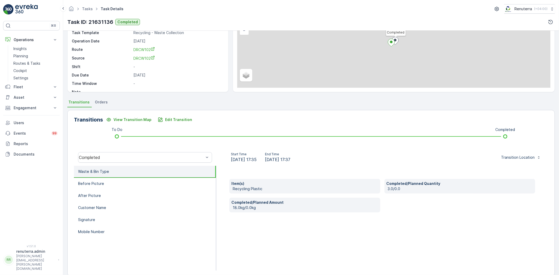
scroll to position [55, 0]
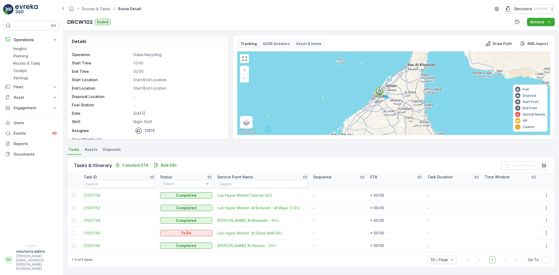
click at [95, 198] on td "21631159" at bounding box center [119, 195] width 76 height 13
click at [96, 196] on span "21631159" at bounding box center [119, 195] width 71 height 5
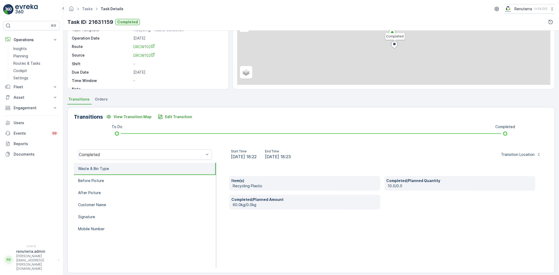
scroll to position [55, 0]
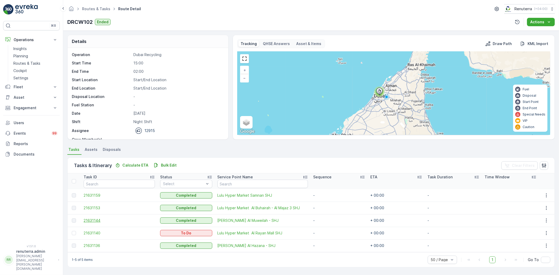
click at [96, 219] on span "21631144" at bounding box center [119, 220] width 71 height 5
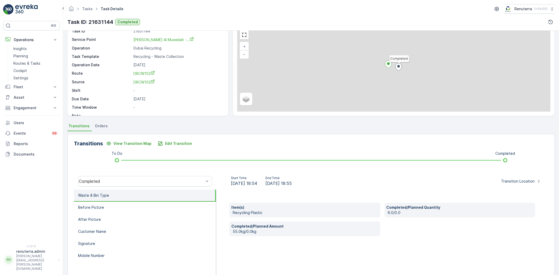
scroll to position [55, 0]
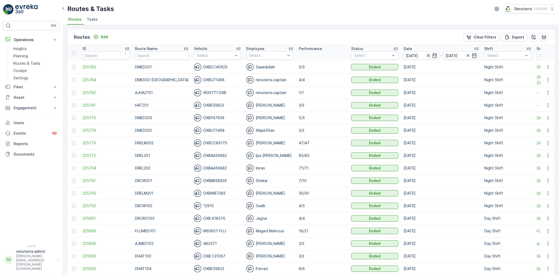
click at [426, 54] on icon "button" at bounding box center [428, 55] width 5 height 5
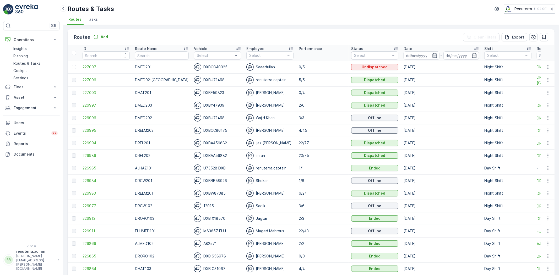
click at [432, 54] on icon "button" at bounding box center [434, 55] width 5 height 5
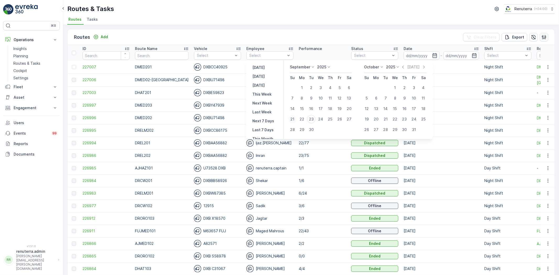
click at [292, 120] on div "21" at bounding box center [292, 119] width 8 height 8
type input "[DATE]"
click at [292, 120] on div "21" at bounding box center [292, 119] width 8 height 8
type input "[DATE]"
click at [292, 120] on div "21" at bounding box center [292, 119] width 8 height 8
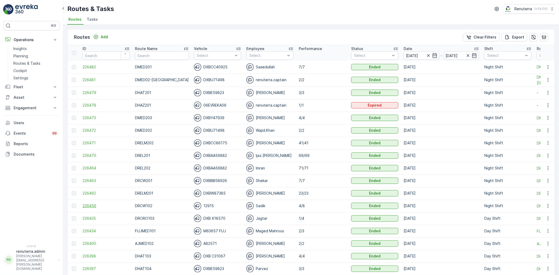
click at [91, 205] on span "226456" at bounding box center [105, 205] width 47 height 5
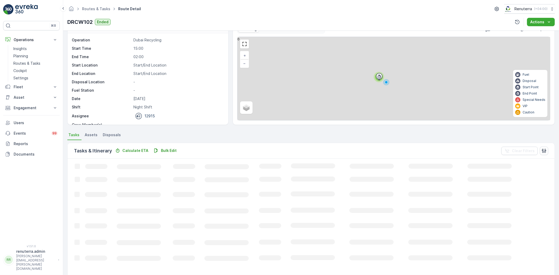
scroll to position [29, 0]
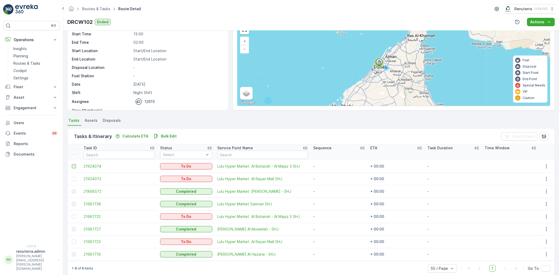
click at [72, 166] on div at bounding box center [74, 166] width 4 height 4
click at [72, 164] on input "checkbox" at bounding box center [72, 164] width 0 height 0
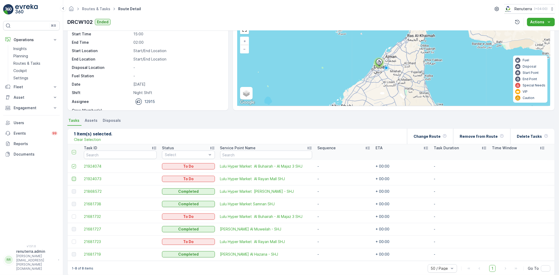
click at [73, 177] on div at bounding box center [74, 179] width 4 height 4
click at [72, 177] on input "checkbox" at bounding box center [72, 177] width 0 height 0
click at [75, 217] on div at bounding box center [74, 216] width 4 height 4
click at [72, 214] on input "checkbox" at bounding box center [72, 214] width 0 height 0
click at [73, 241] on div at bounding box center [74, 242] width 4 height 4
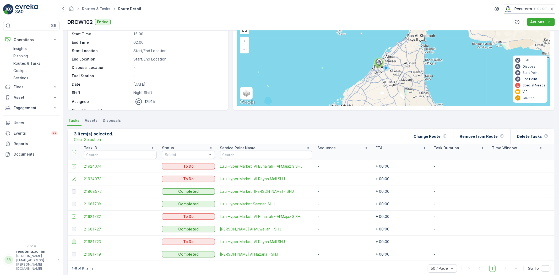
click at [72, 240] on input "checkbox" at bounding box center [72, 240] width 0 height 0
click at [465, 134] on p "Remove from Route" at bounding box center [478, 136] width 38 height 5
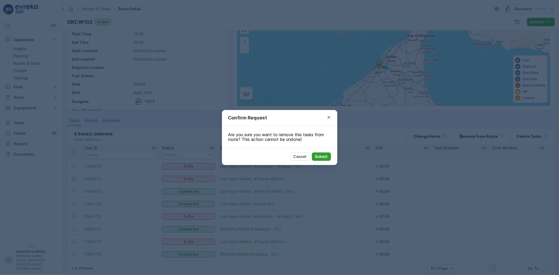
click at [313, 157] on button "Submit" at bounding box center [321, 156] width 19 height 8
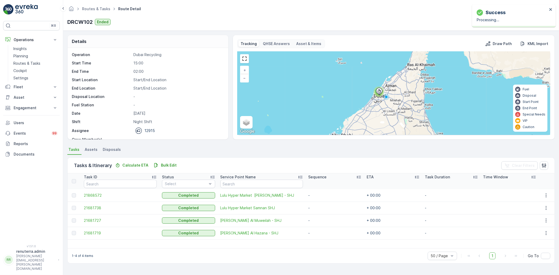
scroll to position [0, 0]
click at [95, 233] on span "21681719" at bounding box center [120, 232] width 73 height 5
click at [90, 195] on span "21868572" at bounding box center [120, 195] width 73 height 5
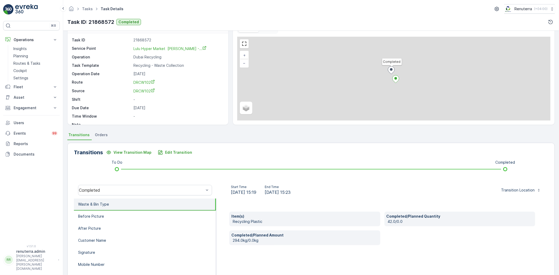
scroll to position [29, 0]
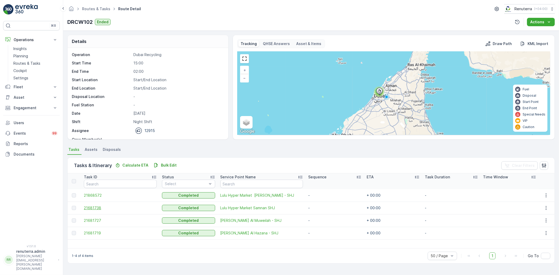
click at [95, 206] on span "21681738" at bounding box center [120, 207] width 73 height 5
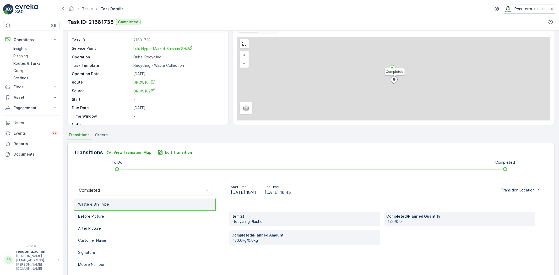
scroll to position [29, 0]
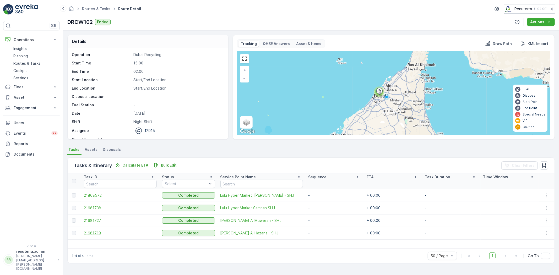
click at [90, 233] on span "21681719" at bounding box center [120, 232] width 73 height 5
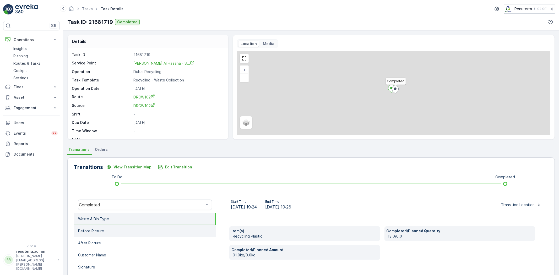
scroll to position [29, 0]
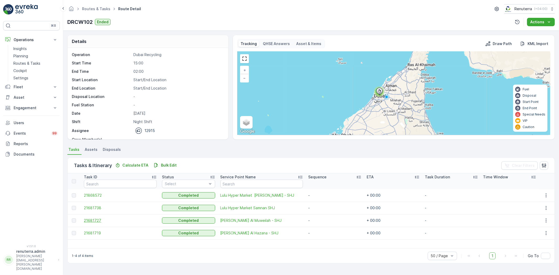
click at [95, 223] on span "21681727" at bounding box center [120, 220] width 73 height 5
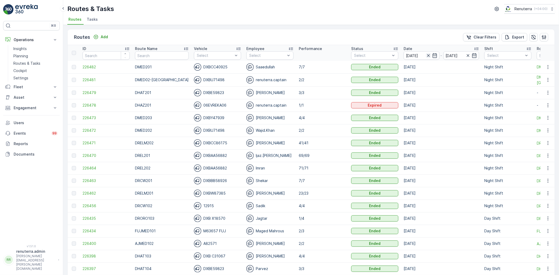
click at [426, 54] on icon "button" at bounding box center [428, 55] width 5 height 5
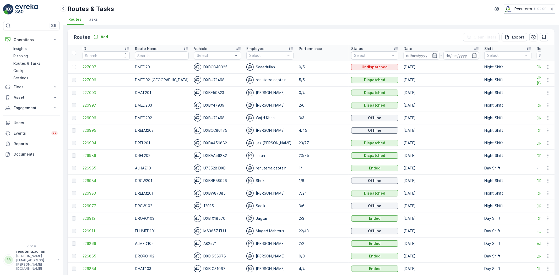
click at [432, 54] on icon "button" at bounding box center [434, 55] width 4 height 5
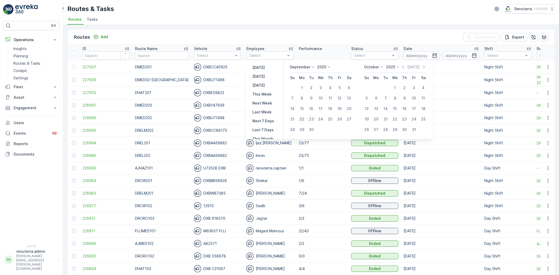
click at [303, 119] on div "22" at bounding box center [301, 119] width 8 height 8
type input "[DATE]"
click at [303, 119] on div "22" at bounding box center [301, 119] width 8 height 8
type input "[DATE]"
click at [303, 119] on div "22" at bounding box center [301, 119] width 8 height 8
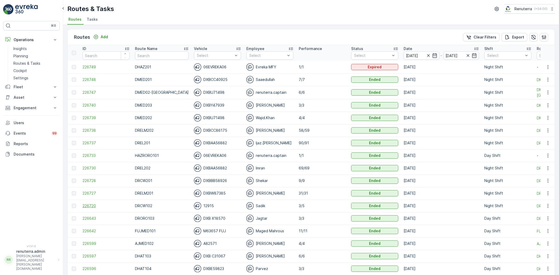
click at [90, 204] on span "226720" at bounding box center [105, 205] width 47 height 5
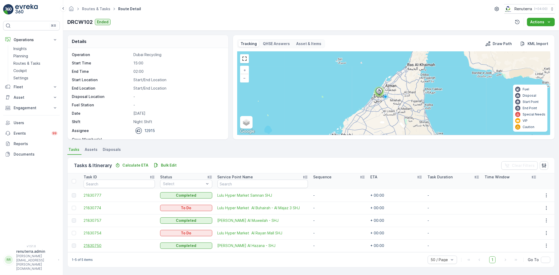
click at [101, 245] on span "21830750" at bounding box center [119, 245] width 71 height 5
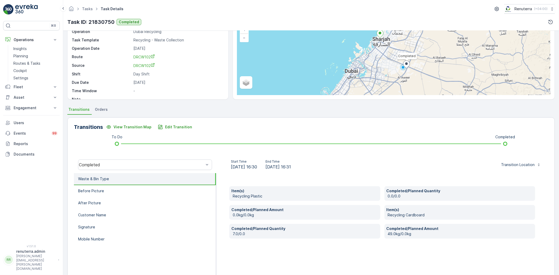
scroll to position [55, 0]
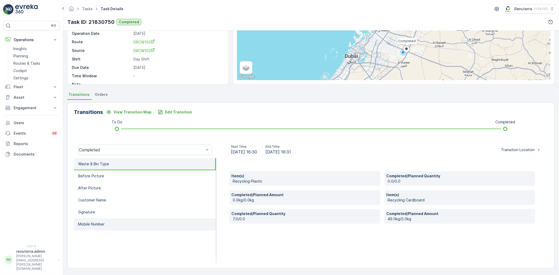
click at [111, 228] on li "Mobile Number" at bounding box center [145, 224] width 142 height 12
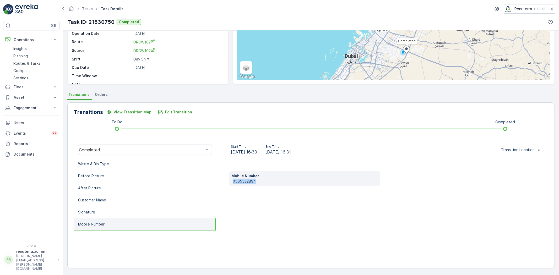
drag, startPoint x: 228, startPoint y: 179, endPoint x: 280, endPoint y: 182, distance: 51.9
click at [287, 182] on div "Mobile Number 0565532894" at bounding box center [382, 210] width 332 height 105
copy p "0565532894"
click at [181, 110] on p "Edit Transition" at bounding box center [178, 111] width 27 height 5
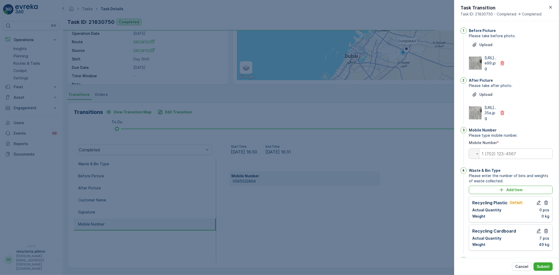
scroll to position [121, 0]
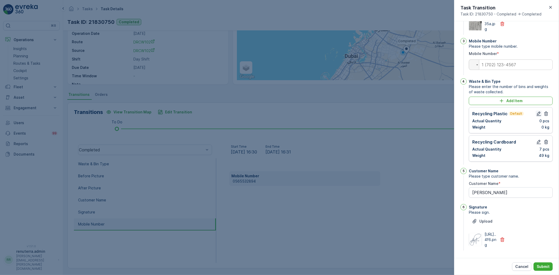
click at [536, 112] on icon "button" at bounding box center [538, 114] width 4 height 4
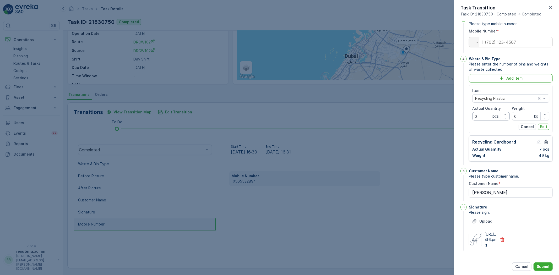
click at [481, 120] on Quantity "0" at bounding box center [490, 116] width 37 height 8
type Quantity "7"
click at [517, 120] on input "0" at bounding box center [529, 116] width 37 height 8
type input "49"
click at [543, 129] on p "Edit" at bounding box center [543, 126] width 7 height 5
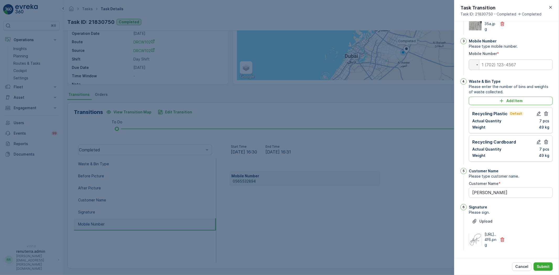
click at [550, 135] on div "Recycling Cardboard Actual Quantity 7 pcs Weight 49 kg" at bounding box center [510, 148] width 84 height 26
click at [546, 140] on icon "button" at bounding box center [546, 142] width 4 height 4
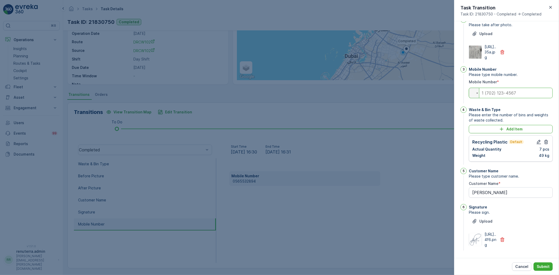
click at [509, 88] on input "tel" at bounding box center [510, 93] width 84 height 10
paste input "0565532894"
type input "0565532894"
click at [546, 267] on p "Submit" at bounding box center [542, 266] width 13 height 5
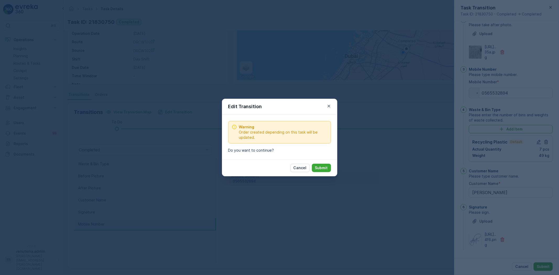
drag, startPoint x: 324, startPoint y: 166, endPoint x: 322, endPoint y: 164, distance: 2.7
click at [323, 166] on p "Submit" at bounding box center [321, 167] width 13 height 5
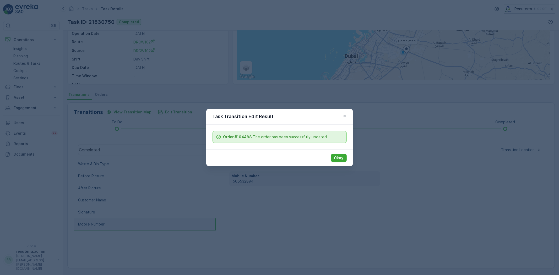
drag, startPoint x: 341, startPoint y: 161, endPoint x: 323, endPoint y: 158, distance: 17.5
click at [341, 160] on button "Okay" at bounding box center [339, 158] width 16 height 8
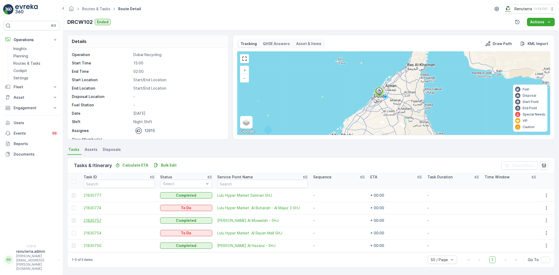
click at [97, 220] on span "21830757" at bounding box center [119, 220] width 71 height 5
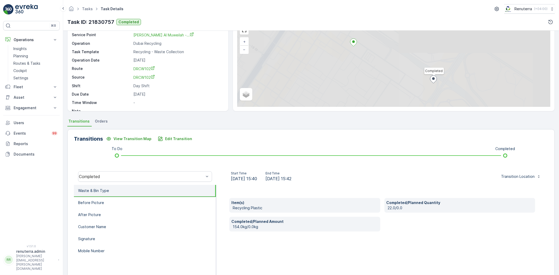
scroll to position [29, 0]
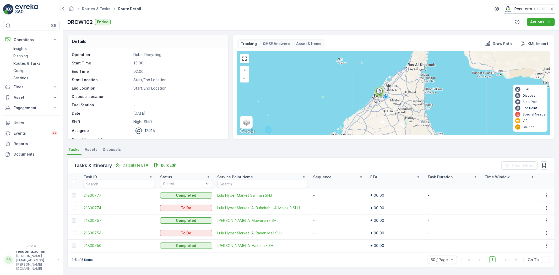
click at [95, 196] on span "21830777" at bounding box center [119, 195] width 71 height 5
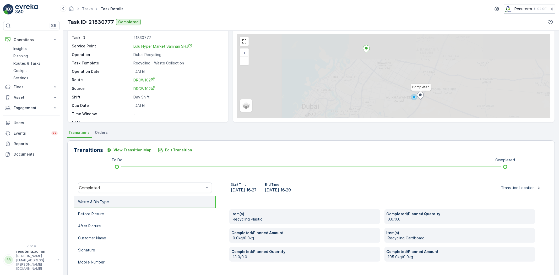
scroll to position [29, 0]
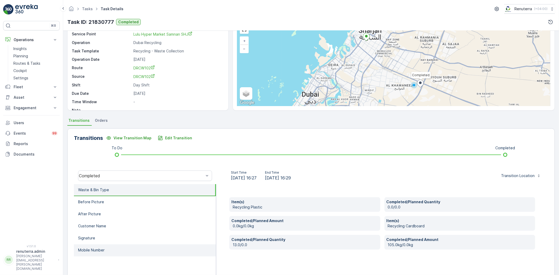
click at [109, 247] on li "Mobile Number" at bounding box center [145, 250] width 142 height 12
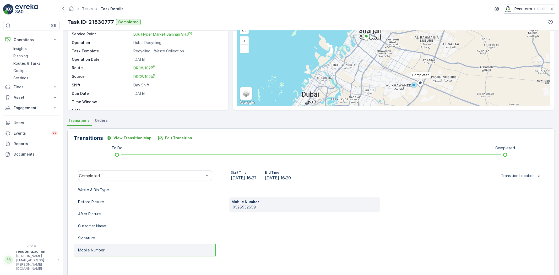
drag, startPoint x: 109, startPoint y: 247, endPoint x: 324, endPoint y: 211, distance: 217.8
click at [334, 208] on p "0528552659" at bounding box center [305, 207] width 145 height 5
drag, startPoint x: 231, startPoint y: 207, endPoint x: 261, endPoint y: 208, distance: 29.9
click at [261, 208] on div "Mobile Number 0528552659" at bounding box center [304, 204] width 151 height 15
copy p "0528552659"
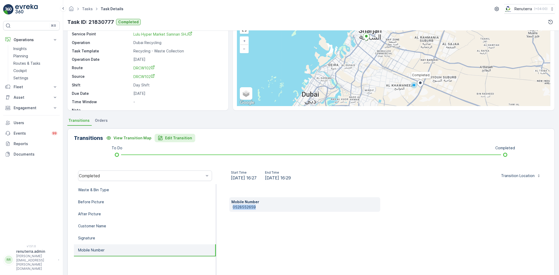
click at [182, 137] on p "Edit Transition" at bounding box center [178, 137] width 27 height 5
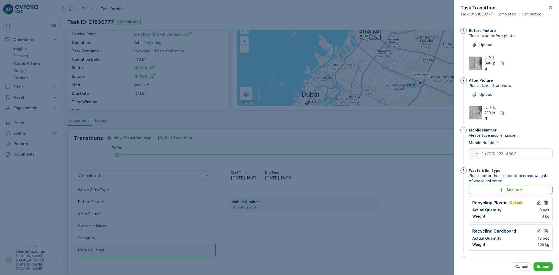
scroll to position [121, 0]
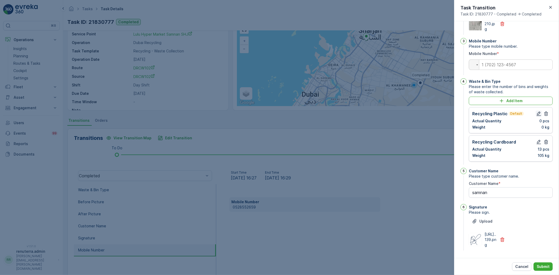
click at [536, 112] on icon "button" at bounding box center [538, 114] width 4 height 4
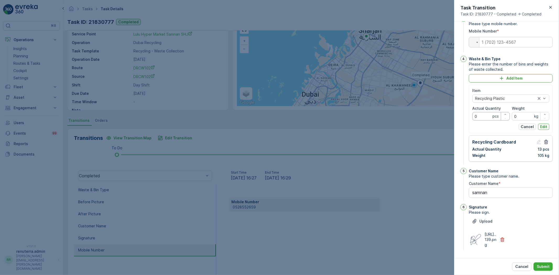
click at [483, 120] on Quantity "0" at bounding box center [490, 116] width 37 height 8
type Quantity "13"
click at [523, 120] on input "0" at bounding box center [529, 116] width 37 height 8
type input "105"
click at [540, 129] on p "Edit" at bounding box center [543, 126] width 7 height 5
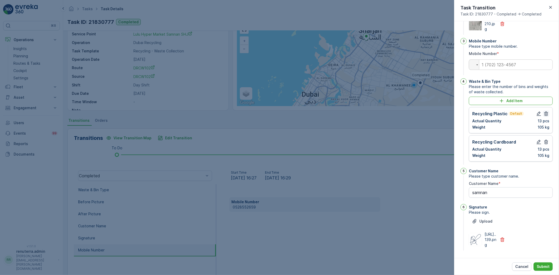
click at [543, 139] on icon "button" at bounding box center [545, 141] width 5 height 5
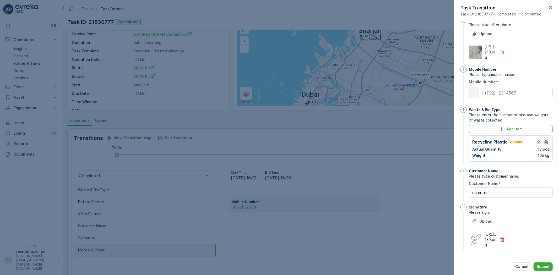
scroll to position [92, 0]
click at [508, 88] on input "tel" at bounding box center [510, 93] width 84 height 10
paste input "0528552659"
type input "0528552659"
click at [537, 139] on icon "button" at bounding box center [538, 141] width 5 height 5
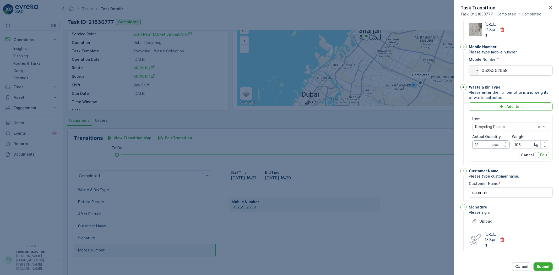
click at [486, 149] on Quantity "13" at bounding box center [490, 144] width 37 height 8
type Quantity "15"
click at [538, 158] on button "Edit" at bounding box center [543, 155] width 11 height 6
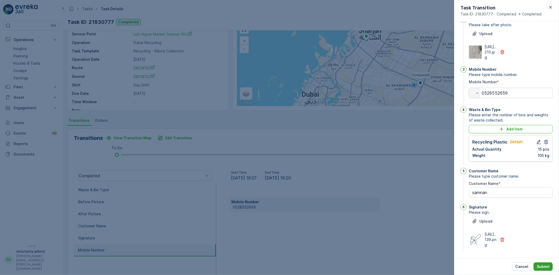
click at [545, 268] on p "Submit" at bounding box center [542, 266] width 13 height 5
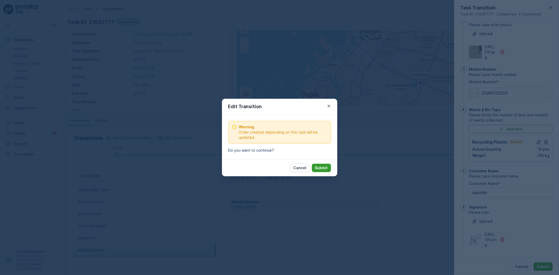
click at [327, 164] on button "Submit" at bounding box center [321, 168] width 19 height 8
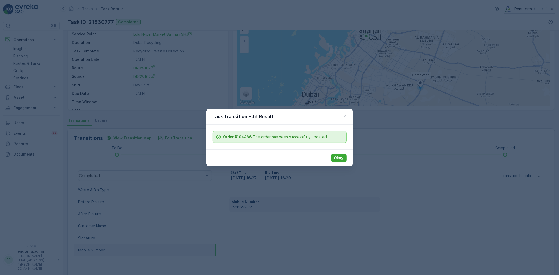
click at [334, 158] on p "Okay" at bounding box center [338, 157] width 9 height 5
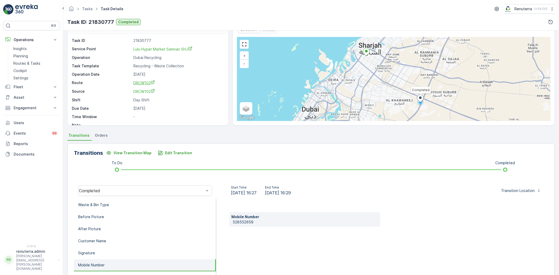
scroll to position [0, 0]
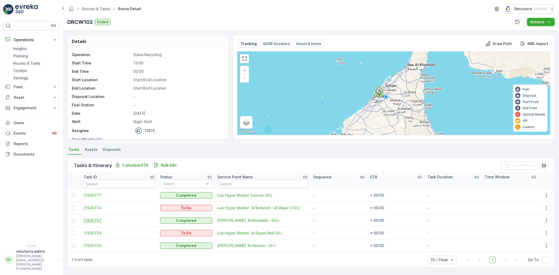
click at [101, 219] on span "21830757" at bounding box center [119, 220] width 71 height 5
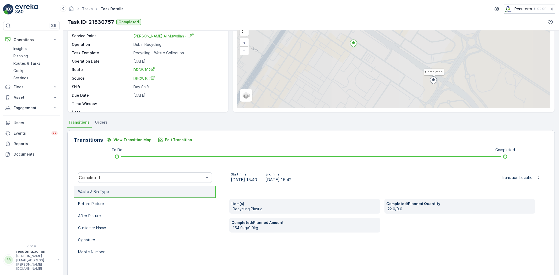
scroll to position [29, 0]
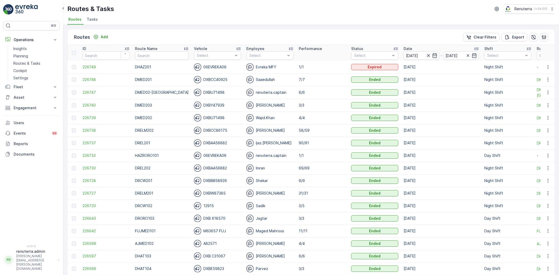
click at [426, 54] on icon "button" at bounding box center [428, 55] width 5 height 5
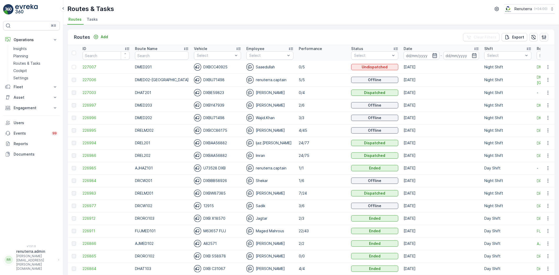
click at [432, 55] on icon "button" at bounding box center [434, 55] width 4 height 5
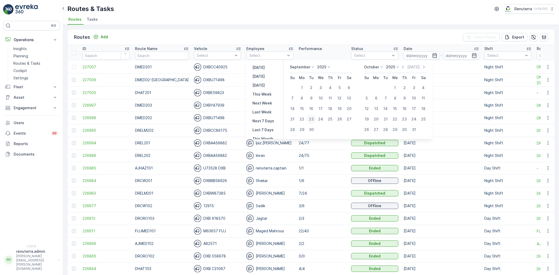
click at [311, 120] on div "23" at bounding box center [311, 119] width 8 height 8
type input "[DATE]"
click at [311, 120] on div "23" at bounding box center [311, 119] width 8 height 8
type input "[DATE]"
click at [311, 120] on div "23" at bounding box center [311, 119] width 8 height 8
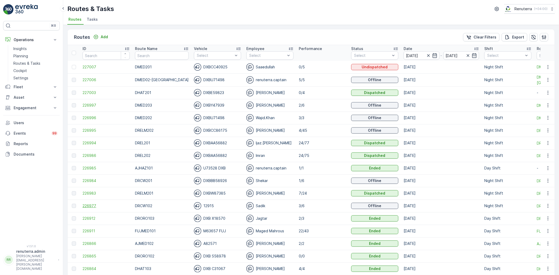
click at [95, 206] on span "226977" at bounding box center [105, 205] width 47 height 5
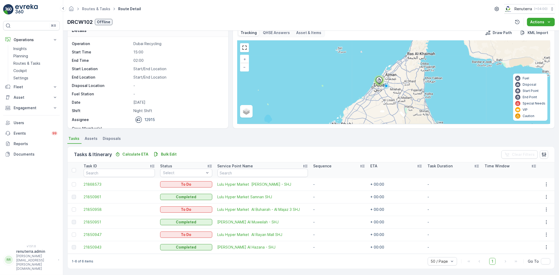
scroll to position [12, 0]
click at [102, 244] on span "21850943" at bounding box center [119, 246] width 71 height 5
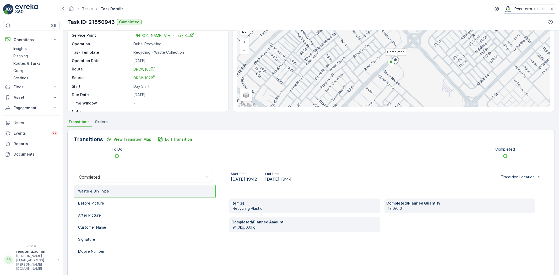
scroll to position [29, 0]
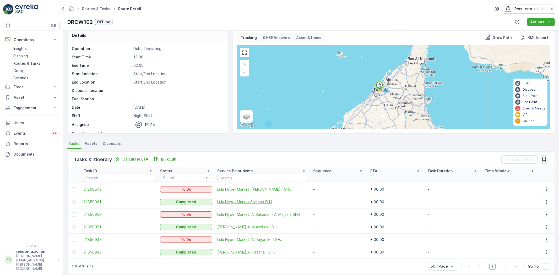
scroll to position [12, 0]
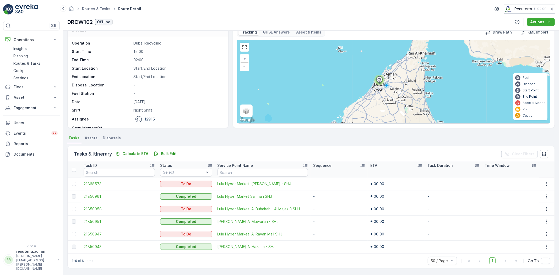
click at [99, 195] on span "21850961" at bounding box center [119, 196] width 71 height 5
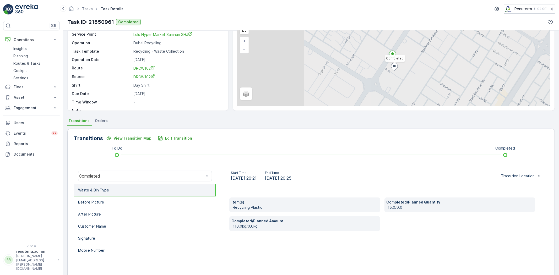
scroll to position [29, 0]
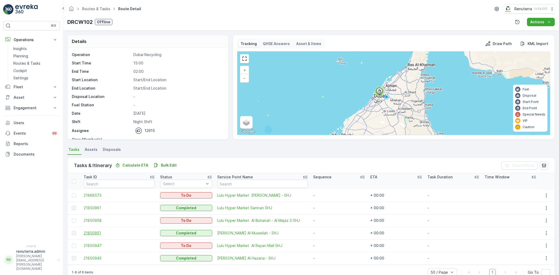
click at [94, 234] on span "21850951" at bounding box center [119, 232] width 71 height 5
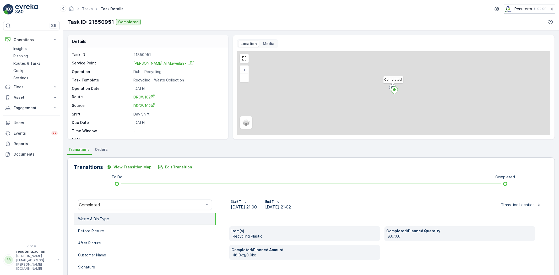
scroll to position [29, 0]
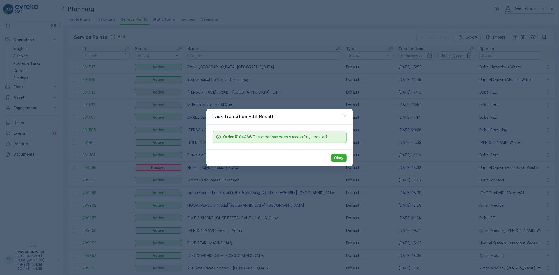
click at [341, 155] on p "Okay" at bounding box center [338, 157] width 9 height 5
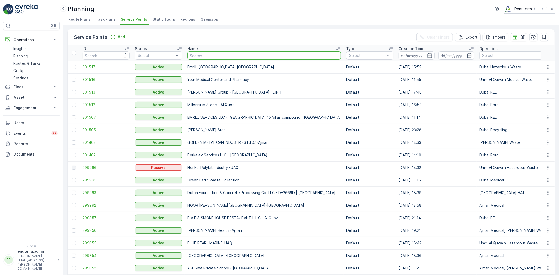
click at [209, 56] on input "text" at bounding box center [263, 55] width 153 height 8
type input "[PERSON_NAME]"
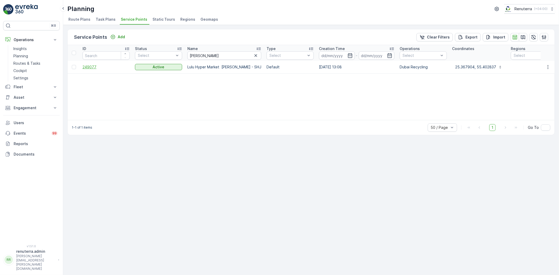
click at [91, 68] on span "249077" at bounding box center [105, 66] width 47 height 5
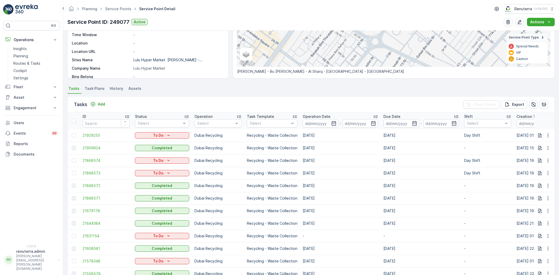
scroll to position [116, 0]
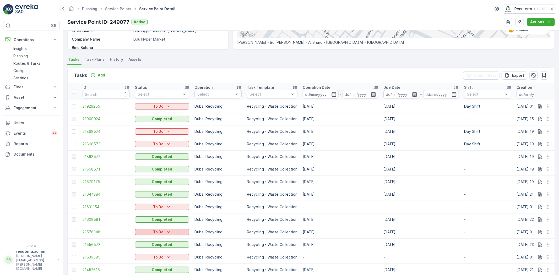
click at [172, 229] on button "To Do" at bounding box center [162, 232] width 54 height 6
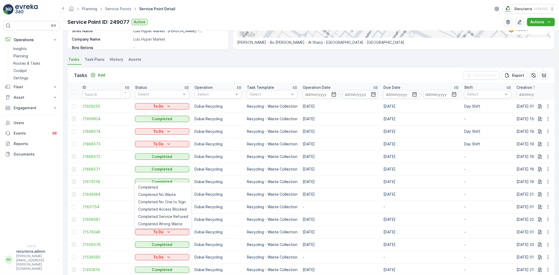
click at [290, 206] on p "Recycling - Waste Collection" at bounding box center [272, 206] width 51 height 5
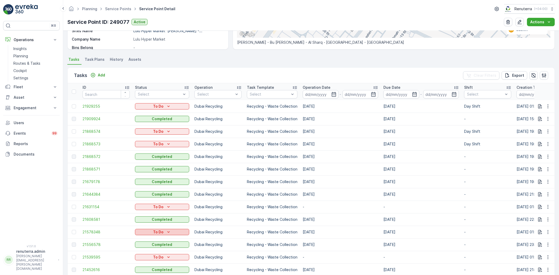
click at [167, 232] on icon "To Do" at bounding box center [168, 231] width 2 height 1
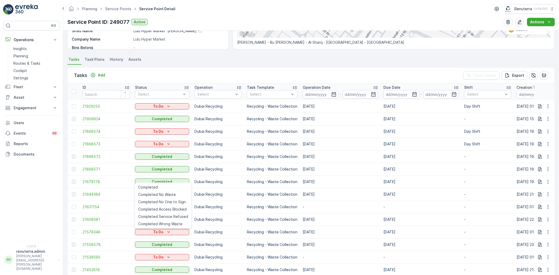
click at [237, 227] on td "Dubai Recycling" at bounding box center [218, 232] width 52 height 13
click at [90, 244] on span "21556578" at bounding box center [105, 244] width 47 height 5
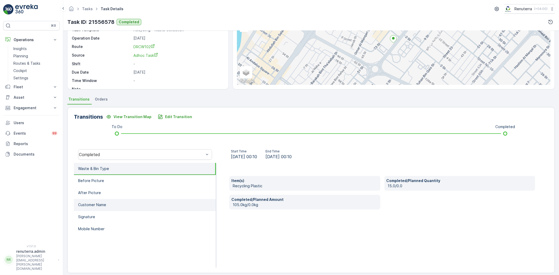
scroll to position [55, 0]
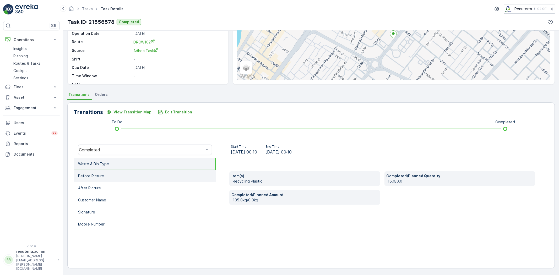
click at [125, 177] on li "Before Picture" at bounding box center [145, 176] width 142 height 12
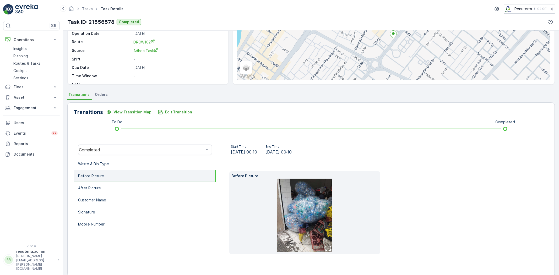
click at [311, 211] on img at bounding box center [304, 215] width 55 height 73
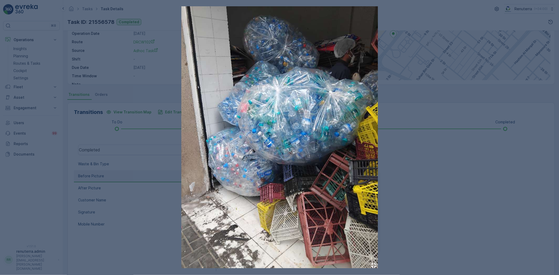
click at [430, 98] on div at bounding box center [279, 137] width 559 height 275
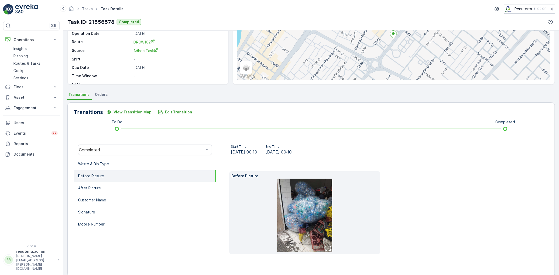
drag, startPoint x: 305, startPoint y: 202, endPoint x: 426, endPoint y: 221, distance: 122.0
click at [426, 221] on div "Before Picture" at bounding box center [382, 212] width 306 height 83
click at [317, 189] on img at bounding box center [304, 215] width 55 height 73
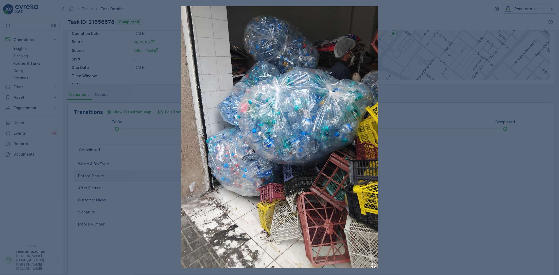
click at [423, 189] on div at bounding box center [279, 137] width 559 height 275
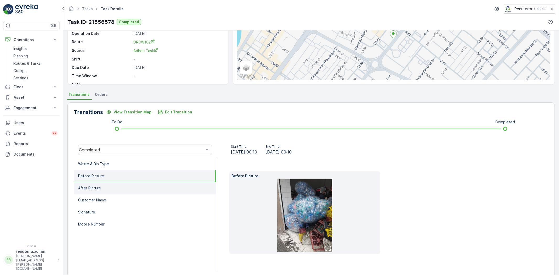
drag, startPoint x: 119, startPoint y: 189, endPoint x: 129, endPoint y: 189, distance: 9.4
click at [119, 189] on li "After Picture" at bounding box center [145, 188] width 142 height 12
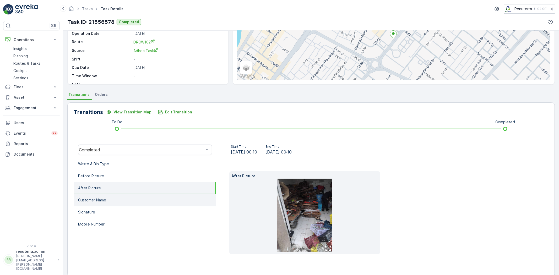
click at [127, 200] on li "Customer Name" at bounding box center [145, 200] width 142 height 12
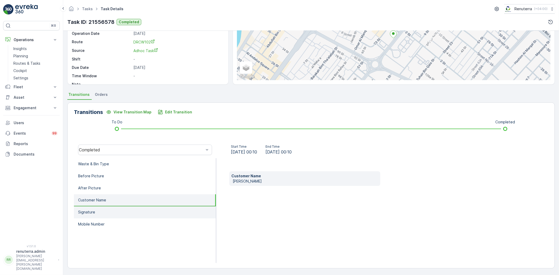
click at [102, 215] on li "Signature" at bounding box center [145, 212] width 142 height 12
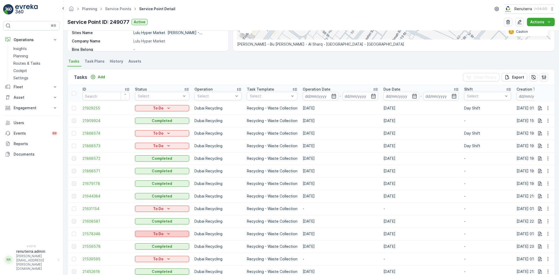
scroll to position [116, 0]
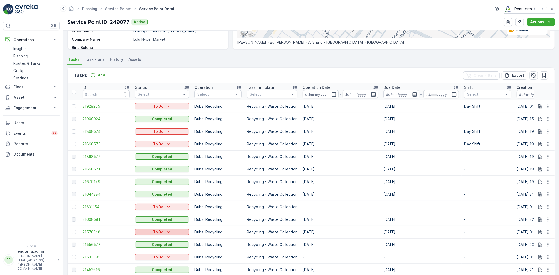
click at [158, 232] on p "To Do" at bounding box center [158, 231] width 10 height 5
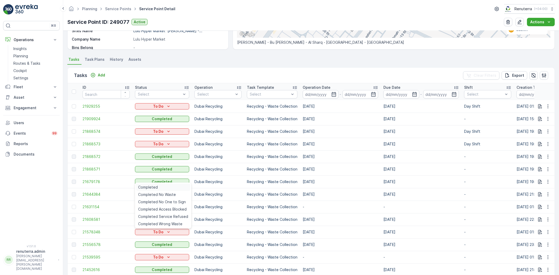
click at [163, 186] on div "Completed" at bounding box center [163, 187] width 54 height 7
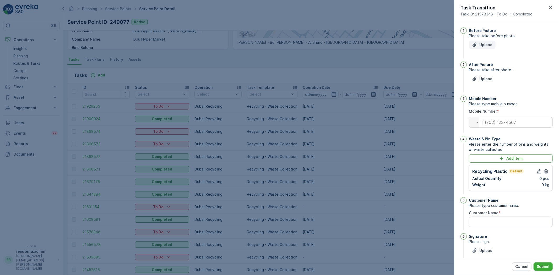
click at [485, 47] on button "Upload" at bounding box center [481, 45] width 27 height 8
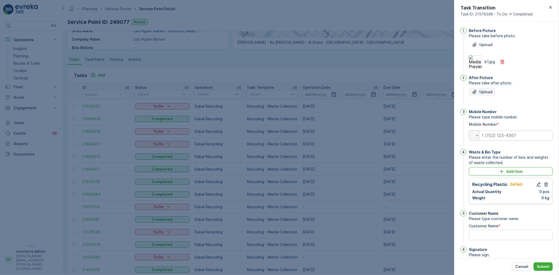
click at [487, 93] on p "Upload" at bounding box center [485, 91] width 13 height 5
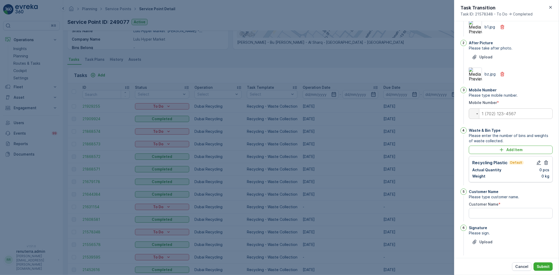
scroll to position [40, 0]
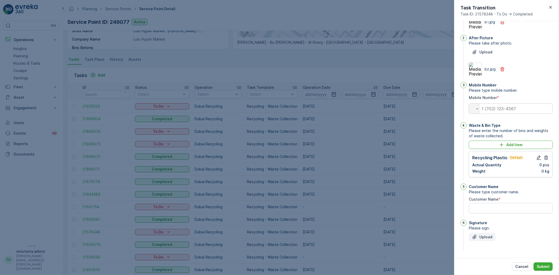
click at [486, 236] on p "Upload" at bounding box center [485, 236] width 13 height 5
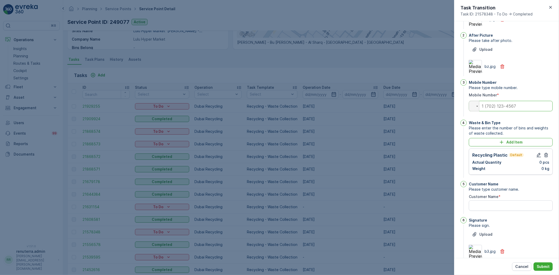
click at [499, 106] on input "tel" at bounding box center [510, 106] width 84 height 10
type input "052525233"
click at [510, 210] on Name "Customer Name" at bounding box center [510, 205] width 84 height 10
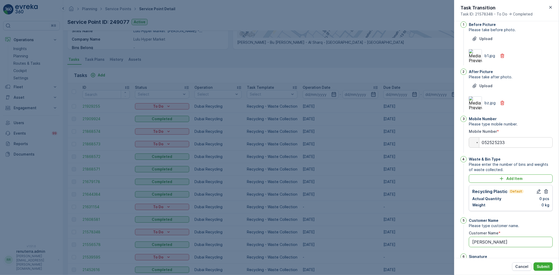
scroll to position [0, 0]
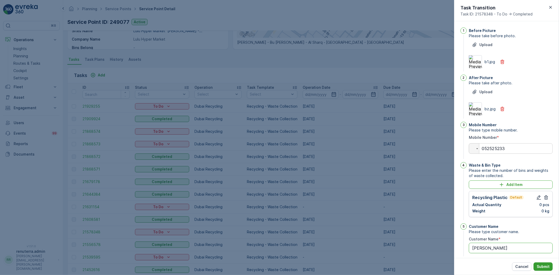
type Name "butina"
drag, startPoint x: 545, startPoint y: 264, endPoint x: 538, endPoint y: 258, distance: 8.6
click at [539, 260] on div "Cancel Submit" at bounding box center [506, 266] width 105 height 17
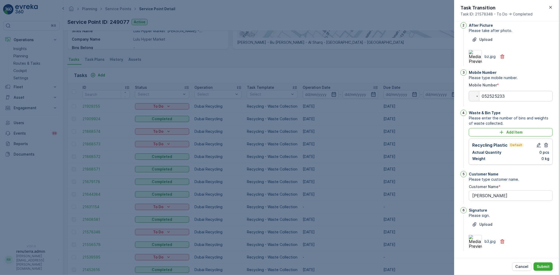
scroll to position [53, 0]
click at [539, 266] on p "Submit" at bounding box center [542, 266] width 13 height 5
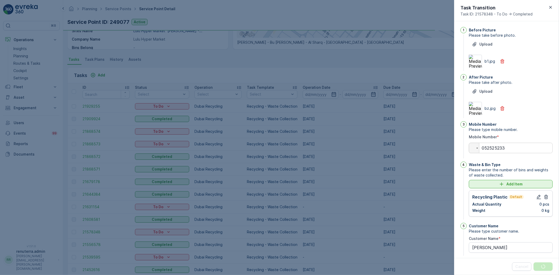
scroll to position [0, 0]
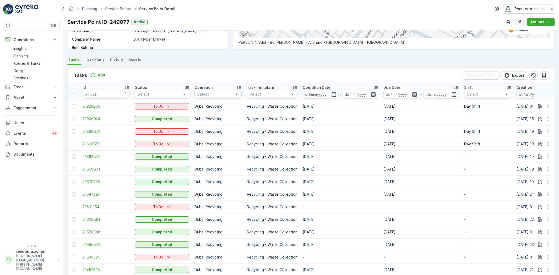
click at [90, 231] on span "21578348" at bounding box center [105, 231] width 47 height 5
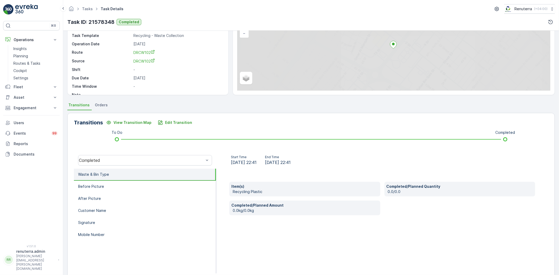
scroll to position [55, 0]
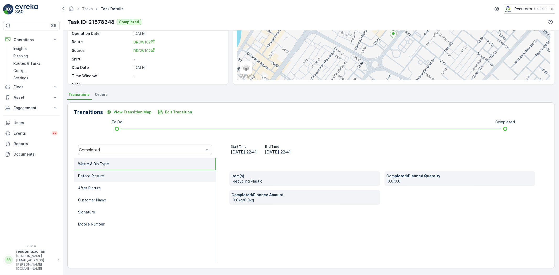
click at [102, 175] on p "Before Picture" at bounding box center [91, 175] width 26 height 5
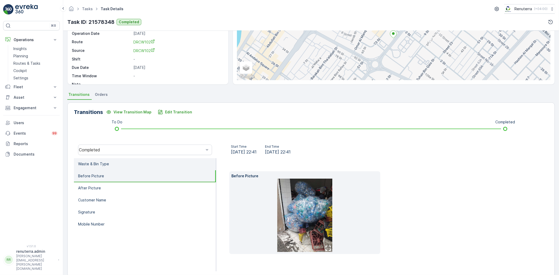
click at [119, 169] on li "Waste & Bin Type" at bounding box center [145, 164] width 142 height 12
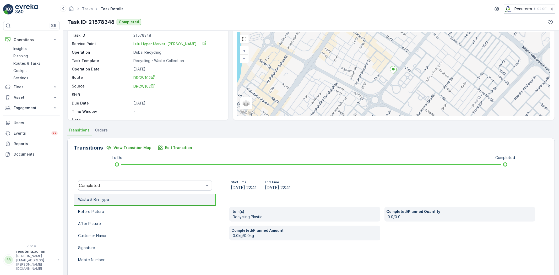
scroll to position [0, 0]
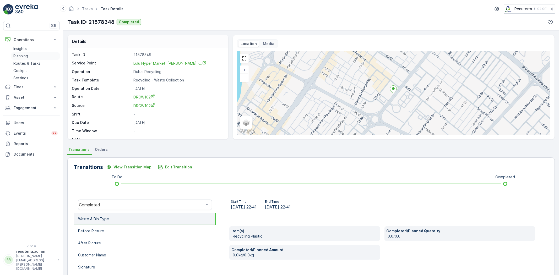
click at [31, 56] on link "Planning" at bounding box center [35, 55] width 48 height 7
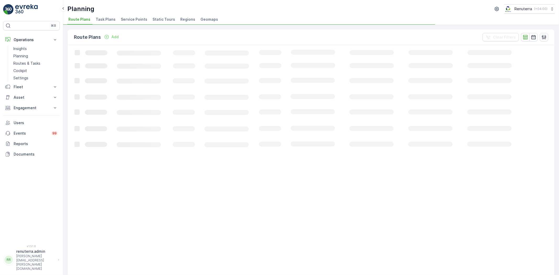
click at [126, 21] on span "Service Points" at bounding box center [134, 19] width 26 height 5
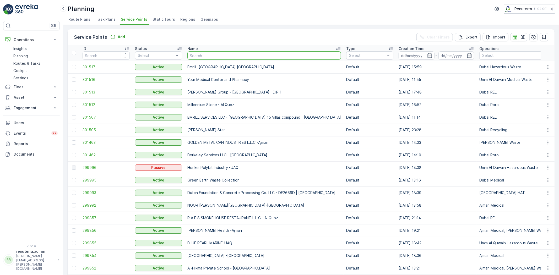
drag, startPoint x: 206, startPoint y: 62, endPoint x: 209, endPoint y: 49, distance: 13.1
click at [214, 54] on input "text" at bounding box center [263, 55] width 153 height 8
type input "pak"
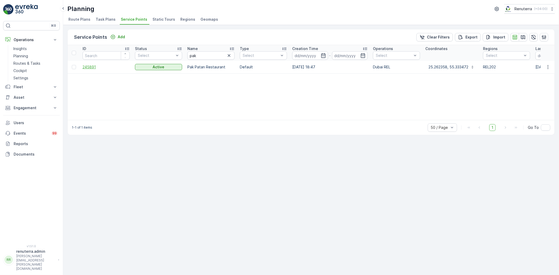
drag, startPoint x: 104, startPoint y: 62, endPoint x: 100, endPoint y: 64, distance: 4.1
click at [104, 62] on td "245891" at bounding box center [106, 67] width 52 height 13
click at [93, 68] on span "245891" at bounding box center [105, 66] width 47 height 5
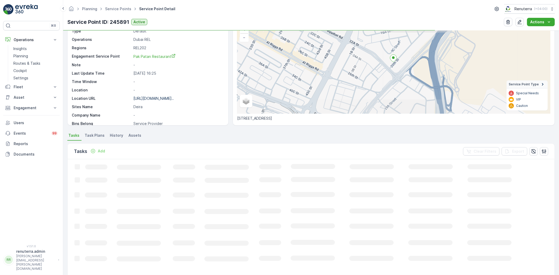
scroll to position [55, 0]
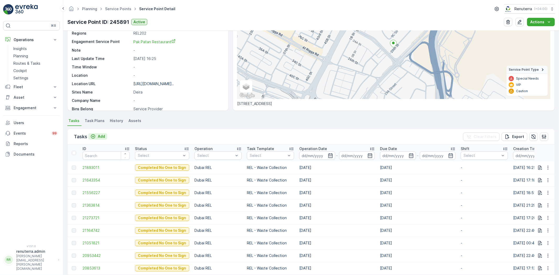
click at [101, 138] on p "Add" at bounding box center [101, 136] width 7 height 5
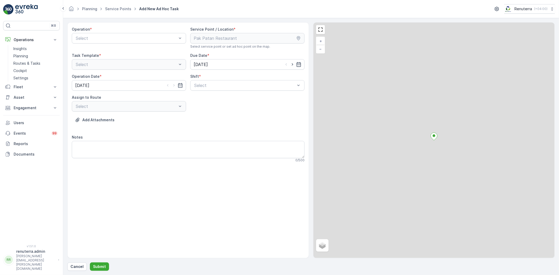
click at [124, 32] on div "Operation * Select" at bounding box center [129, 38] width 114 height 22
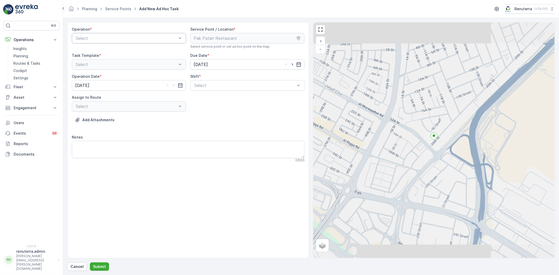
click at [112, 33] on div "Select" at bounding box center [129, 38] width 114 height 10
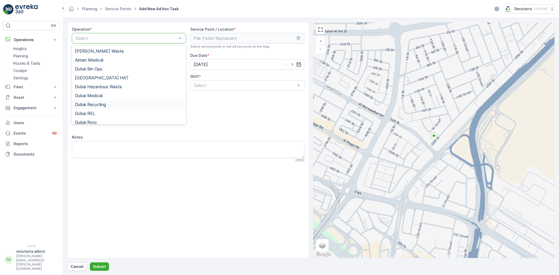
click at [100, 104] on span "Dubai Recycling" at bounding box center [90, 104] width 31 height 5
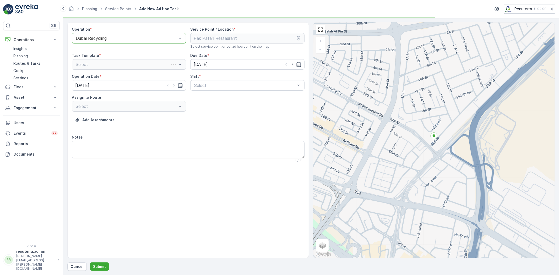
drag, startPoint x: 111, startPoint y: 32, endPoint x: 111, endPoint y: 34, distance: 2.6
click at [111, 32] on div "Operation *" at bounding box center [129, 29] width 114 height 5
click at [110, 36] on div at bounding box center [126, 38] width 102 height 5
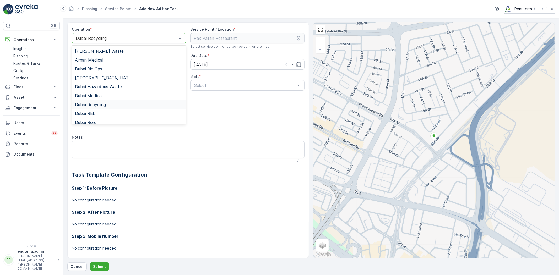
click at [98, 108] on div "Dubai Recycling" at bounding box center [129, 104] width 114 height 9
drag, startPoint x: 115, startPoint y: 36, endPoint x: 103, endPoint y: 105, distance: 70.3
click at [115, 37] on div at bounding box center [126, 38] width 102 height 5
click at [102, 115] on div "Dubai REL" at bounding box center [129, 113] width 108 height 5
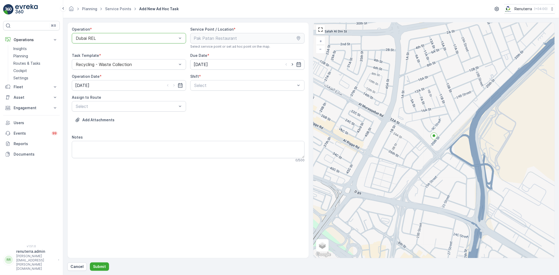
click at [216, 91] on div "Operation * option Dubai REL, selected. Dubai REL Service Point / Location * Se…" at bounding box center [188, 97] width 233 height 140
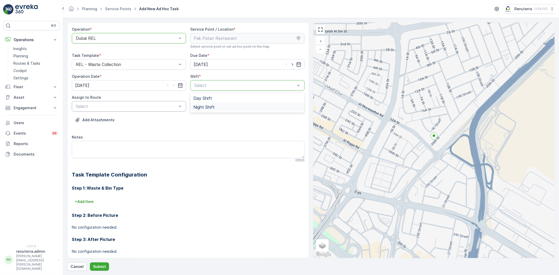
drag, startPoint x: 209, startPoint y: 108, endPoint x: 150, endPoint y: 109, distance: 59.5
click at [207, 108] on span "Night Shift" at bounding box center [203, 107] width 21 height 5
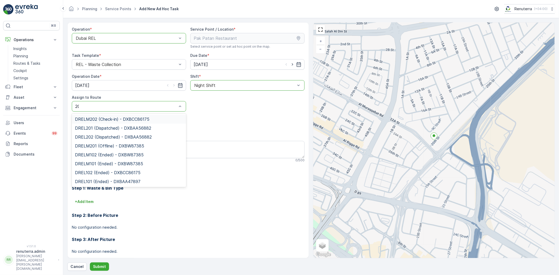
type input "202"
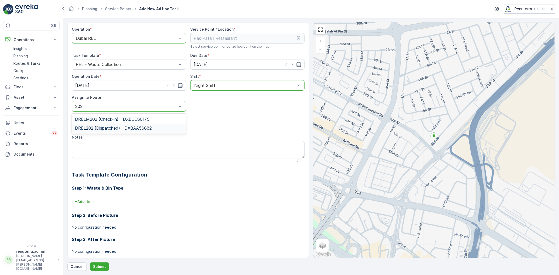
click at [117, 129] on span "DREL202 (Dispatched) - DXBAA56882" at bounding box center [113, 128] width 77 height 5
click at [101, 265] on p "Submit" at bounding box center [99, 266] width 13 height 5
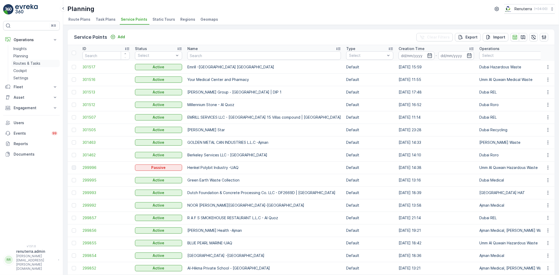
click at [26, 62] on p "Routes & Tasks" at bounding box center [26, 63] width 27 height 5
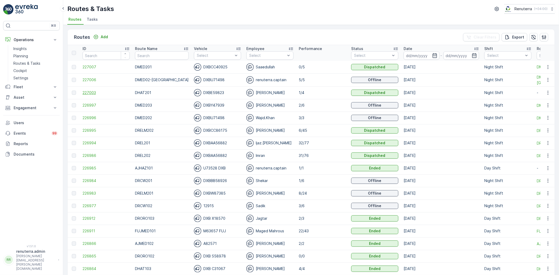
click at [93, 91] on span "227003" at bounding box center [105, 92] width 47 height 5
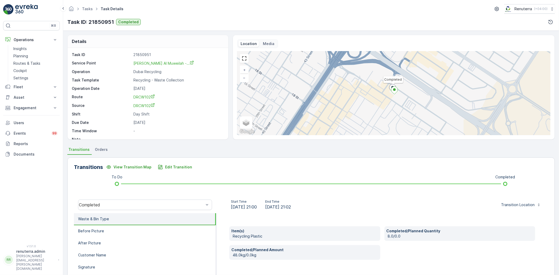
scroll to position [29, 0]
